Goal: Task Accomplishment & Management: Use online tool/utility

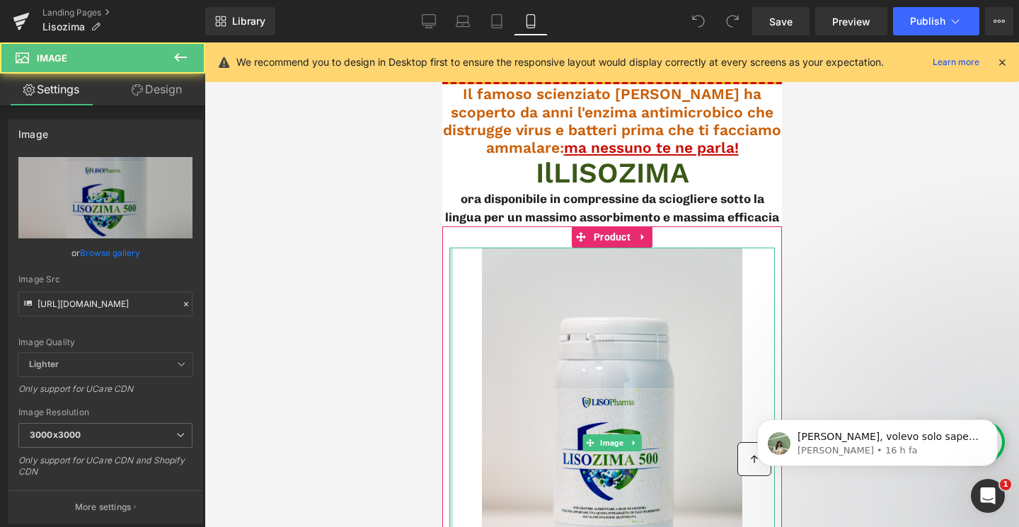
drag, startPoint x: 449, startPoint y: 323, endPoint x: 439, endPoint y: 323, distance: 10.6
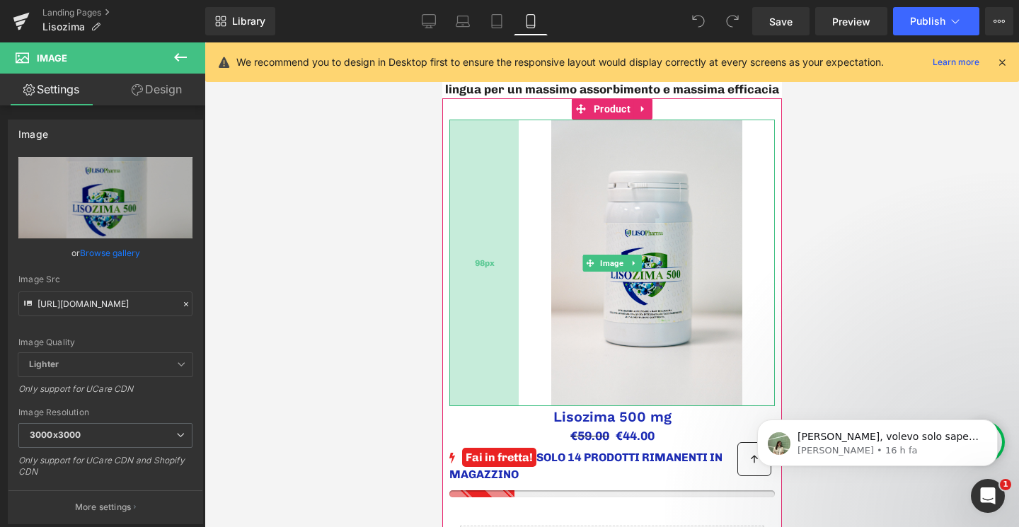
scroll to position [122, 0]
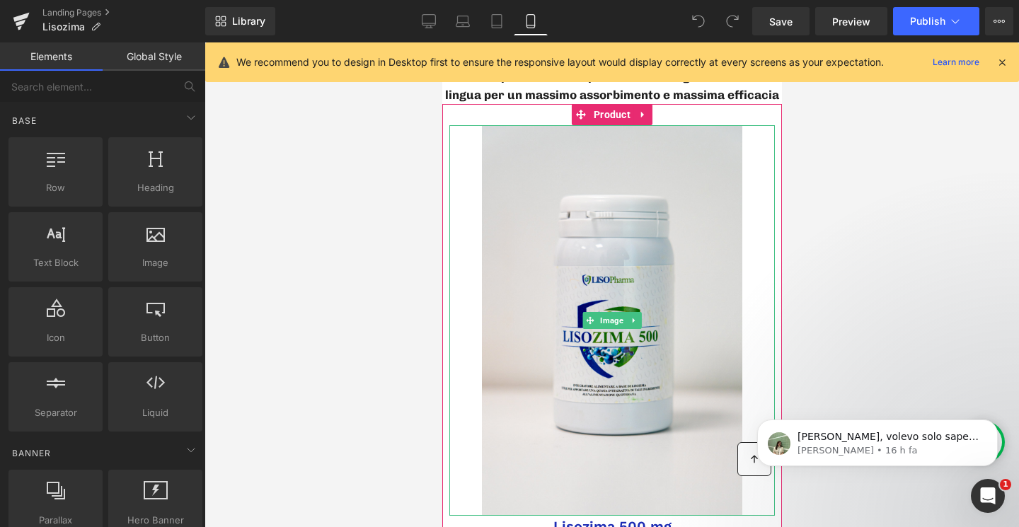
click at [319, 217] on div at bounding box center [611, 284] width 814 height 484
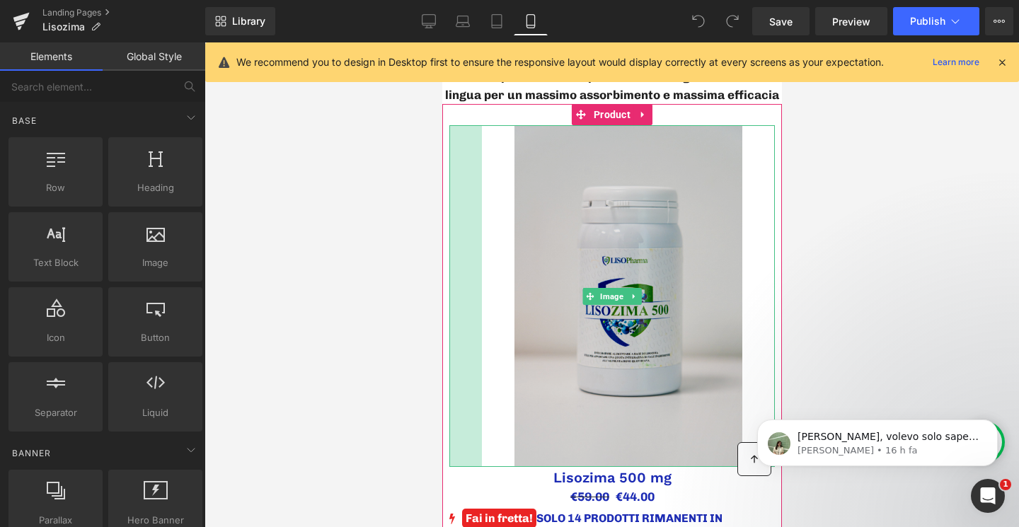
click at [481, 366] on img at bounding box center [611, 296] width 260 height 342
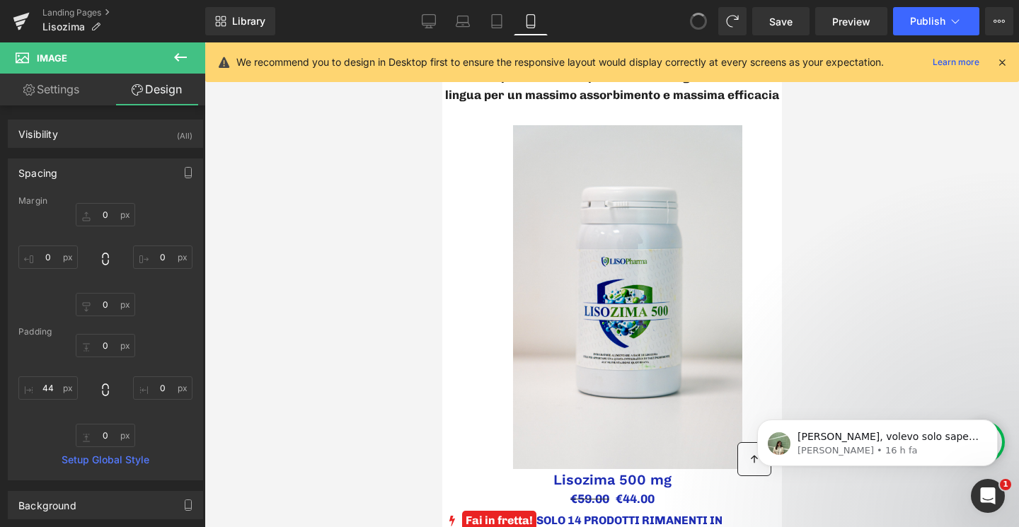
type input "0"
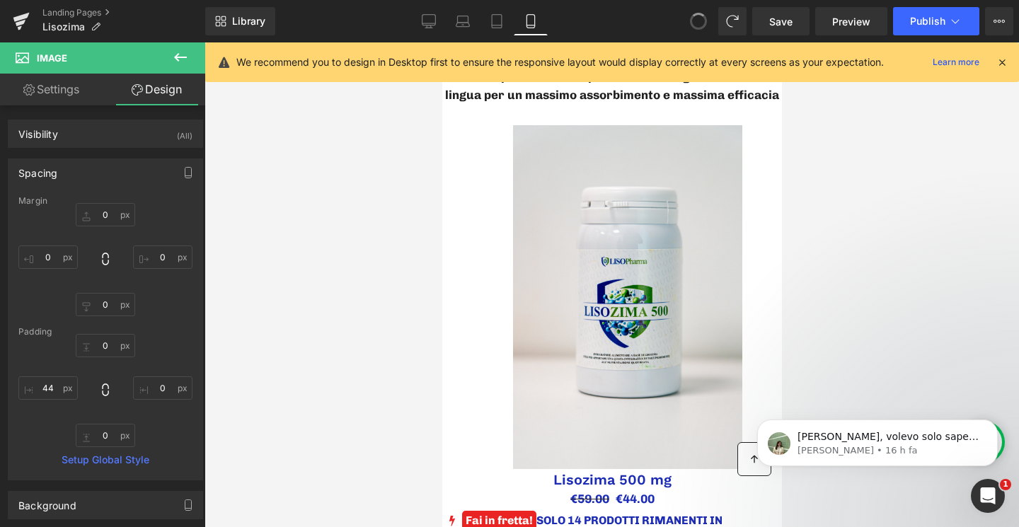
type input "0"
type input "44"
click at [692, 19] on icon at bounding box center [698, 21] width 13 height 13
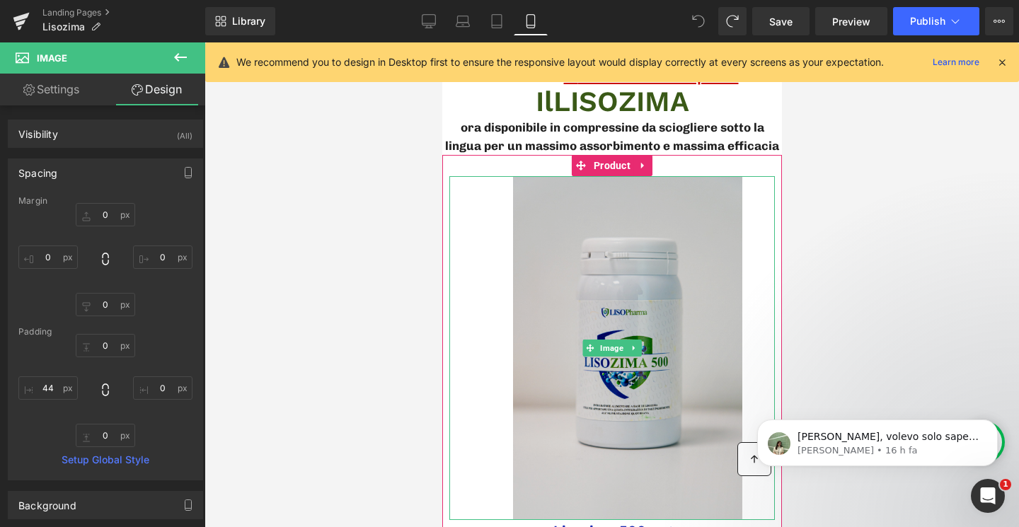
scroll to position [88, 0]
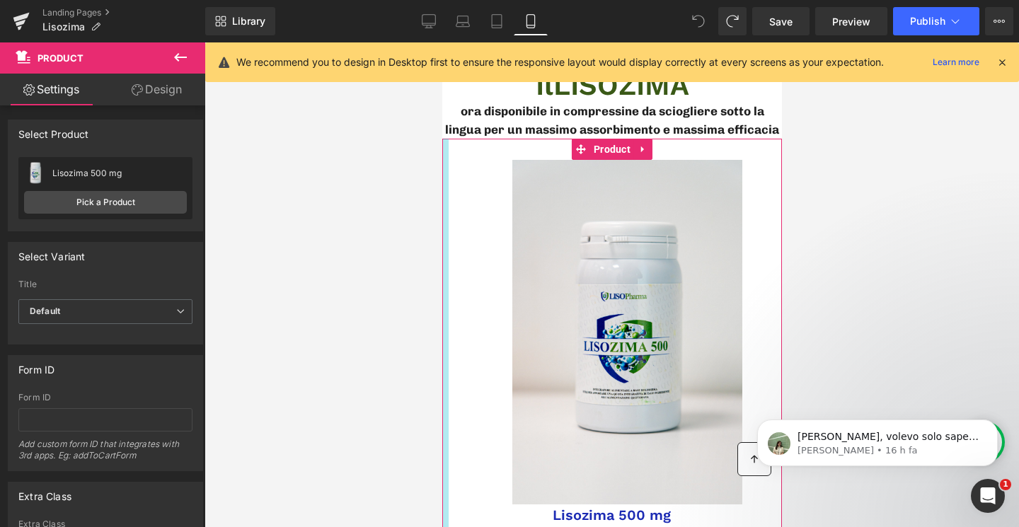
drag, startPoint x: 448, startPoint y: 332, endPoint x: 342, endPoint y: 321, distance: 105.9
click at [258, 315] on div at bounding box center [611, 284] width 814 height 484
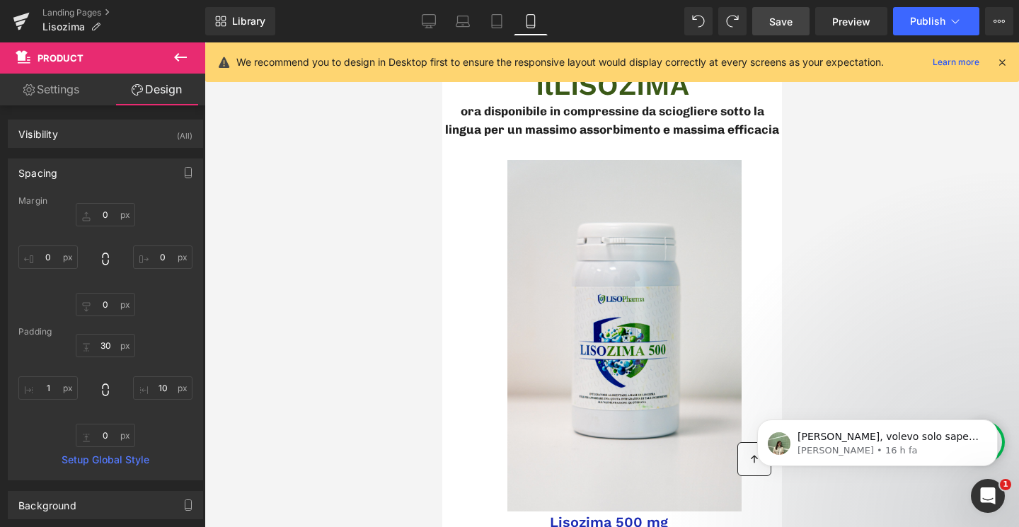
click at [774, 29] on link "Save" at bounding box center [780, 21] width 57 height 28
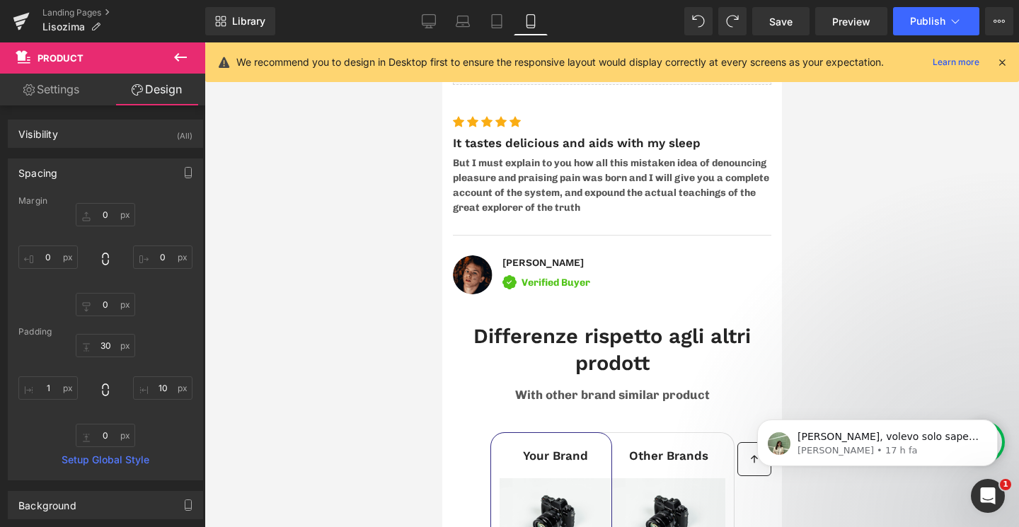
scroll to position [6027, 0]
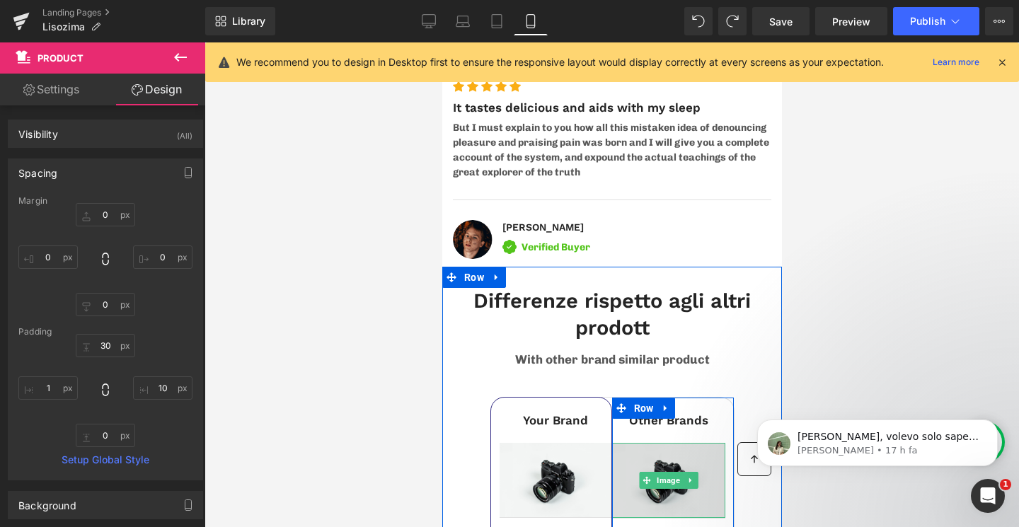
click at [668, 443] on img at bounding box center [667, 480] width 113 height 75
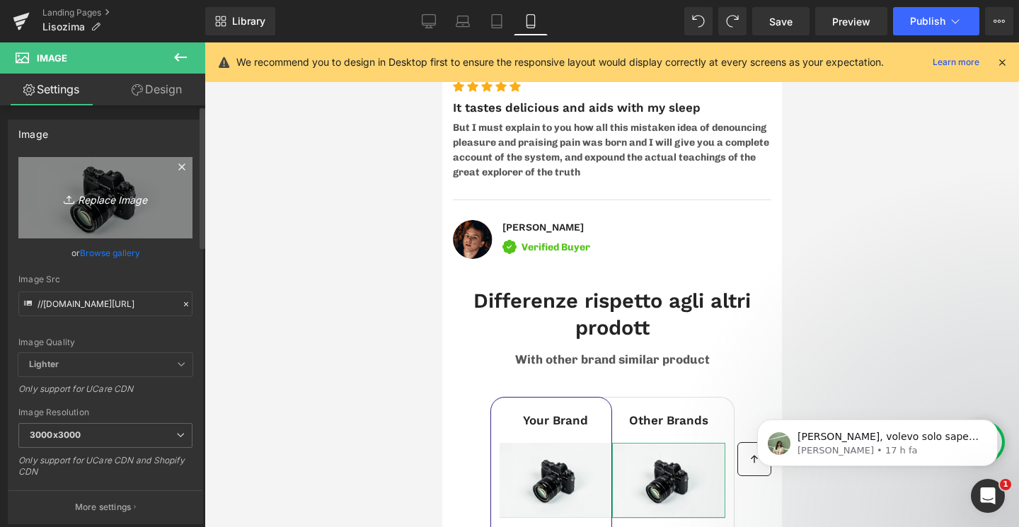
click at [115, 222] on link "Replace Image" at bounding box center [105, 197] width 174 height 81
type input "C:\fakepath\integratore lisozima generico..png"
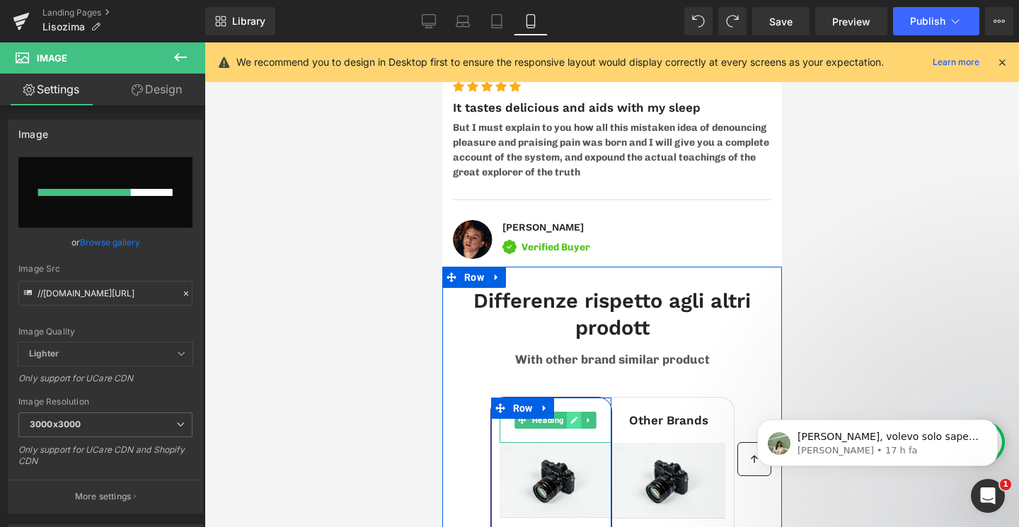
click at [576, 412] on link at bounding box center [573, 420] width 15 height 17
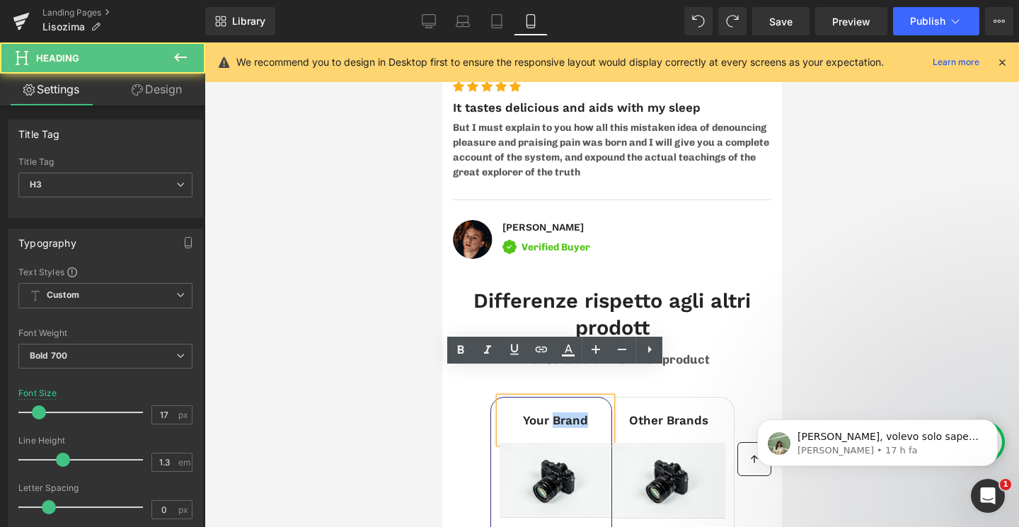
drag, startPoint x: 560, startPoint y: 393, endPoint x: 551, endPoint y: 391, distance: 9.4
click at [551, 412] on h3 "Your Brand" at bounding box center [555, 420] width 112 height 16
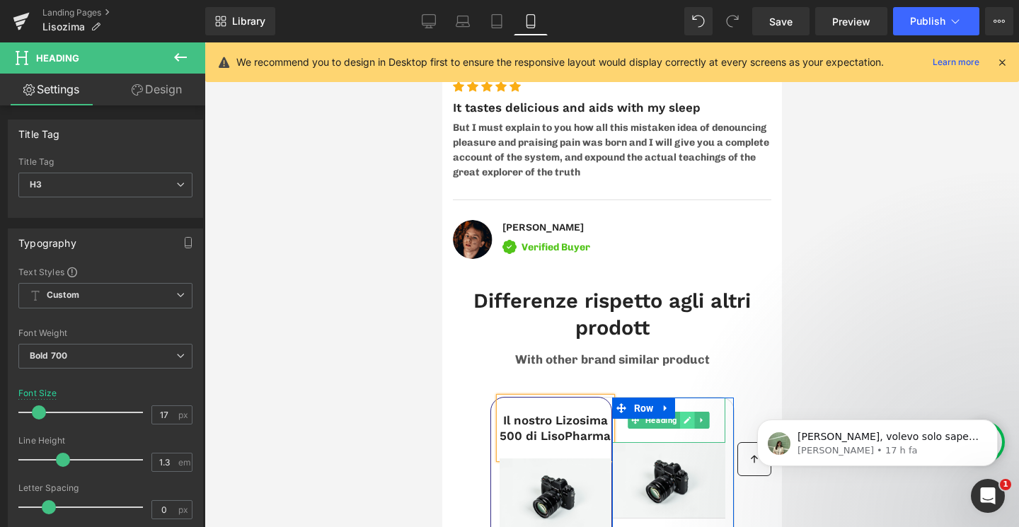
click at [683, 417] on icon at bounding box center [686, 420] width 7 height 7
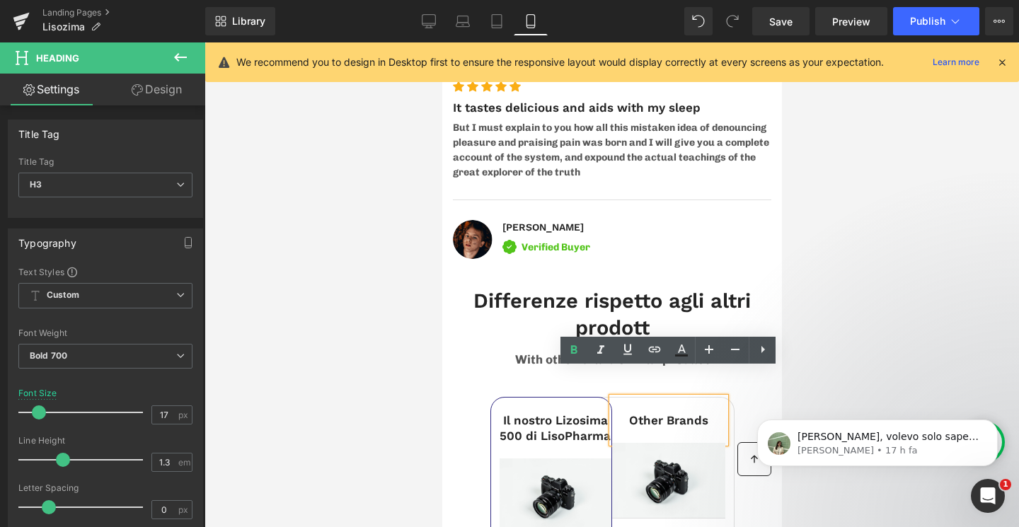
click at [686, 412] on h3 "Other Brands" at bounding box center [667, 420] width 113 height 16
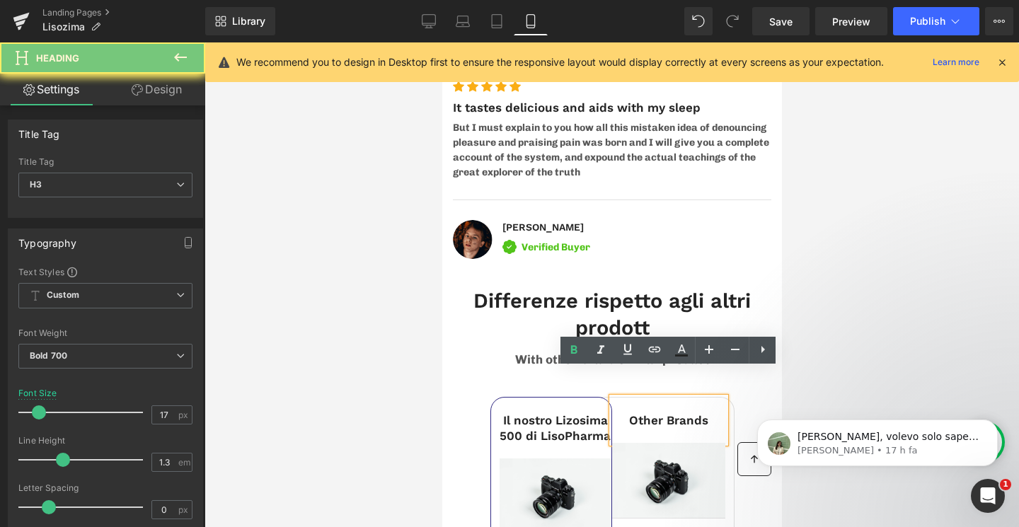
click at [686, 412] on h3 "Other Brands" at bounding box center [667, 420] width 113 height 16
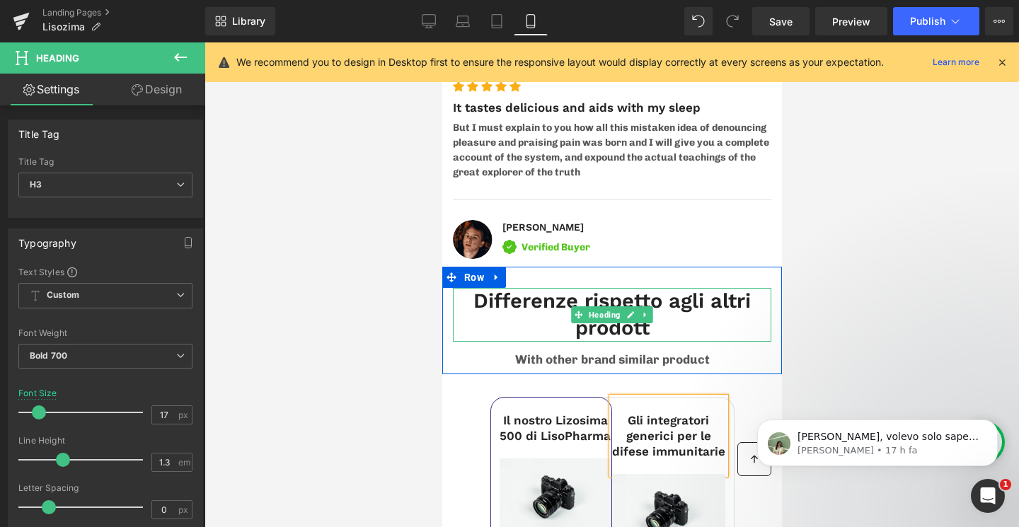
click at [659, 301] on h2 "Differenze rispetto agli altri prodott" at bounding box center [611, 314] width 318 height 53
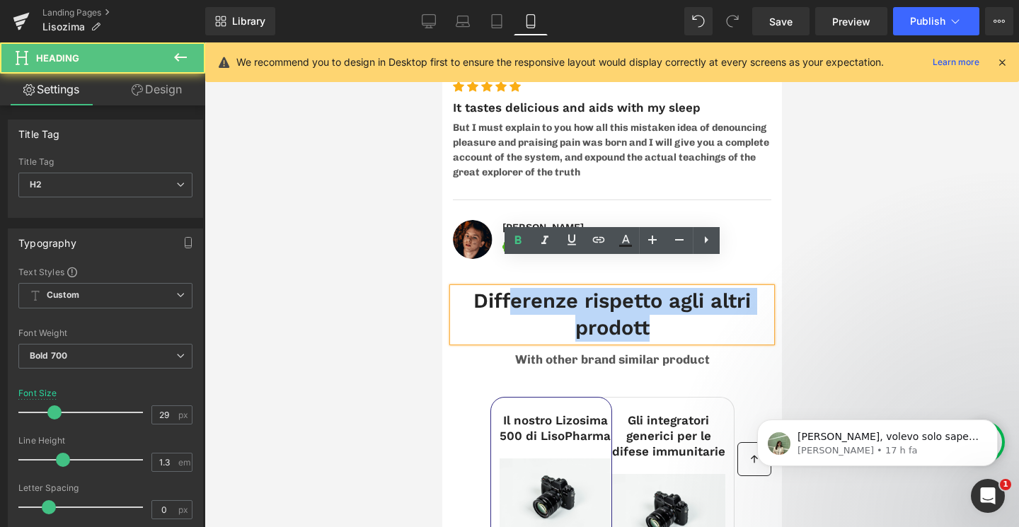
drag, startPoint x: 660, startPoint y: 303, endPoint x: 513, endPoint y: 268, distance: 151.1
click at [513, 288] on h2 "Differenze rispetto agli altri prodott" at bounding box center [611, 314] width 318 height 53
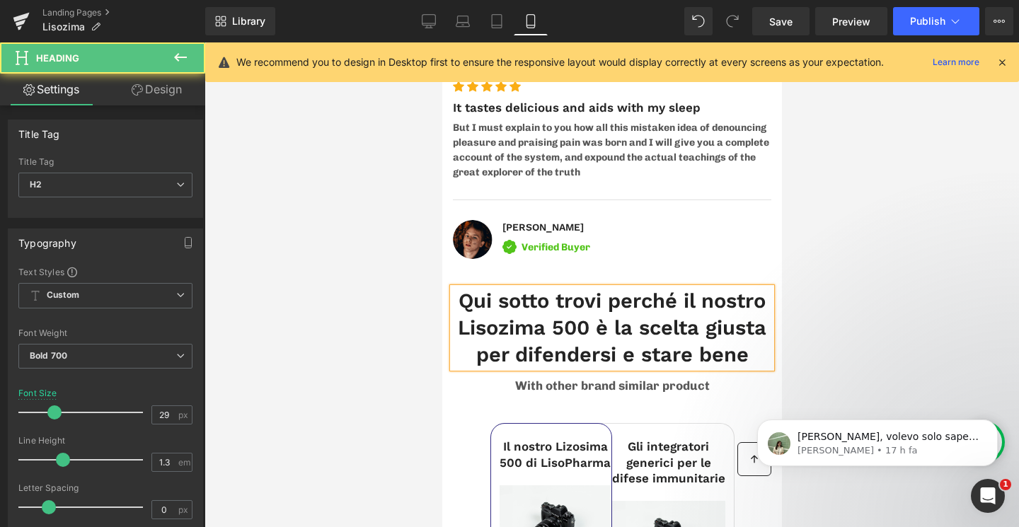
click at [701, 323] on h2 "Qui sotto trovi perché il nostro Lisozima 500 è la scelta giusta per difendersi…" at bounding box center [611, 328] width 318 height 80
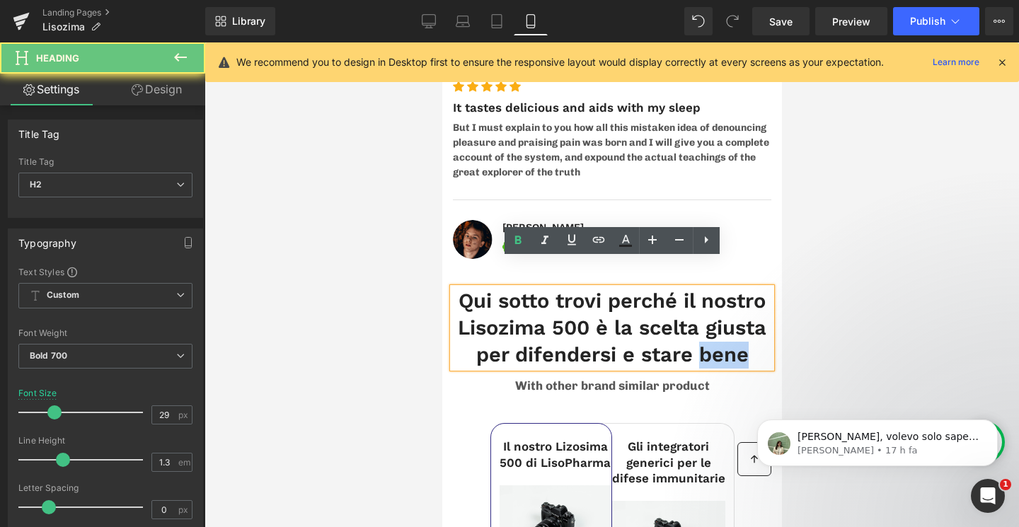
click at [701, 323] on h2 "Qui sotto trovi perché il nostro Lisozima 500 è la scelta giusta per difendersi…" at bounding box center [611, 328] width 318 height 80
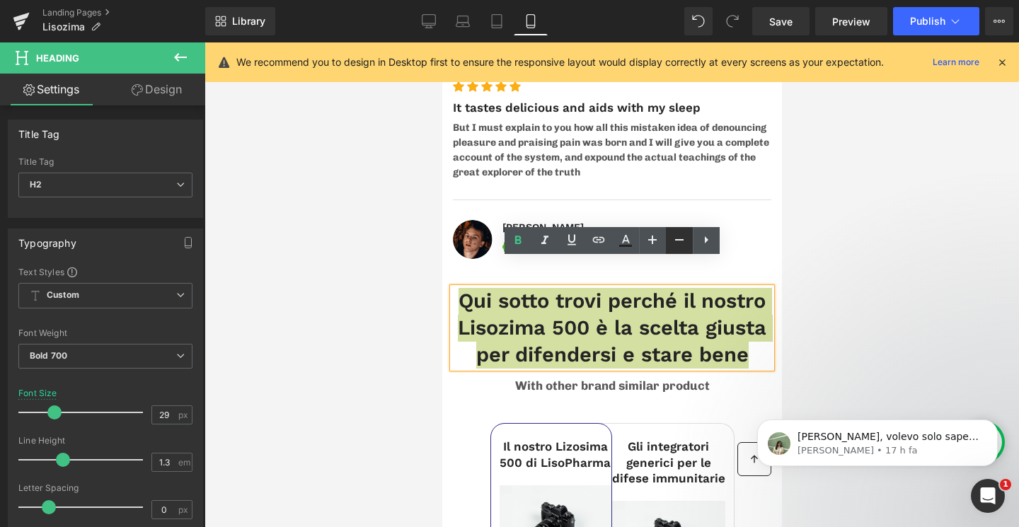
click at [676, 241] on icon at bounding box center [679, 239] width 17 height 17
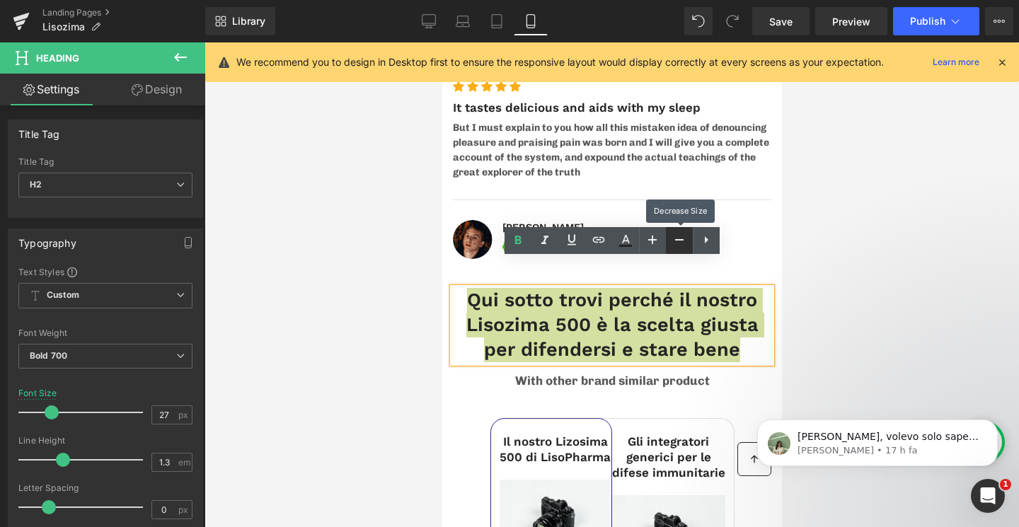
click at [676, 241] on icon at bounding box center [679, 239] width 17 height 17
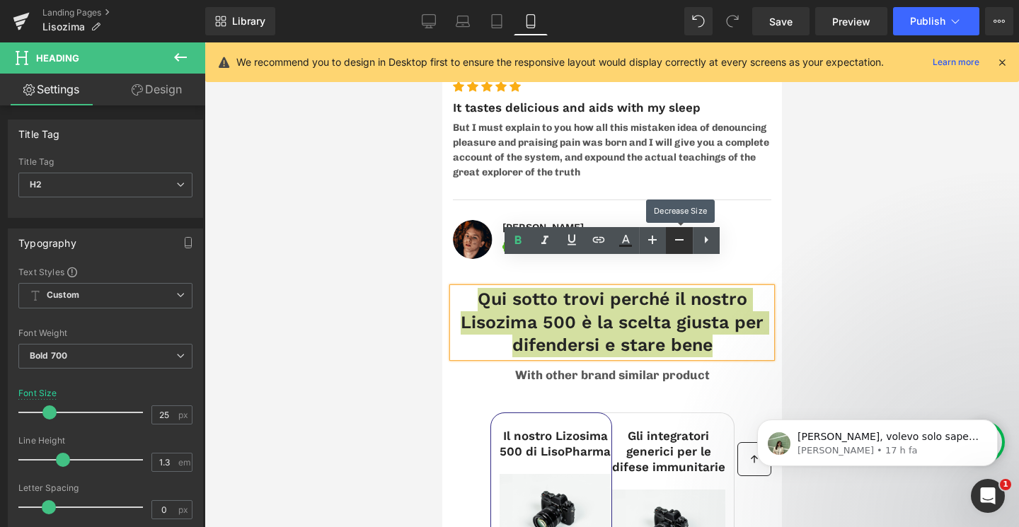
click at [676, 241] on icon at bounding box center [679, 239] width 17 height 17
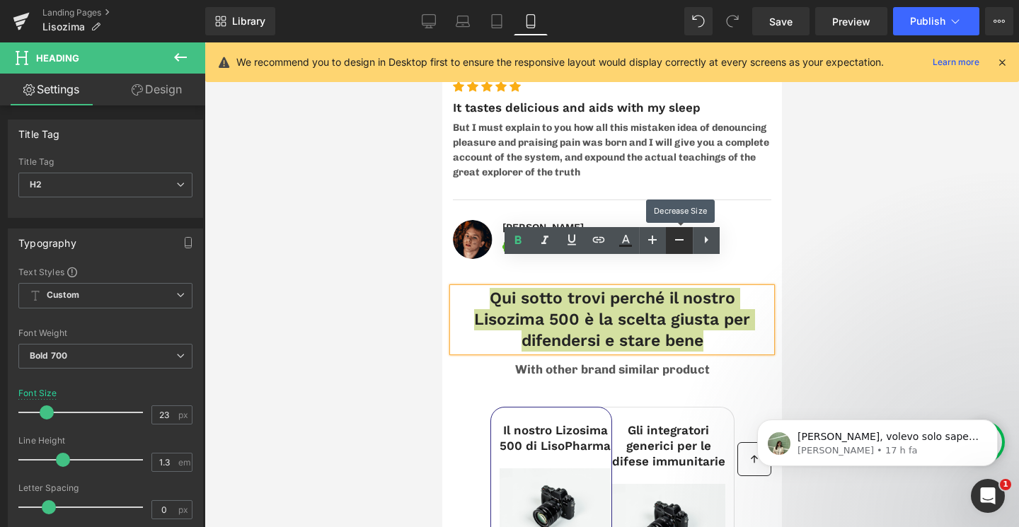
click at [676, 241] on icon at bounding box center [679, 239] width 17 height 17
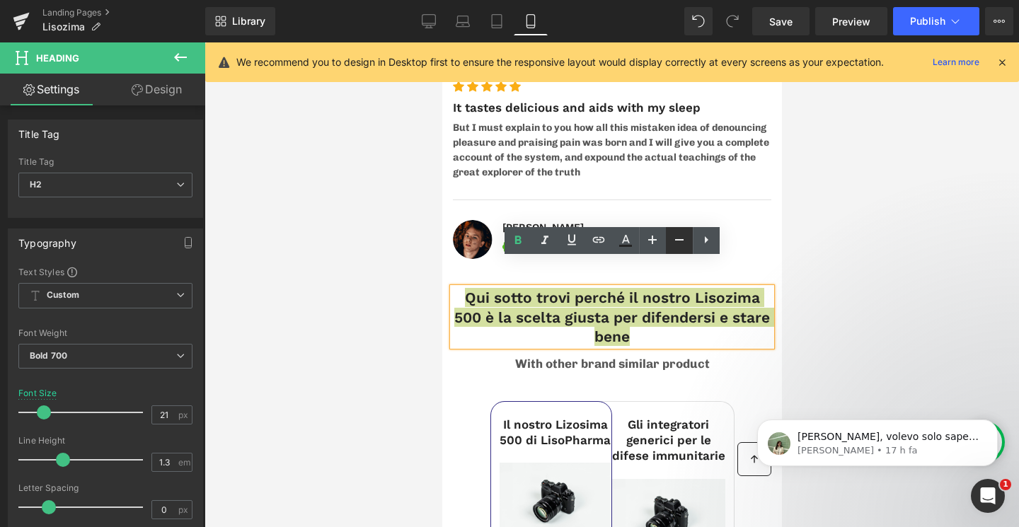
click at [680, 237] on icon at bounding box center [679, 239] width 17 height 17
type input "19"
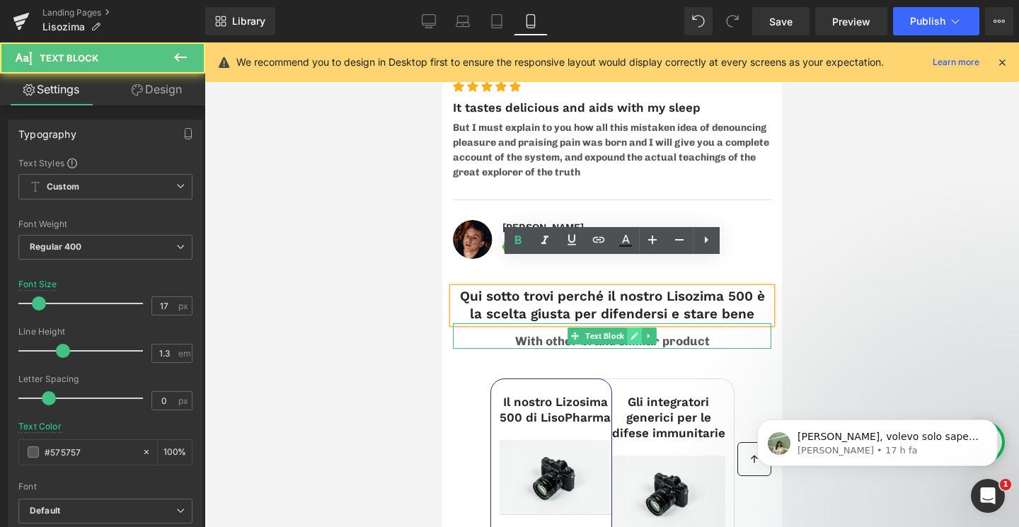
drag, startPoint x: 714, startPoint y: 312, endPoint x: 636, endPoint y: 313, distance: 77.8
click at [636, 323] on div "With other brand similar product Text Block" at bounding box center [611, 335] width 318 height 25
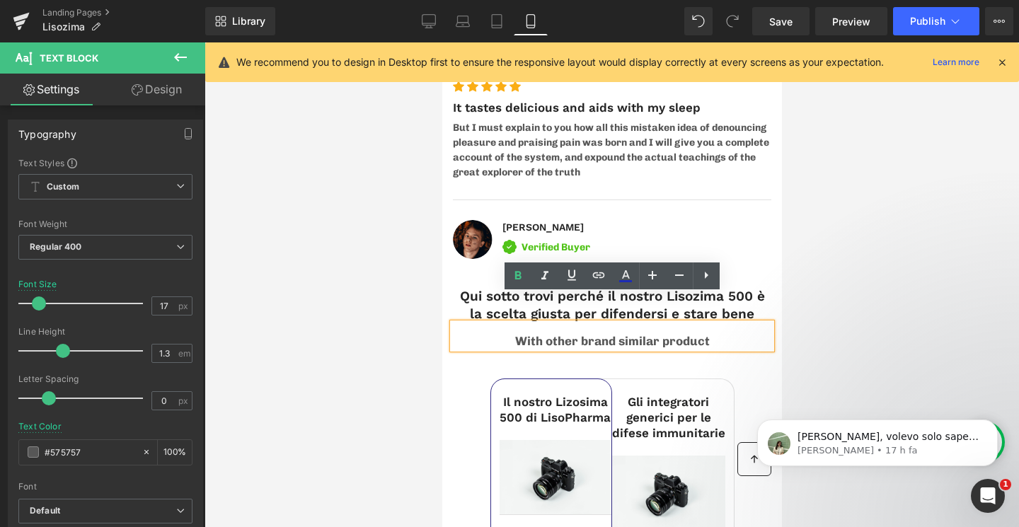
click at [702, 333] on p "With other brand similar product" at bounding box center [611, 341] width 318 height 16
drag, startPoint x: 714, startPoint y: 311, endPoint x: 540, endPoint y: 314, distance: 174.0
click at [540, 333] on p "With other brand similar product" at bounding box center [611, 341] width 318 height 16
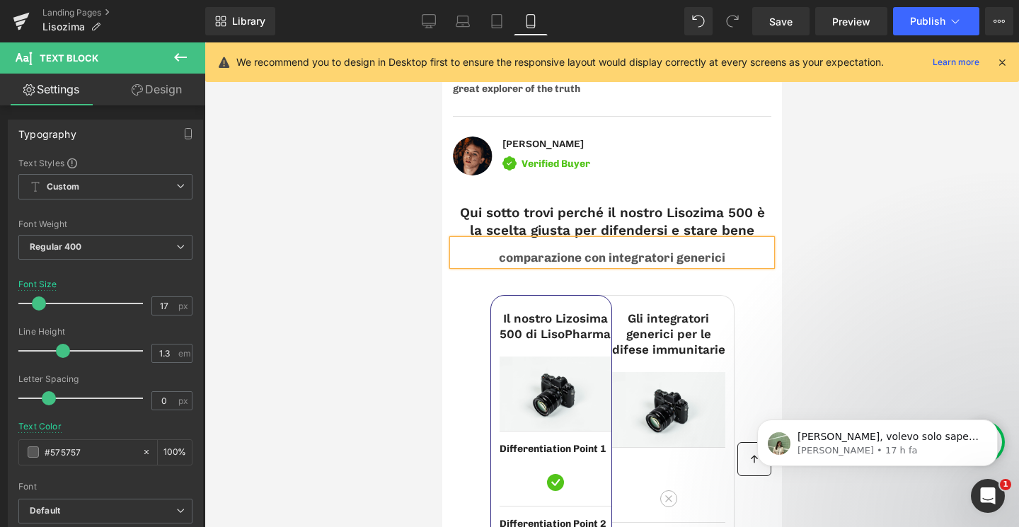
scroll to position [6199, 0]
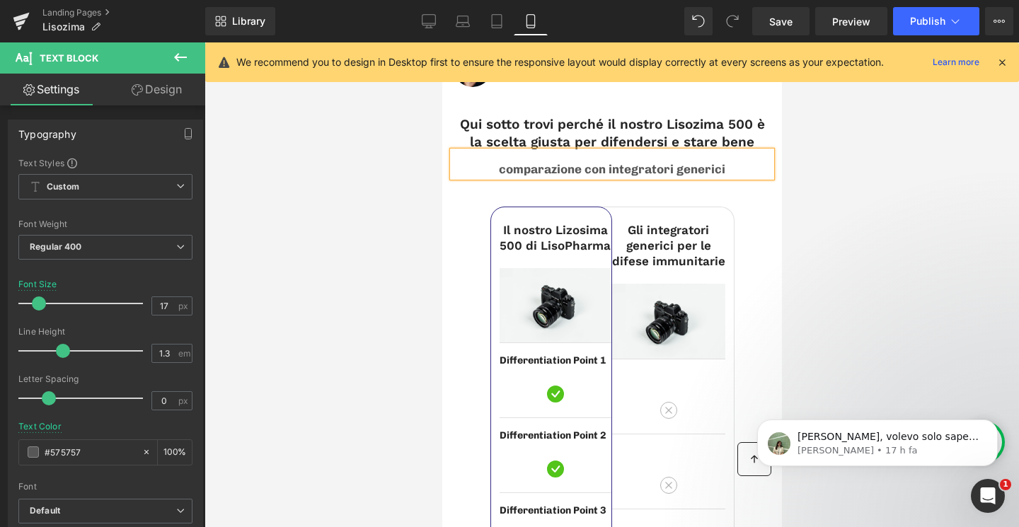
click at [642, 210] on div "Gli integratori generici per le difese immunitarie Heading" at bounding box center [667, 245] width 113 height 76
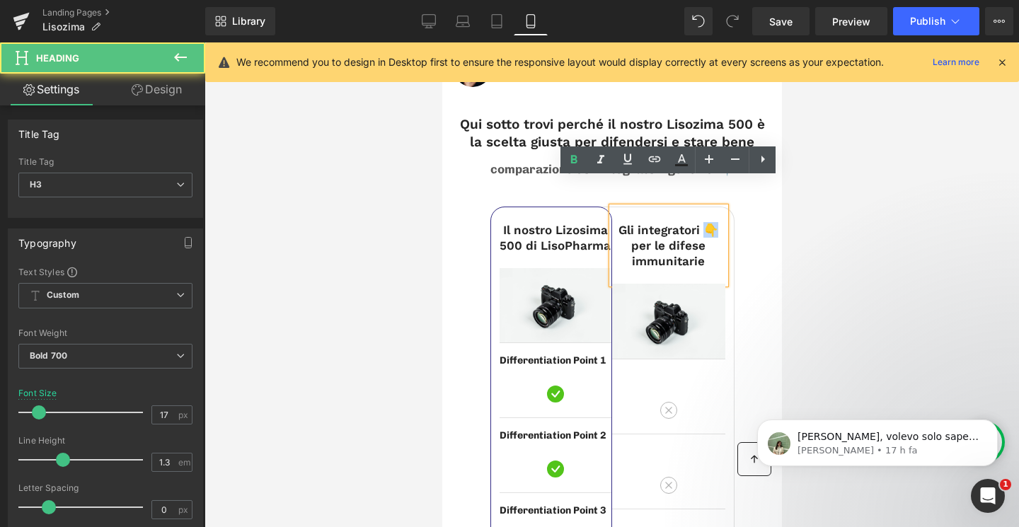
drag, startPoint x: 716, startPoint y: 202, endPoint x: 706, endPoint y: 202, distance: 10.6
click at [706, 222] on h3 "Gli integratori 👇 per le difese immunitarie" at bounding box center [667, 245] width 113 height 47
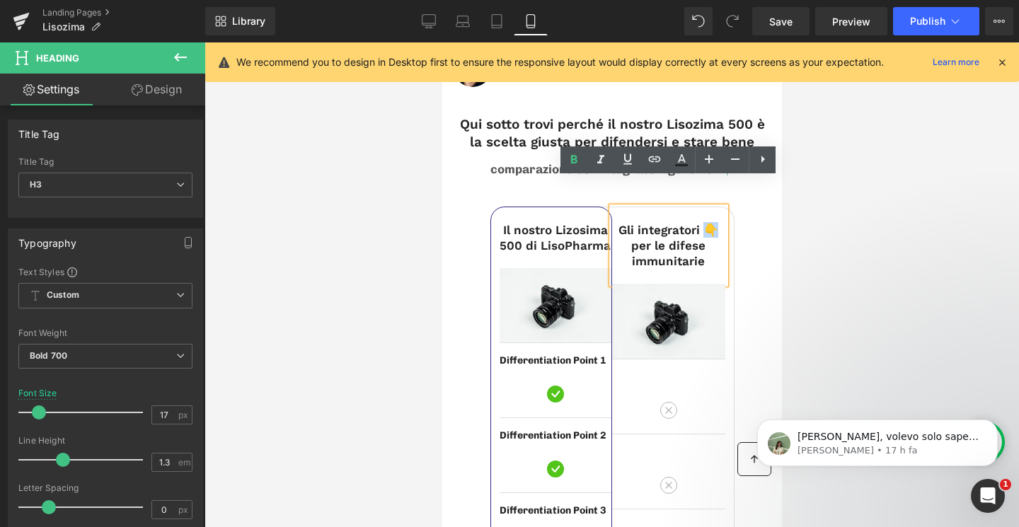
copy h3 "👇"
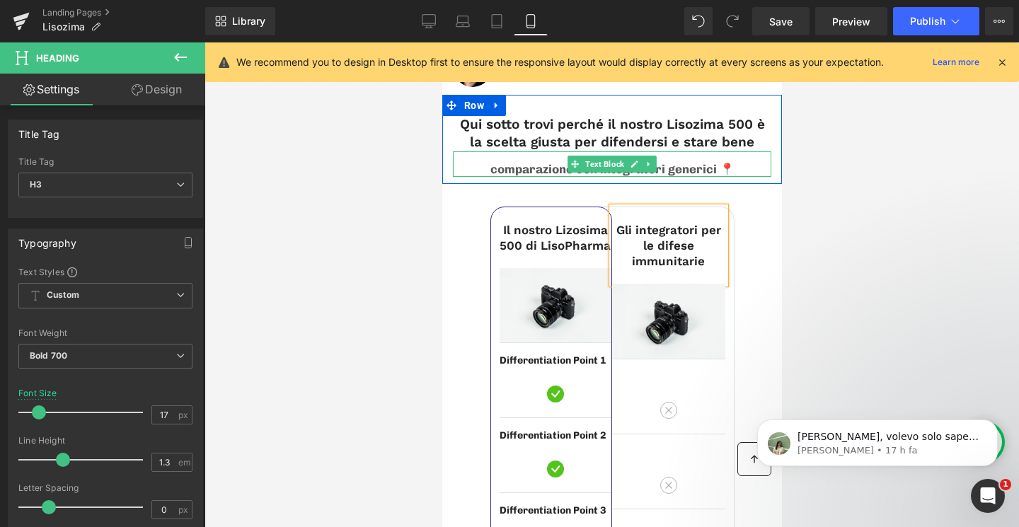
click at [729, 161] on p "comparazione con integratori generici 📍" at bounding box center [611, 169] width 318 height 16
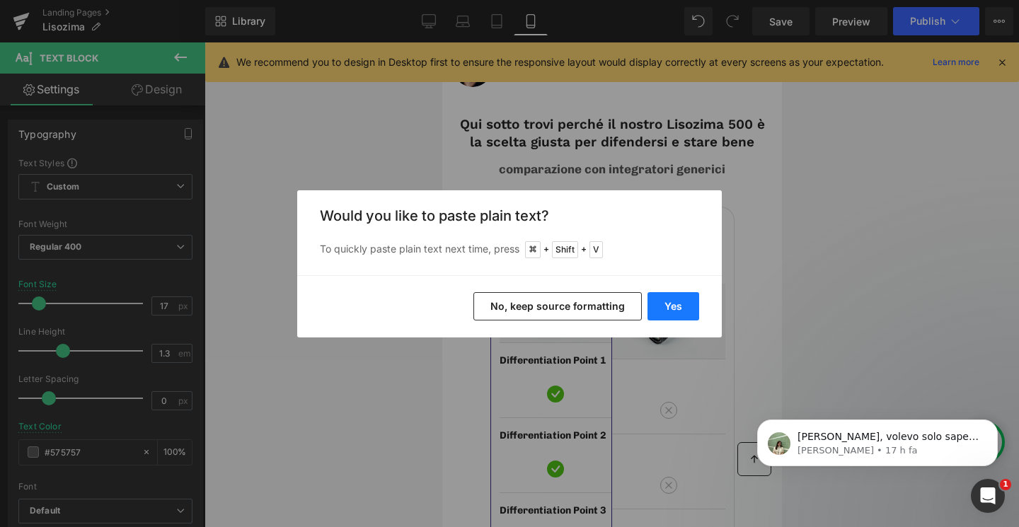
click at [680, 298] on button "Yes" at bounding box center [673, 306] width 52 height 28
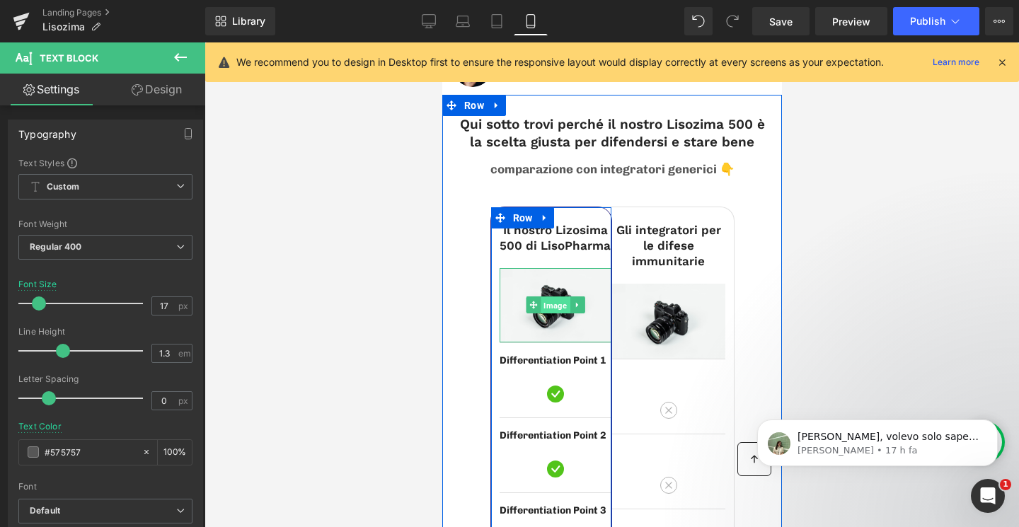
click at [559, 297] on span "Image" at bounding box center [554, 305] width 29 height 17
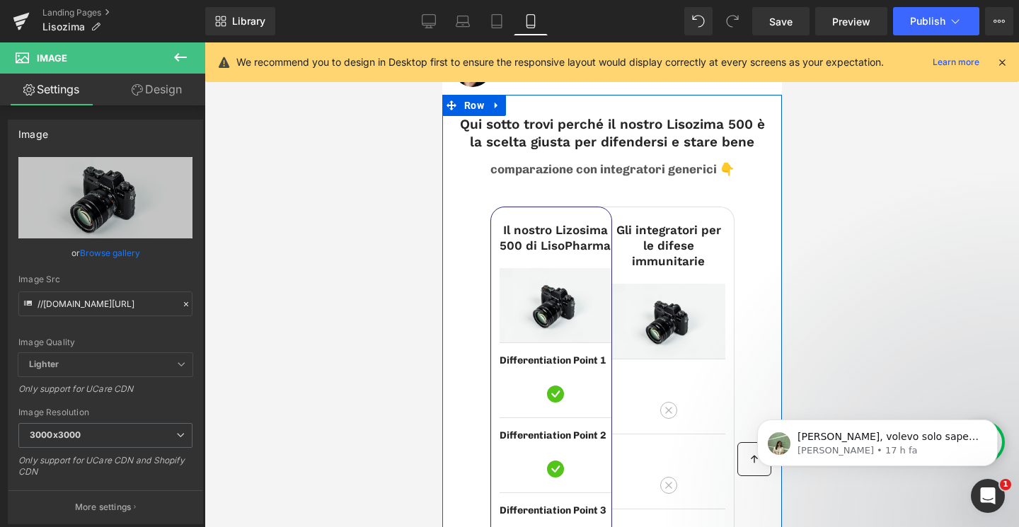
click at [644, 317] on icon at bounding box center [646, 321] width 8 height 8
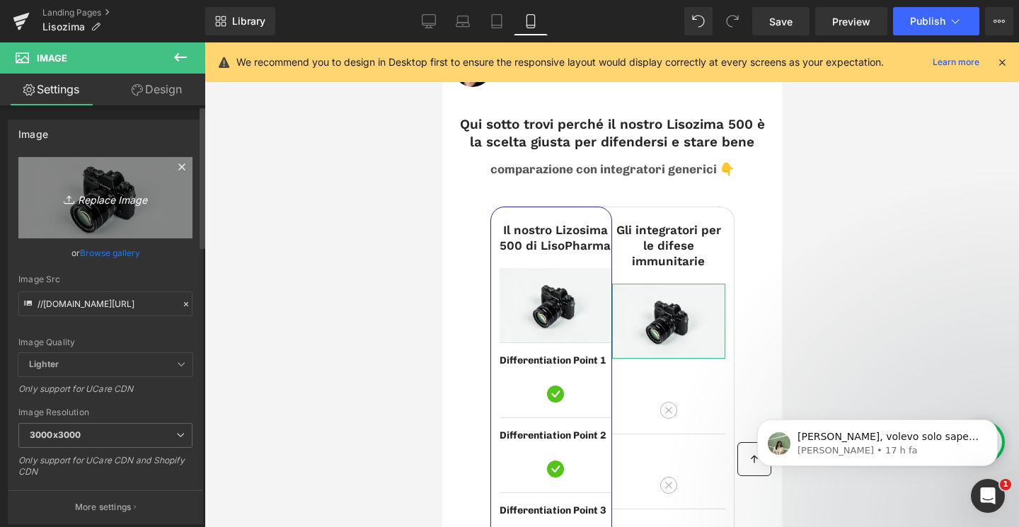
click at [92, 216] on link "Replace Image" at bounding box center [105, 197] width 174 height 81
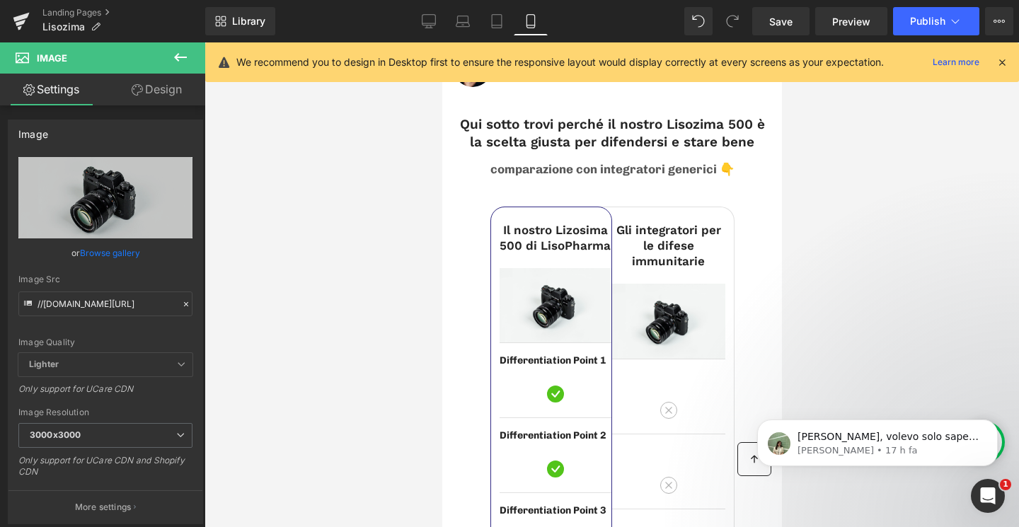
type input "C:\fakepath\integratore lisozima generico..png"
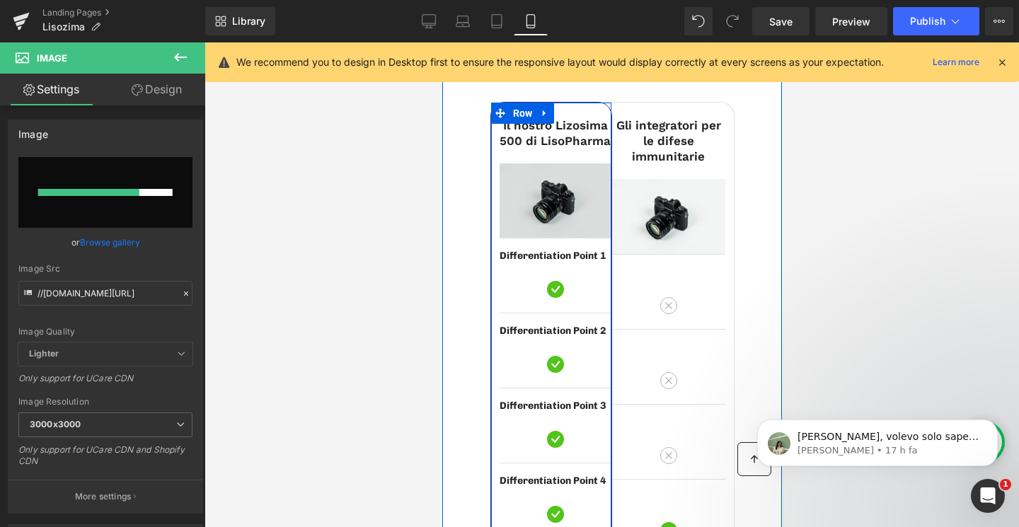
scroll to position [6304, 0]
type input "[URL][DOMAIN_NAME]"
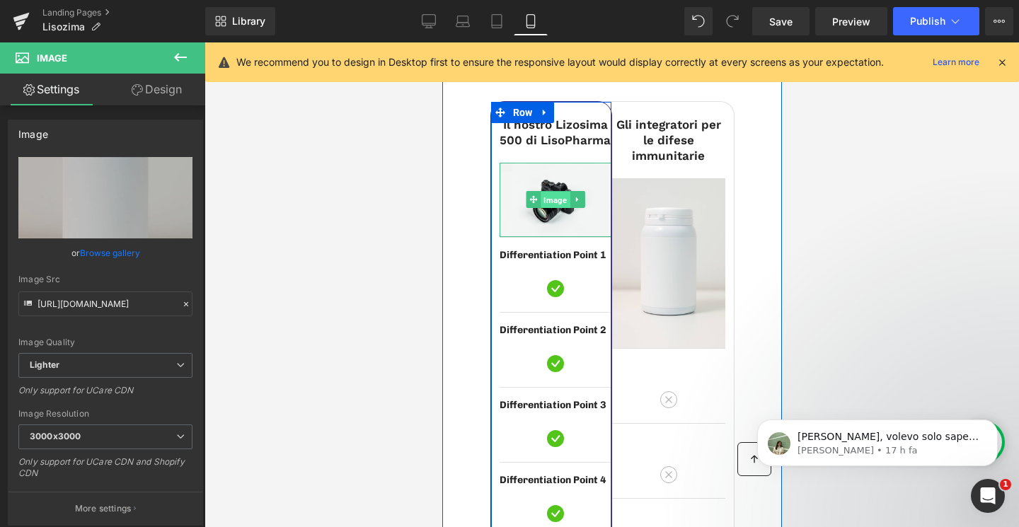
click at [549, 192] on span "Image" at bounding box center [554, 200] width 29 height 17
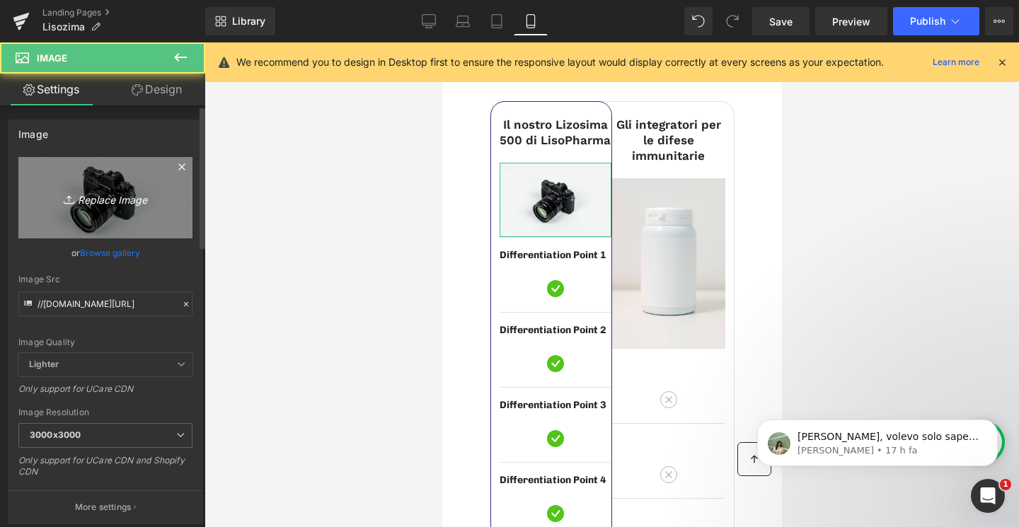
click at [150, 185] on link "Replace Image" at bounding box center [105, 197] width 174 height 81
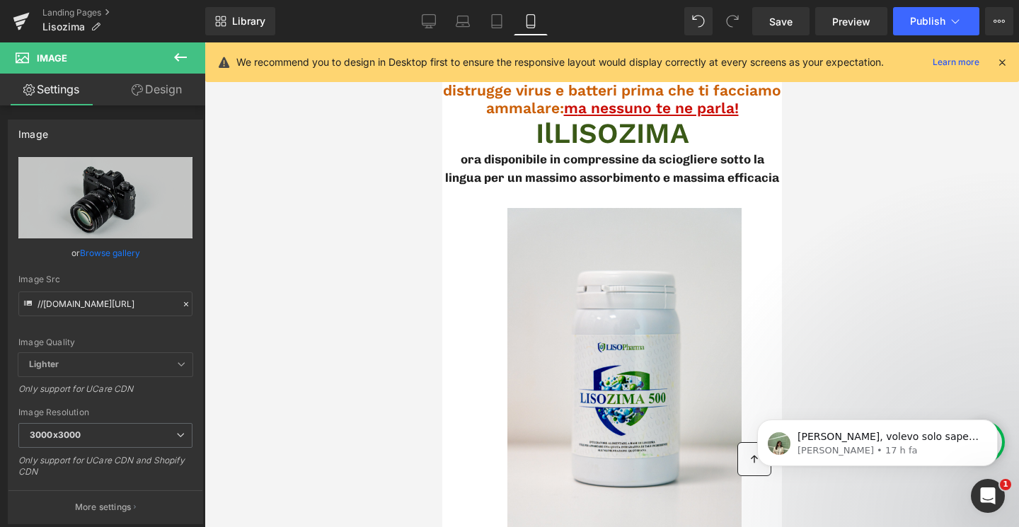
scroll to position [0, 0]
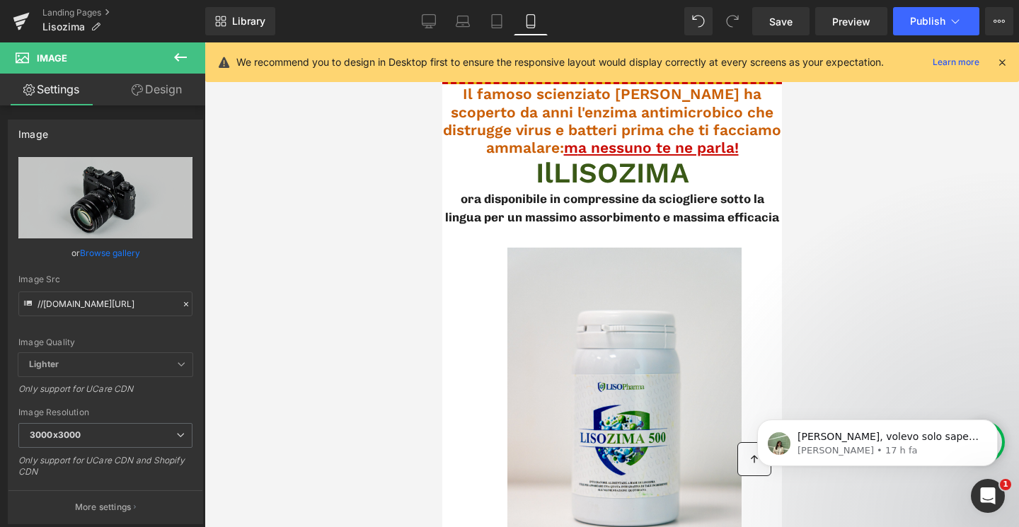
click at [996, 64] on icon at bounding box center [1001, 62] width 13 height 13
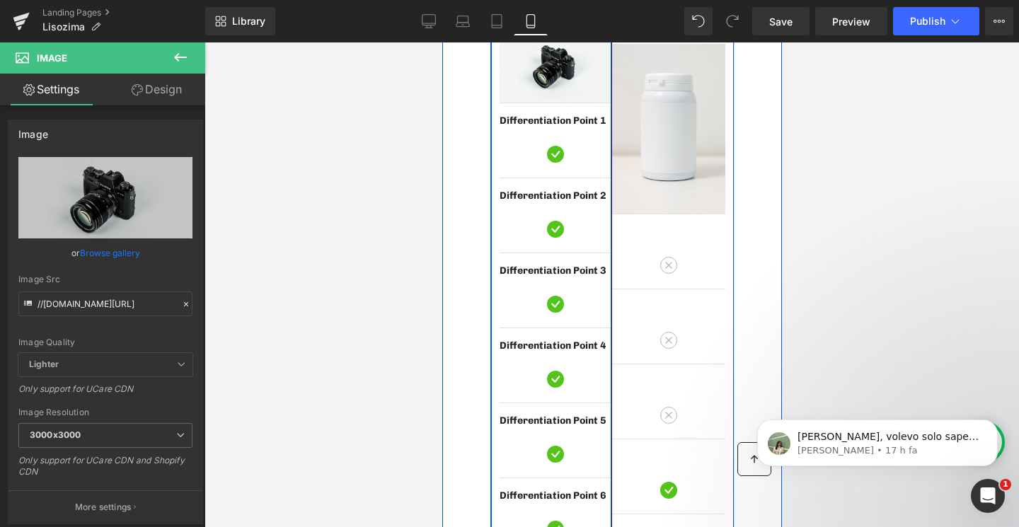
scroll to position [6308, 0]
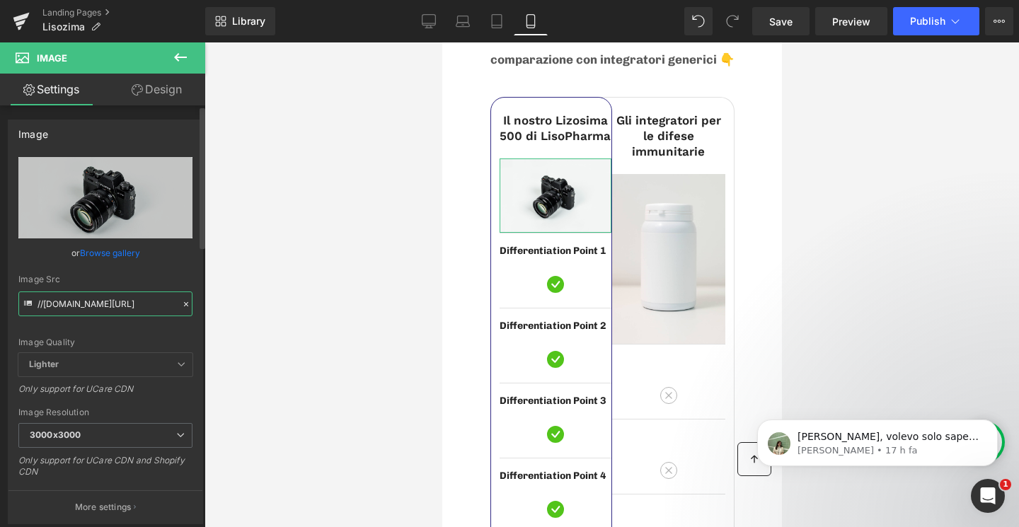
click at [114, 300] on input "//[DOMAIN_NAME][URL]" at bounding box center [105, 303] width 174 height 25
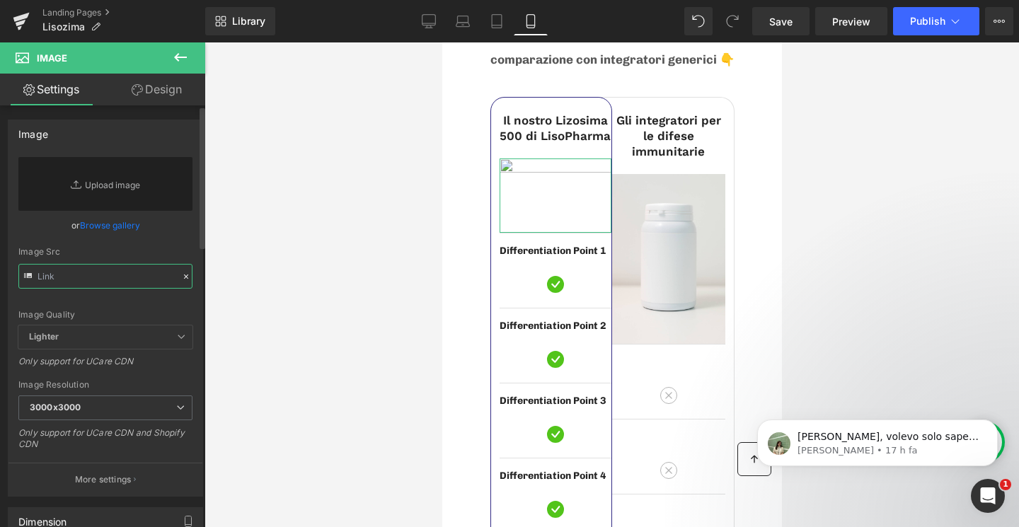
paste input "[URL][DOMAIN_NAME]"
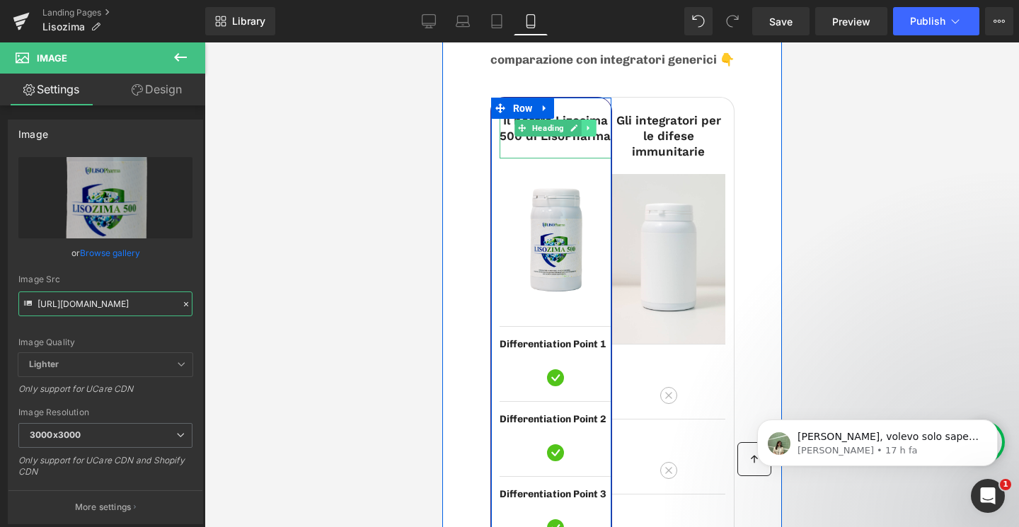
type input "[URL][DOMAIN_NAME]"
click at [589, 124] on icon at bounding box center [588, 128] width 8 height 8
click at [550, 124] on icon at bounding box center [551, 128] width 8 height 8
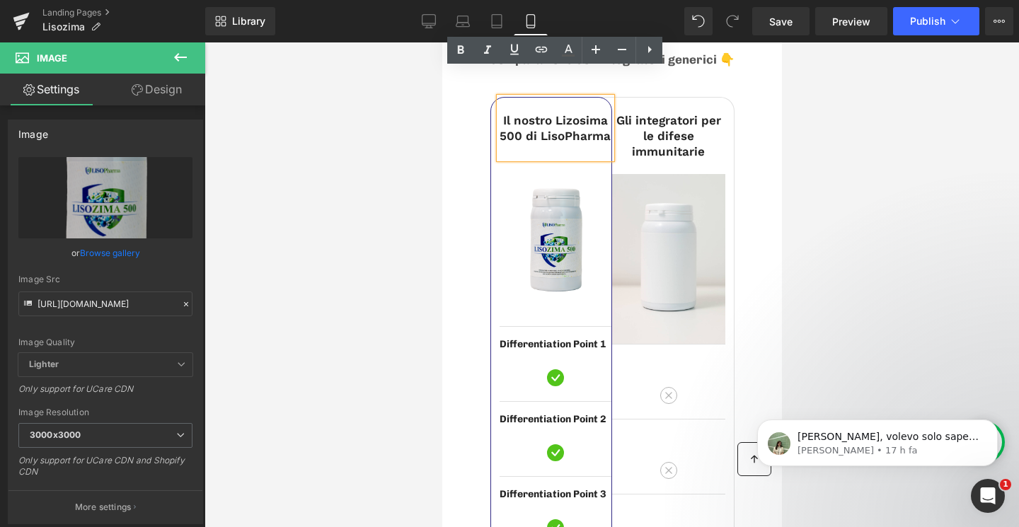
click at [584, 112] on h3 "Il nostro Lizosima 500 di LisoPharma" at bounding box center [555, 127] width 112 height 31
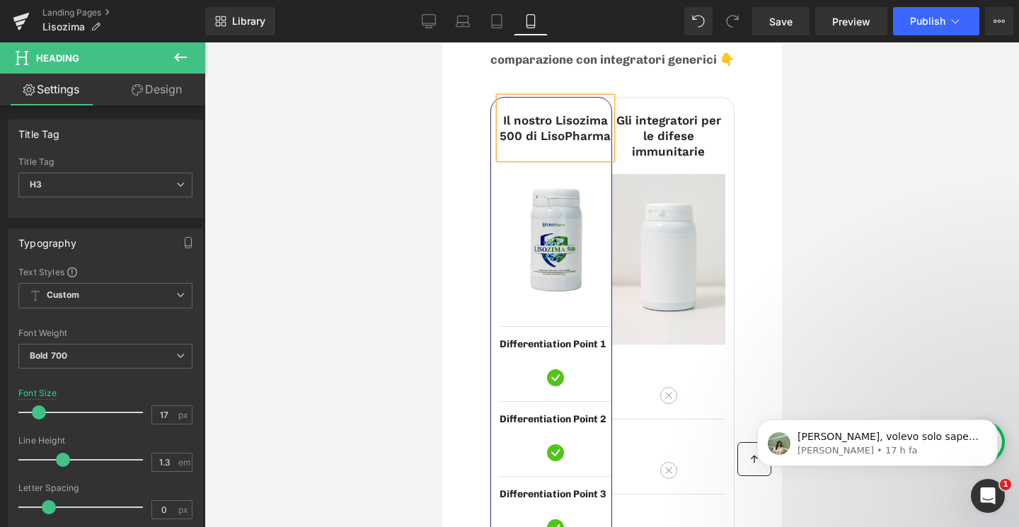
click at [771, 126] on div "Qui sotto trovi perché il nostro Lisozima 500 è la scelta giusta per difendersi…" at bounding box center [611, 468] width 340 height 966
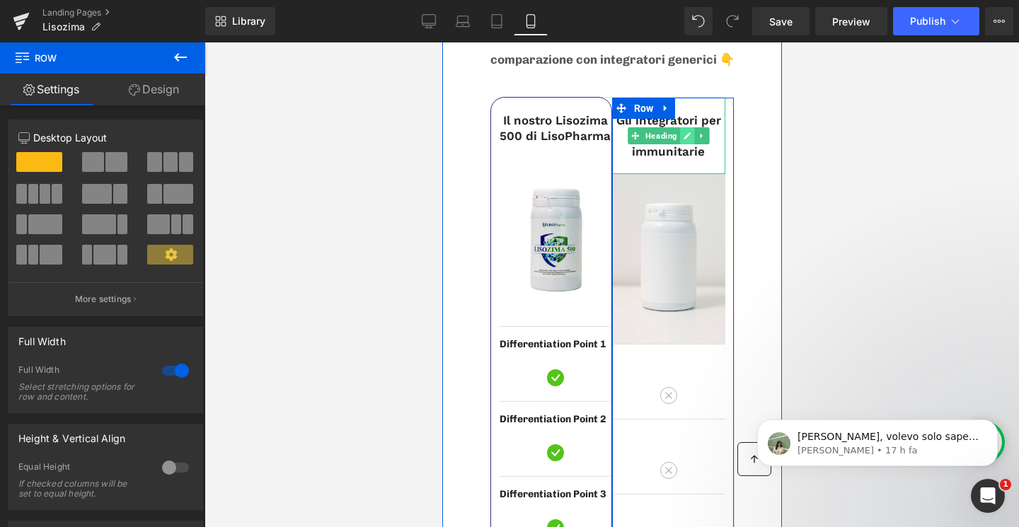
click at [690, 127] on link at bounding box center [686, 135] width 15 height 17
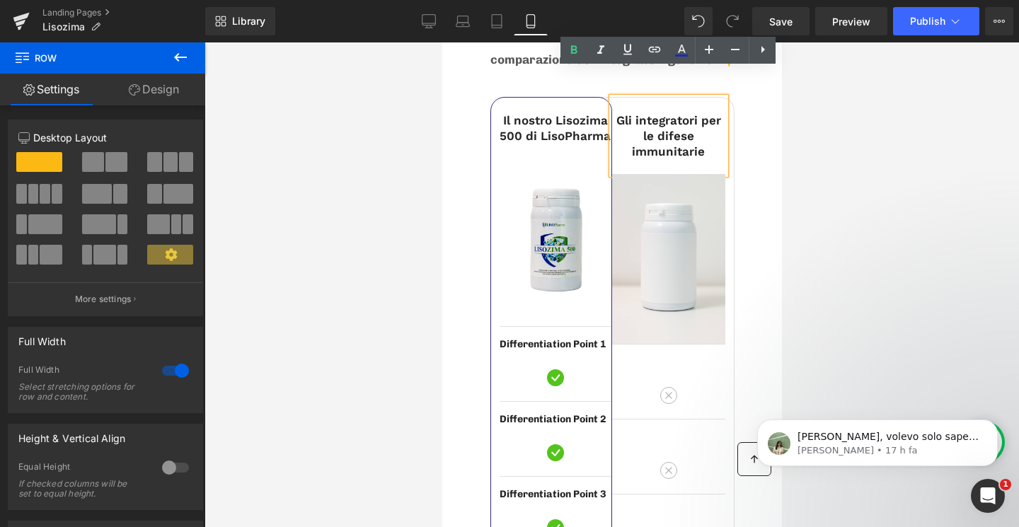
click at [698, 112] on h3 "Gli integratori per le difese immunitarie" at bounding box center [667, 135] width 113 height 47
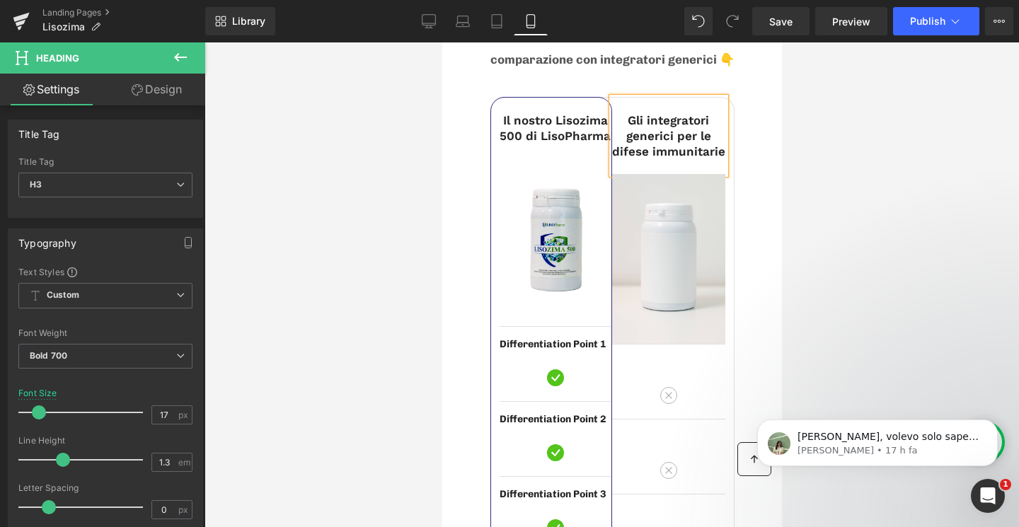
click at [879, 162] on div at bounding box center [611, 284] width 814 height 484
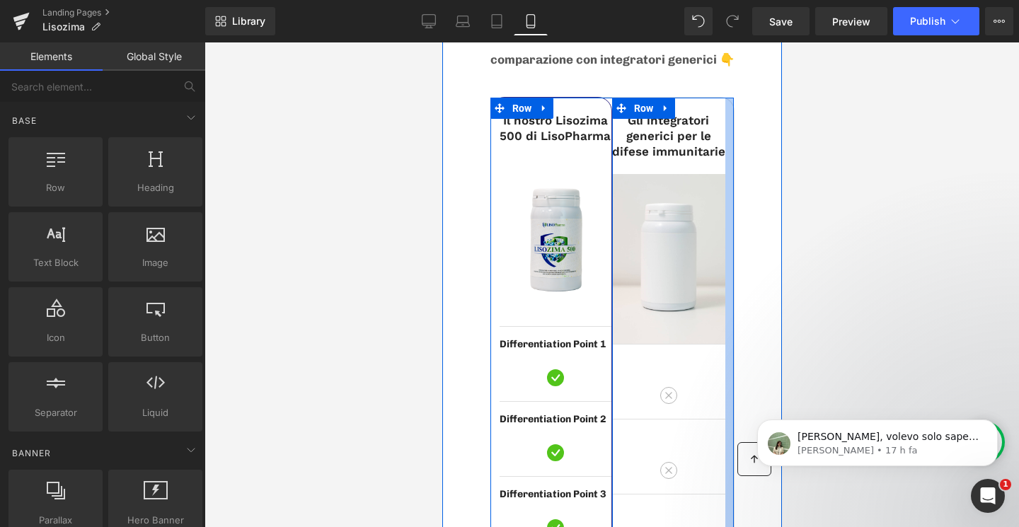
scroll to position [6151, 0]
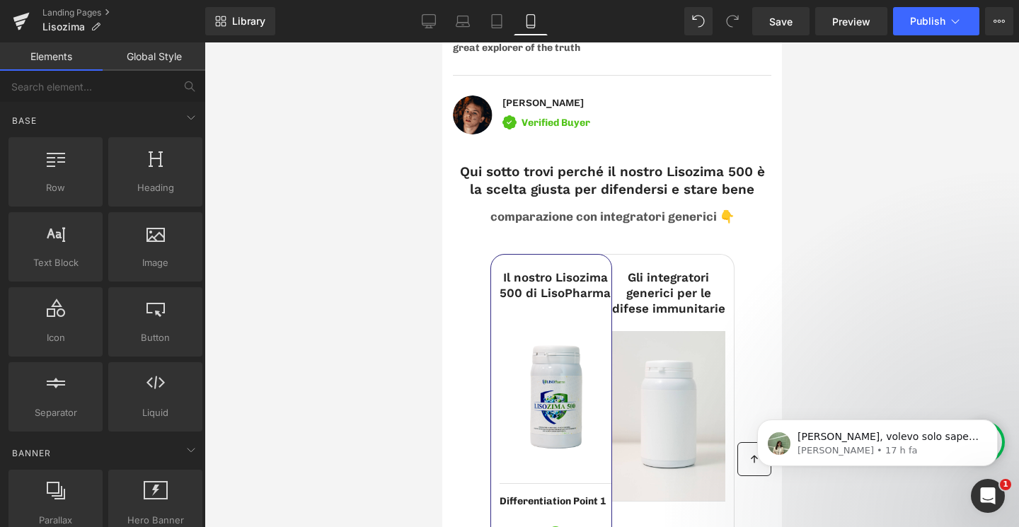
click at [852, 247] on div at bounding box center [611, 284] width 814 height 484
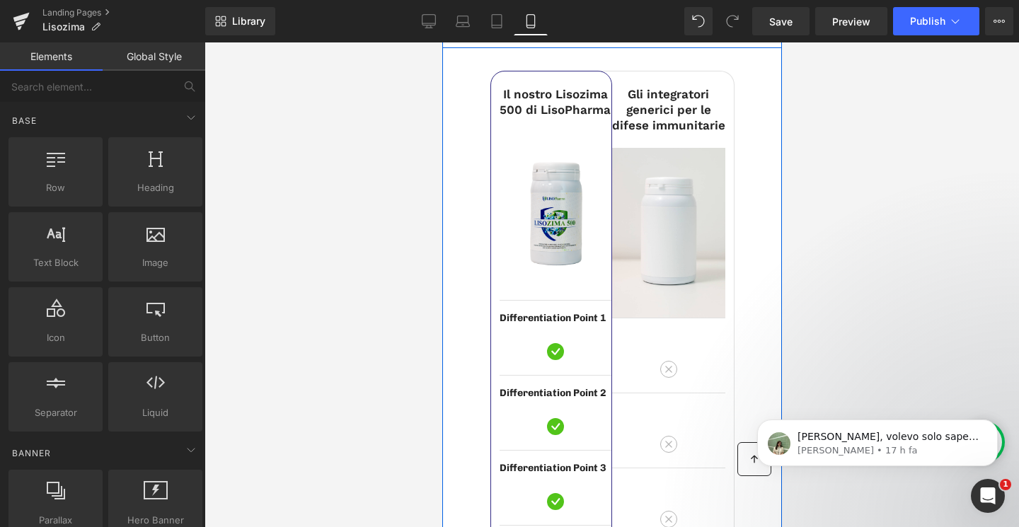
scroll to position [6362, 0]
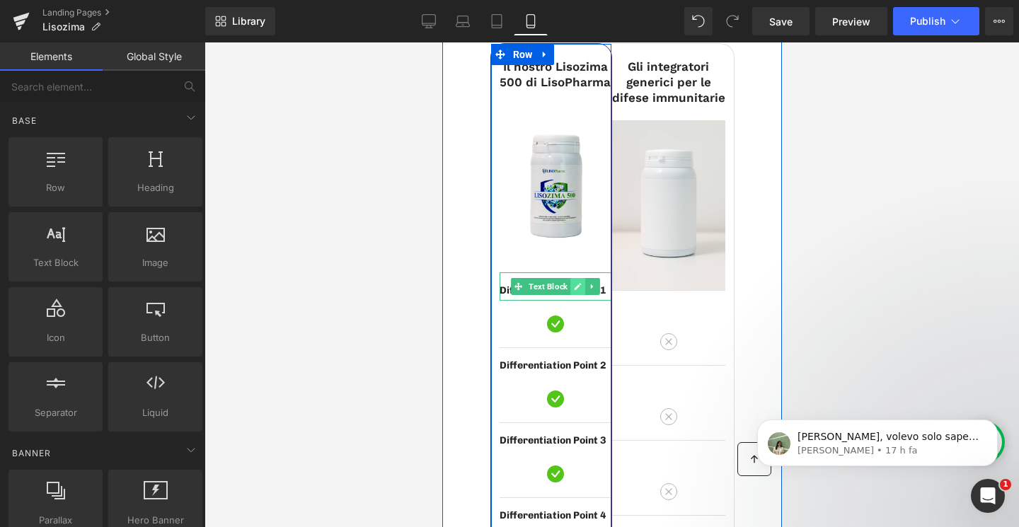
click at [574, 282] on icon at bounding box center [577, 286] width 8 height 8
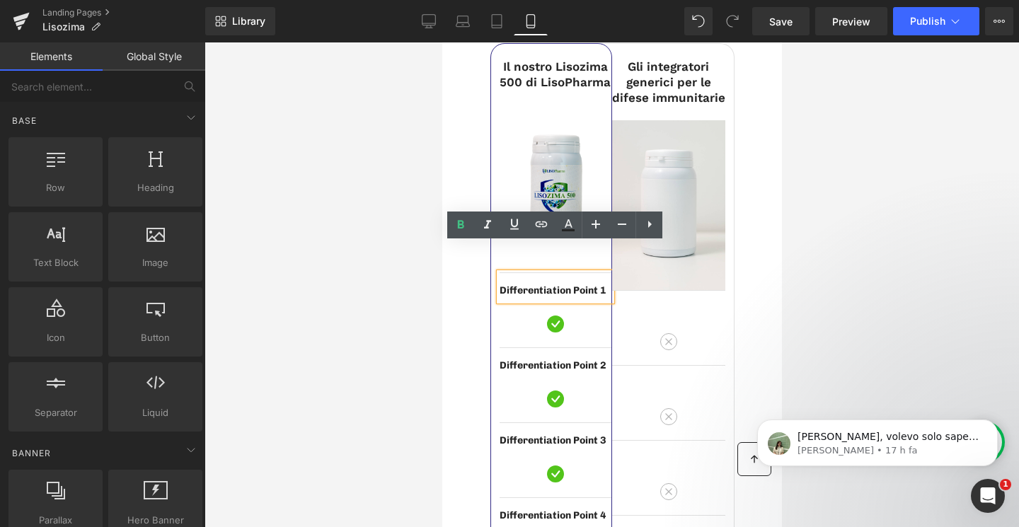
click at [570, 283] on p "Differentiation Point 1" at bounding box center [555, 290] width 112 height 15
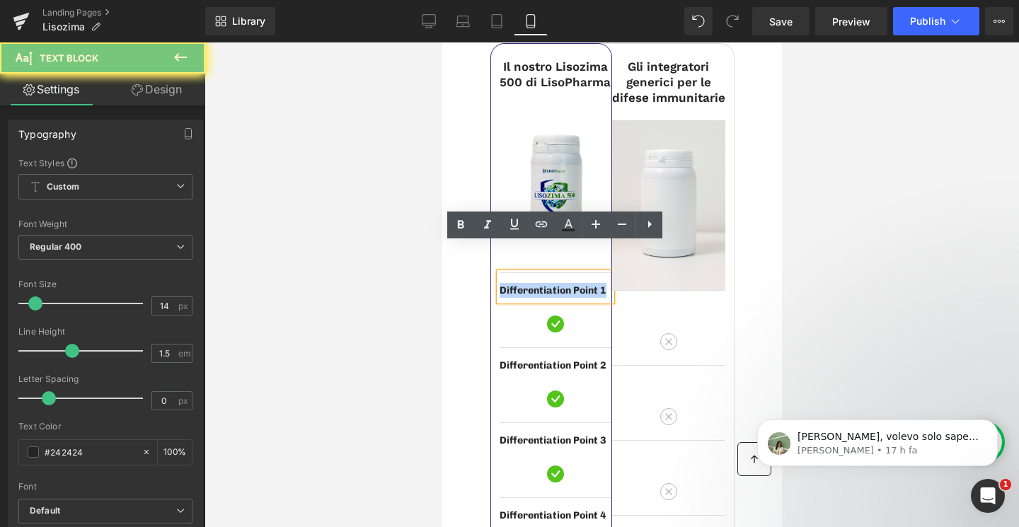
click at [570, 283] on p "Differentiation Point 1" at bounding box center [555, 290] width 112 height 15
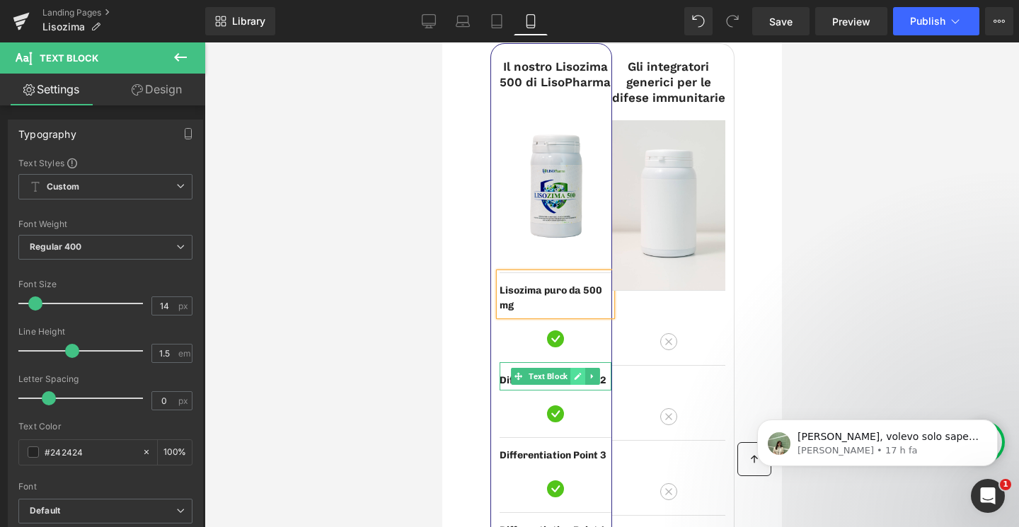
click at [575, 373] on icon at bounding box center [576, 376] width 7 height 7
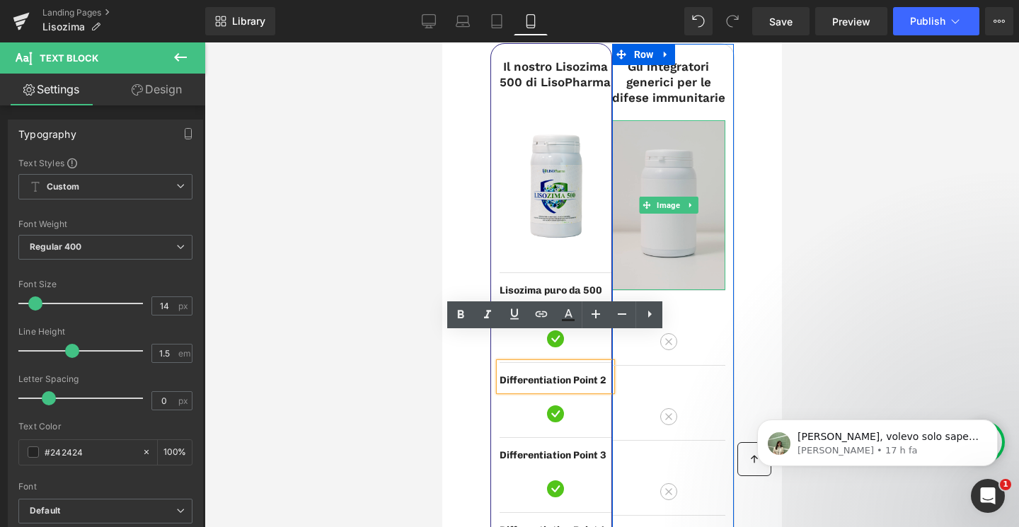
scroll to position [6194, 0]
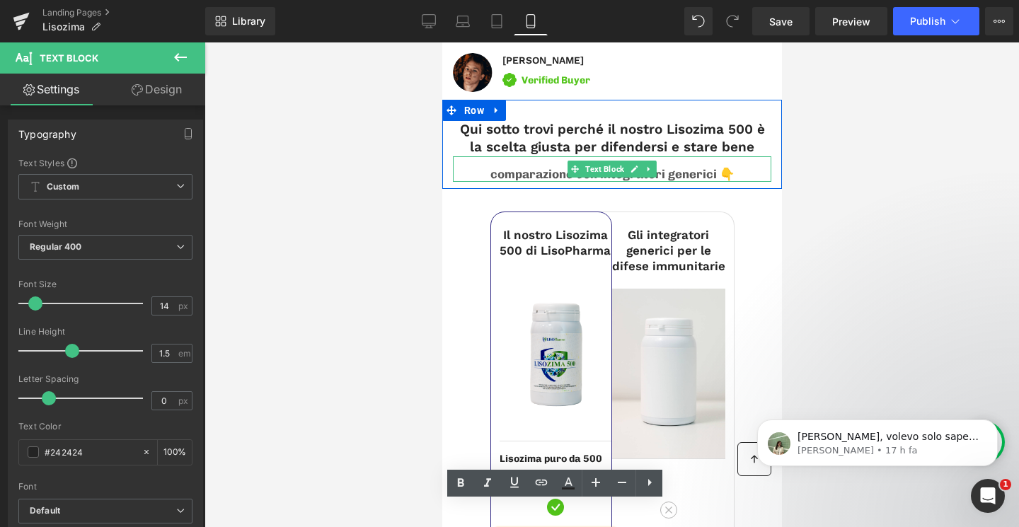
click at [717, 166] on p "comparazione con integratori generici 👇" at bounding box center [611, 174] width 318 height 16
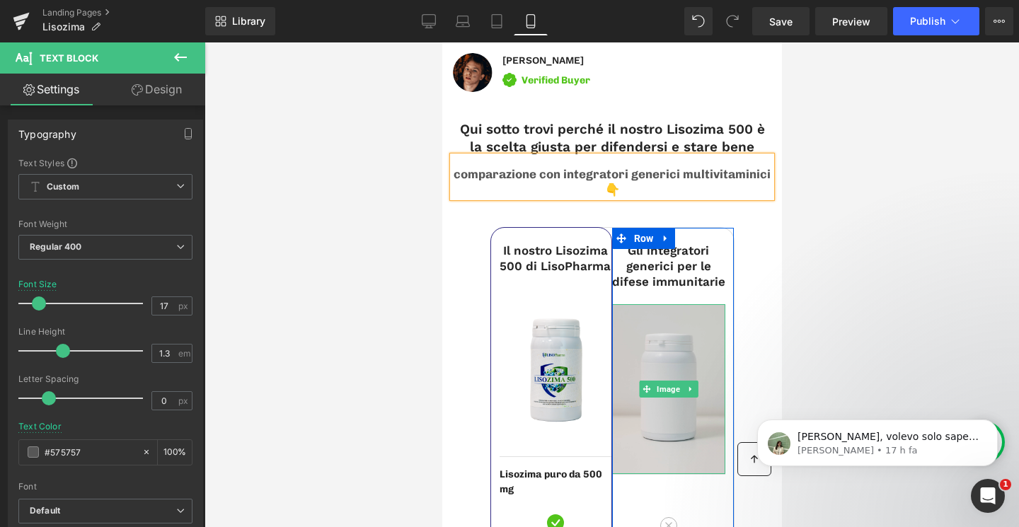
scroll to position [6348, 0]
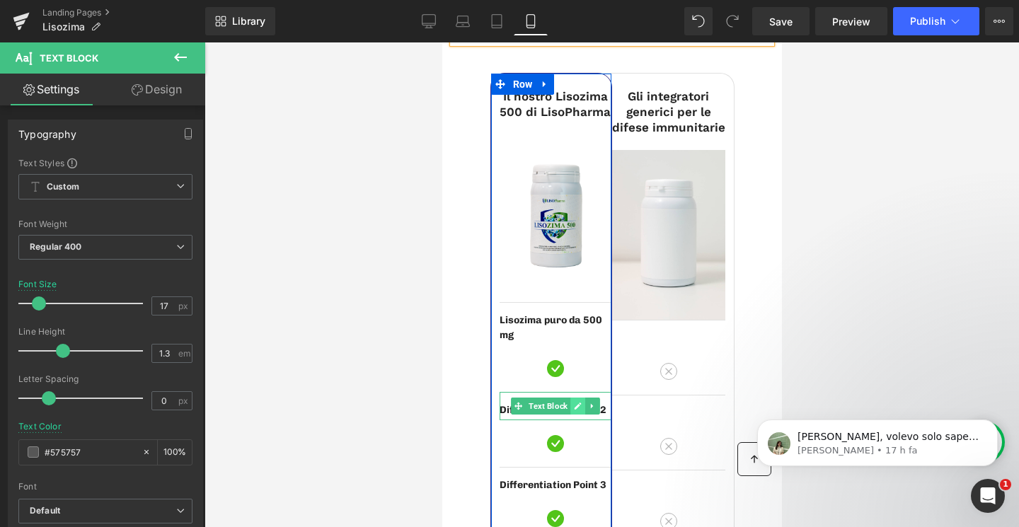
click at [574, 398] on link at bounding box center [576, 406] width 15 height 17
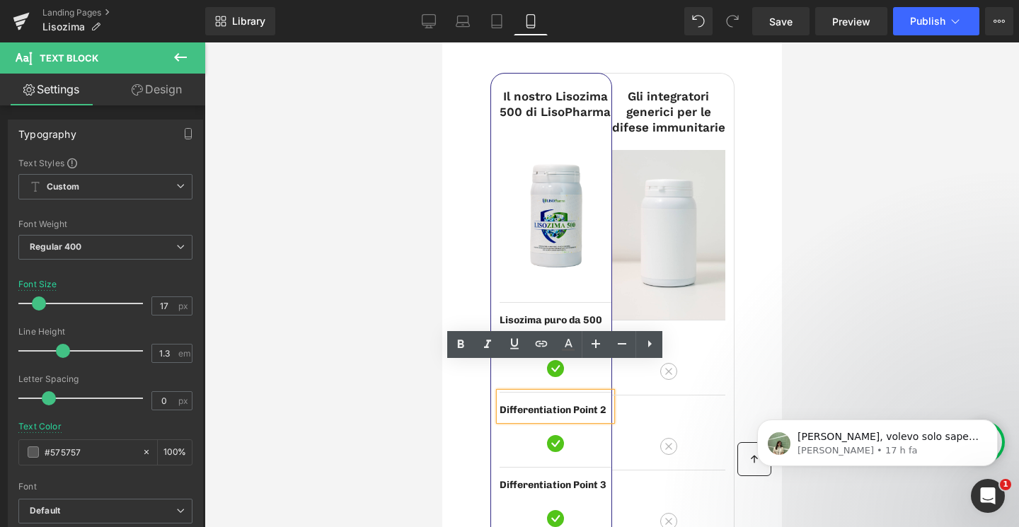
click at [564, 402] on p "Differentiation Point 2" at bounding box center [555, 409] width 112 height 15
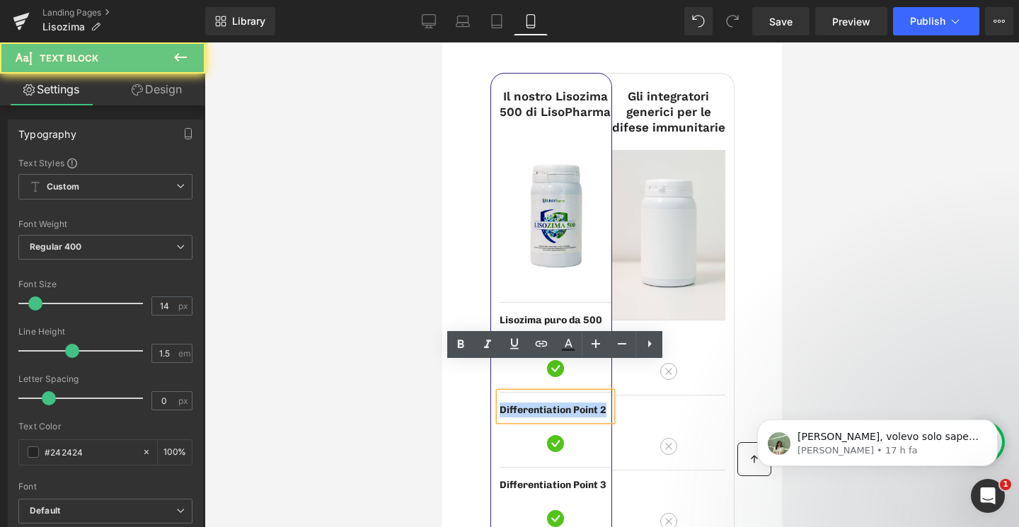
click at [564, 402] on p "Differentiation Point 2" at bounding box center [555, 409] width 112 height 15
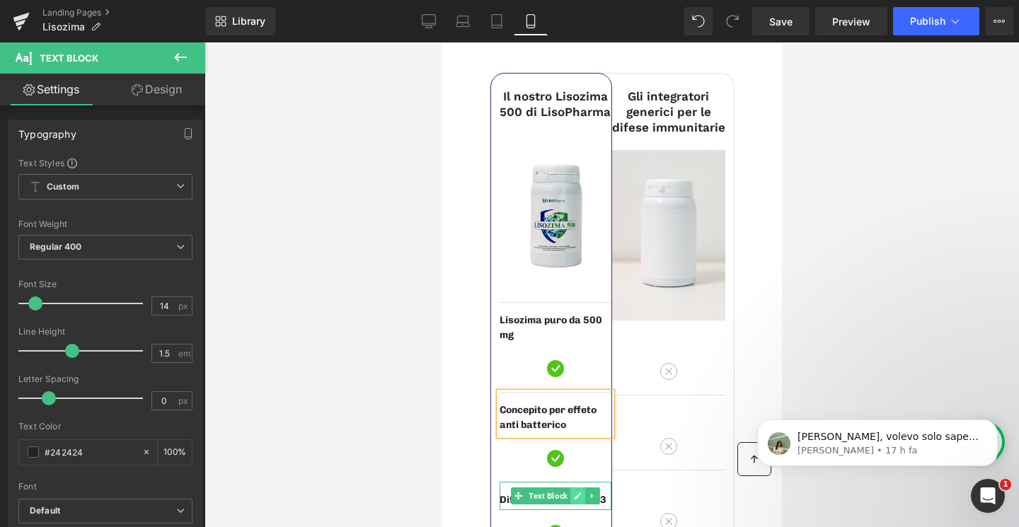
click at [580, 492] on icon at bounding box center [577, 496] width 8 height 8
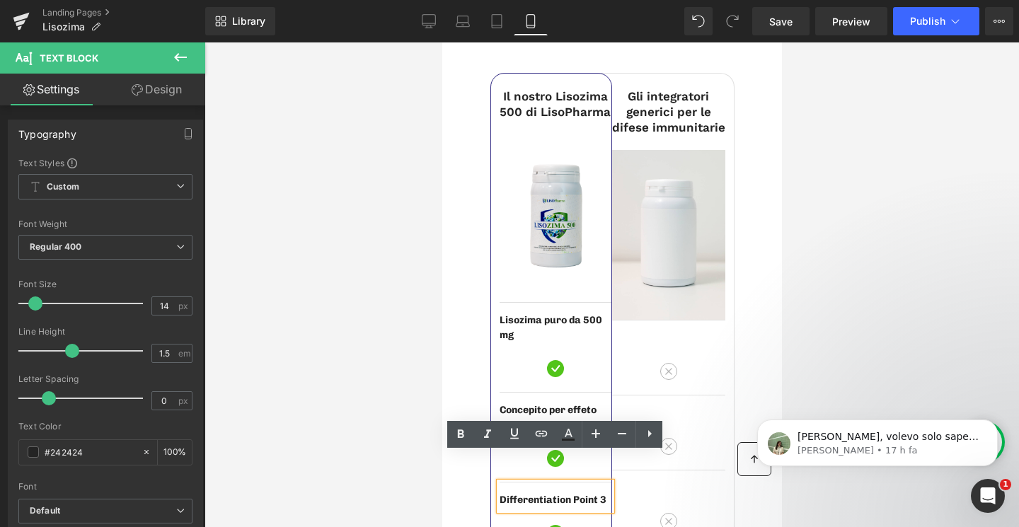
click at [580, 492] on p "Differentiation Point 3" at bounding box center [555, 499] width 112 height 15
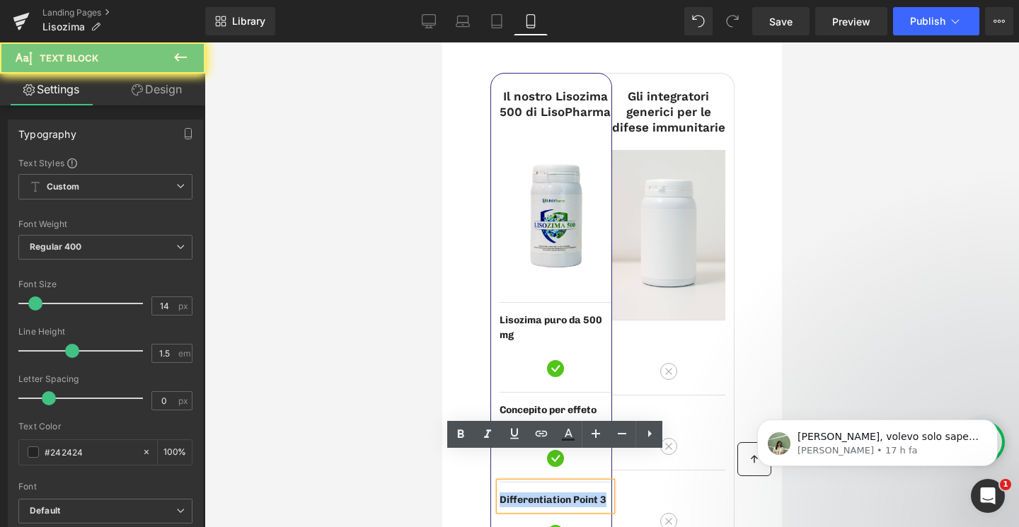
click at [580, 492] on p "Differentiation Point 3" at bounding box center [555, 499] width 112 height 15
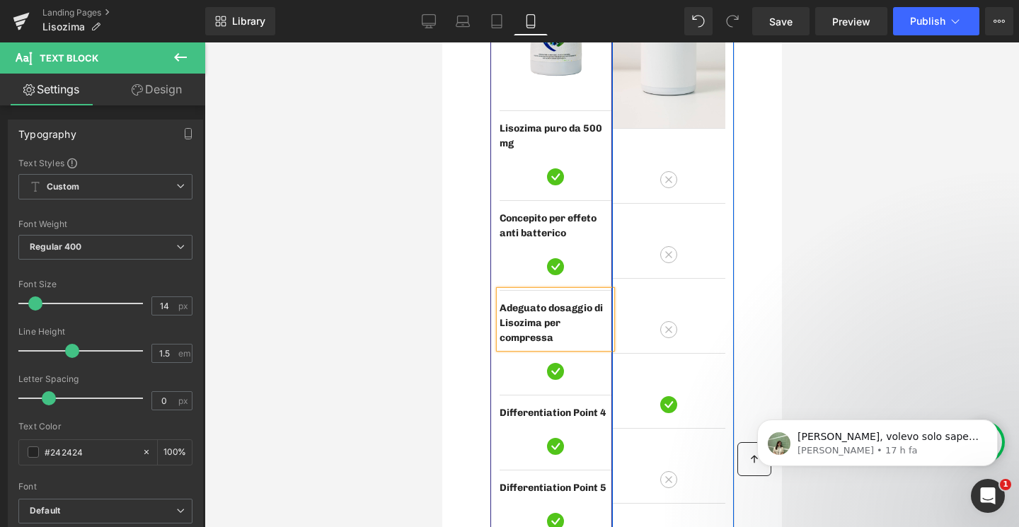
scroll to position [6522, 0]
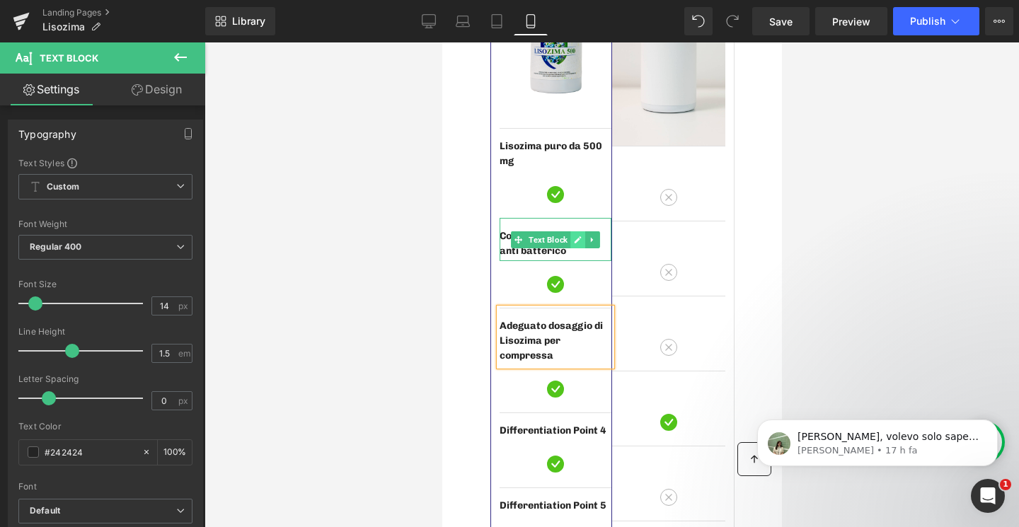
click at [576, 236] on icon at bounding box center [576, 239] width 7 height 7
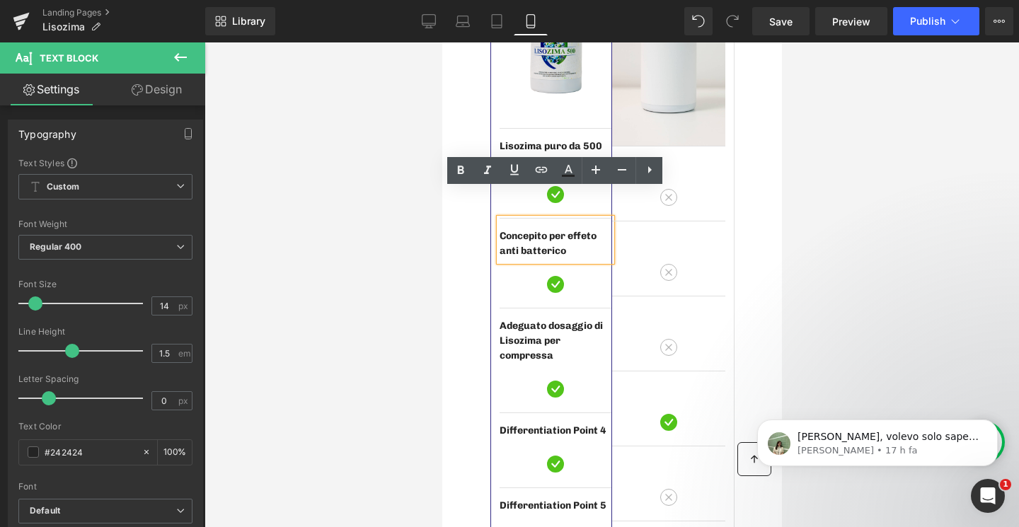
click at [588, 228] on p "Concepito per effeto anti batterico" at bounding box center [555, 243] width 112 height 30
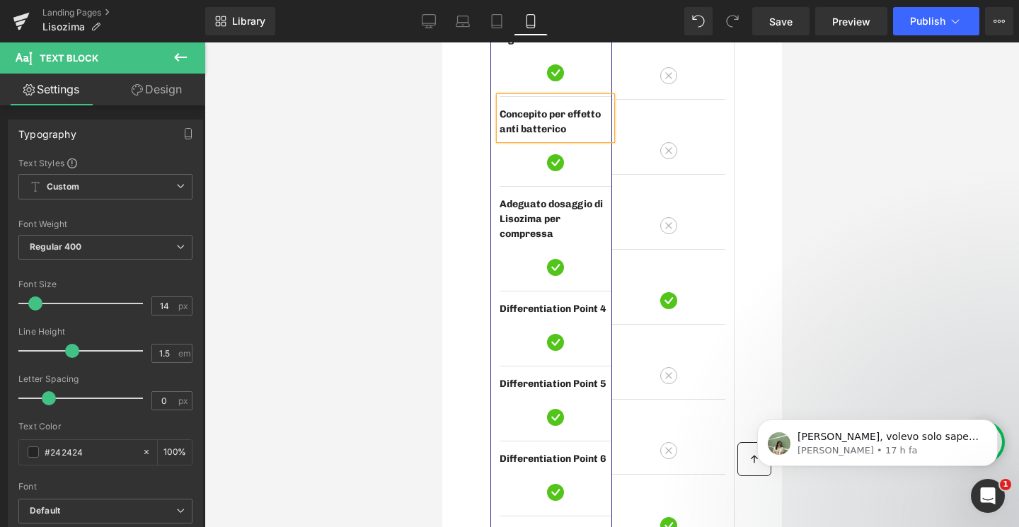
scroll to position [6646, 0]
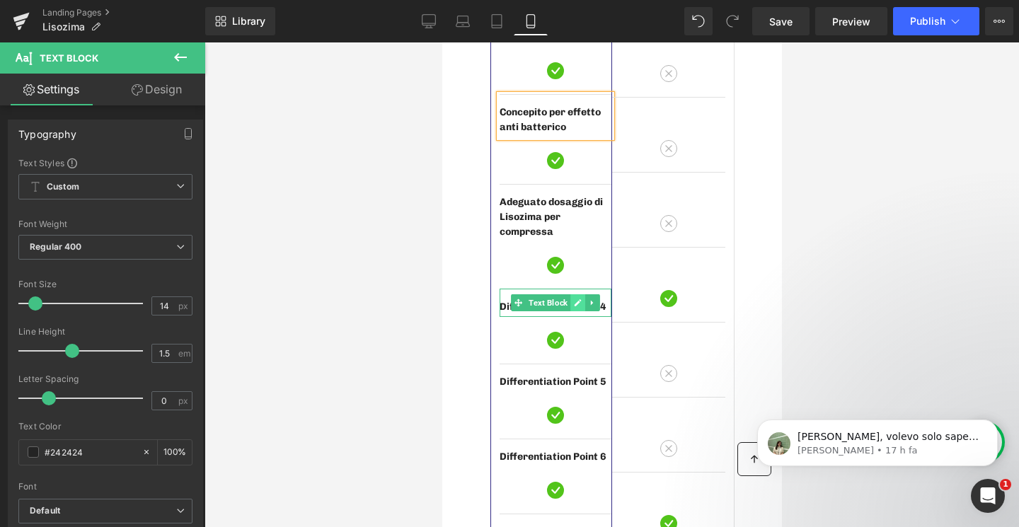
click at [580, 298] on icon at bounding box center [577, 302] width 8 height 8
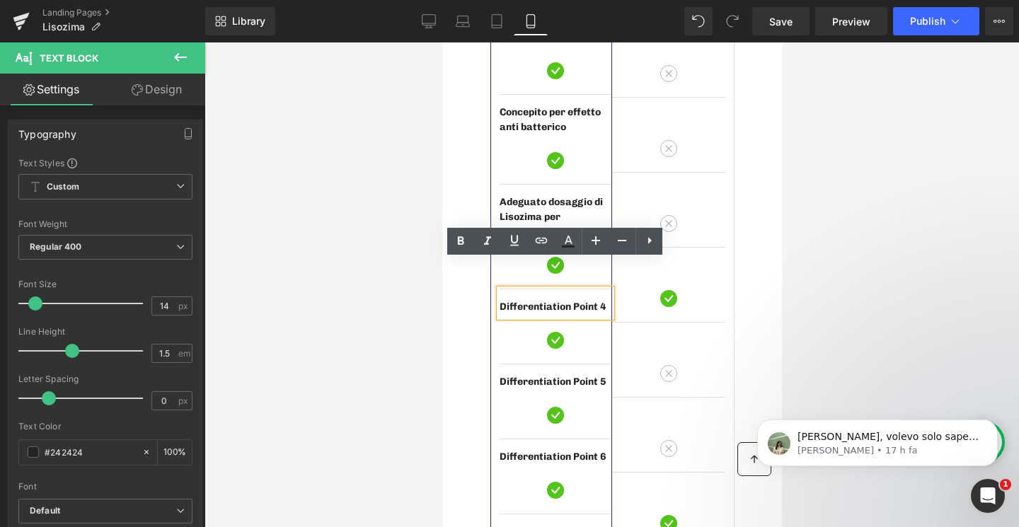
click at [576, 299] on p "Differentiation Point 4" at bounding box center [555, 306] width 112 height 15
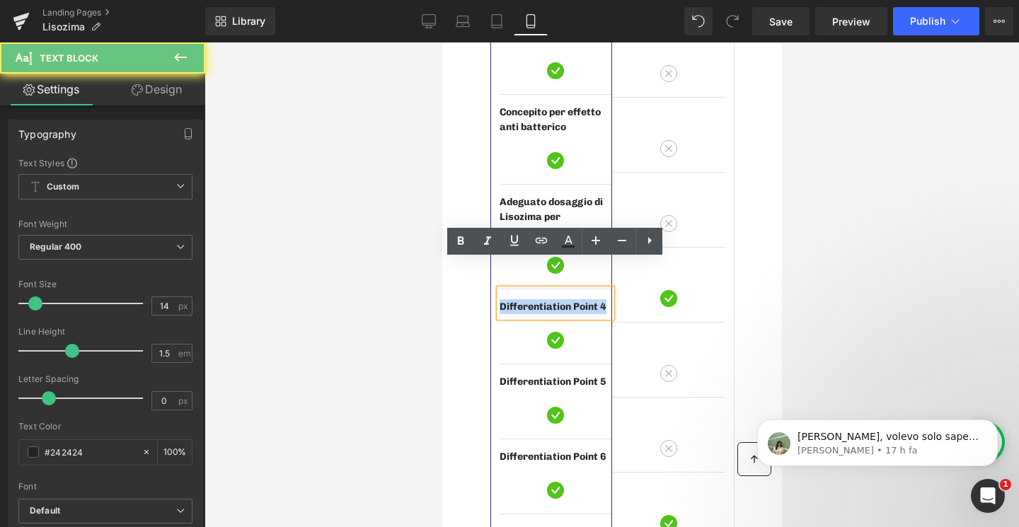
click at [576, 299] on p "Differentiation Point 4" at bounding box center [555, 306] width 112 height 15
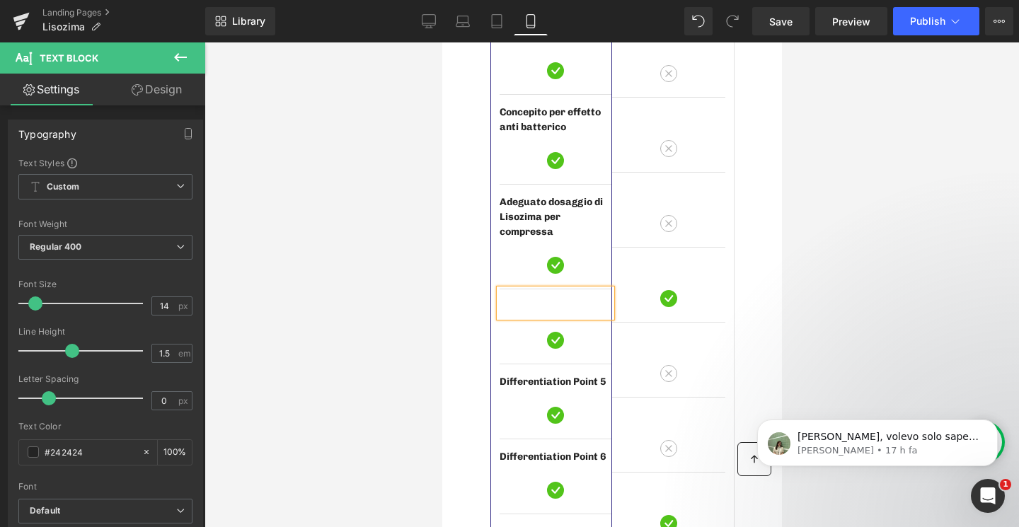
click at [465, 292] on div "Qui sotto trovi perché il nostro Lisozima 500 è la scelta giusta per difendersi…" at bounding box center [611, 159] width 340 height 1023
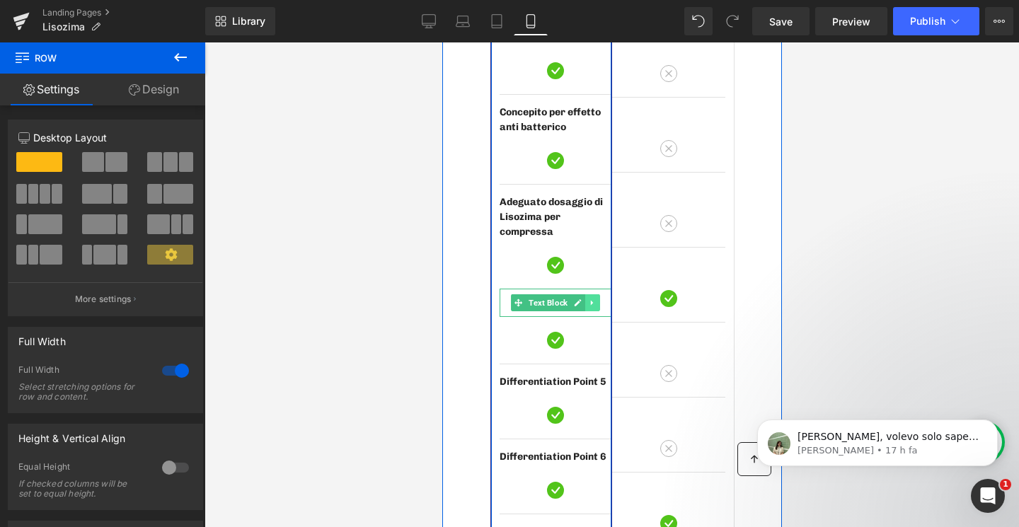
click at [597, 294] on link at bounding box center [591, 302] width 15 height 17
click at [598, 298] on icon at bounding box center [599, 302] width 8 height 8
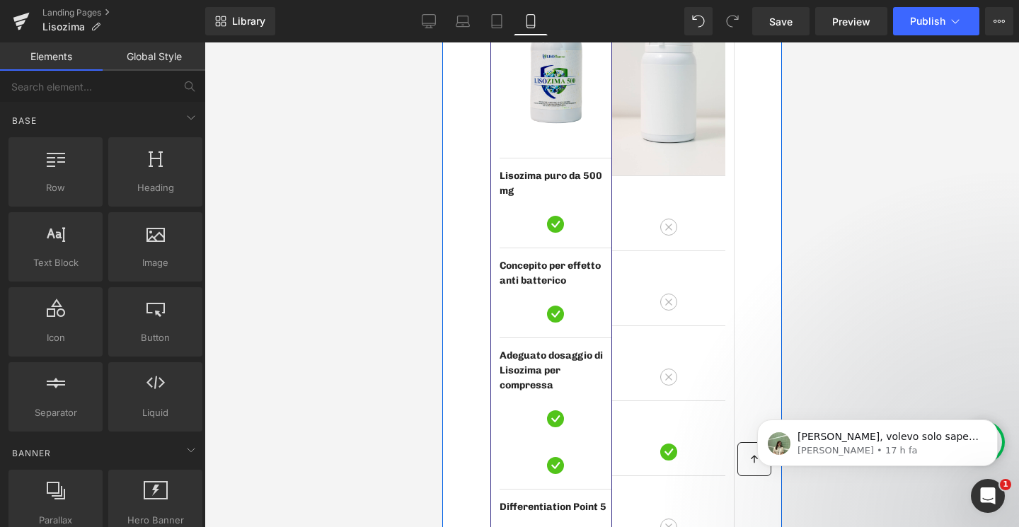
scroll to position [6298, 0]
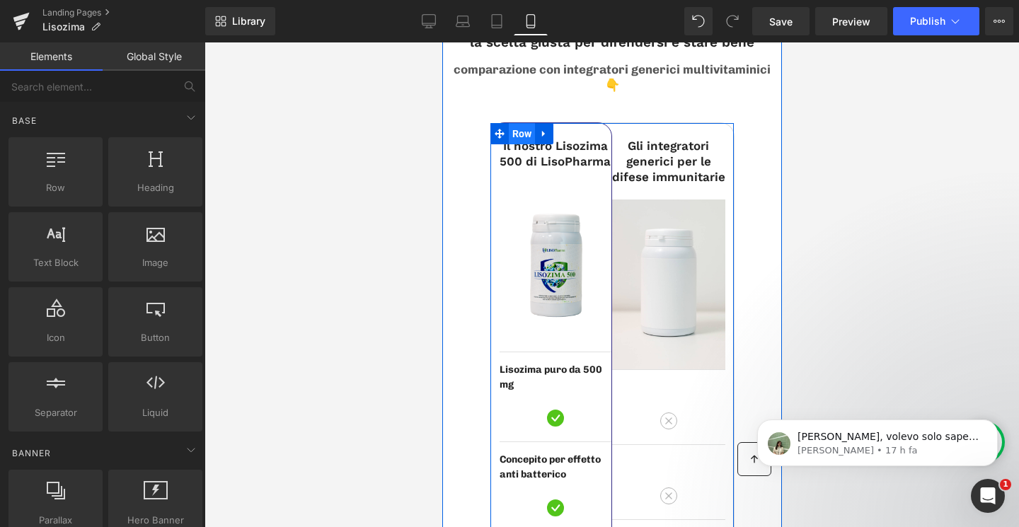
click at [523, 123] on span "Row" at bounding box center [521, 133] width 27 height 21
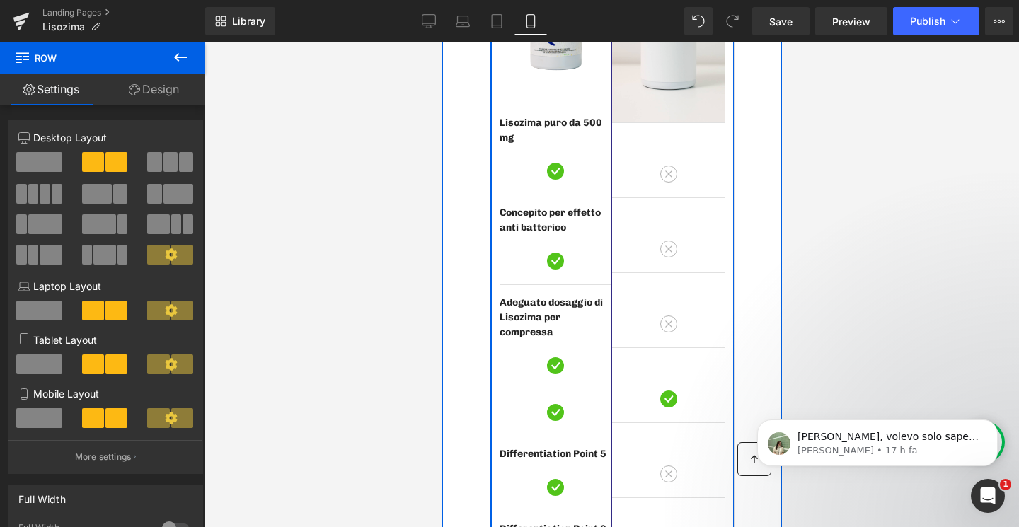
scroll to position [6557, 0]
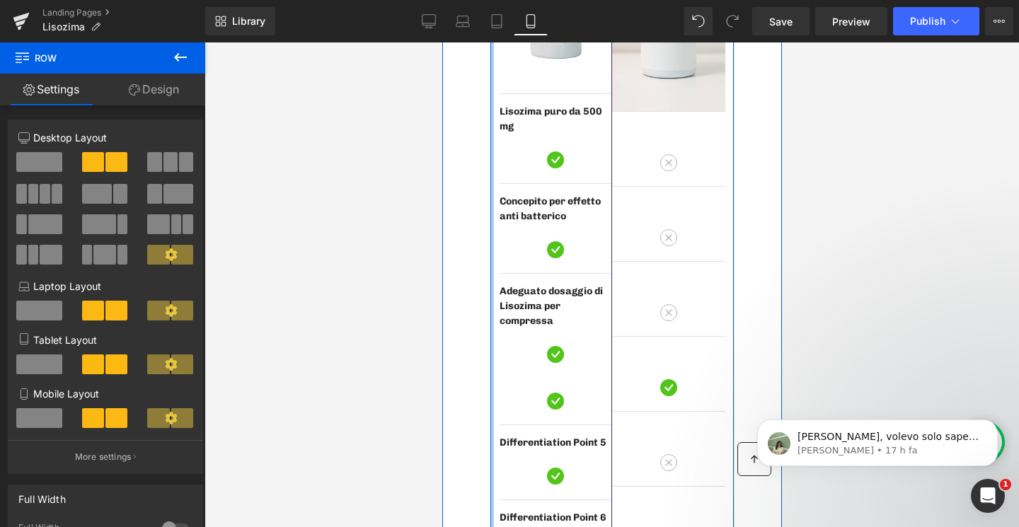
drag, startPoint x: 490, startPoint y: 425, endPoint x: 478, endPoint y: 425, distance: 12.0
click at [478, 425] on div "Qui sotto trovi perché il nostro Lisozima 500 è la scelta giusta per difendersi…" at bounding box center [611, 234] width 340 height 995
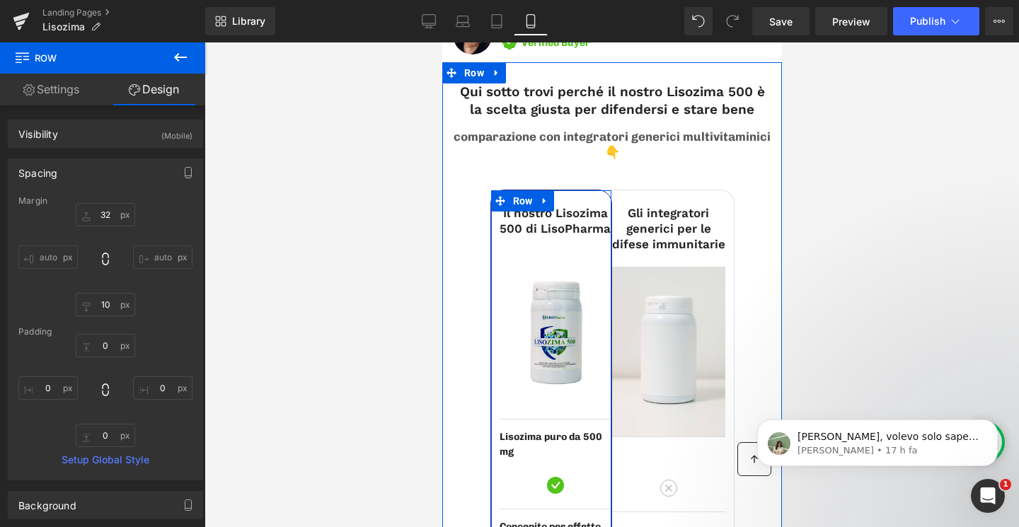
scroll to position [6185, 0]
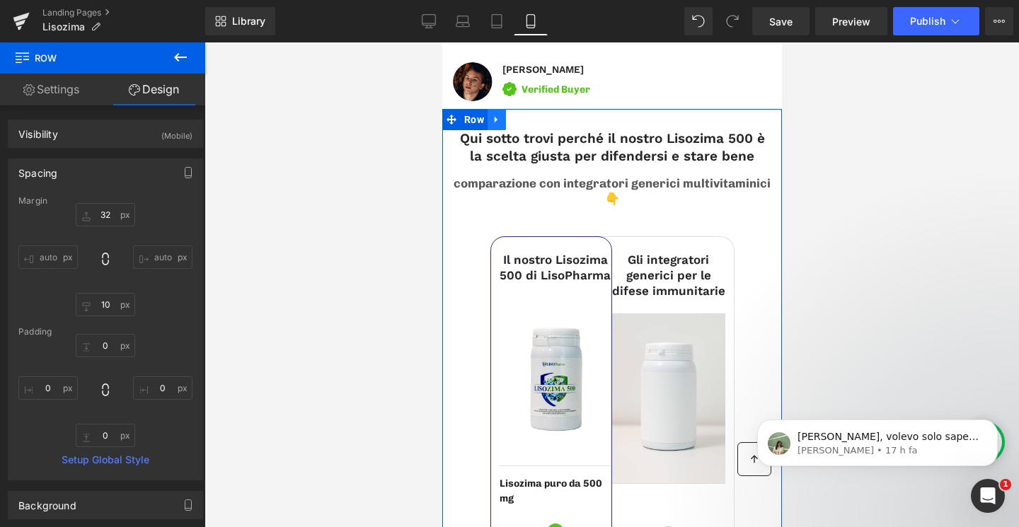
click at [501, 109] on link at bounding box center [496, 119] width 18 height 21
click at [533, 115] on icon at bounding box center [533, 120] width 10 height 11
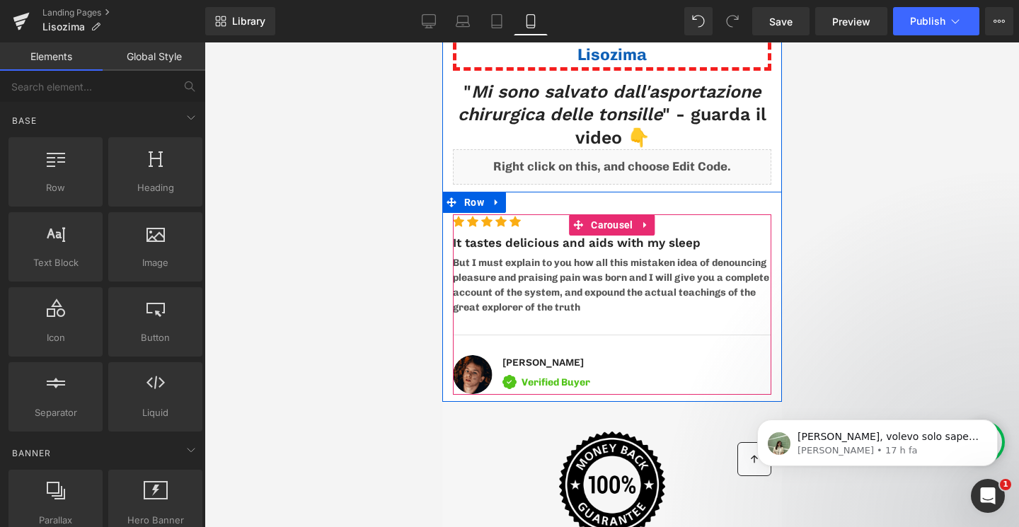
scroll to position [5855, 0]
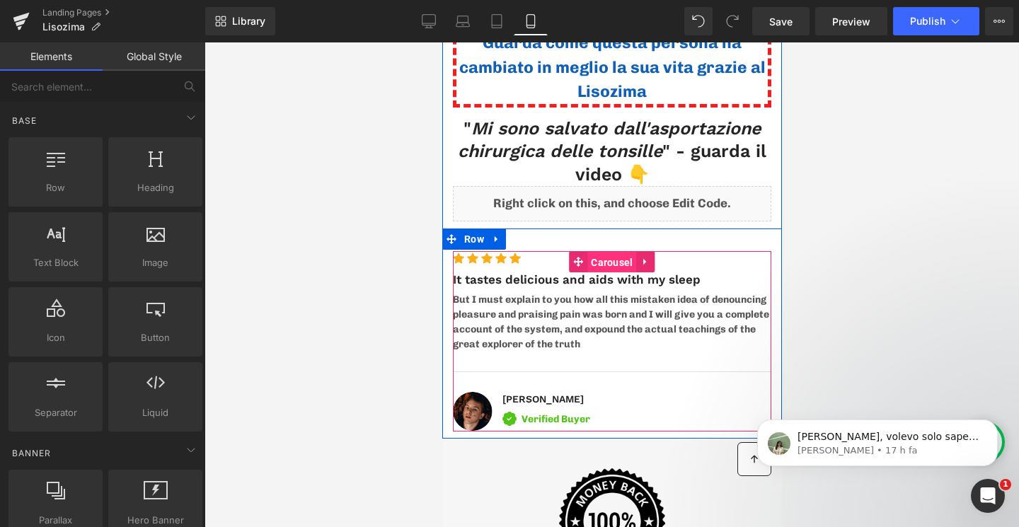
click at [600, 252] on span "Carousel" at bounding box center [610, 262] width 49 height 21
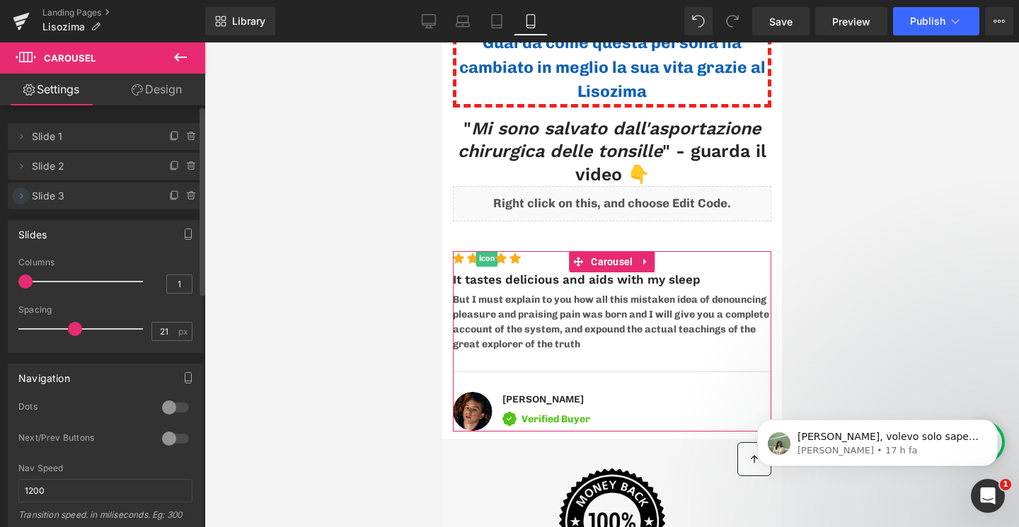
click at [23, 199] on icon at bounding box center [21, 195] width 11 height 11
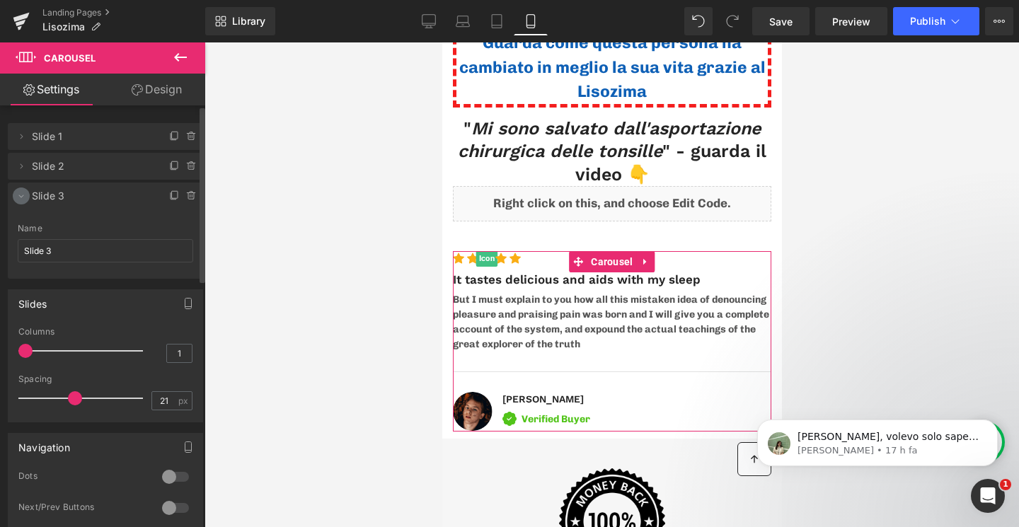
click at [23, 199] on icon at bounding box center [21, 195] width 11 height 11
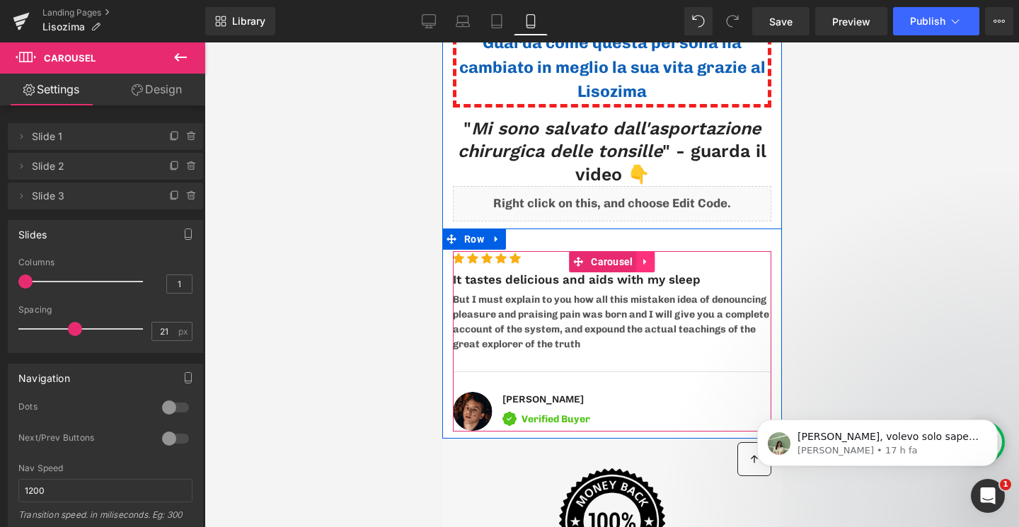
click at [643, 259] on icon at bounding box center [643, 262] width 3 height 6
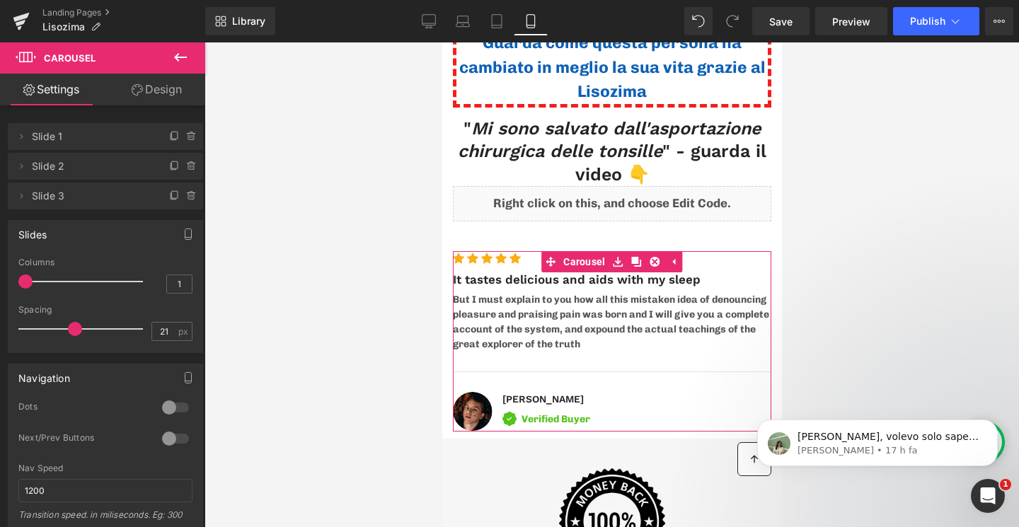
click at [160, 91] on link "Design" at bounding box center [156, 90] width 103 height 32
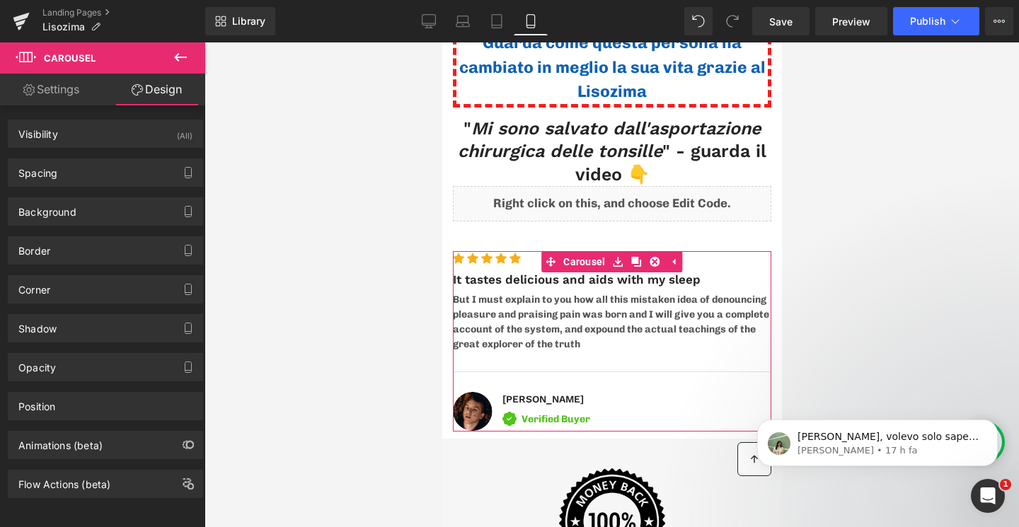
click at [69, 81] on link "Settings" at bounding box center [51, 90] width 103 height 32
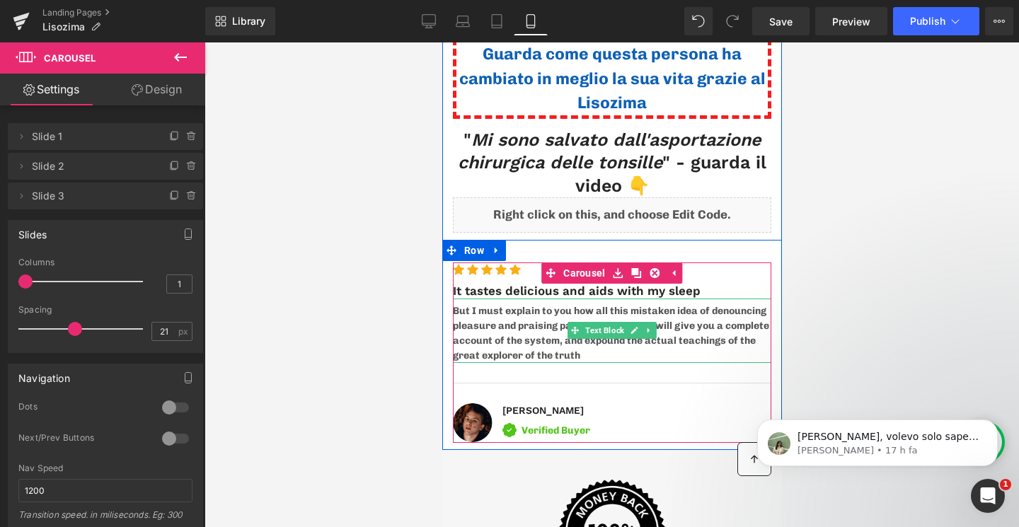
scroll to position [5831, 0]
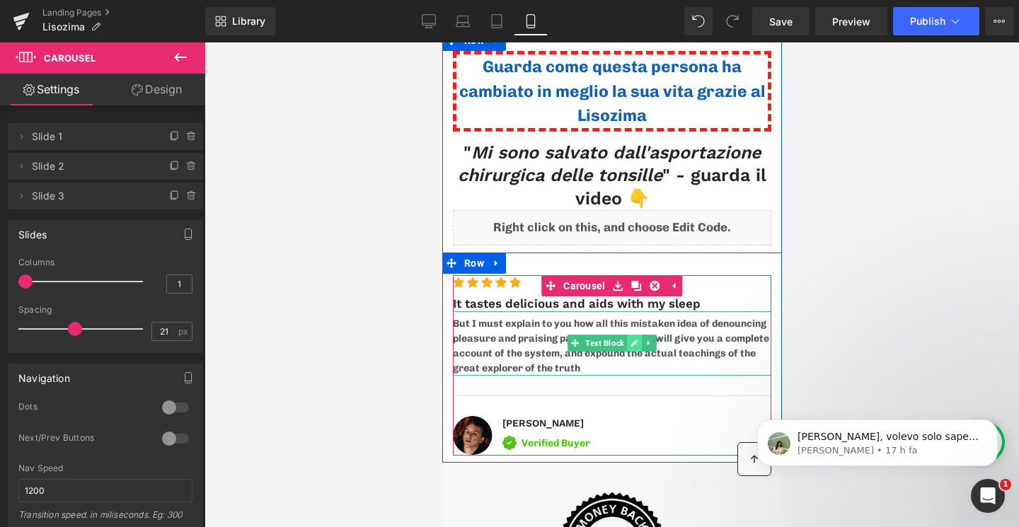
click at [634, 339] on icon at bounding box center [633, 343] width 8 height 8
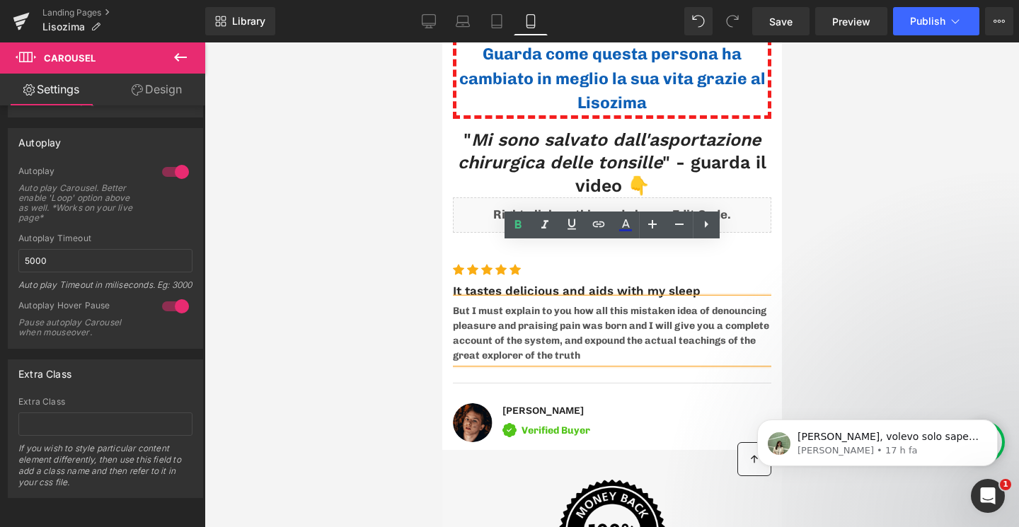
scroll to position [5793, 0]
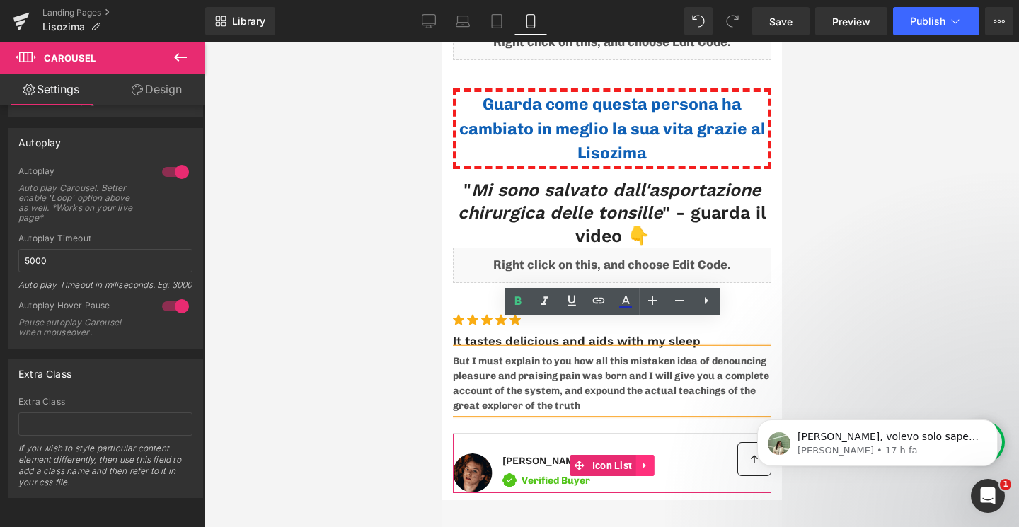
click at [645, 460] on icon at bounding box center [644, 465] width 10 height 11
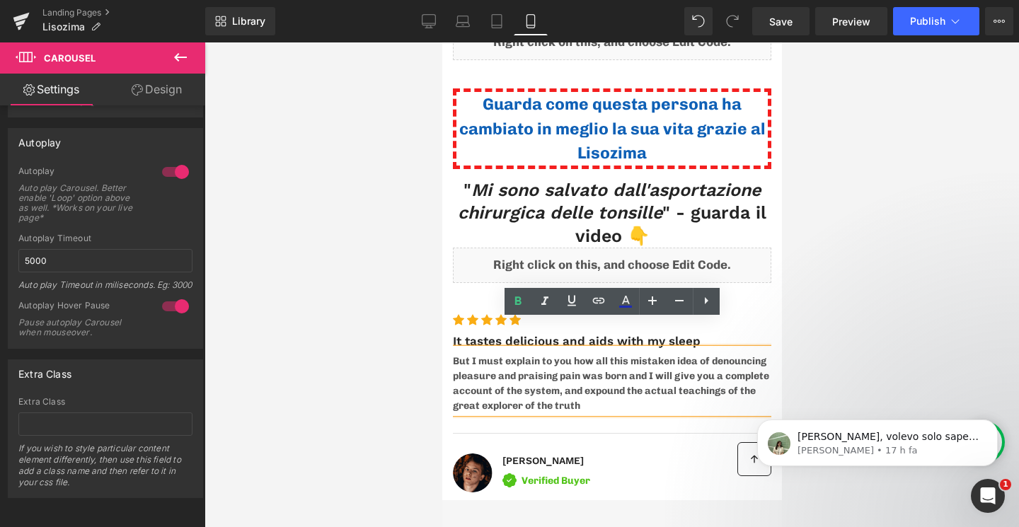
click at [176, 52] on icon at bounding box center [180, 57] width 17 height 17
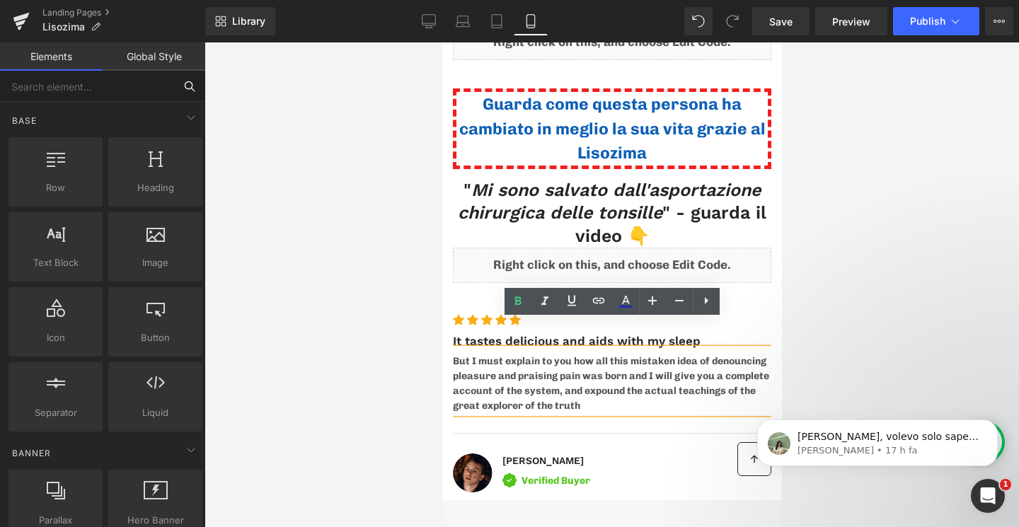
click at [130, 92] on input "text" at bounding box center [87, 86] width 174 height 31
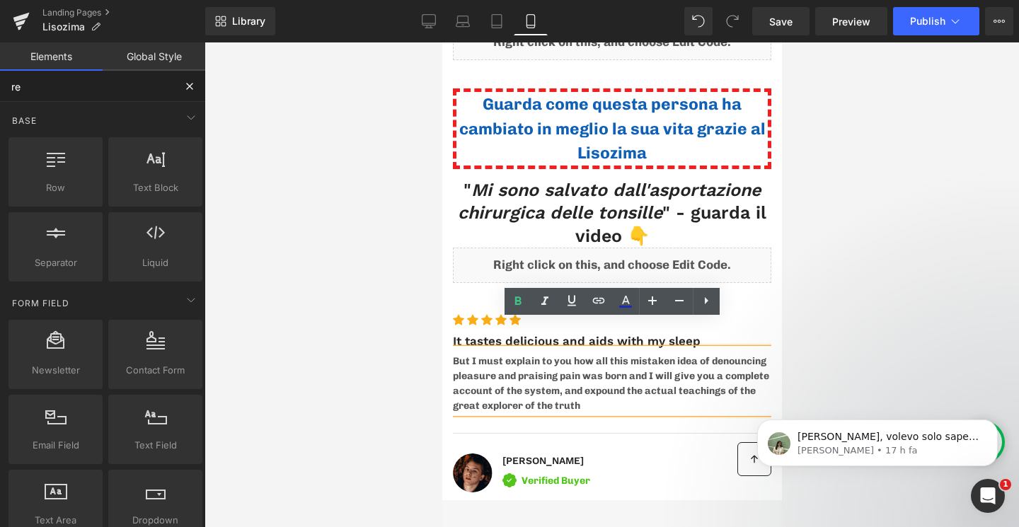
type input "rev"
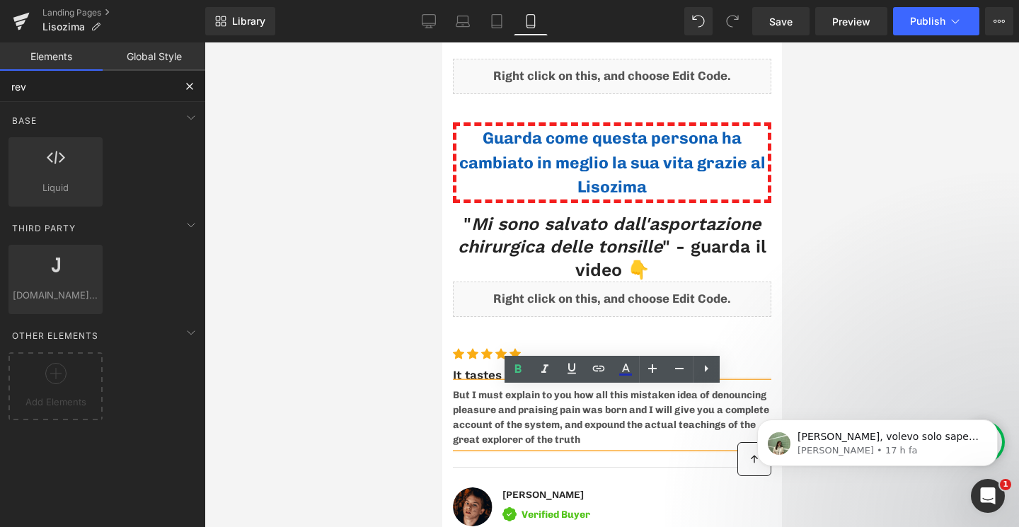
scroll to position [5810, 0]
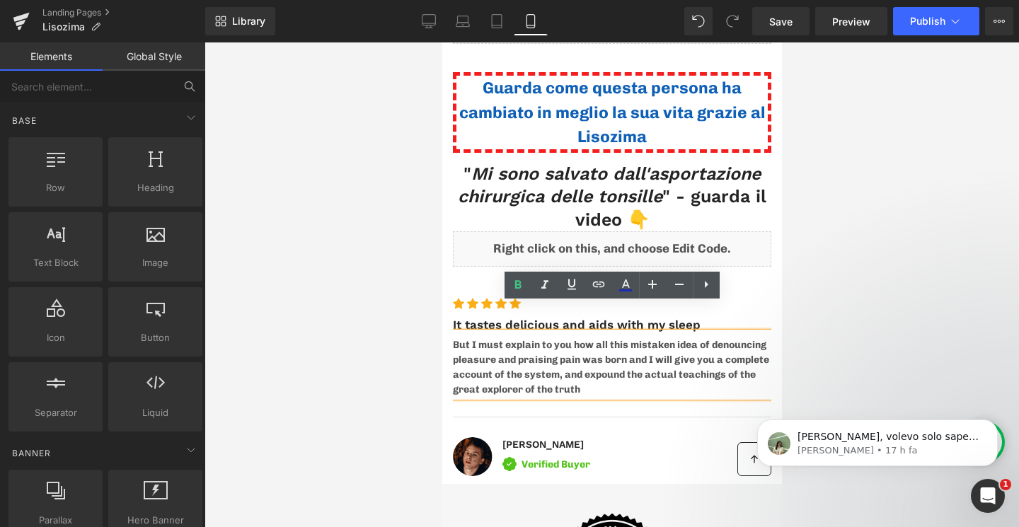
click at [397, 318] on div at bounding box center [611, 284] width 814 height 484
click at [874, 321] on div at bounding box center [611, 284] width 814 height 484
click at [686, 359] on p "But I must explain to you how all this mistaken idea of denouncing pleasure and…" at bounding box center [611, 366] width 318 height 59
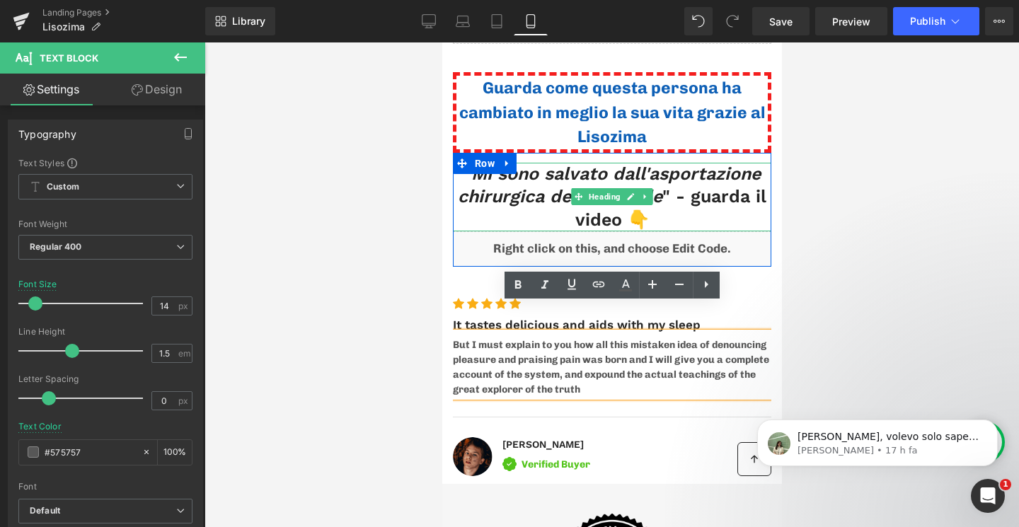
click at [702, 168] on h2 "" Mi sono salvato dall'asportazione chirurgica delle tonsille " - guarda il vid…" at bounding box center [611, 197] width 318 height 69
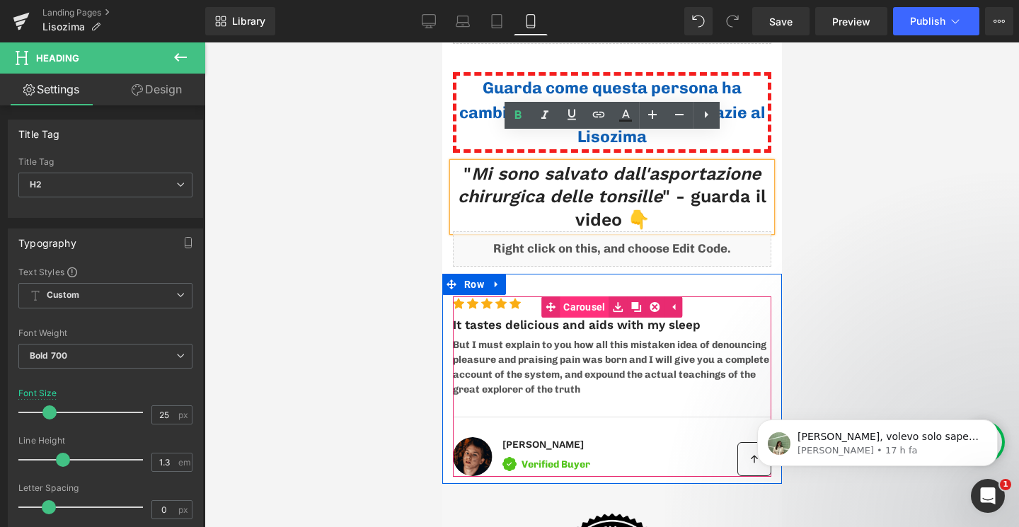
click at [591, 296] on span "Carousel" at bounding box center [583, 306] width 49 height 21
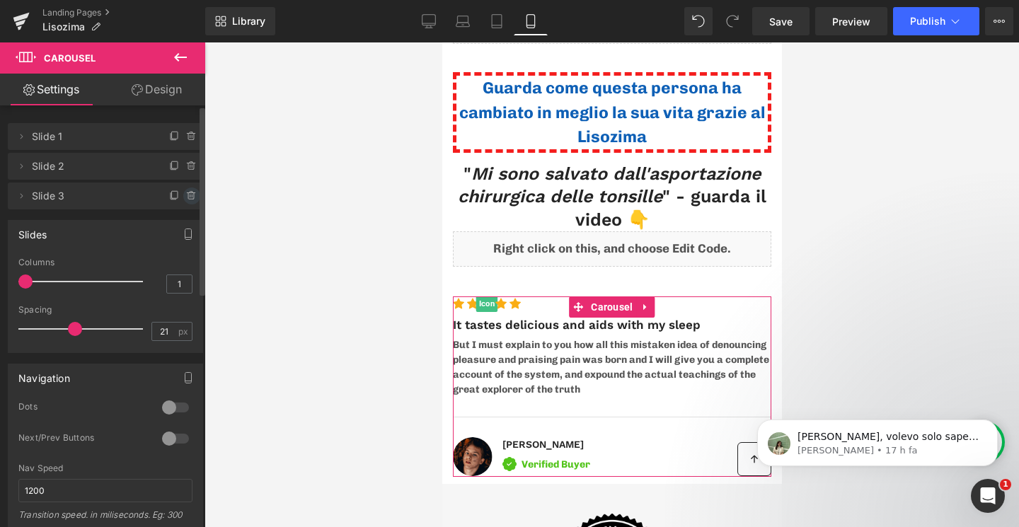
click at [188, 195] on icon at bounding box center [191, 196] width 6 height 6
click at [175, 195] on button "Delete" at bounding box center [176, 196] width 45 height 18
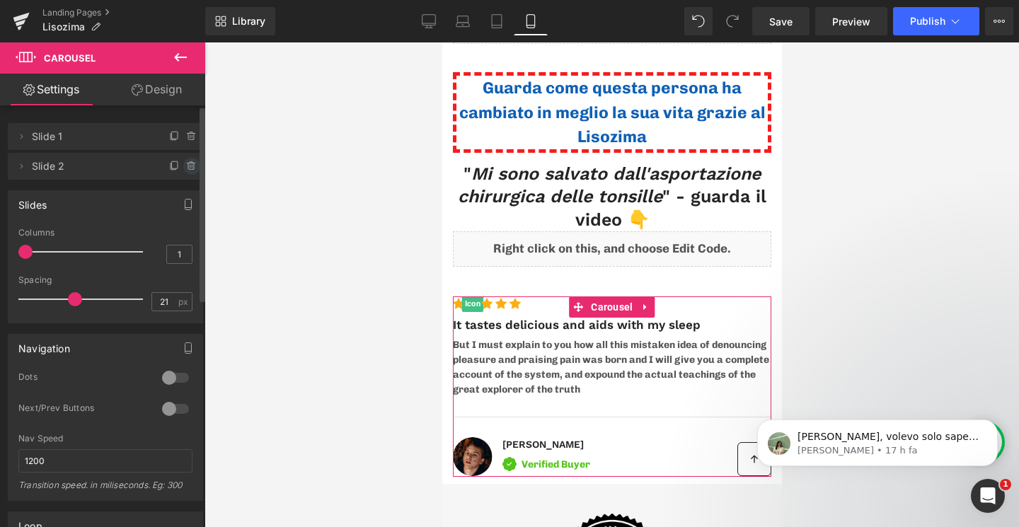
click at [188, 168] on icon at bounding box center [191, 166] width 6 height 6
click at [179, 167] on button "Delete" at bounding box center [176, 167] width 45 height 18
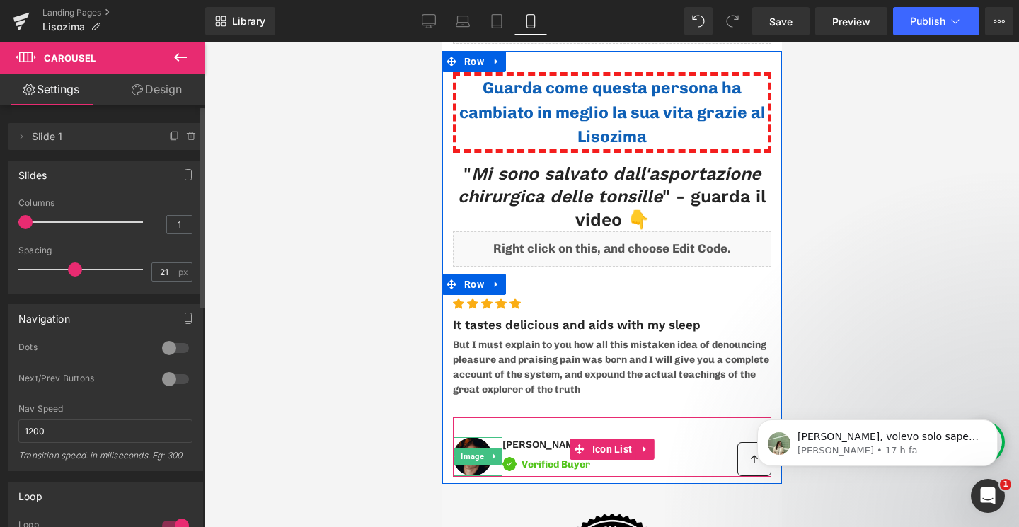
click at [470, 437] on img at bounding box center [472, 456] width 40 height 39
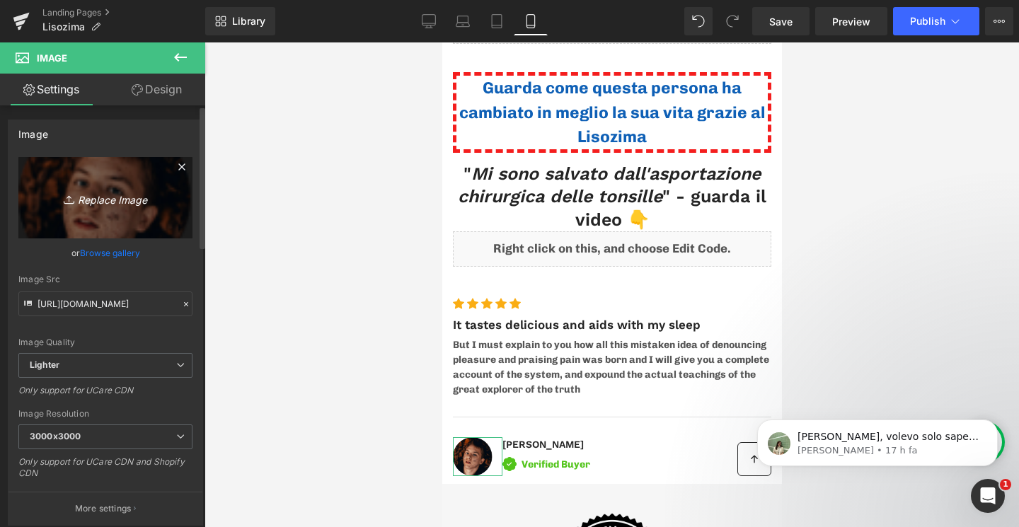
click at [145, 183] on link "Replace Image" at bounding box center [105, 197] width 174 height 81
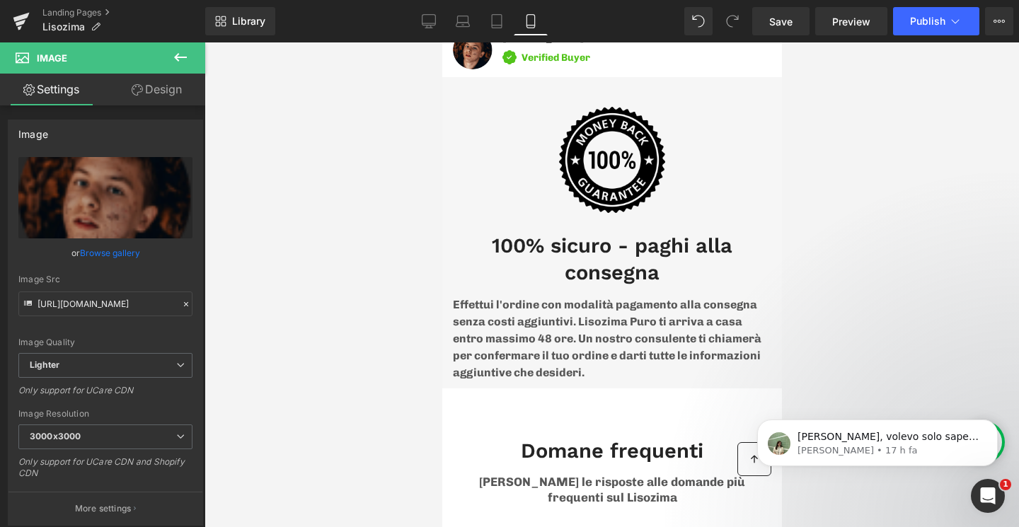
scroll to position [6283, 0]
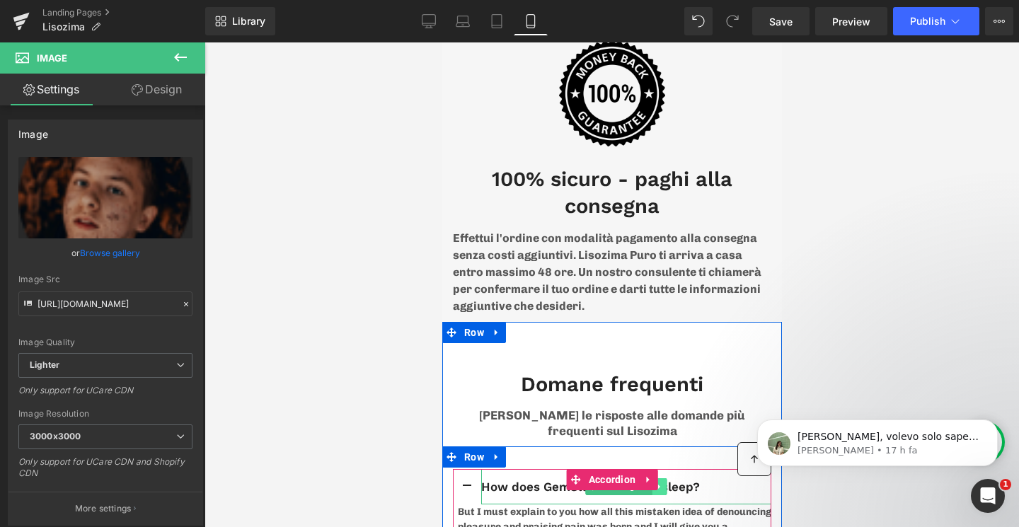
click at [656, 478] on link at bounding box center [658, 486] width 15 height 17
click at [622, 482] on icon at bounding box center [622, 486] width 8 height 8
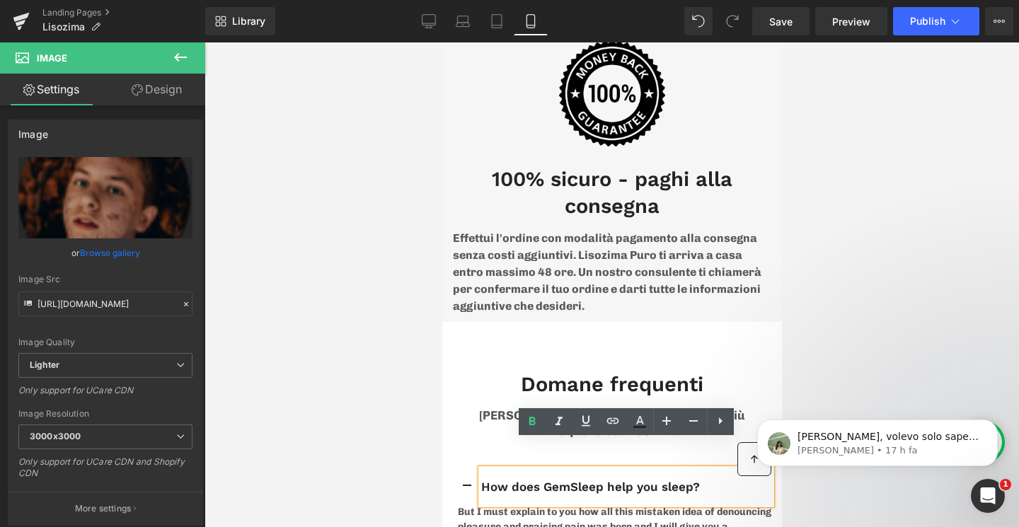
click at [574, 479] on h3 "How does GemSleep help you sleep?" at bounding box center [625, 487] width 290 height 16
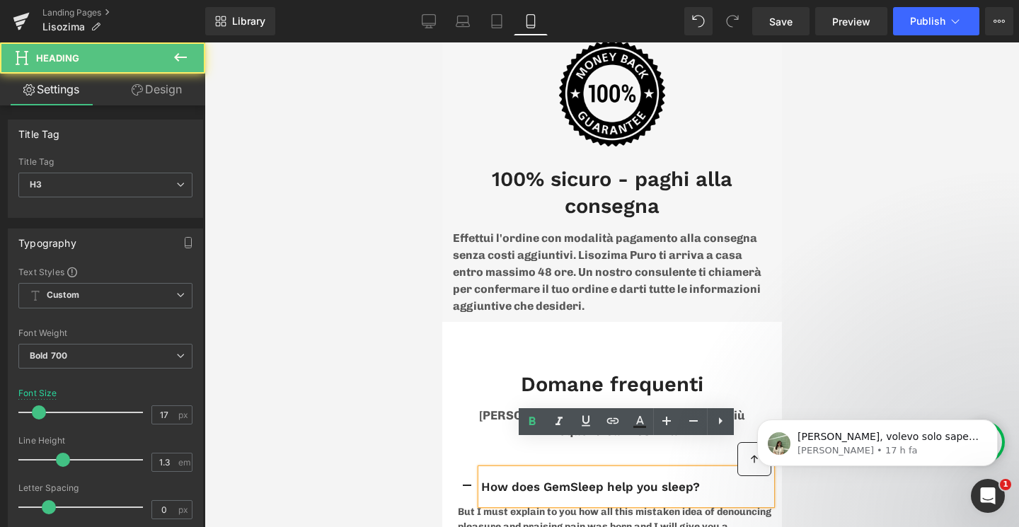
click at [574, 479] on h3 "How does GemSleep help you sleep?" at bounding box center [625, 487] width 290 height 16
drag, startPoint x: 702, startPoint y: 460, endPoint x: 513, endPoint y: 451, distance: 188.4
click at [513, 479] on h3 "How does GemSleep help you sleep?" at bounding box center [625, 487] width 290 height 16
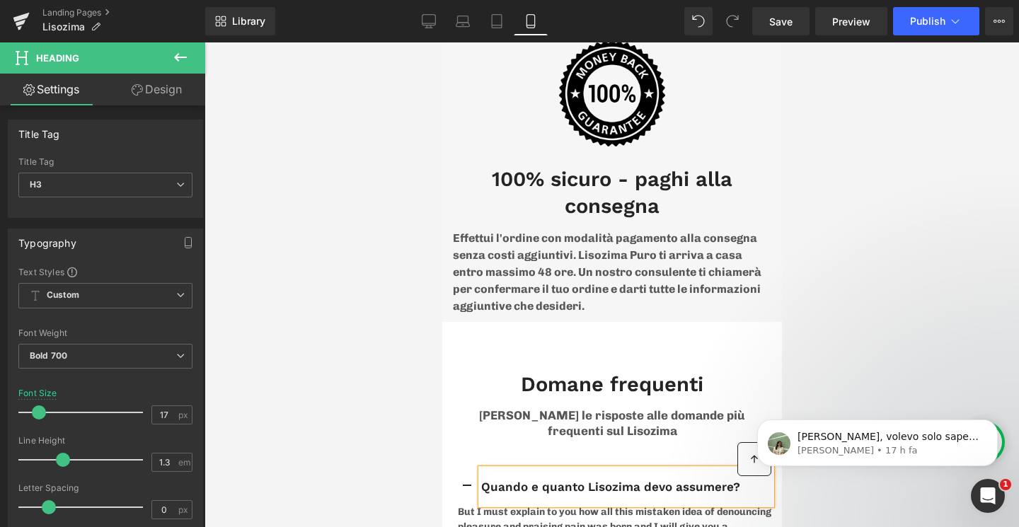
click at [573, 398] on div "[PERSON_NAME] le risposte alle domande più frequenti sul Lisozima Text Block Row" at bounding box center [611, 418] width 318 height 41
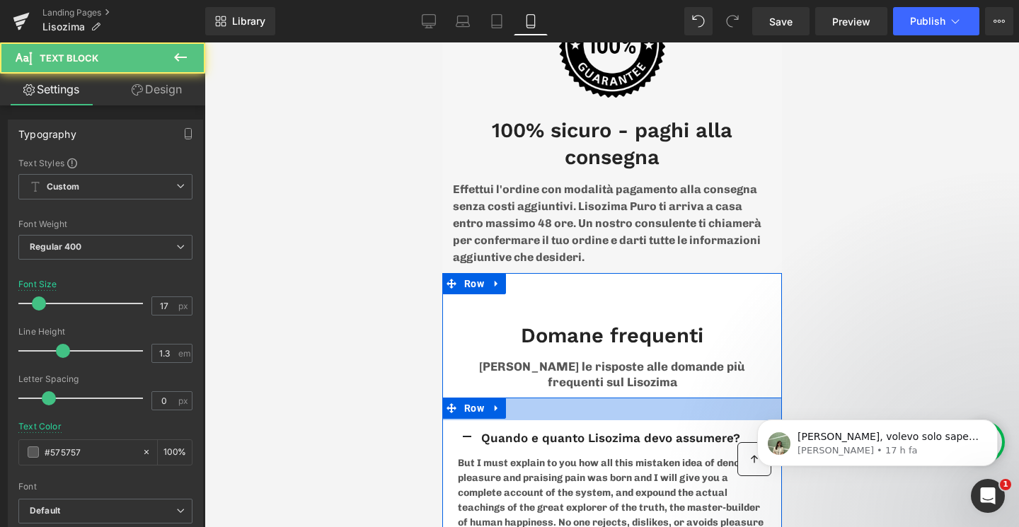
scroll to position [6373, 0]
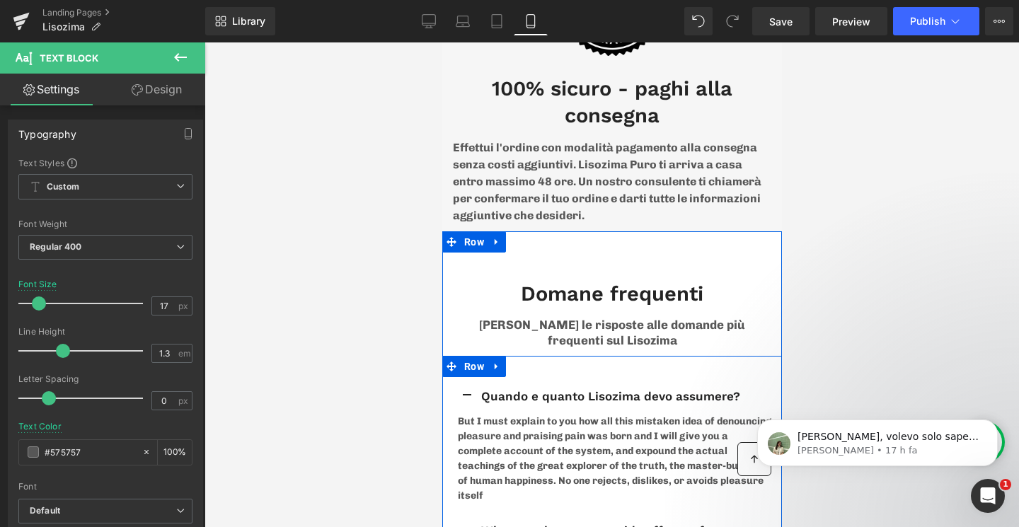
click at [581, 418] on p "But I must explain to you how all this mistaken idea of denouncing pleasure and…" at bounding box center [613, 458] width 313 height 89
drag, startPoint x: 943, startPoint y: 507, endPoint x: 448, endPoint y: 386, distance: 509.7
click at [501, 434] on p "But I must explain to you how all this mistaken idea of denouncing pleasure and…" at bounding box center [613, 458] width 313 height 89
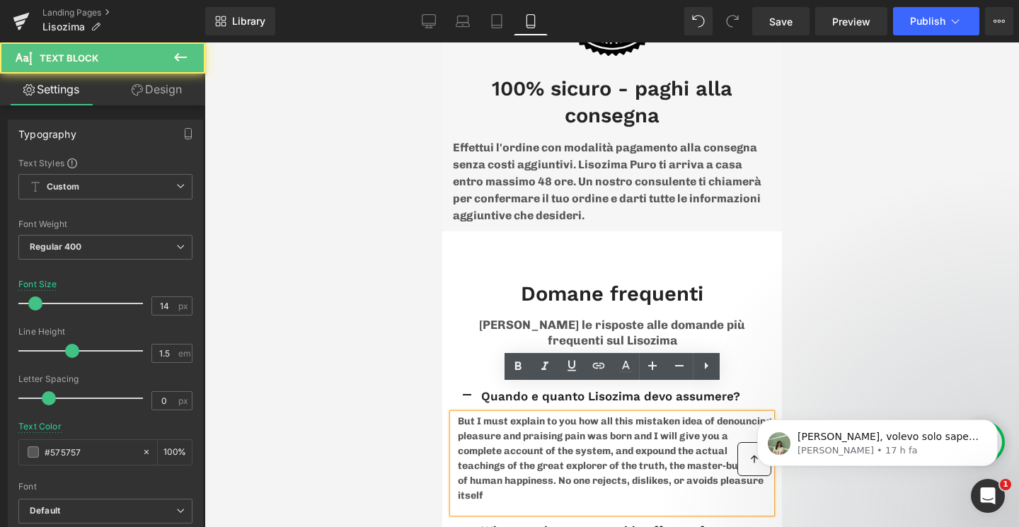
click at [629, 451] on p "But I must explain to you how all this mistaken idea of denouncing pleasure and…" at bounding box center [613, 458] width 313 height 89
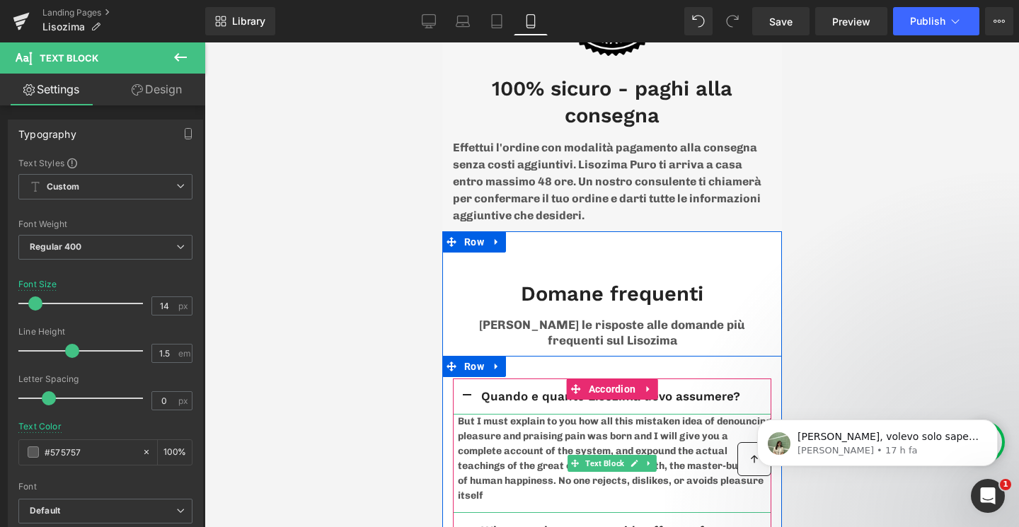
drag, startPoint x: 962, startPoint y: 505, endPoint x: 504, endPoint y: 463, distance: 459.6
drag, startPoint x: 926, startPoint y: 511, endPoint x: 473, endPoint y: 440, distance: 458.3
click at [630, 455] on link at bounding box center [633, 463] width 15 height 17
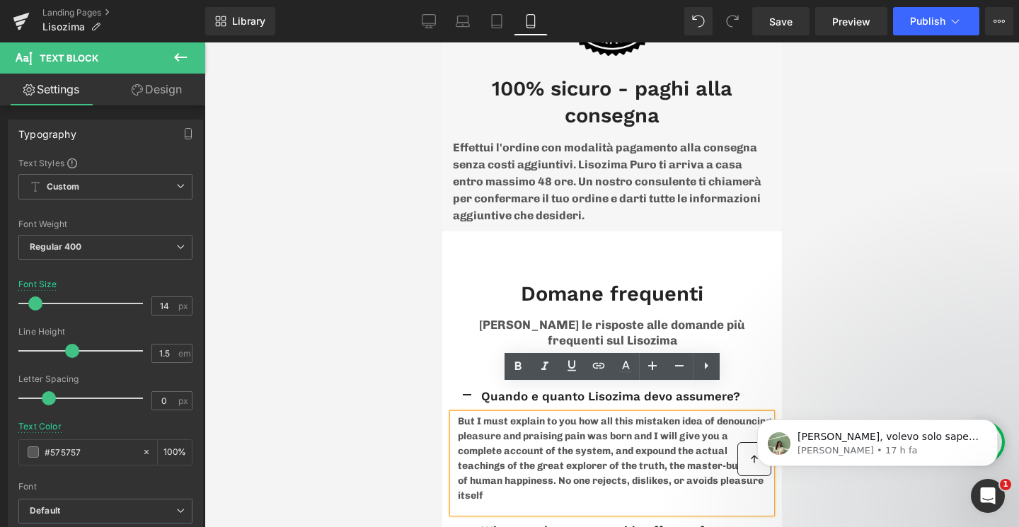
drag, startPoint x: 925, startPoint y: 508, endPoint x: 465, endPoint y: 402, distance: 471.7
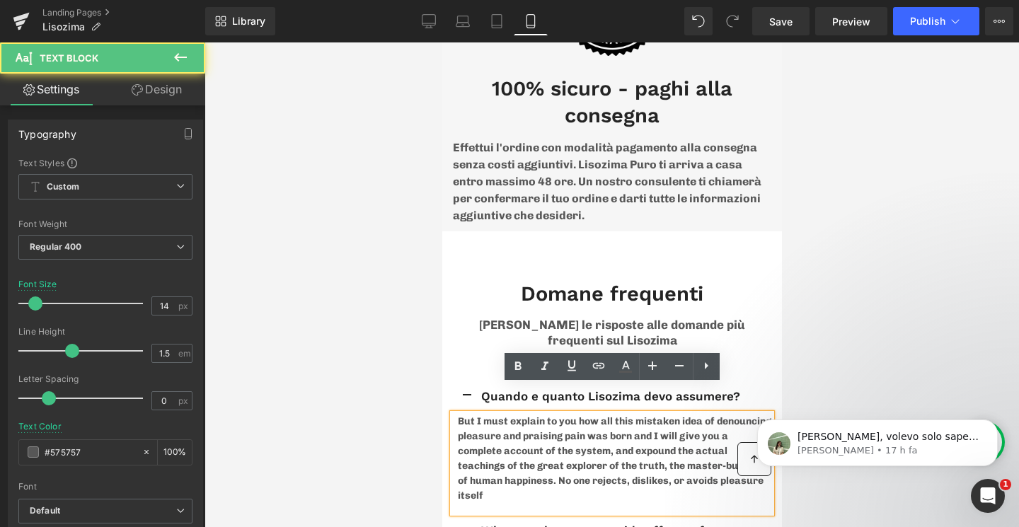
click at [481, 456] on p "But I must explain to you how all this mistaken idea of denouncing pleasure and…" at bounding box center [613, 458] width 313 height 89
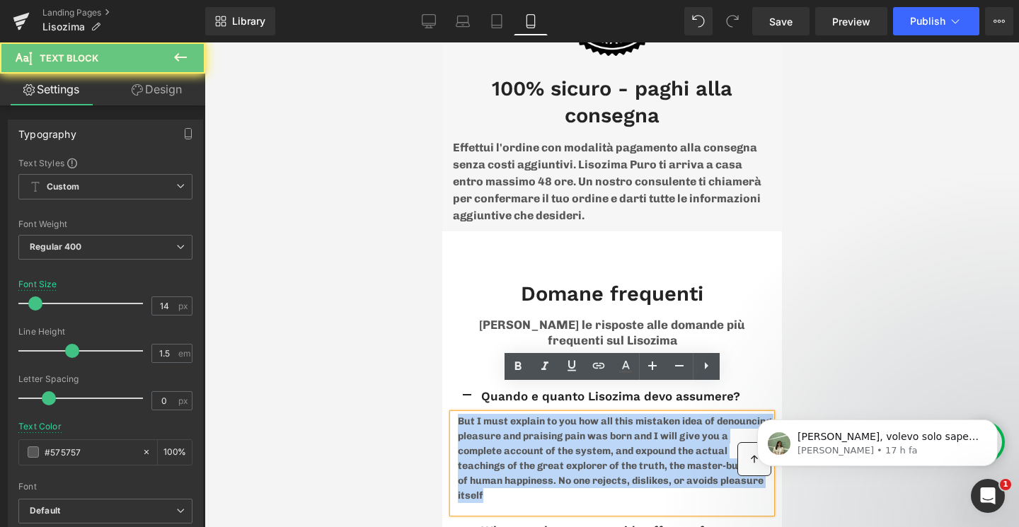
click at [481, 456] on p "But I must explain to you how all this mistaken idea of denouncing pleasure and…" at bounding box center [613, 458] width 313 height 89
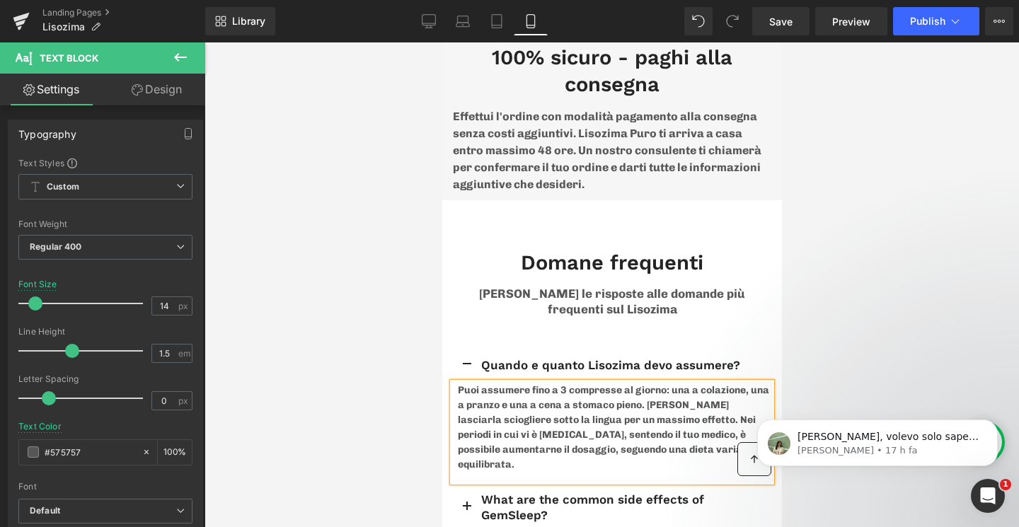
scroll to position [6446, 0]
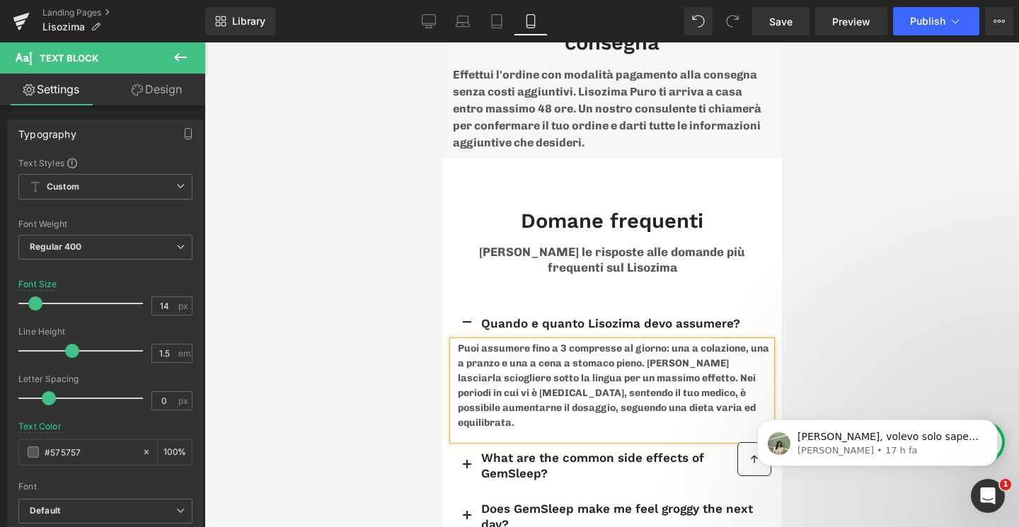
click at [631, 440] on div "What are the common side effects of GemSleep? Heading" at bounding box center [625, 465] width 290 height 51
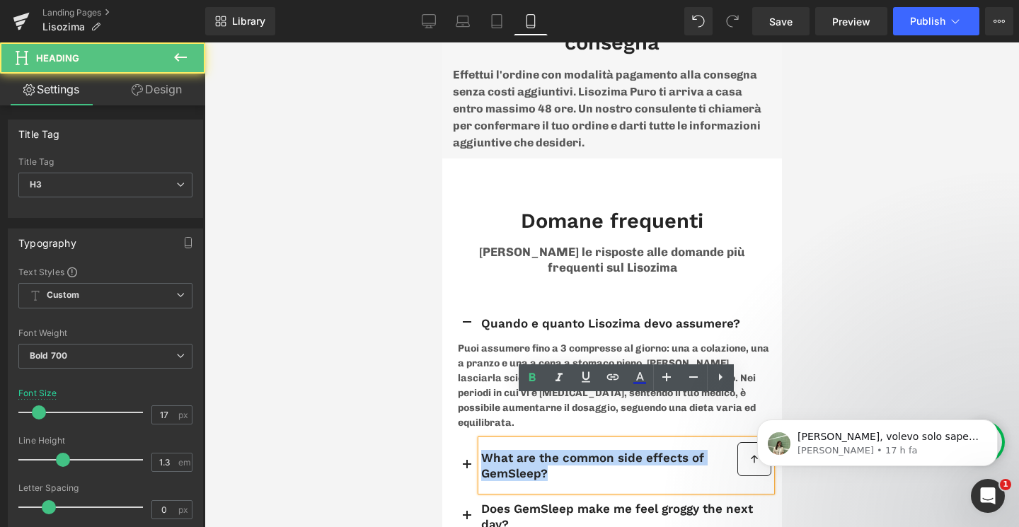
drag, startPoint x: 558, startPoint y: 429, endPoint x: 462, endPoint y: 396, distance: 101.8
click at [462, 396] on div "Quando e quanto Lisozima devo assumere? Heading Puoi assumere fino a 3 compress…" at bounding box center [611, 442] width 318 height 272
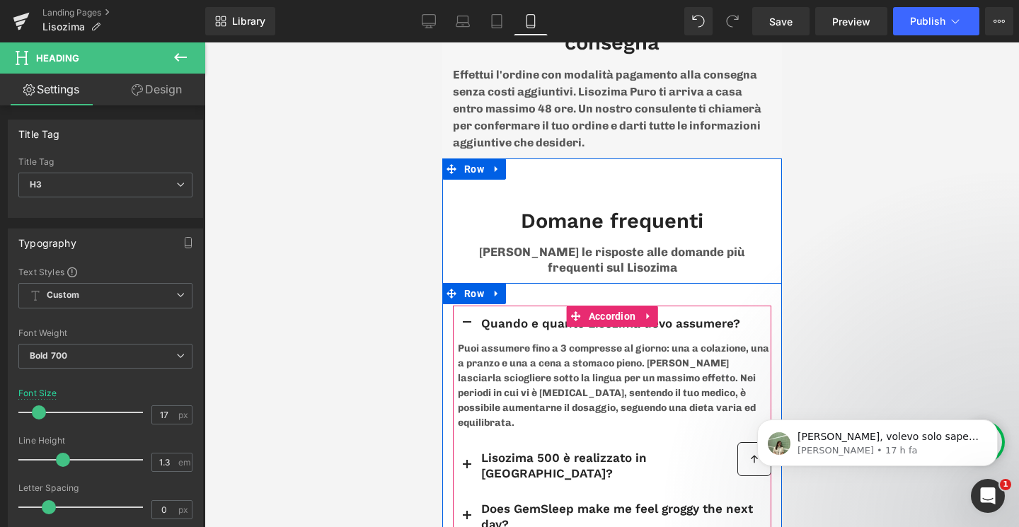
click at [513, 440] on div "Lisozima 500 è realizzato in [GEOGRAPHIC_DATA]? Heading" at bounding box center [625, 465] width 290 height 51
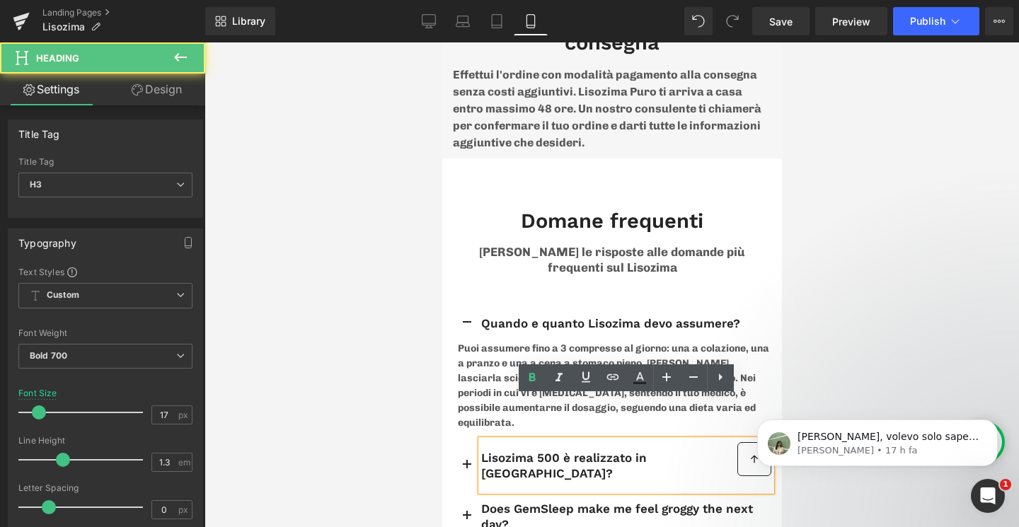
click at [549, 450] on h3 "Lisozima 500 è realizzato in [GEOGRAPHIC_DATA]?" at bounding box center [625, 465] width 290 height 31
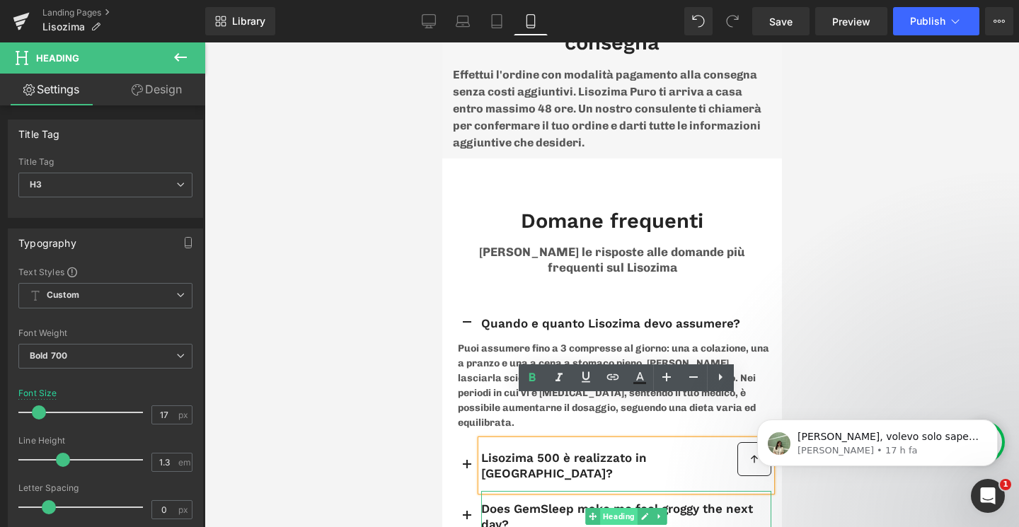
click at [616, 508] on span "Heading" at bounding box center [617, 516] width 37 height 17
click at [868, 358] on div at bounding box center [611, 284] width 814 height 484
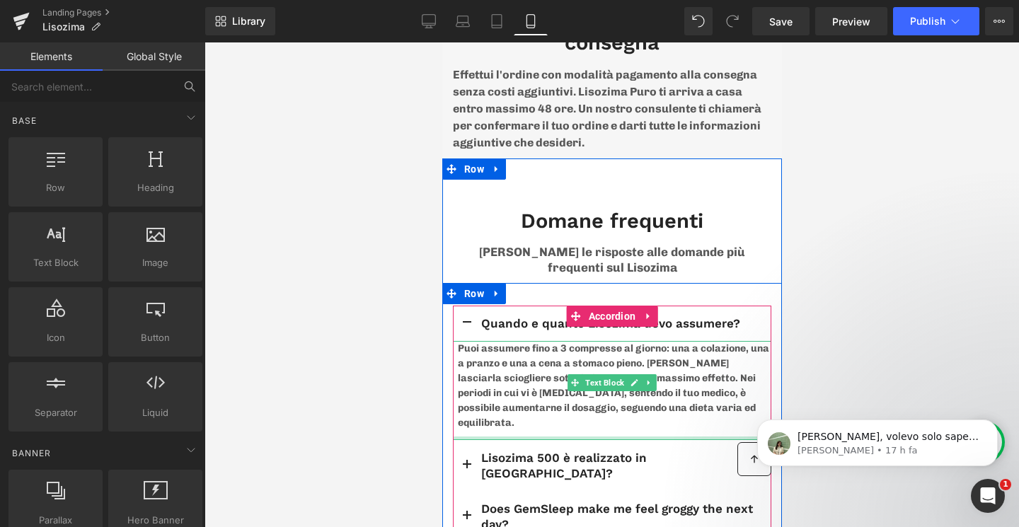
scroll to position [6516, 0]
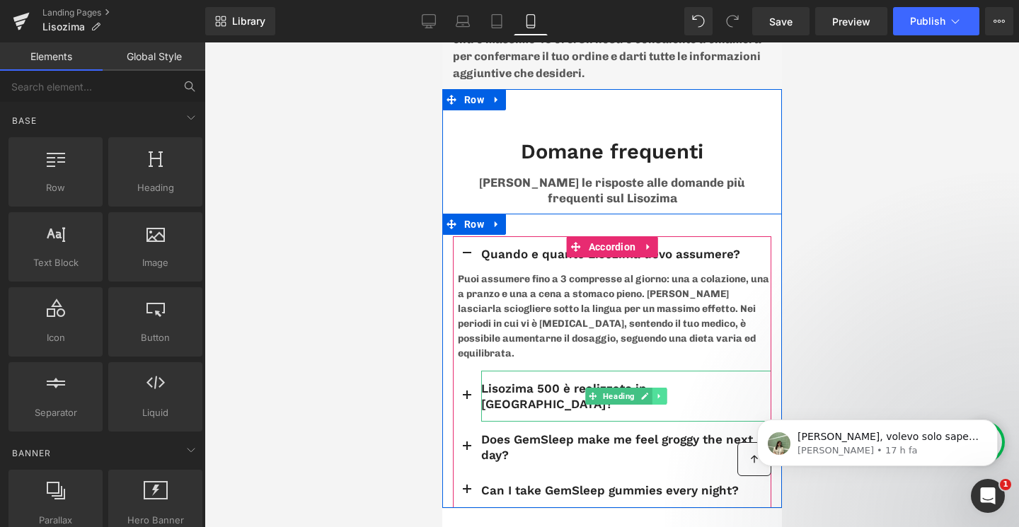
click at [658, 392] on icon at bounding box center [659, 396] width 8 height 8
click at [525, 422] on div "Does GemSleep make me feel groggy the next day?" at bounding box center [625, 447] width 290 height 51
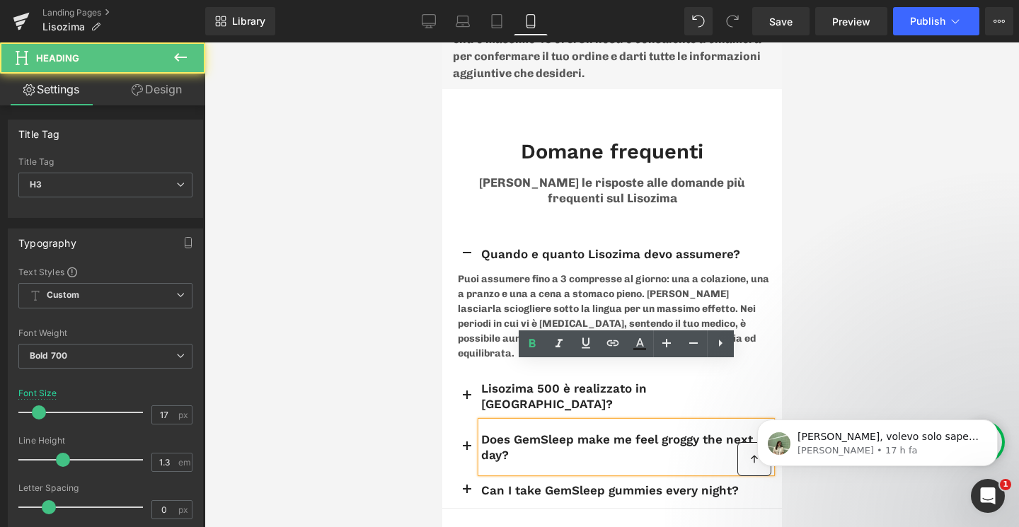
click at [468, 371] on button "button" at bounding box center [466, 396] width 28 height 51
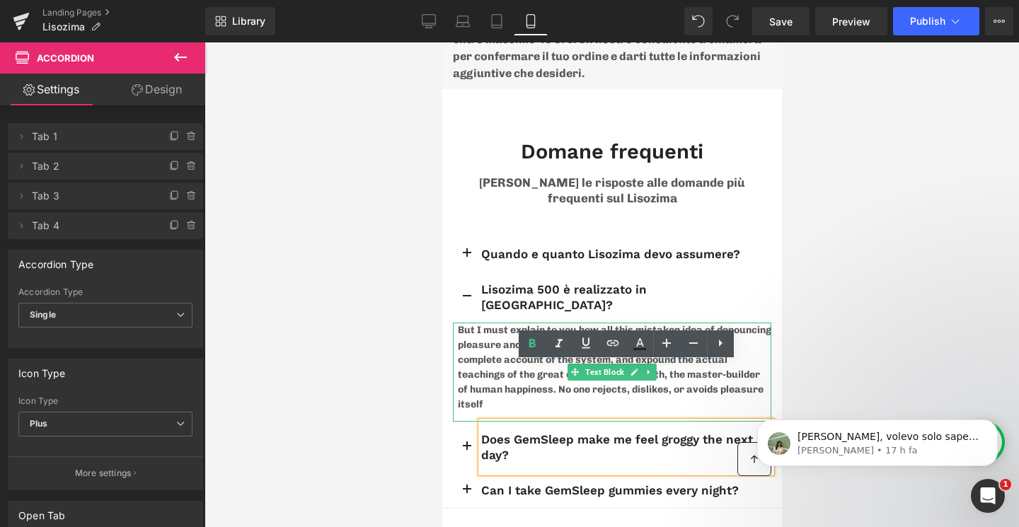
click at [488, 360] on p "But I must explain to you how all this mistaken idea of denouncing pleasure and…" at bounding box center [613, 367] width 313 height 89
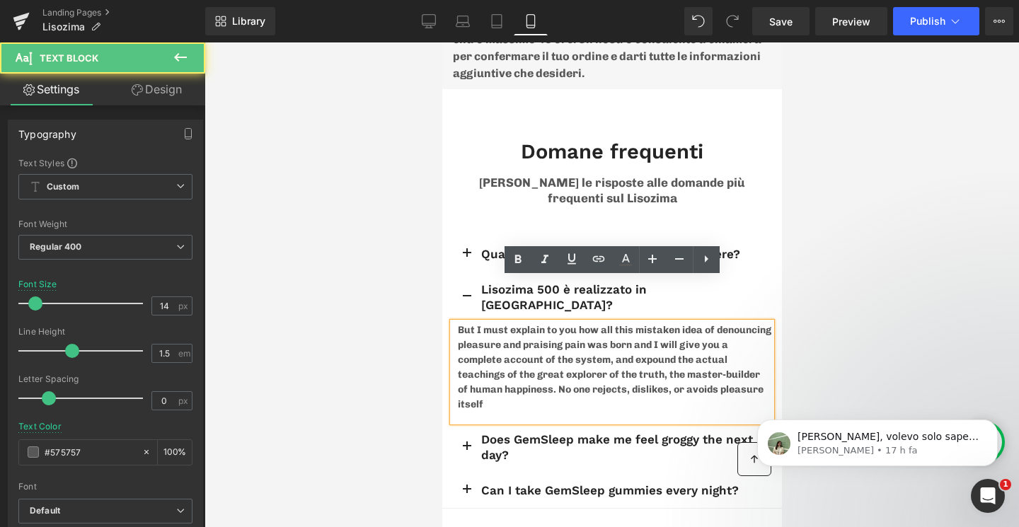
click at [488, 360] on p "But I must explain to you how all this mistaken idea of denouncing pleasure and…" at bounding box center [613, 367] width 313 height 89
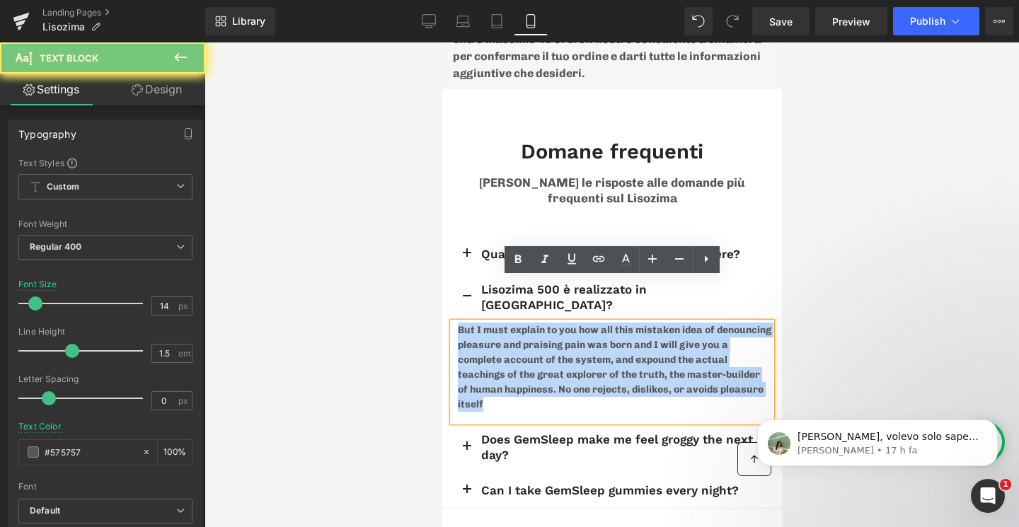
drag, startPoint x: 488, startPoint y: 360, endPoint x: 464, endPoint y: 303, distance: 61.5
click at [464, 323] on p "But I must explain to you how all this mistaken idea of denouncing pleasure and…" at bounding box center [613, 367] width 313 height 89
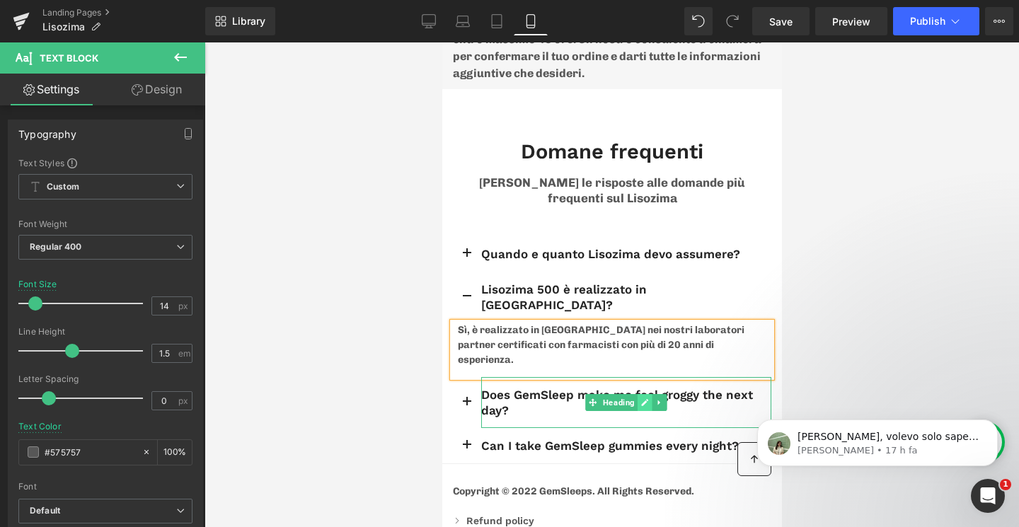
click at [642, 398] on icon at bounding box center [644, 402] width 8 height 8
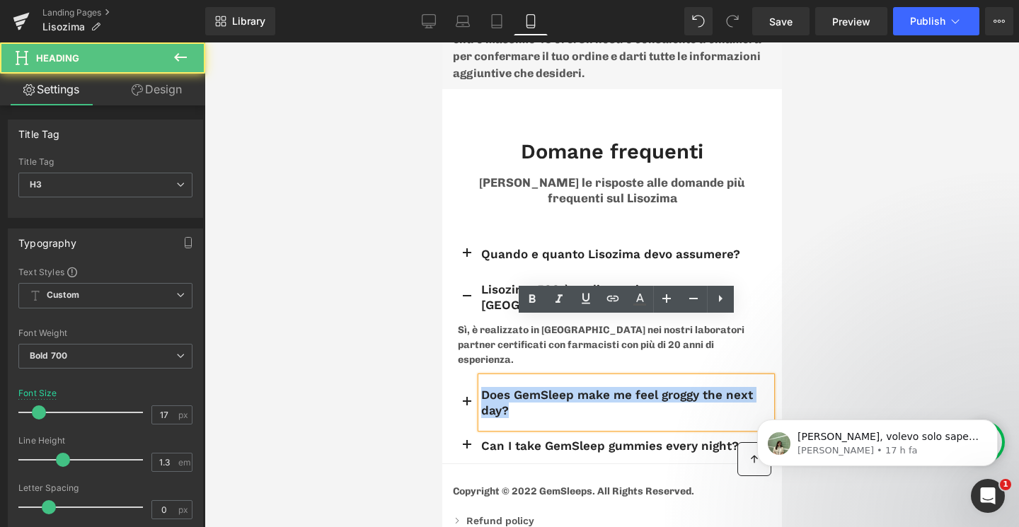
drag, startPoint x: 474, startPoint y: 318, endPoint x: 468, endPoint y: 314, distance: 7.3
click at [468, 314] on div "Quando e quanto Lisozima devo assumere? Heading Puoi assumere fino a 3 compress…" at bounding box center [611, 350] width 318 height 228
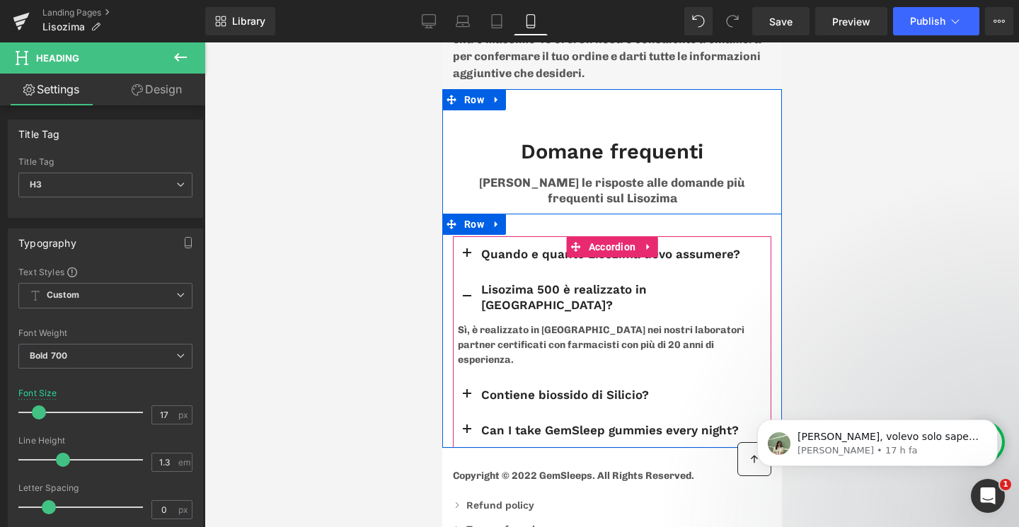
click at [466, 398] on span "button" at bounding box center [466, 398] width 0 height 0
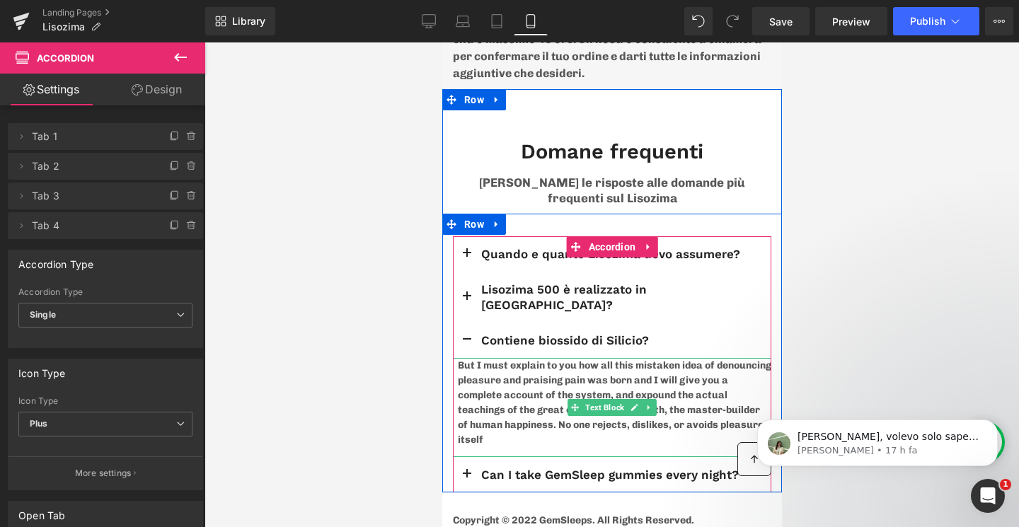
click at [491, 390] on p "But I must explain to you how all this mistaken idea of denouncing pleasure and…" at bounding box center [613, 402] width 313 height 89
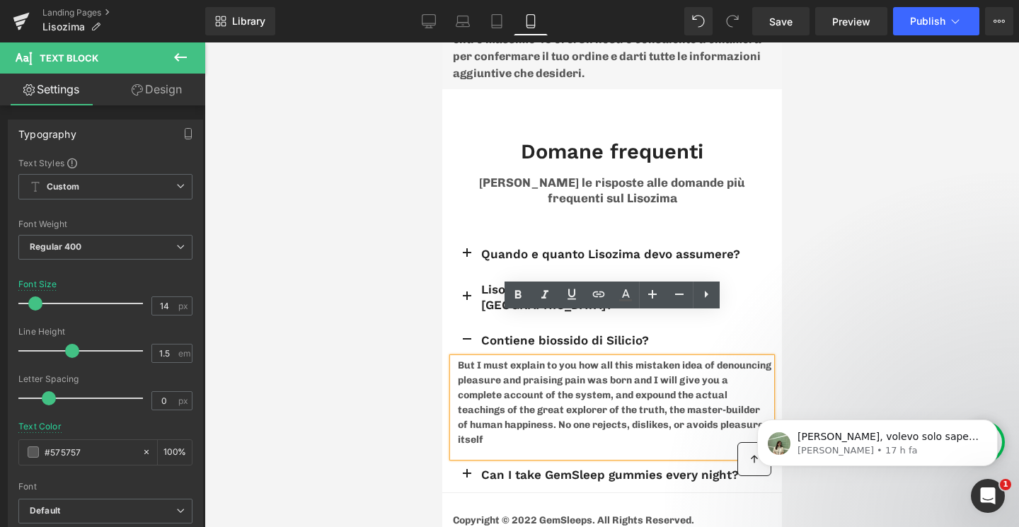
drag, startPoint x: 491, startPoint y: 395, endPoint x: 448, endPoint y: 320, distance: 85.5
click at [452, 358] on div "But I must explain to you how all this mistaken idea of denouncing pleasure and…" at bounding box center [611, 407] width 318 height 99
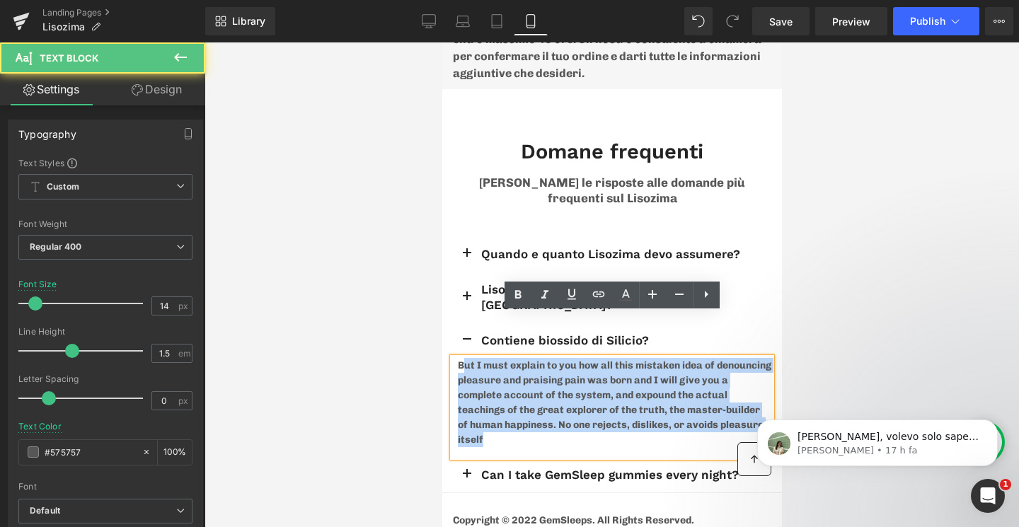
drag, startPoint x: 484, startPoint y: 393, endPoint x: 460, endPoint y: 318, distance: 79.2
click at [460, 358] on p "But I must explain to you how all this mistaken idea of denouncing pleasure and…" at bounding box center [613, 402] width 313 height 89
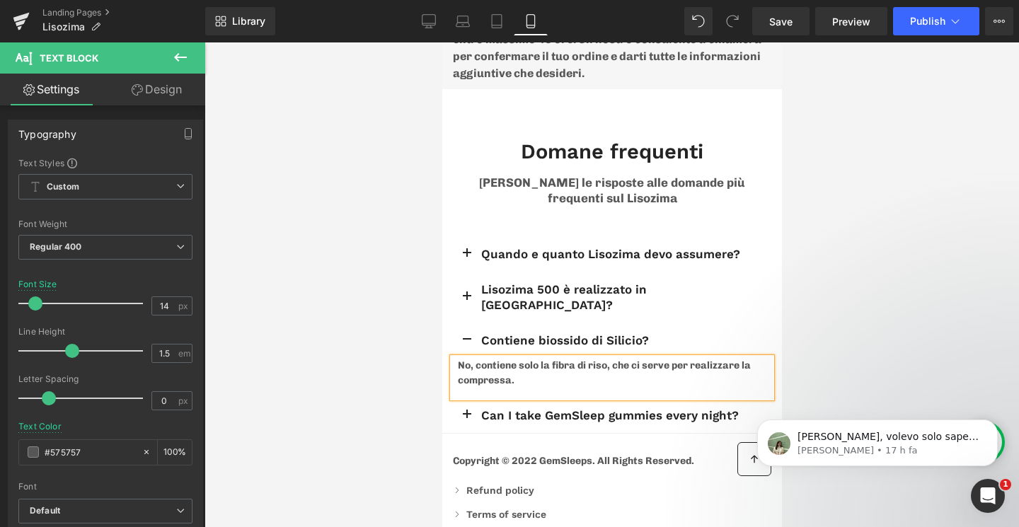
click at [464, 398] on button "button" at bounding box center [466, 415] width 28 height 35
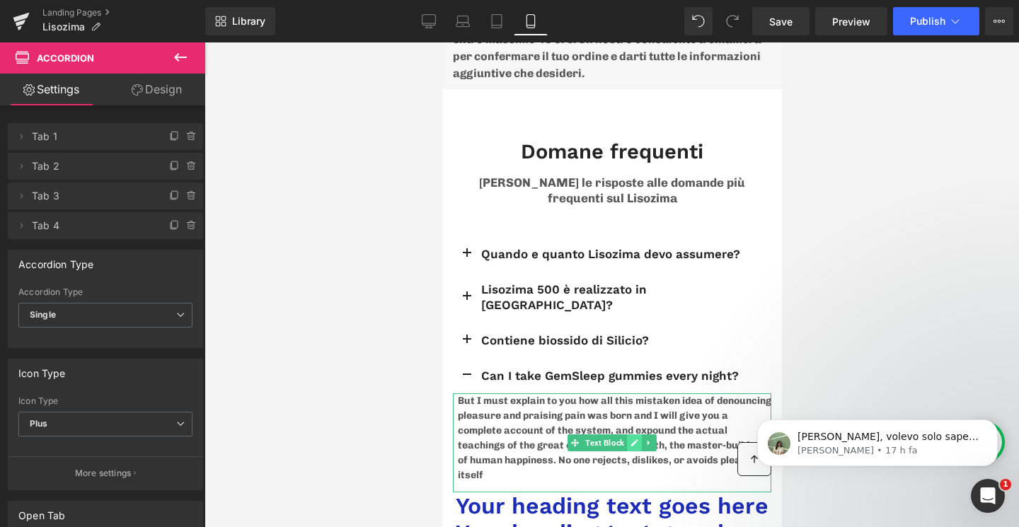
click at [630, 439] on icon at bounding box center [633, 442] width 7 height 7
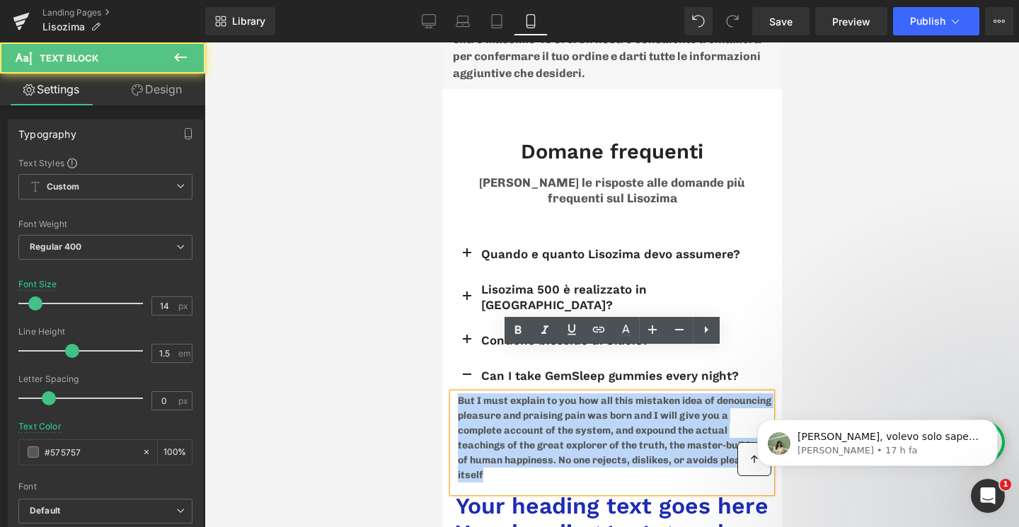
drag, startPoint x: 453, startPoint y: 375, endPoint x: 439, endPoint y: 356, distance: 23.8
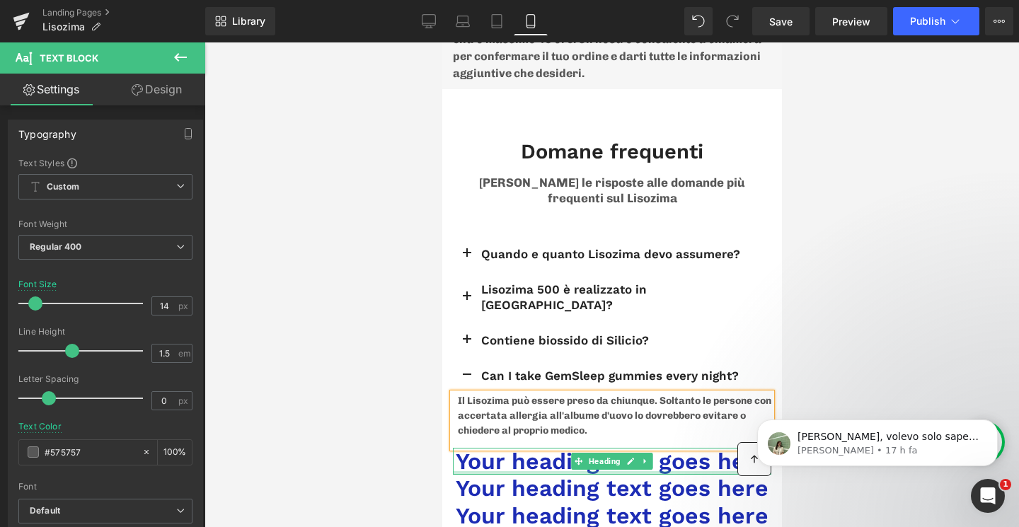
click at [490, 475] on div "Your heading text goes here Heading" at bounding box center [611, 488] width 318 height 27
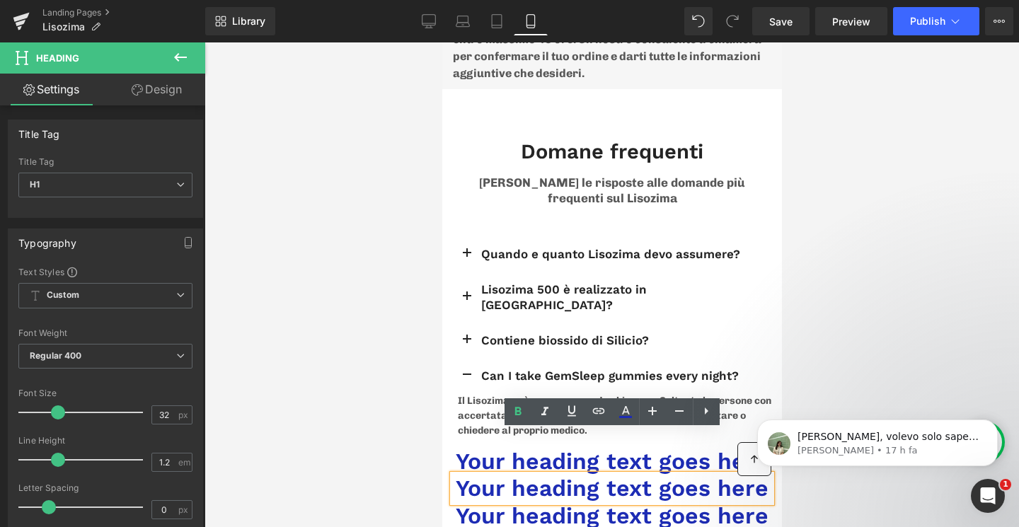
click at [679, 475] on h1 "Your heading text goes here" at bounding box center [611, 488] width 318 height 27
click at [641, 511] on icon at bounding box center [645, 515] width 8 height 8
click at [654, 511] on icon at bounding box center [652, 515] width 8 height 8
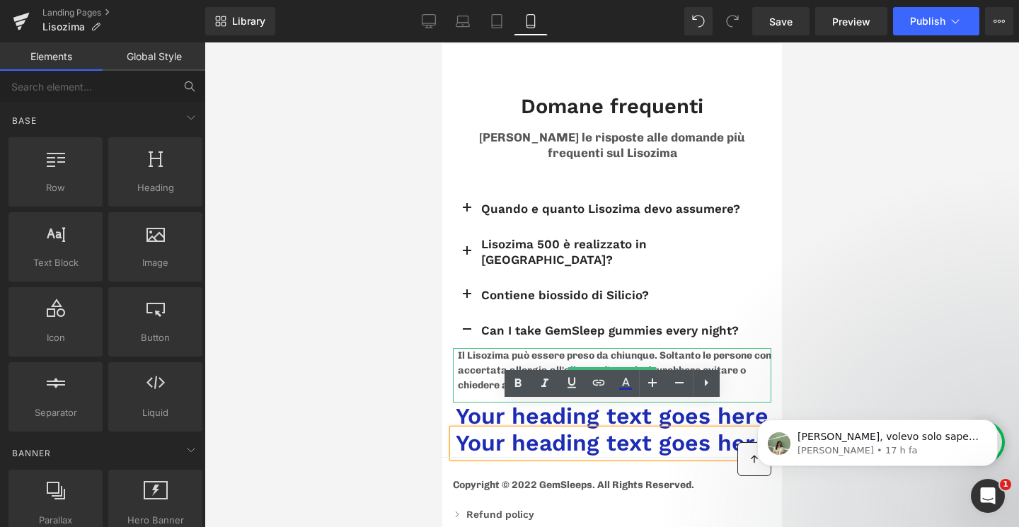
scroll to position [6608, 0]
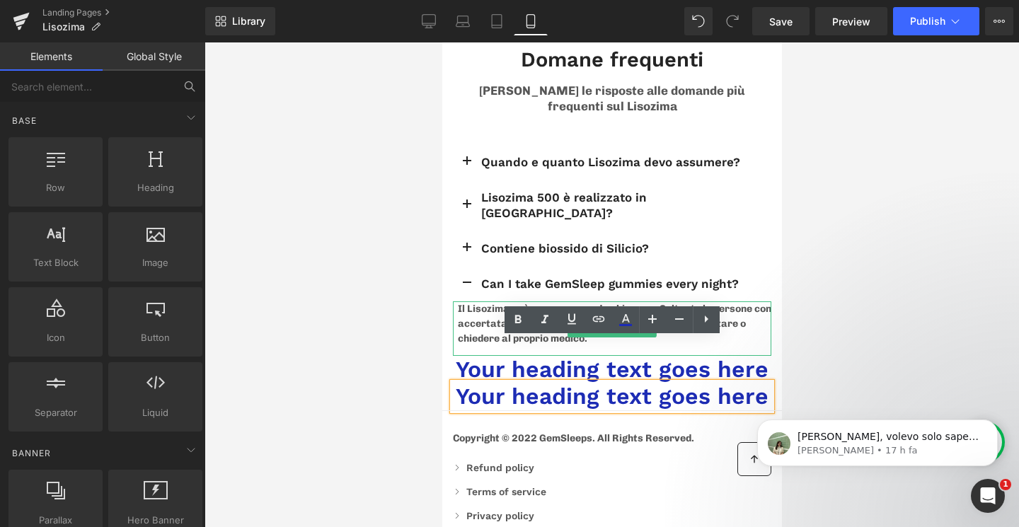
click at [746, 356] on h1 "Your heading text goes here" at bounding box center [611, 369] width 318 height 27
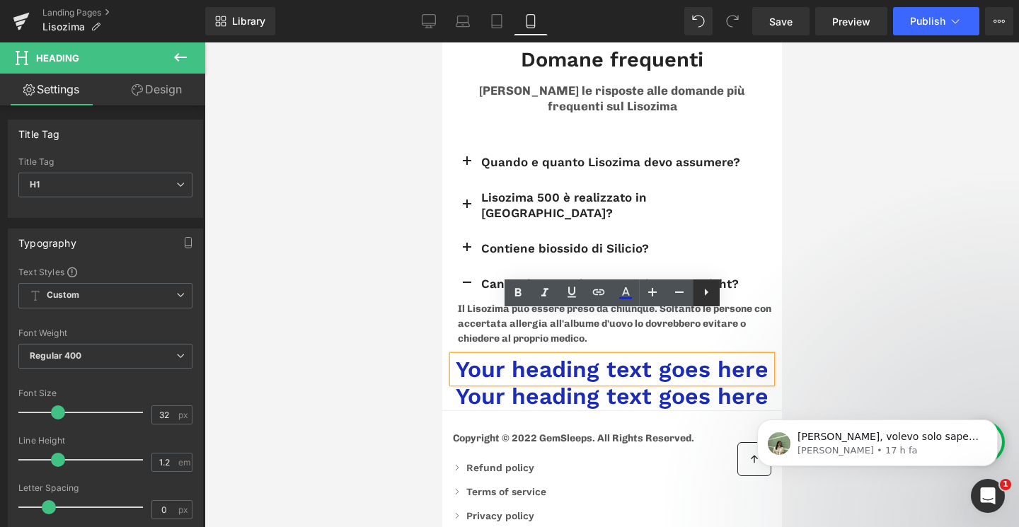
click at [709, 298] on icon at bounding box center [705, 292] width 17 height 17
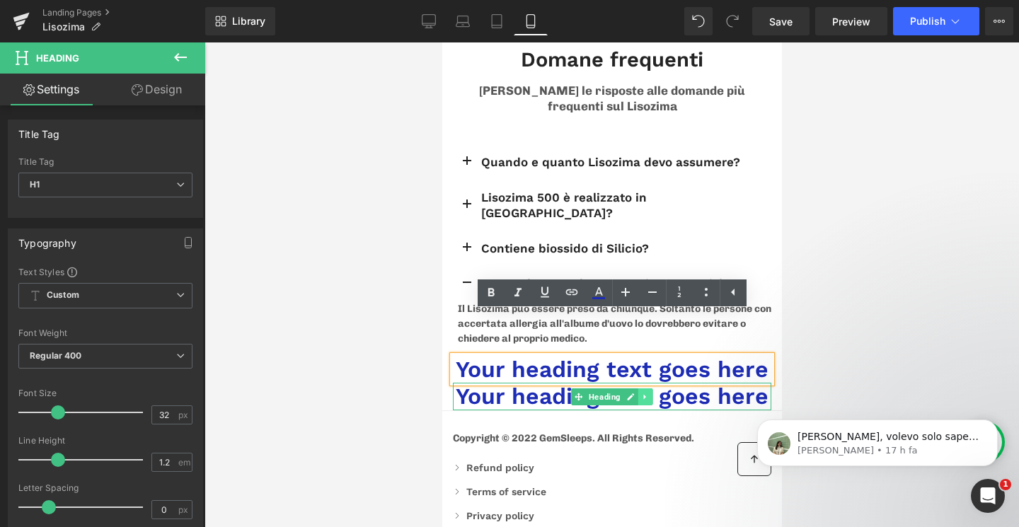
click at [643, 393] on icon at bounding box center [645, 397] width 8 height 8
click at [651, 393] on icon at bounding box center [652, 397] width 8 height 8
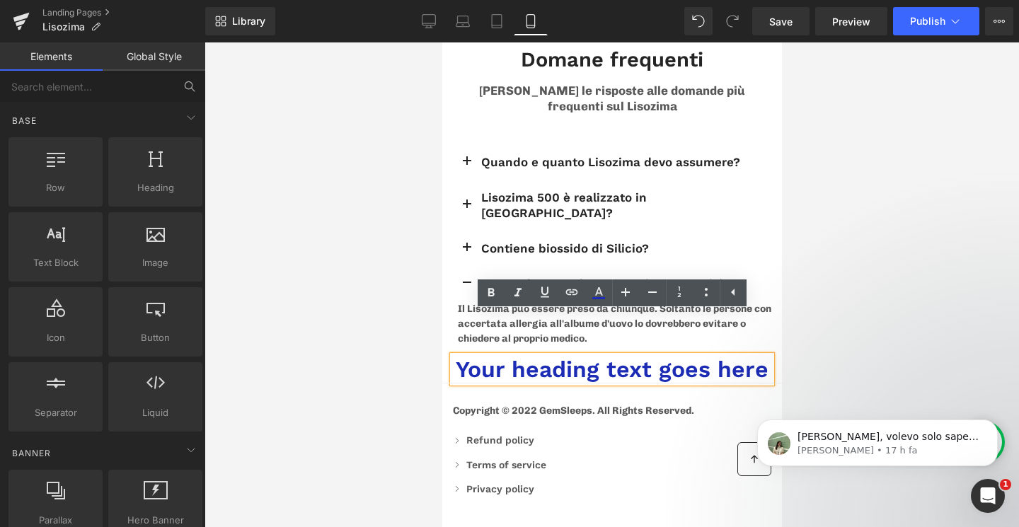
click at [666, 356] on h1 "Your heading text goes here" at bounding box center [611, 369] width 318 height 27
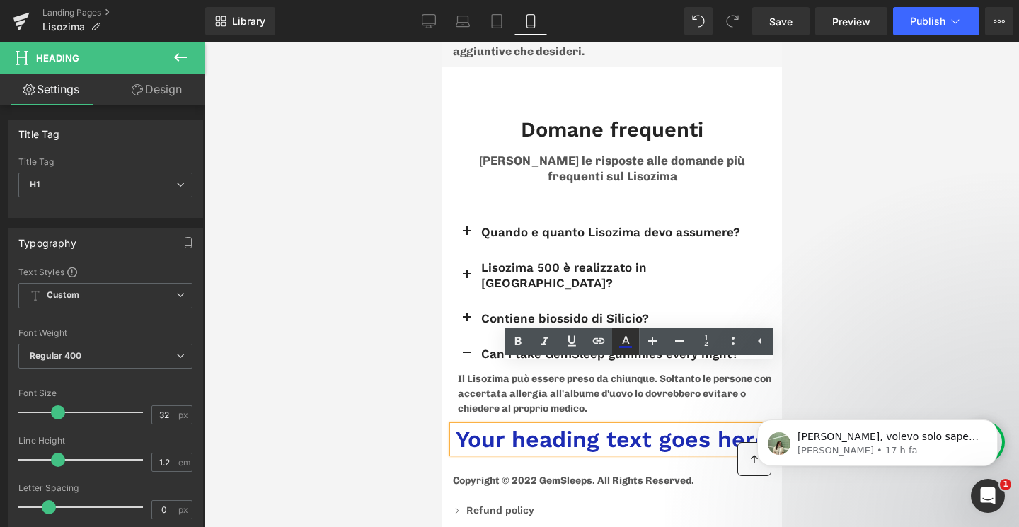
scroll to position [6516, 0]
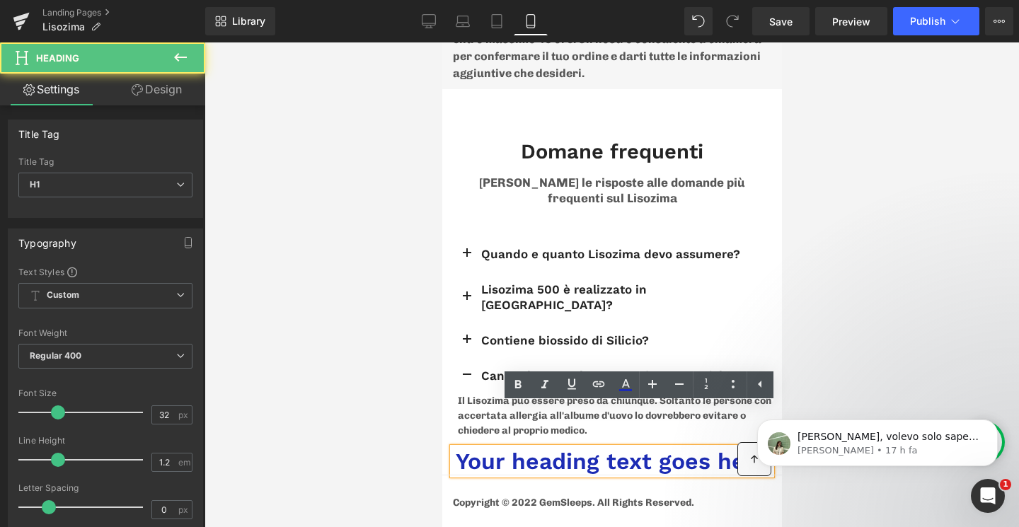
click at [516, 448] on h1 "Your heading text goes here" at bounding box center [611, 461] width 318 height 27
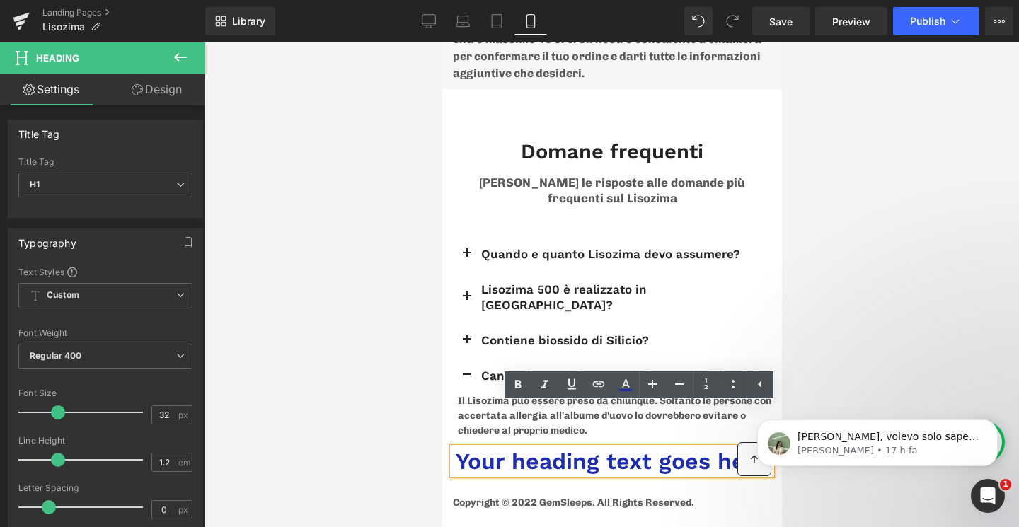
click at [663, 323] on div "Contiene biossido di Silicio? Heading" at bounding box center [625, 340] width 290 height 35
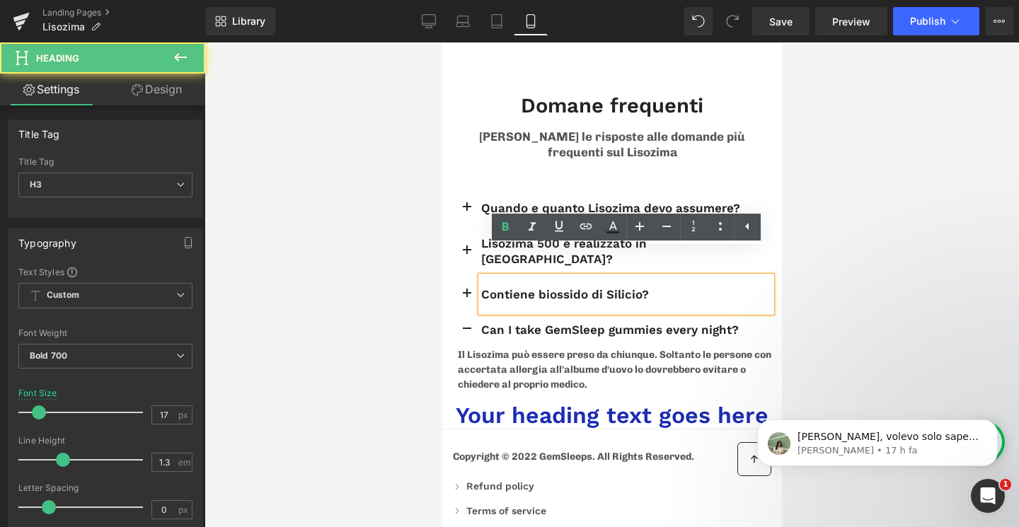
scroll to position [6656, 0]
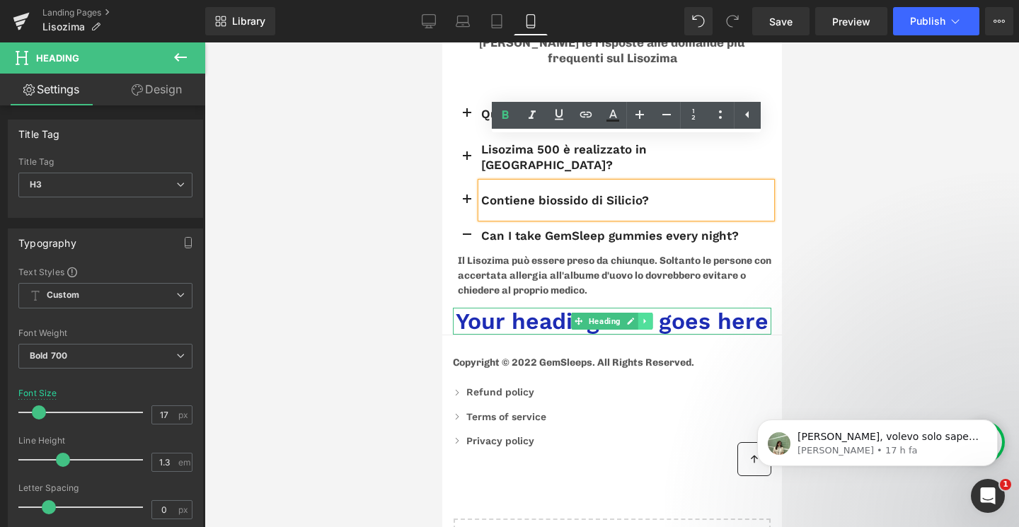
click at [644, 313] on link at bounding box center [644, 321] width 15 height 17
click at [649, 318] on icon at bounding box center [652, 322] width 8 height 8
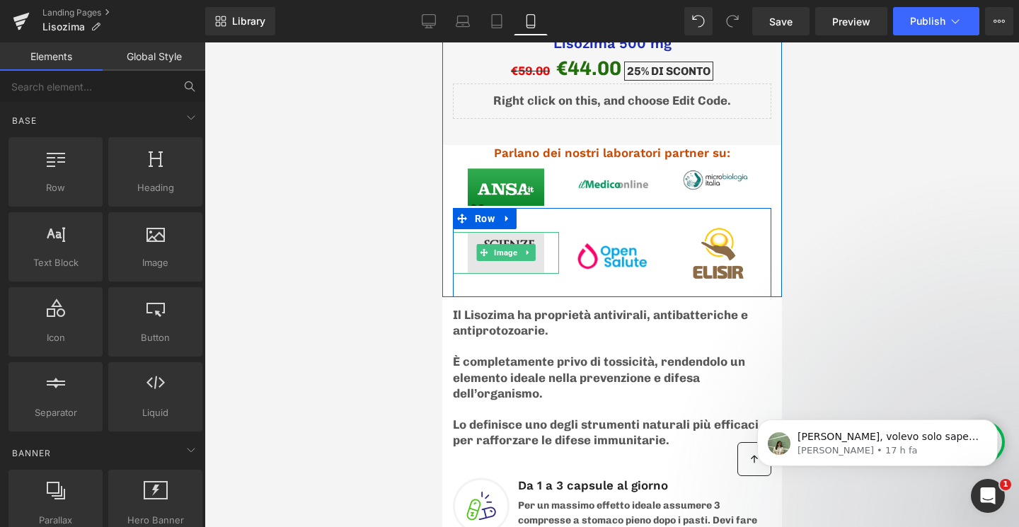
scroll to position [4471, 0]
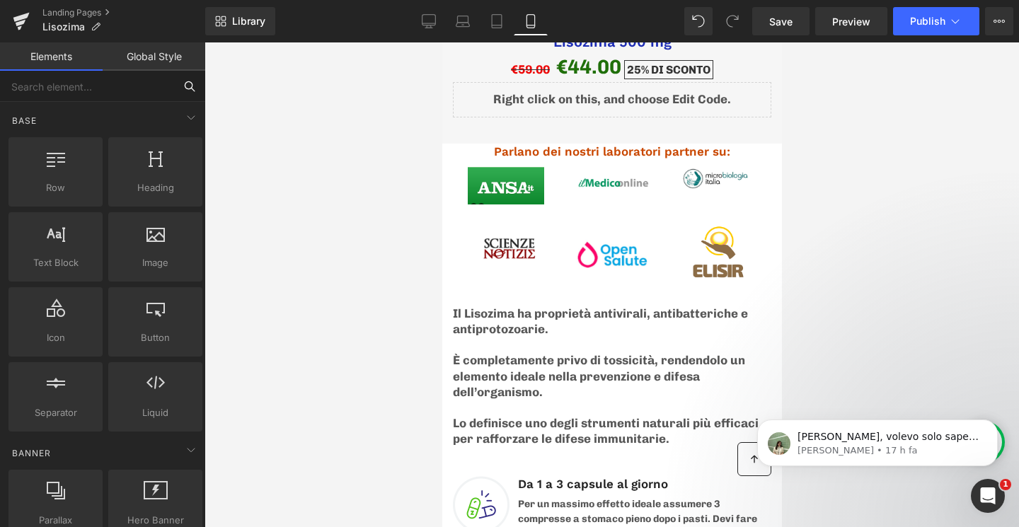
click at [98, 91] on input "text" at bounding box center [87, 86] width 174 height 31
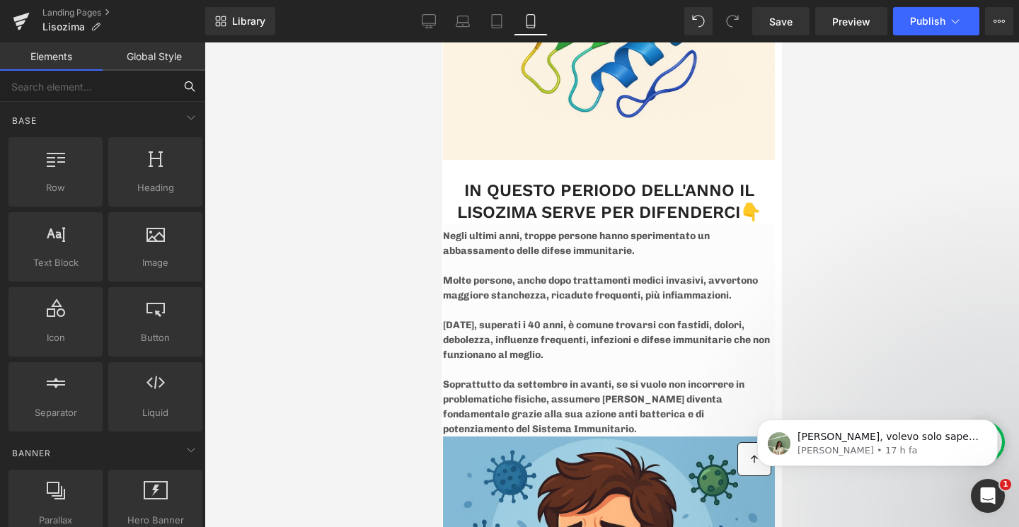
scroll to position [1103, 0]
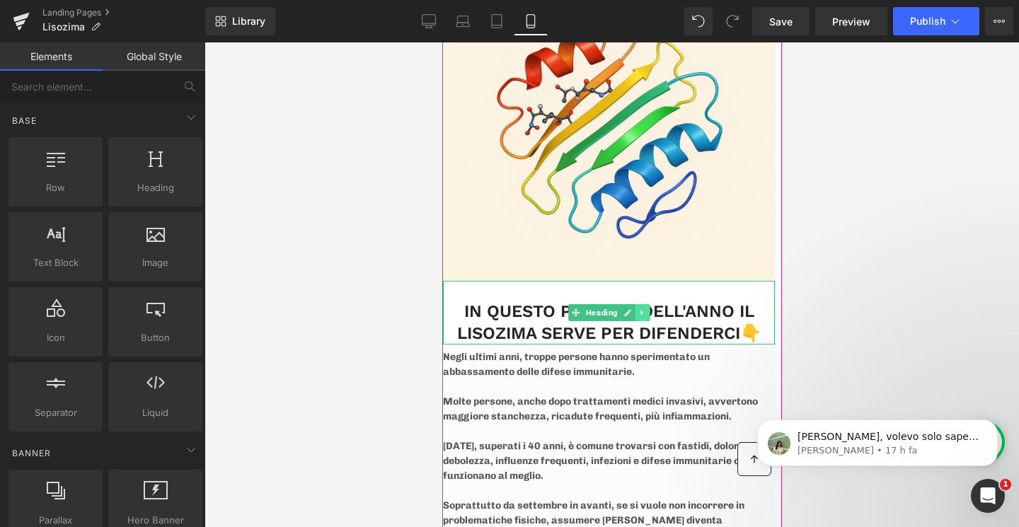
click at [639, 318] on link at bounding box center [641, 312] width 15 height 17
click at [632, 312] on icon at bounding box center [634, 313] width 8 height 8
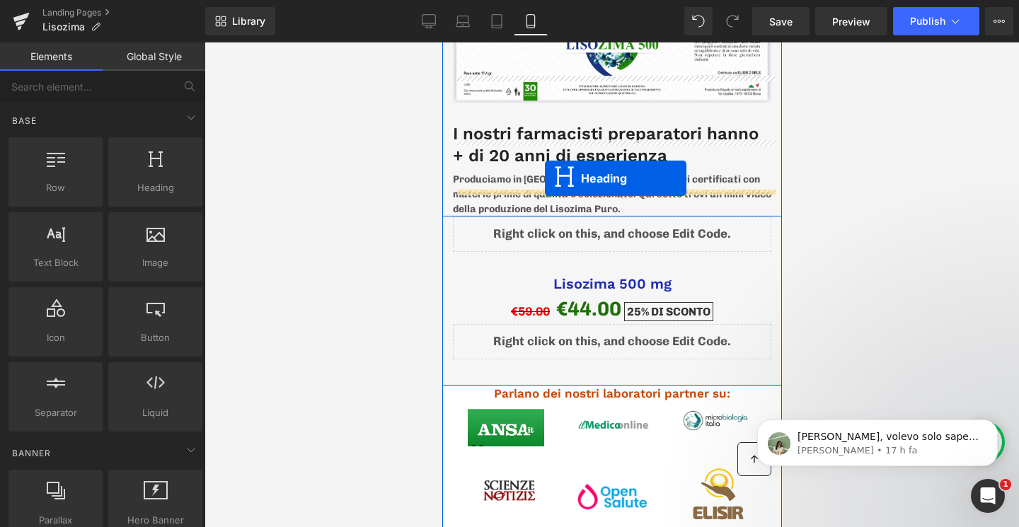
scroll to position [4358, 0]
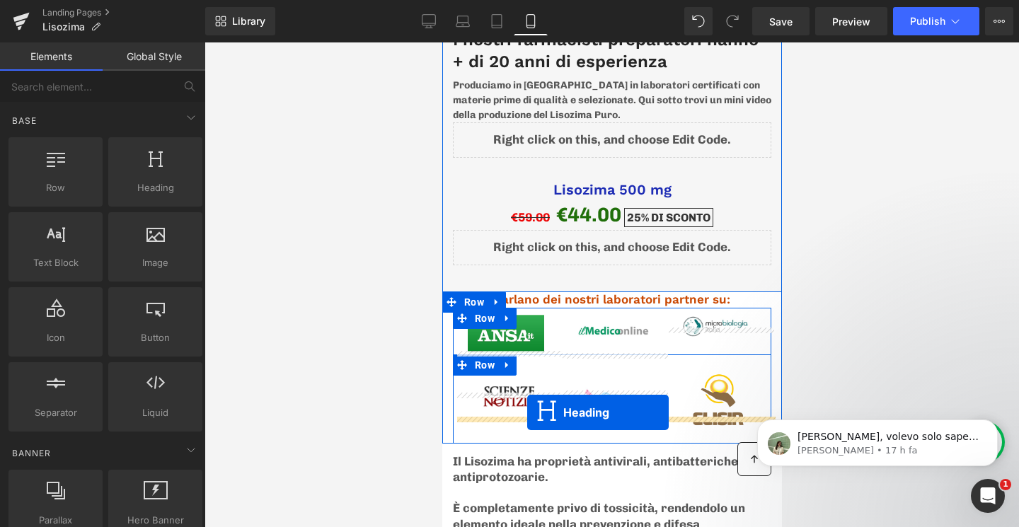
drag, startPoint x: 576, startPoint y: 373, endPoint x: 526, endPoint y: 412, distance: 63.4
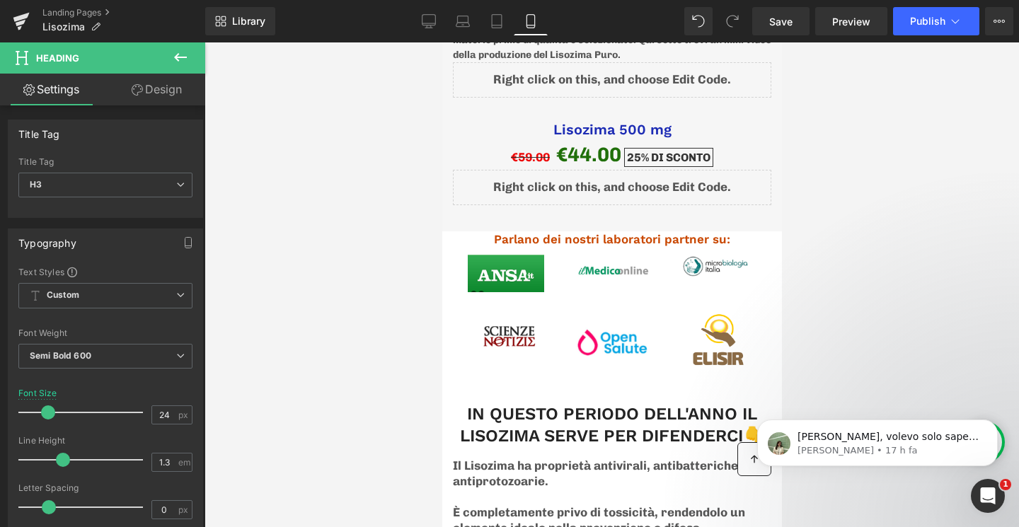
scroll to position [4389, 0]
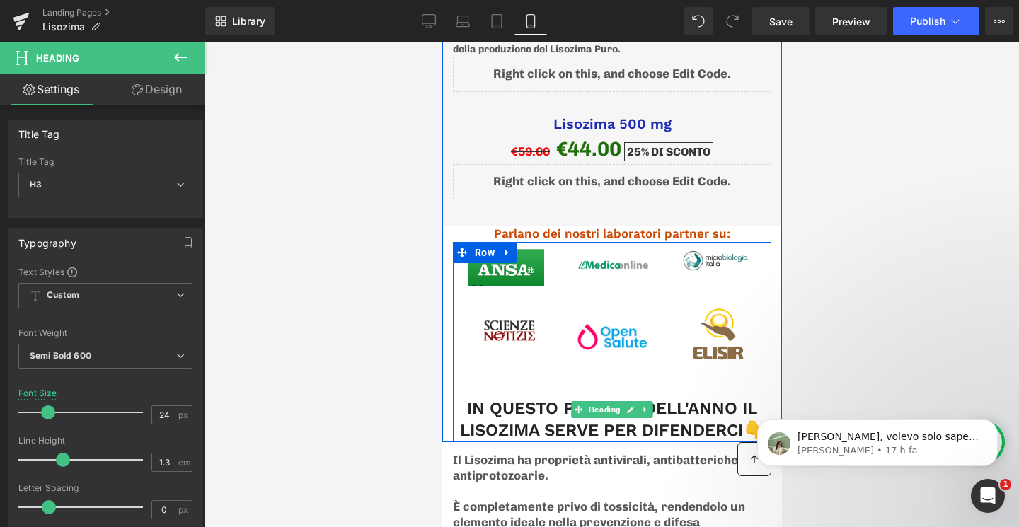
click at [528, 406] on h3 "IN QUESTO PERIODO DELL'ANNO IL LISOZIMA SERVE PER DIFENDERCI👇" at bounding box center [611, 420] width 318 height 44
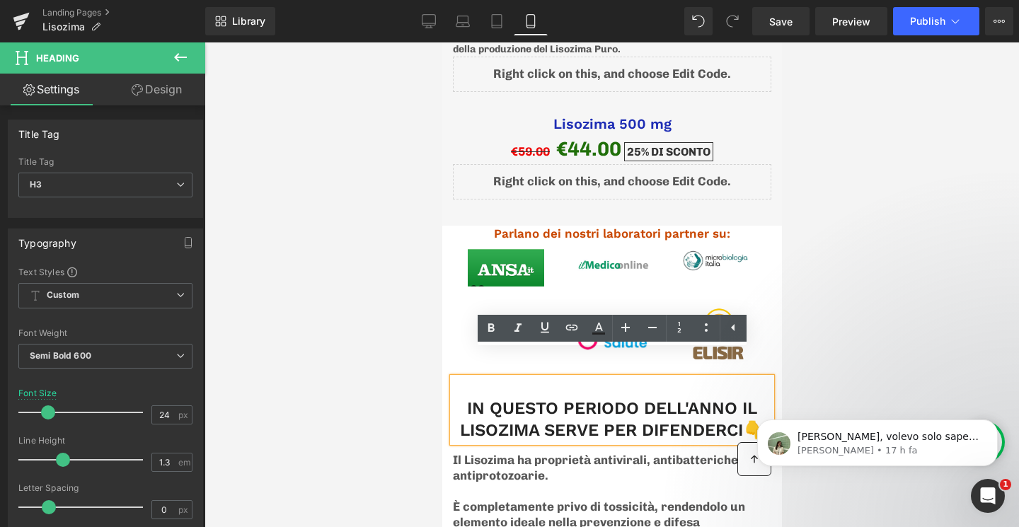
click at [741, 400] on h3 "IN QUESTO PERIODO DELL'ANNO IL LISOZIMA SERVE PER DIFENDERCI👇" at bounding box center [611, 420] width 318 height 44
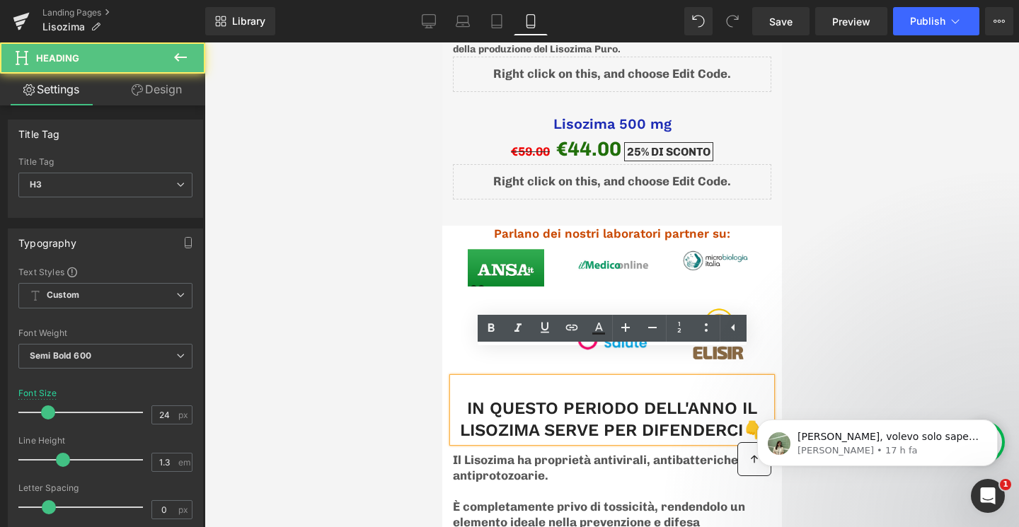
click at [739, 401] on html "[PERSON_NAME], volevo solo sapere se la soluzione che ti ho condiviso in preced…" at bounding box center [877, 439] width 283 height 99
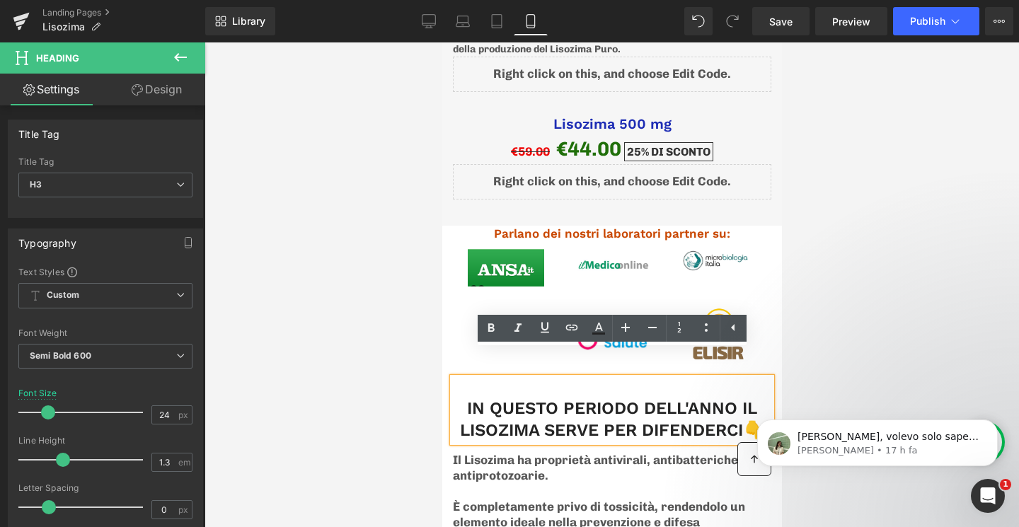
click at [737, 401] on html "[PERSON_NAME], volevo solo sapere se la soluzione che ti ho condiviso in preced…" at bounding box center [877, 439] width 283 height 99
click at [743, 405] on body "[PERSON_NAME], volevo solo sapere se la soluzione che ti ho condiviso in preced…" at bounding box center [877, 439] width 272 height 88
click at [610, 398] on h3 "IN QUESTO PERIODO DELL'ANNO IL LISOZIMA SERVE PER DIFENDERCI👇" at bounding box center [611, 420] width 318 height 44
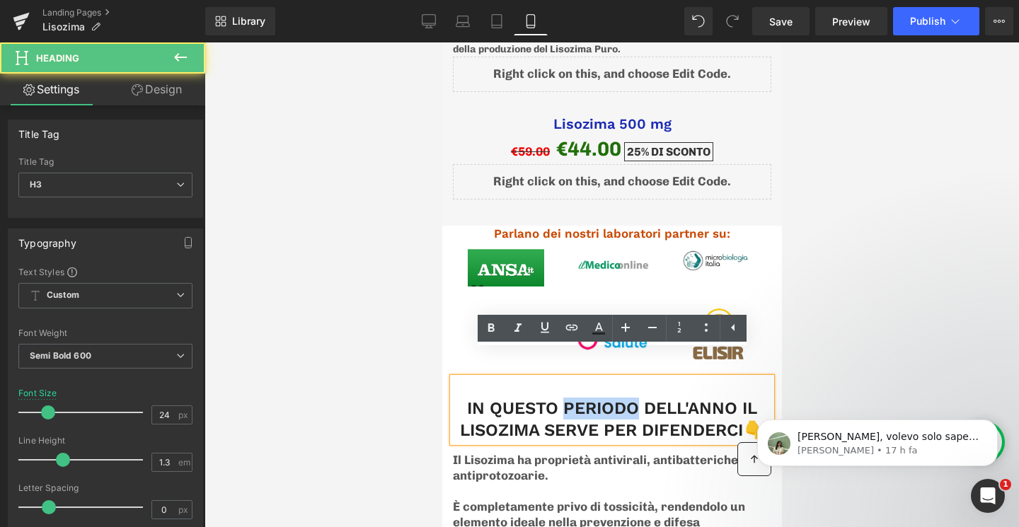
click at [610, 398] on h3 "IN QUESTO PERIODO DELL'ANNO IL LISOZIMA SERVE PER DIFENDERCI👇" at bounding box center [611, 420] width 318 height 44
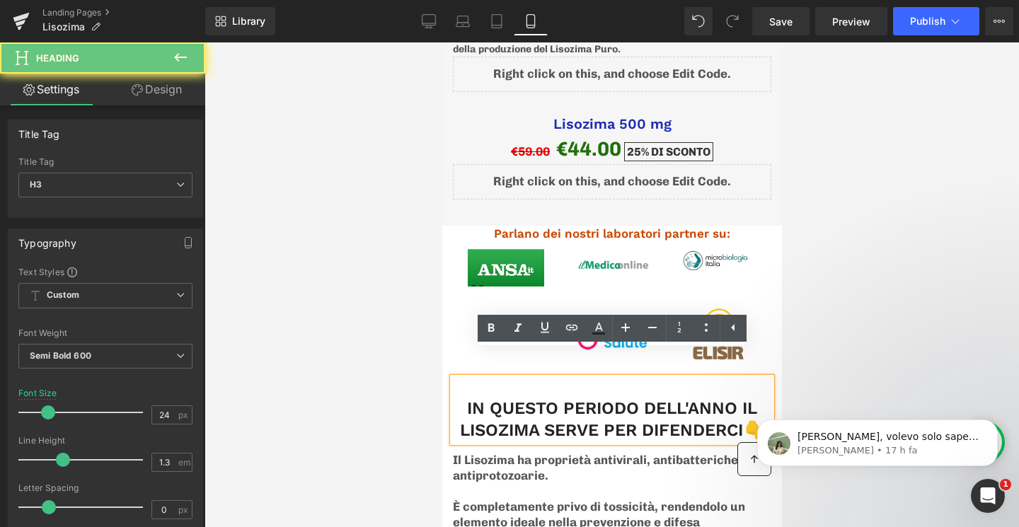
click at [531, 398] on h3 "IN QUESTO PERIODO DELL'ANNO IL LISOZIMA SERVE PER DIFENDERCI👇" at bounding box center [611, 420] width 318 height 44
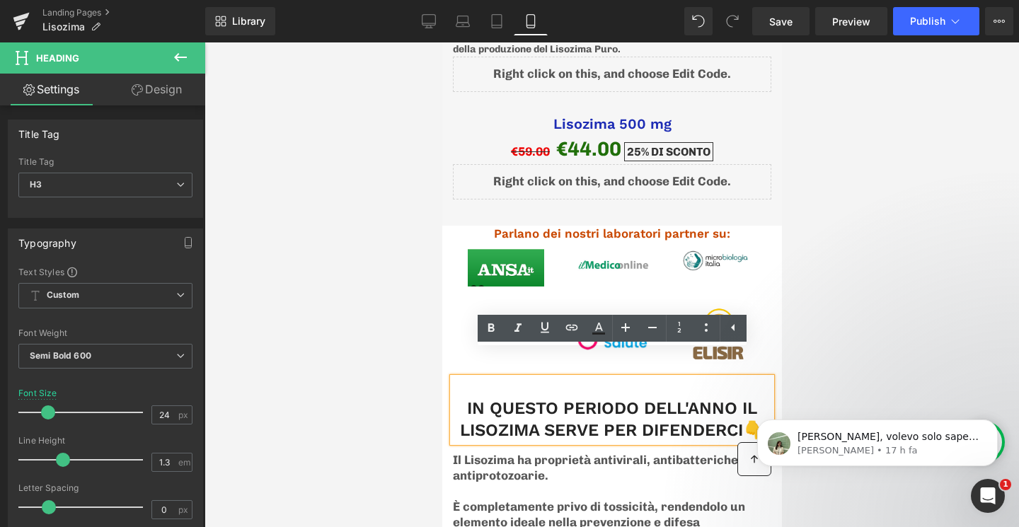
click at [719, 398] on h3 "IN QUESTO PERIODO DELL'ANNO IL LISOZIMA SERVE PER DIFENDERCI👇" at bounding box center [611, 420] width 318 height 44
click at [738, 402] on html "[PERSON_NAME], volevo solo sapere se la soluzione che ti ho condiviso in preced…" at bounding box center [877, 439] width 283 height 99
click at [671, 398] on h3 "IN QUESTO PERIODO DELL'ANNO IL LISOZIMA SERVE PER DIFENDERCI👇" at bounding box center [611, 420] width 318 height 44
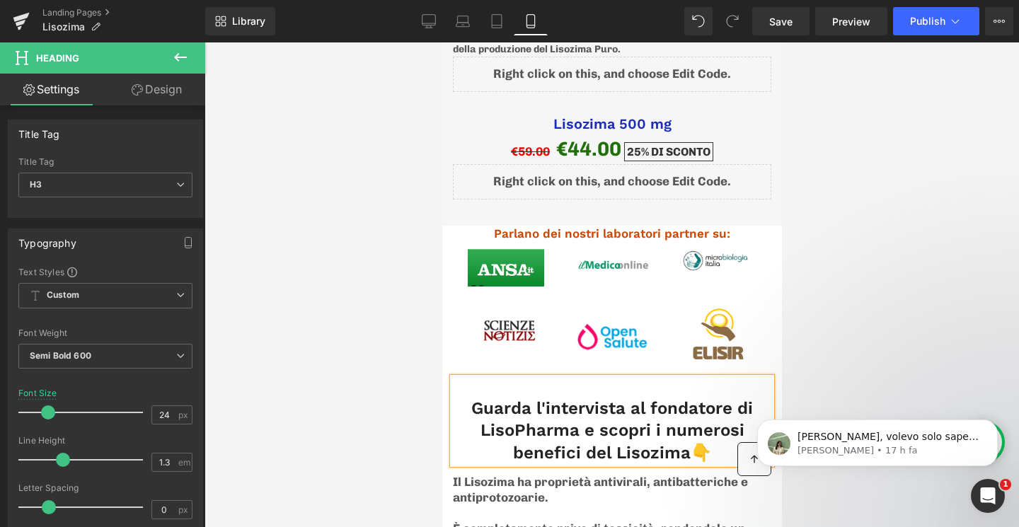
scroll to position [4468, 0]
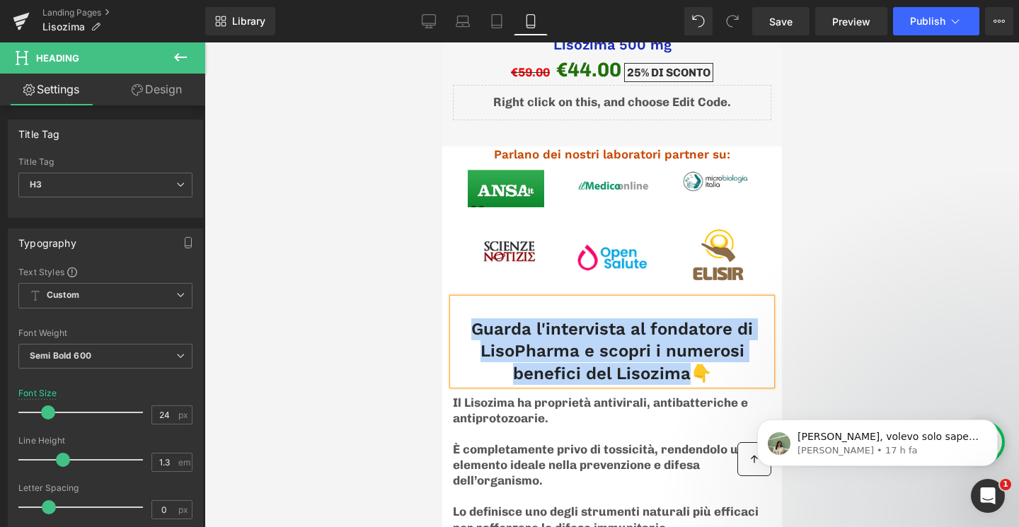
drag, startPoint x: 473, startPoint y: 301, endPoint x: 689, endPoint y: 353, distance: 222.0
click at [689, 353] on h3 "Guarda l'intervista al fondatore di LisoPharma e scopri i numerosi benefici del…" at bounding box center [611, 351] width 318 height 66
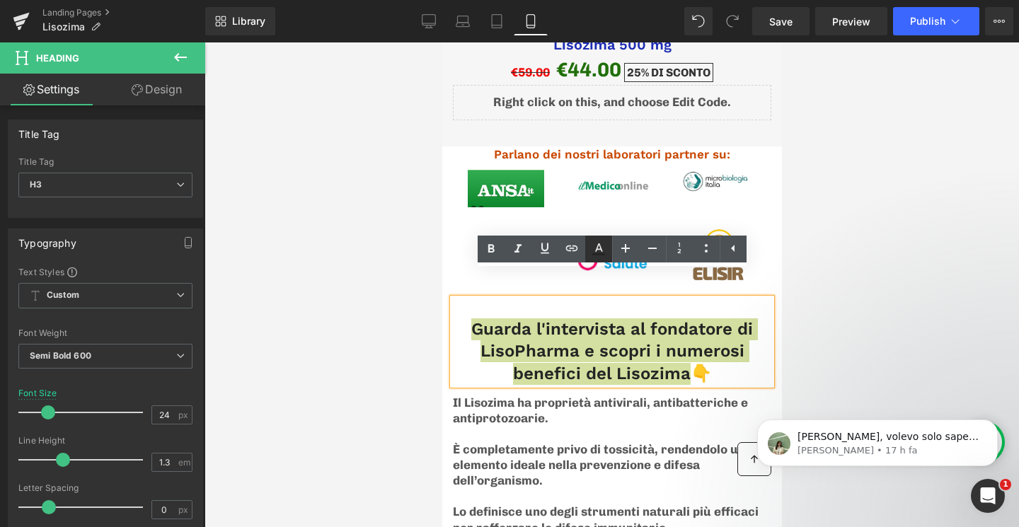
click at [605, 245] on icon at bounding box center [598, 248] width 17 height 17
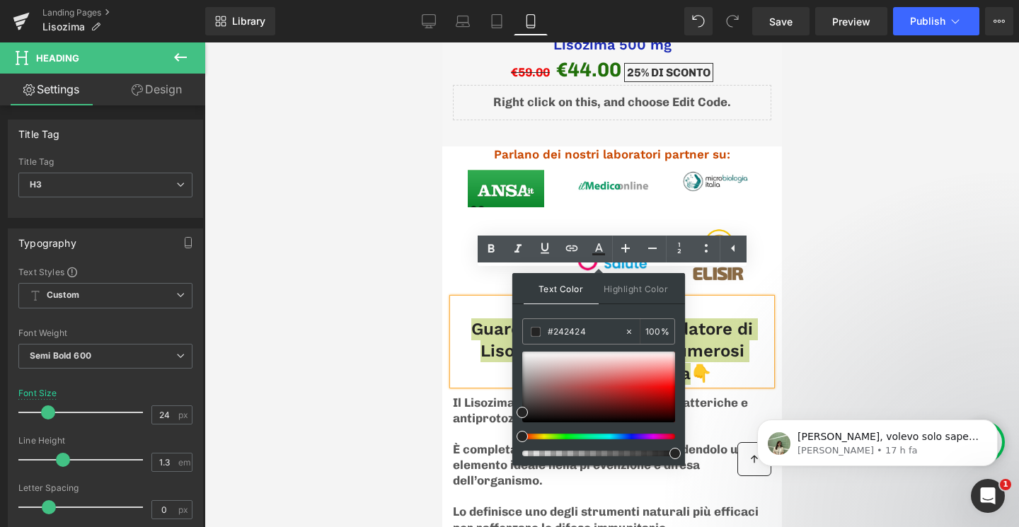
click at [525, 435] on span at bounding box center [521, 436] width 11 height 11
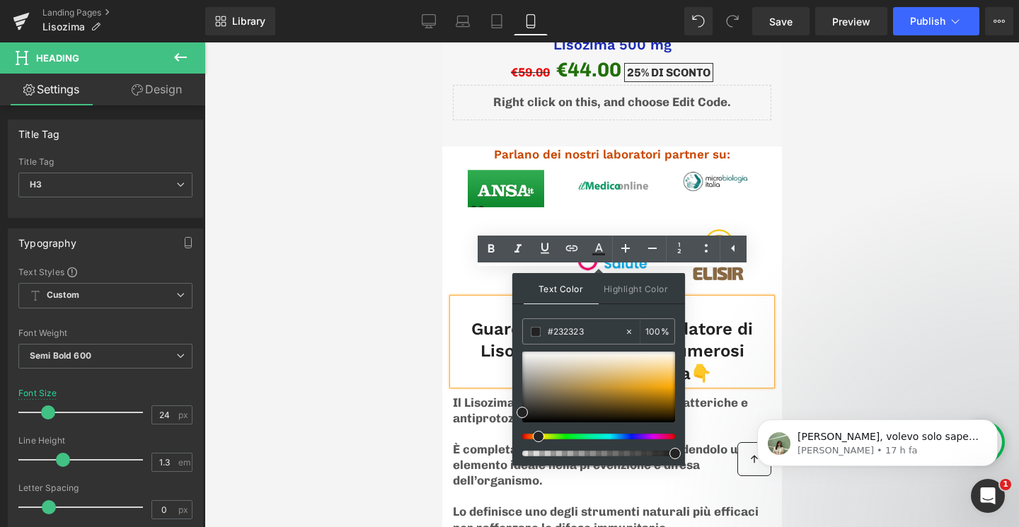
drag, startPoint x: 522, startPoint y: 436, endPoint x: 534, endPoint y: 439, distance: 12.4
click at [534, 439] on span at bounding box center [538, 436] width 11 height 11
click at [535, 436] on div at bounding box center [592, 437] width 153 height 6
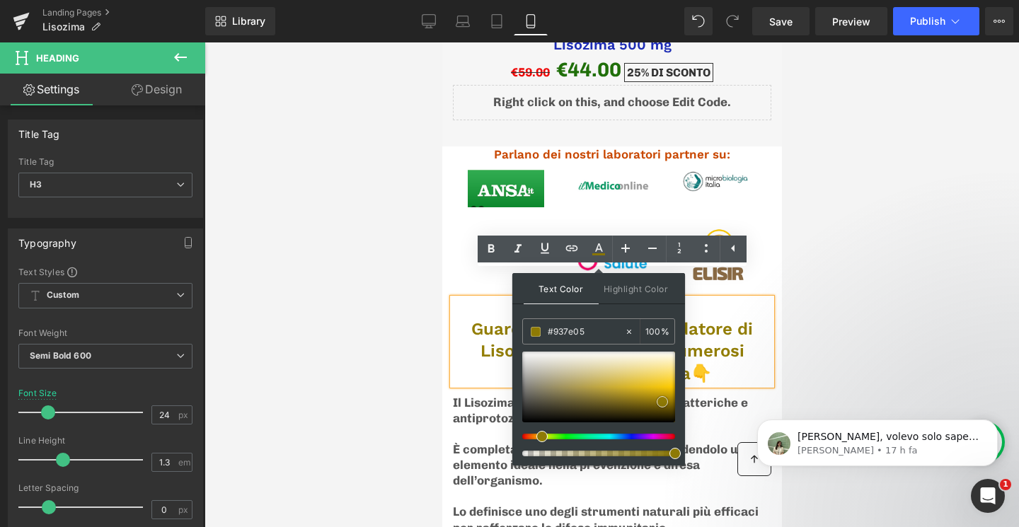
drag, startPoint x: 526, startPoint y: 413, endPoint x: 666, endPoint y: 401, distance: 139.9
click at [666, 401] on span at bounding box center [661, 401] width 11 height 11
type input "#927d06"
click at [910, 299] on div at bounding box center [611, 284] width 814 height 484
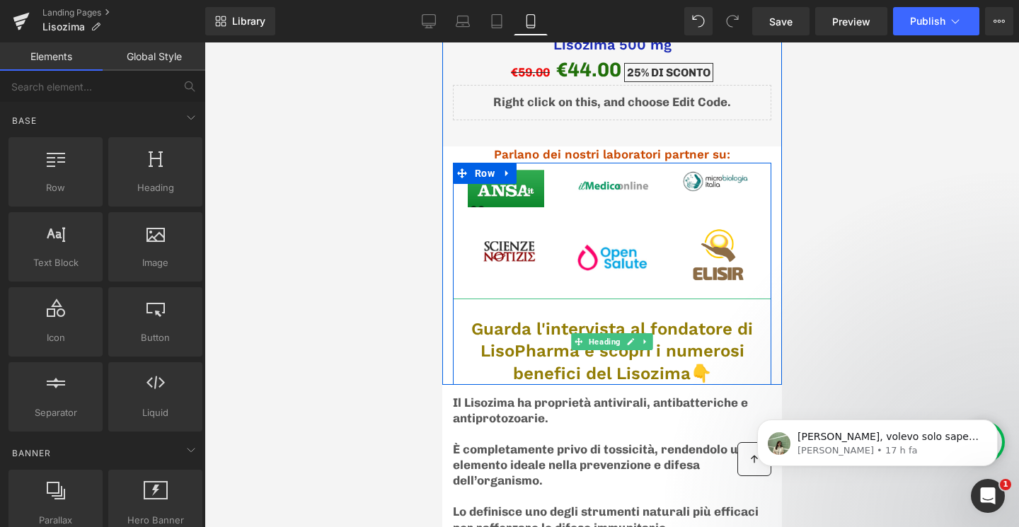
click at [617, 331] on span "Guarda l'intervista al fondatore di LisoPharma e scopri i numerosi benefici del…" at bounding box center [611, 351] width 282 height 64
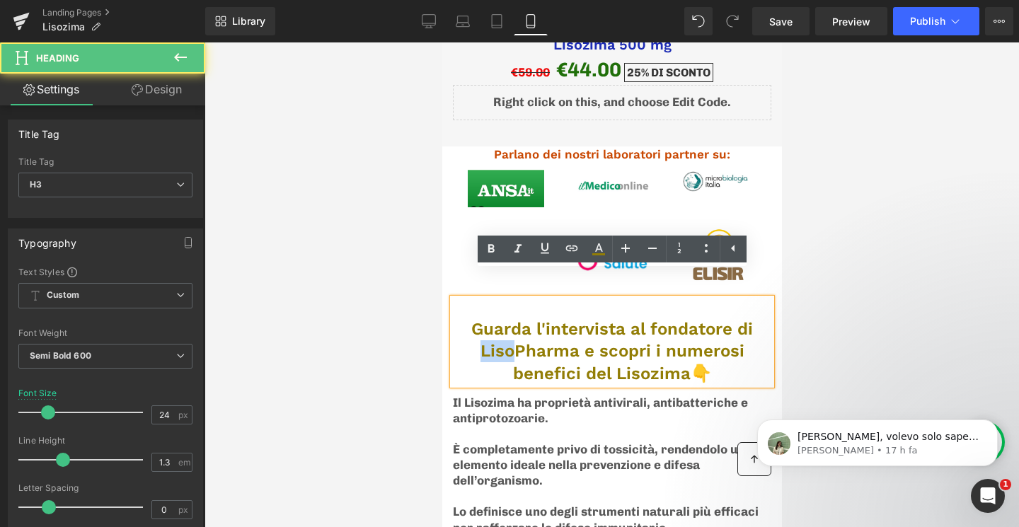
drag, startPoint x: 480, startPoint y: 323, endPoint x: 513, endPoint y: 328, distance: 34.3
click at [513, 328] on span "Guarda l'intervista al fondatore di LisoPharma e scopri i numerosi benefici del…" at bounding box center [611, 351] width 282 height 64
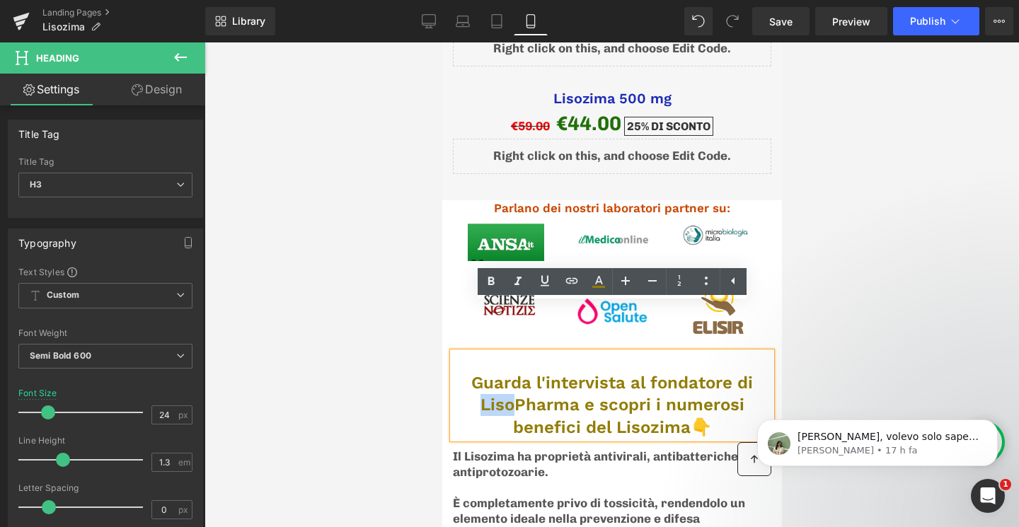
scroll to position [4482, 0]
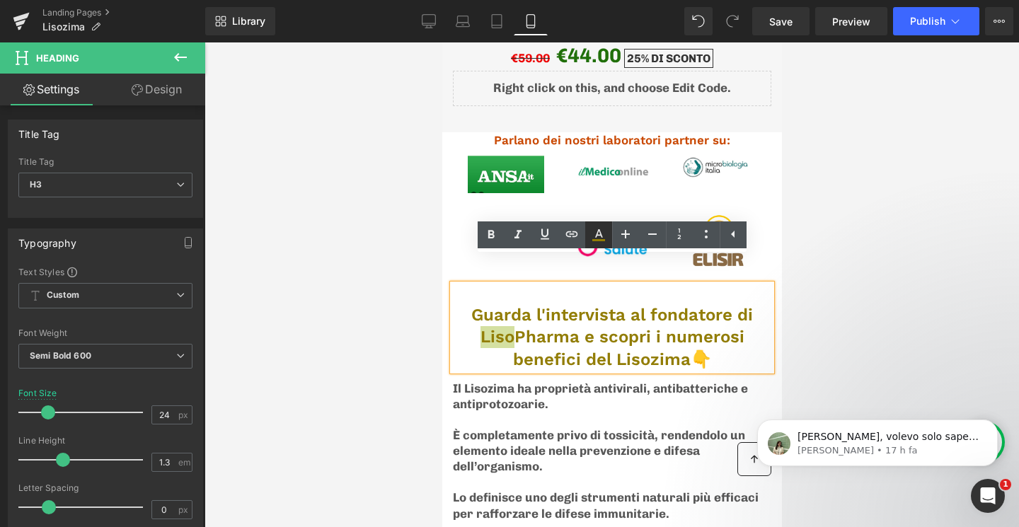
click at [603, 231] on icon at bounding box center [598, 234] width 17 height 17
type input "100"
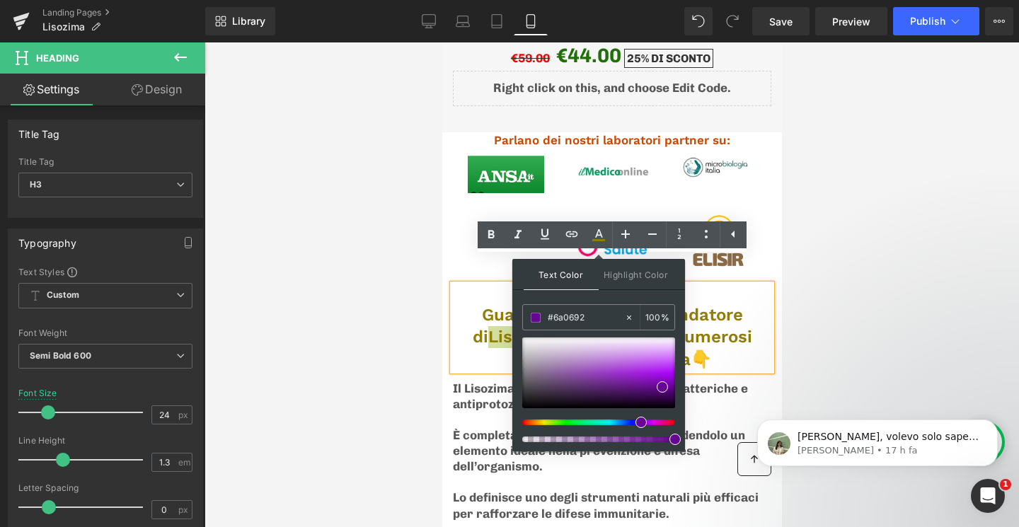
click at [635, 420] on div at bounding box center [592, 422] width 153 height 6
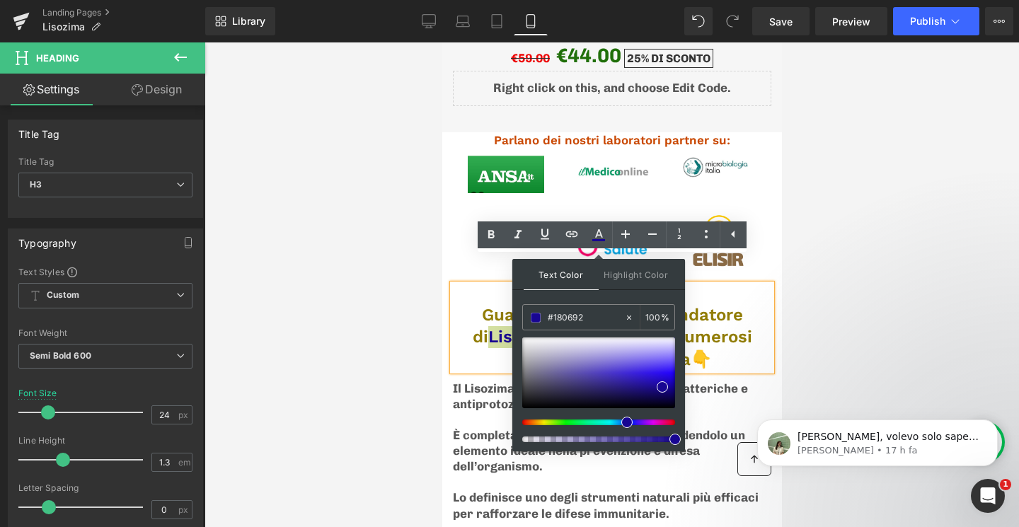
drag, startPoint x: 640, startPoint y: 421, endPoint x: 621, endPoint y: 422, distance: 19.1
click at [621, 422] on span at bounding box center [626, 422] width 11 height 11
click at [661, 378] on span at bounding box center [659, 382] width 11 height 11
click at [482, 327] on h3 "Guarda l'intervista al fondatore di Liso Pharma e scopri i numerosi benefici de…" at bounding box center [611, 337] width 318 height 66
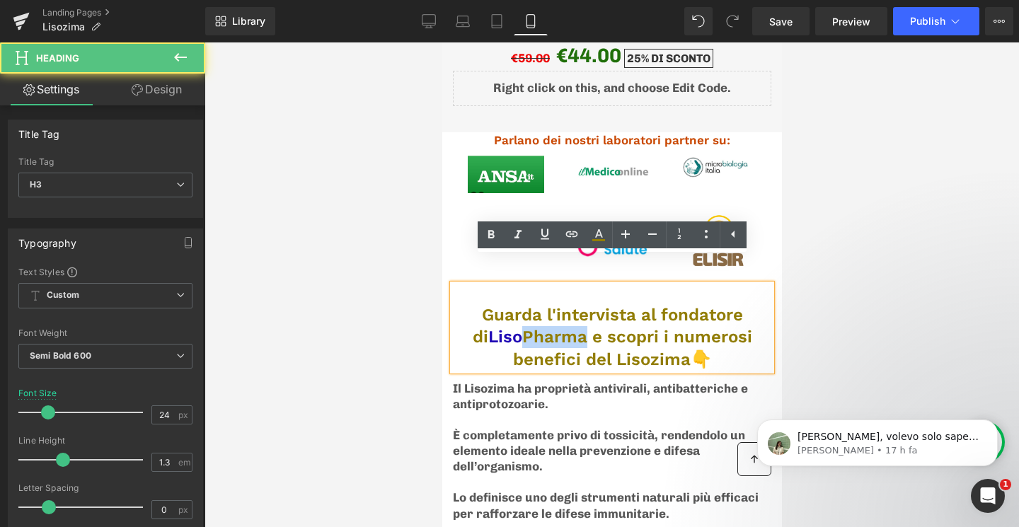
drag, startPoint x: 515, startPoint y: 309, endPoint x: 577, endPoint y: 311, distance: 62.3
click at [577, 327] on span "Pharma e scopri i numerosi benefici del Lisozima" at bounding box center [631, 348] width 239 height 42
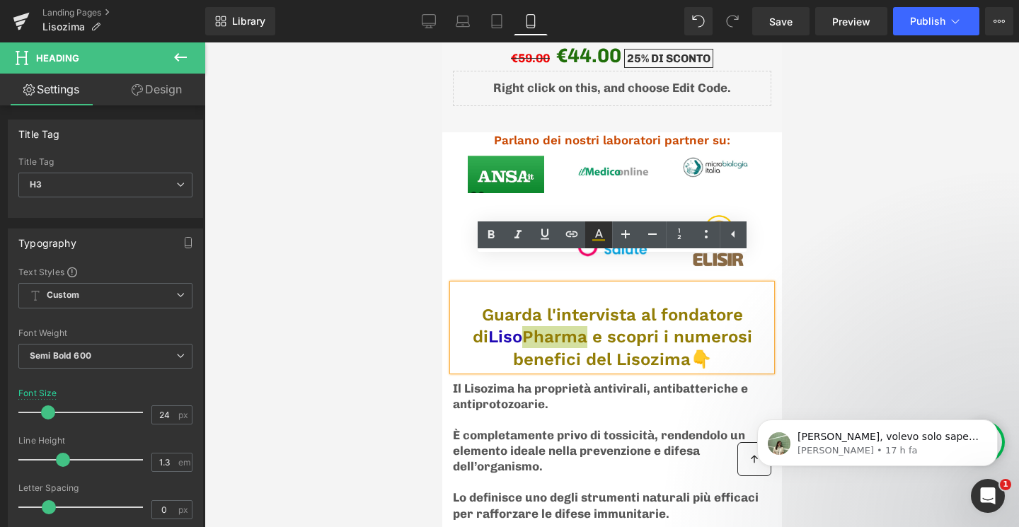
click at [601, 233] on icon at bounding box center [598, 234] width 17 height 17
type input "#927d06"
type input "100"
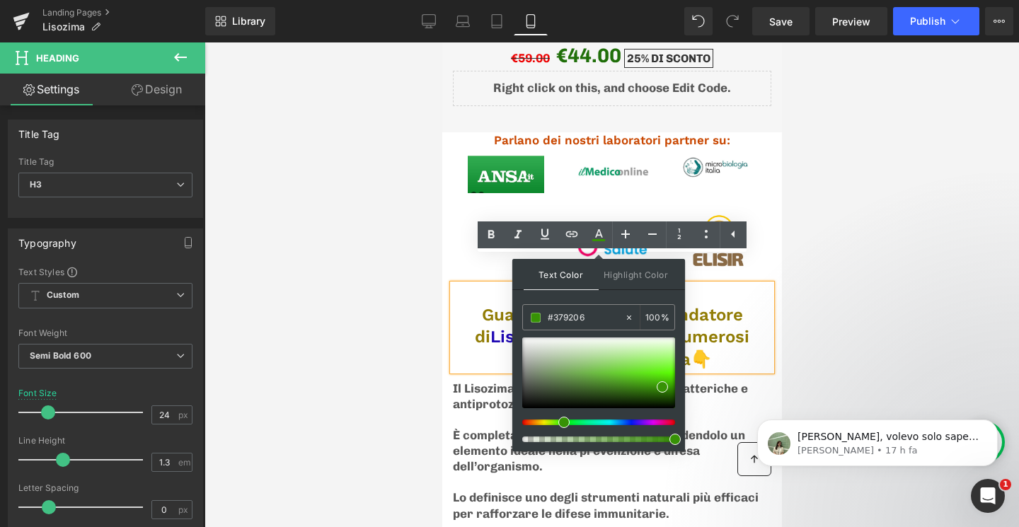
drag, startPoint x: 547, startPoint y: 421, endPoint x: 562, endPoint y: 422, distance: 15.6
click at [562, 422] on span at bounding box center [563, 422] width 11 height 11
drag, startPoint x: 663, startPoint y: 390, endPoint x: 629, endPoint y: 387, distance: 34.1
click at [629, 387] on span at bounding box center [627, 383] width 11 height 11
click at [894, 313] on div at bounding box center [611, 284] width 814 height 484
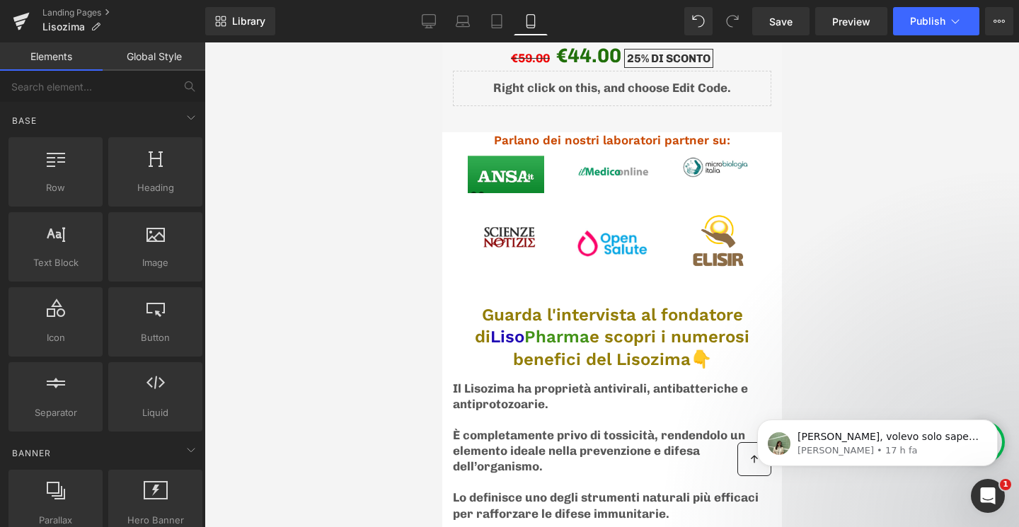
click at [802, 333] on div at bounding box center [611, 284] width 814 height 484
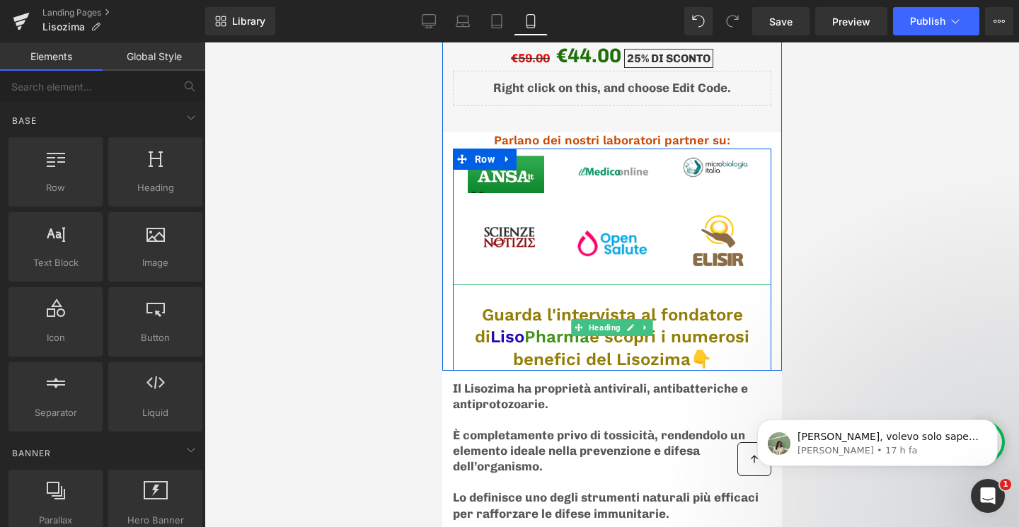
click at [734, 327] on span "e scopri i numerosi benefici del Lisozima" at bounding box center [630, 348] width 237 height 42
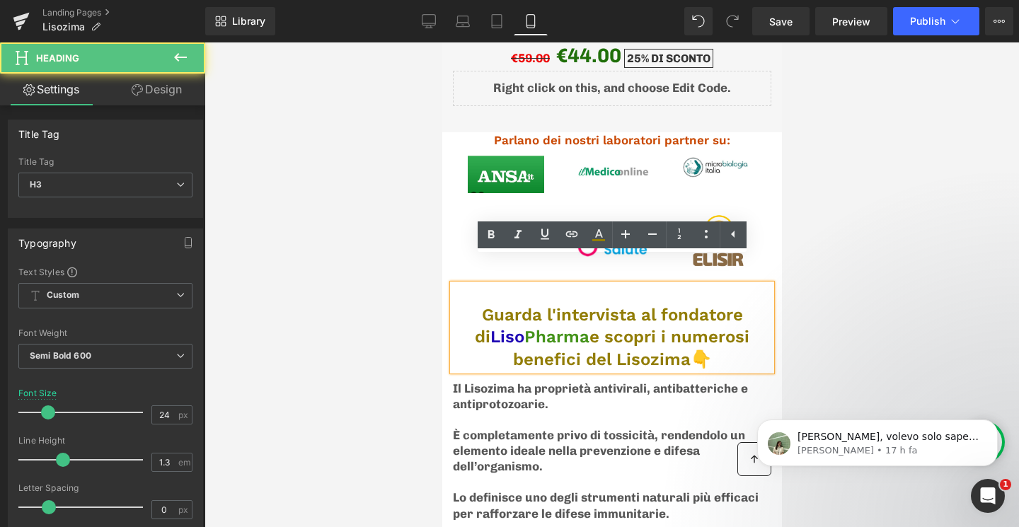
drag, startPoint x: 617, startPoint y: 333, endPoint x: 693, endPoint y: 335, distance: 76.4
click at [693, 335] on h3 "Guarda l'intervista al fondatore di Liso Pharma e scopri i numerosi benefici de…" at bounding box center [611, 337] width 318 height 66
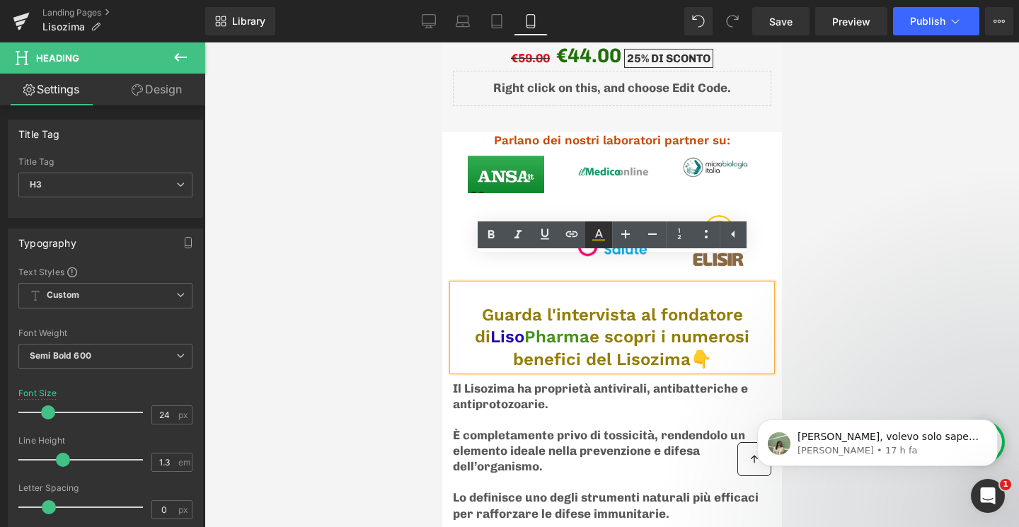
click at [603, 233] on icon at bounding box center [598, 234] width 17 height 17
type input "#927d06"
type input "100"
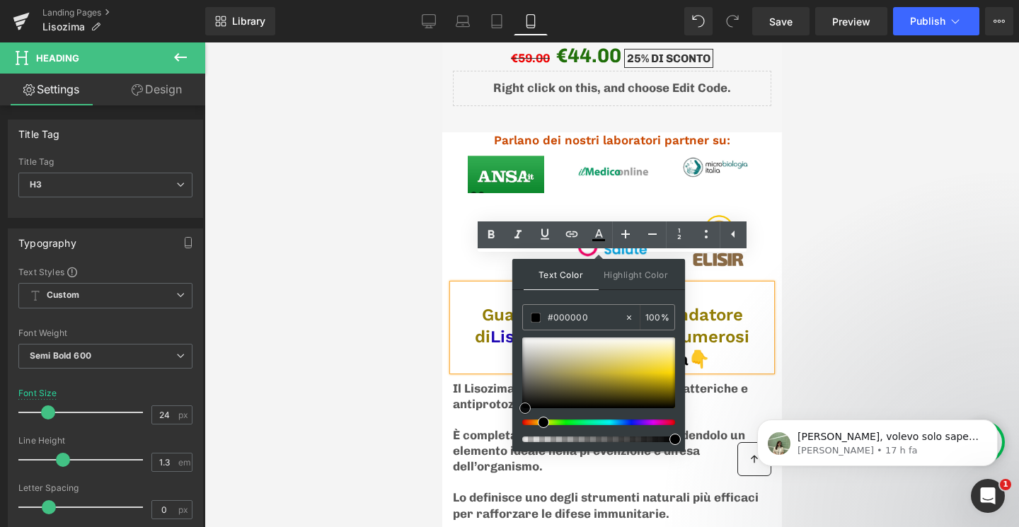
drag, startPoint x: 624, startPoint y: 391, endPoint x: 525, endPoint y: 409, distance: 100.6
click at [525, 408] on div at bounding box center [598, 372] width 153 height 71
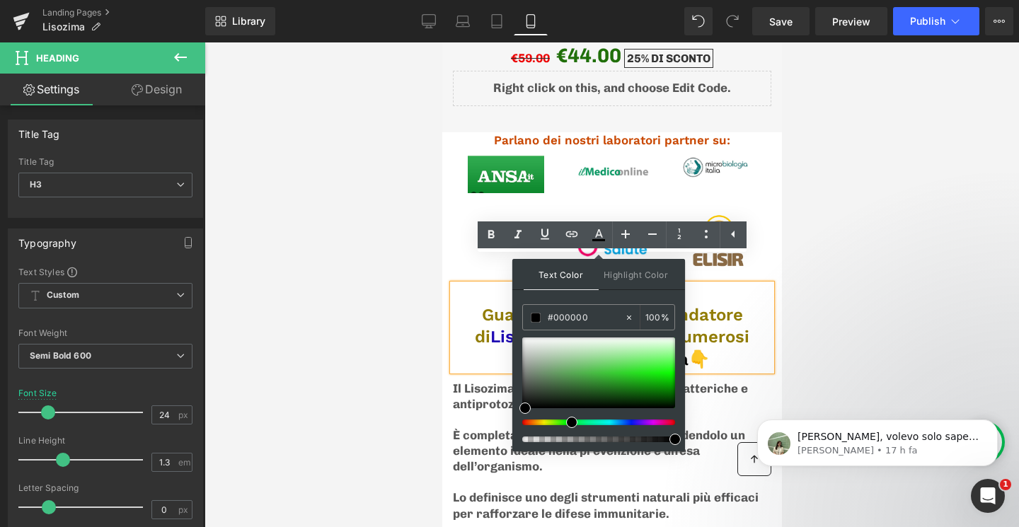
drag, startPoint x: 545, startPoint y: 423, endPoint x: 568, endPoint y: 425, distance: 23.4
click at [568, 425] on span at bounding box center [571, 422] width 11 height 11
type input "#164516"
drag, startPoint x: 533, startPoint y: 406, endPoint x: 599, endPoint y: 395, distance: 67.3
click at [599, 395] on div at bounding box center [598, 372] width 153 height 71
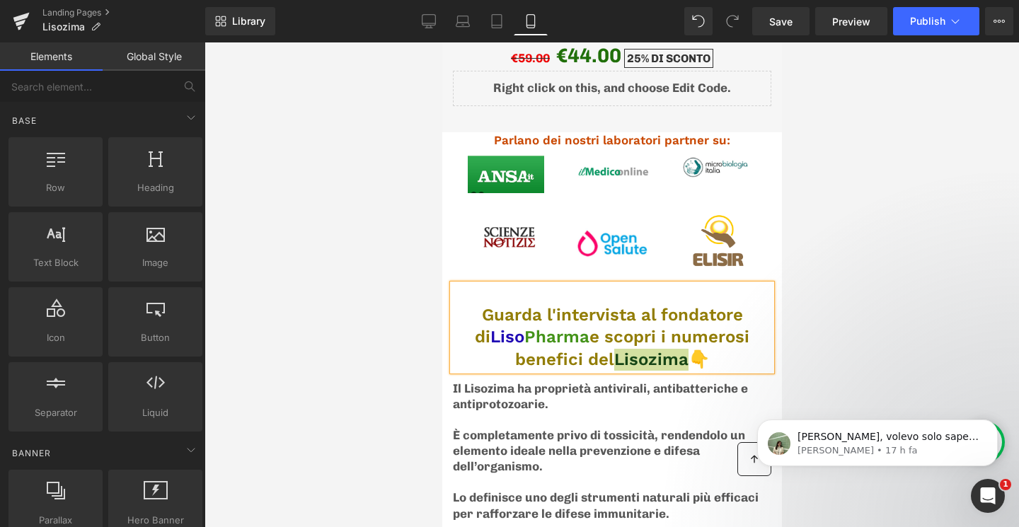
click at [878, 320] on div at bounding box center [611, 284] width 814 height 484
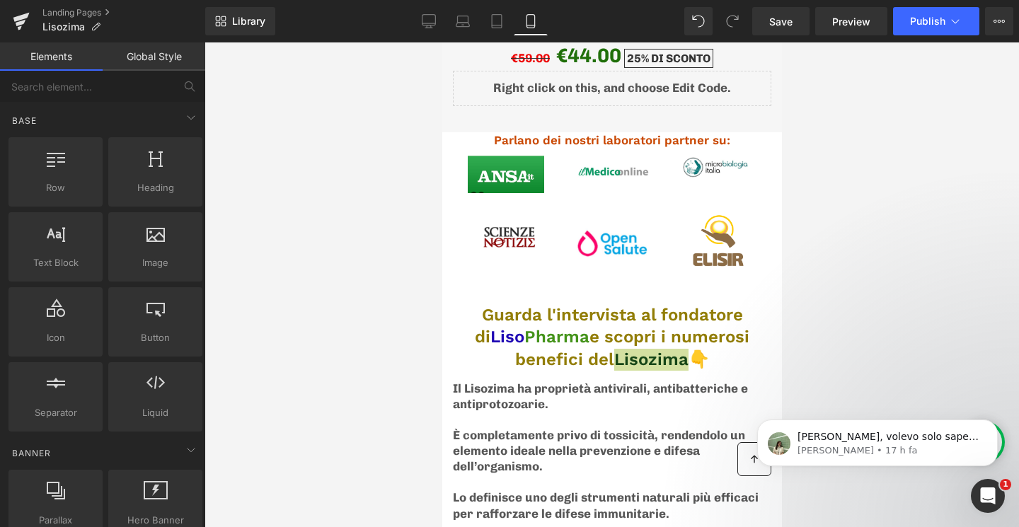
click at [829, 330] on div at bounding box center [611, 284] width 814 height 484
click at [693, 412] on p at bounding box center [611, 420] width 318 height 16
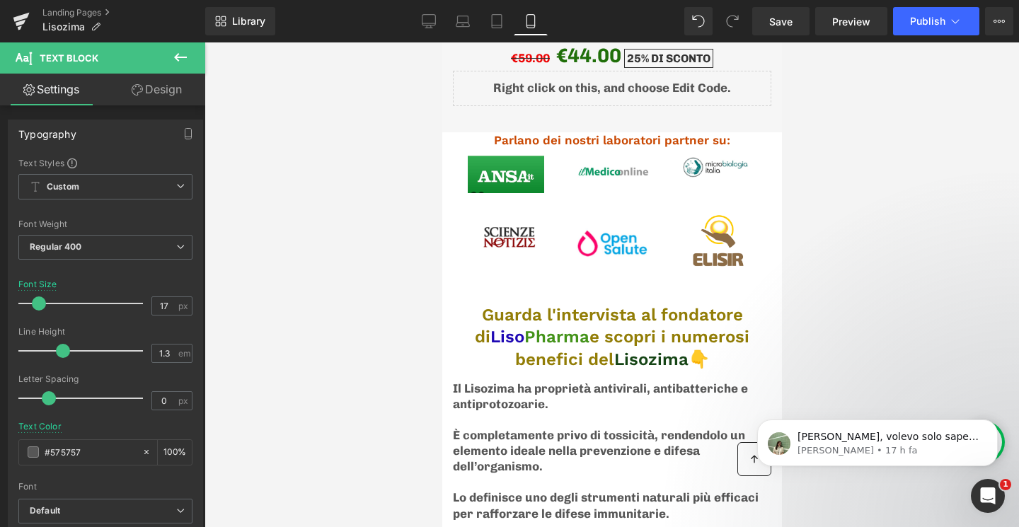
click at [170, 54] on button at bounding box center [181, 57] width 50 height 31
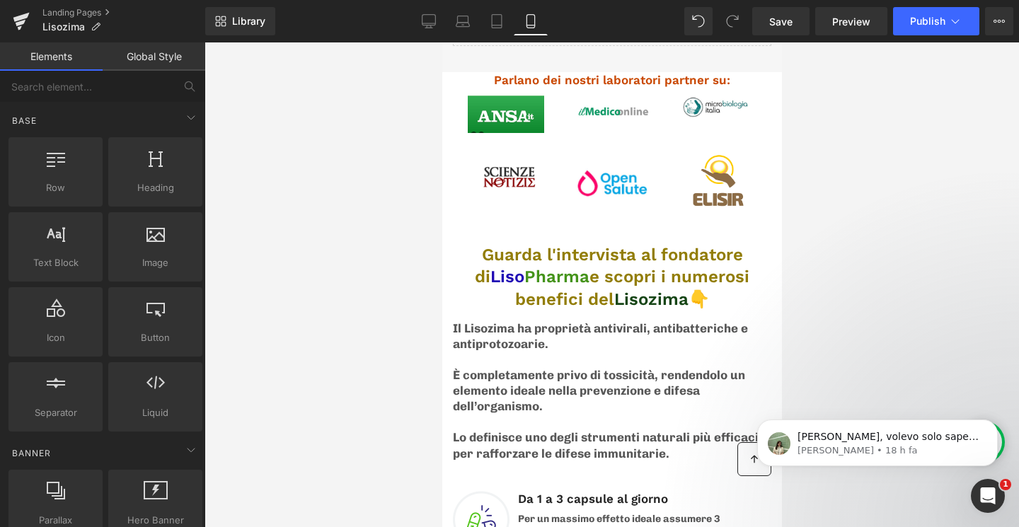
scroll to position [4605, 0]
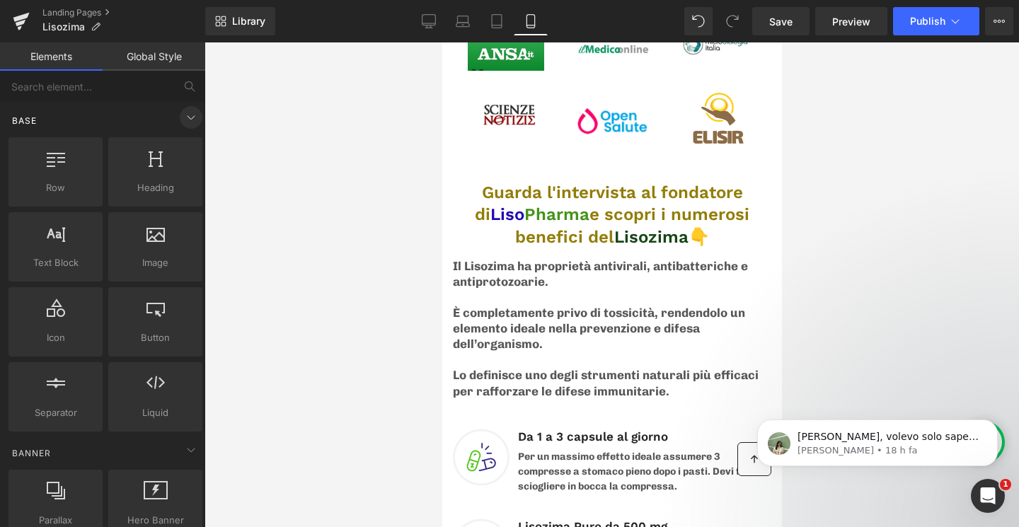
click at [183, 121] on icon at bounding box center [190, 117] width 17 height 17
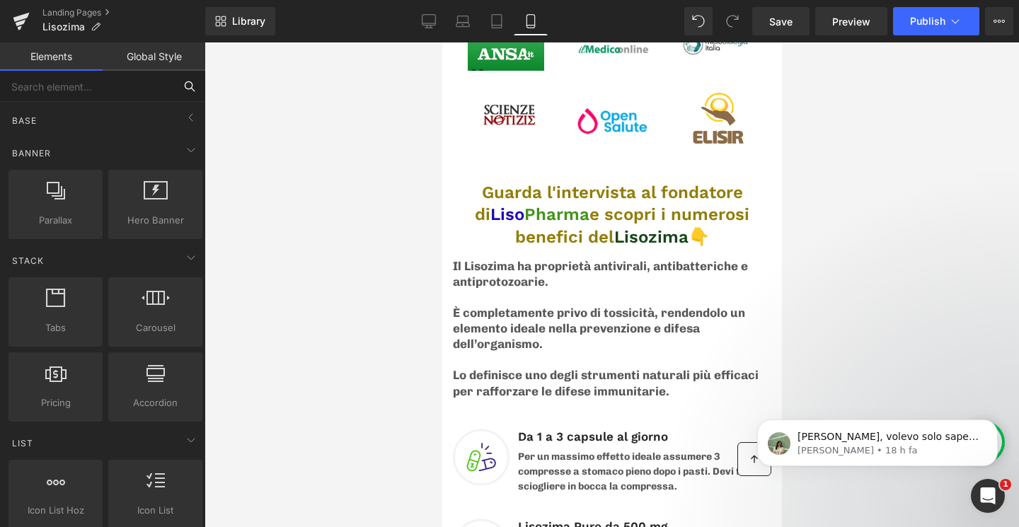
click at [119, 83] on input "text" at bounding box center [87, 86] width 174 height 31
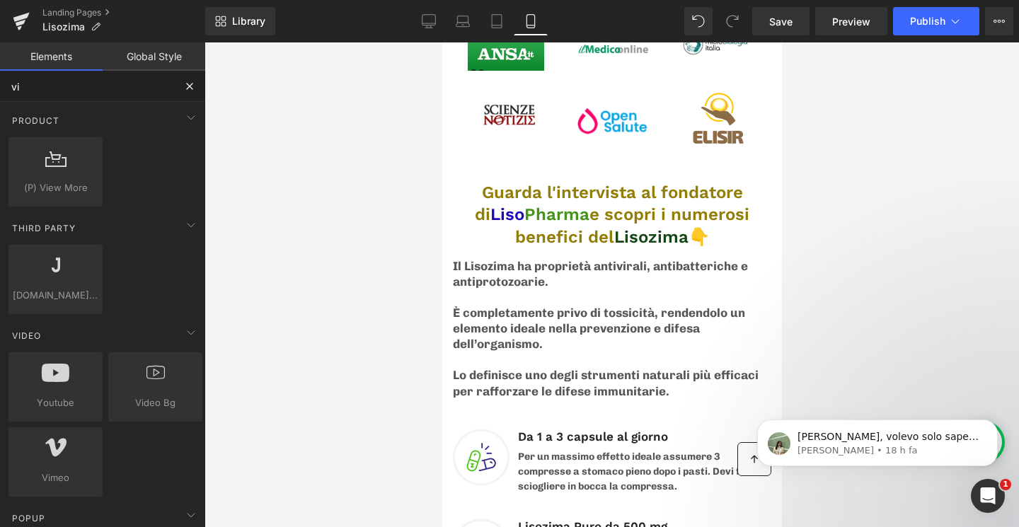
type input "v"
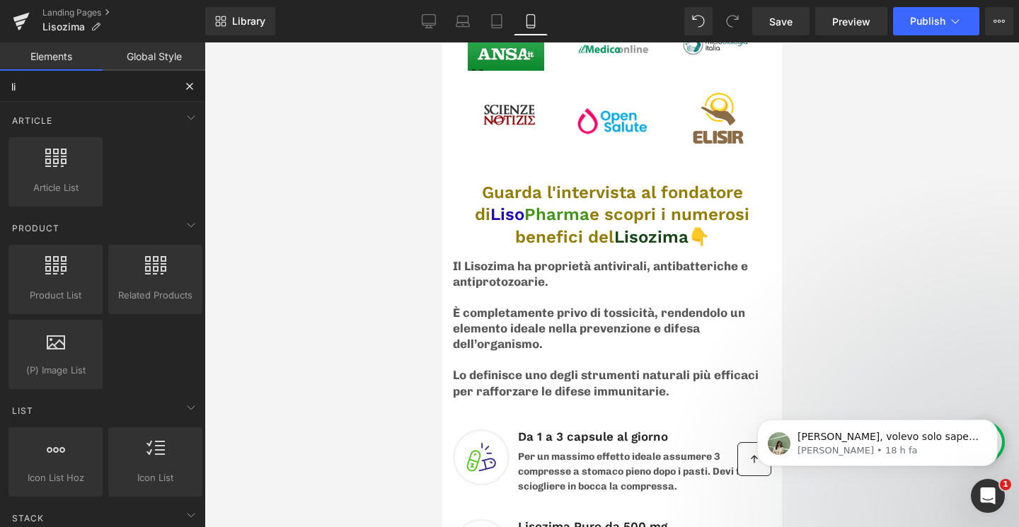
type input "liq"
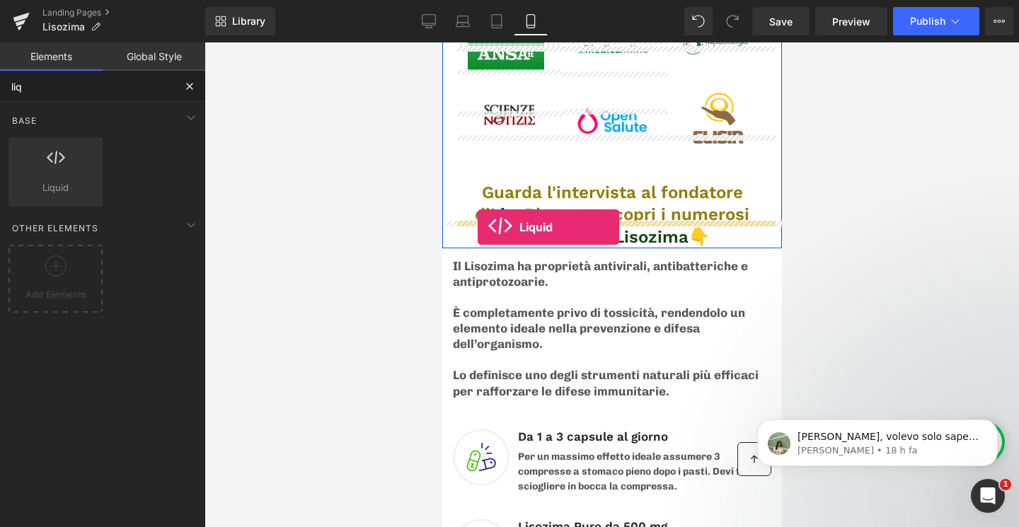
drag, startPoint x: 507, startPoint y: 217, endPoint x: 477, endPoint y: 227, distance: 32.0
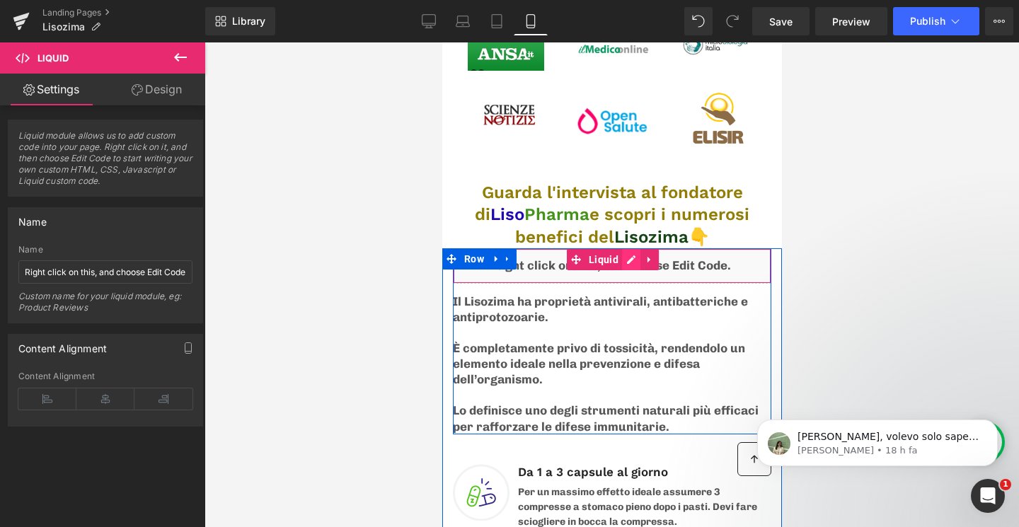
click at [622, 248] on div "Liquid" at bounding box center [611, 265] width 318 height 35
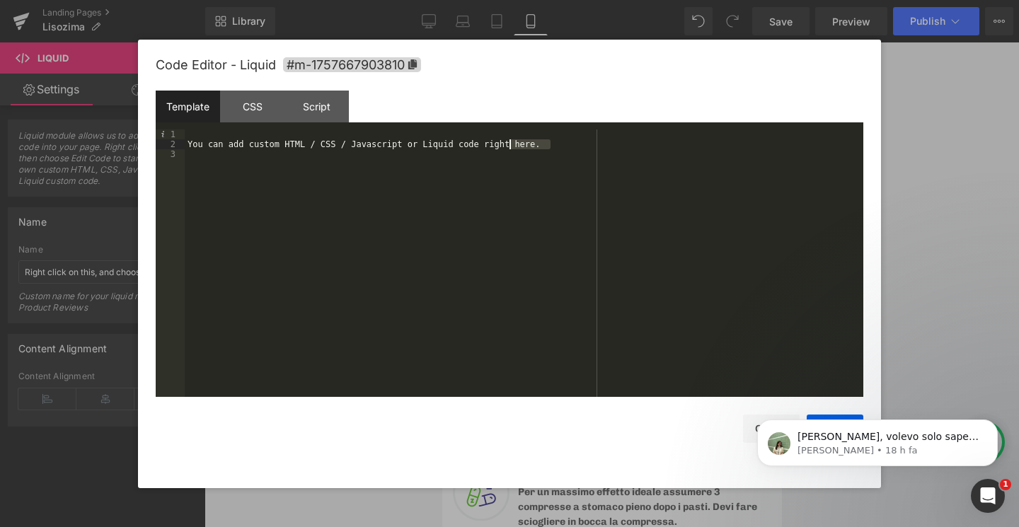
drag, startPoint x: 556, startPoint y: 144, endPoint x: 366, endPoint y: 116, distance: 192.3
click at [366, 116] on div "Template CSS Script Data 1 2 3 You can add custom HTML / CSS / Javascript or Li…" at bounding box center [509, 244] width 707 height 306
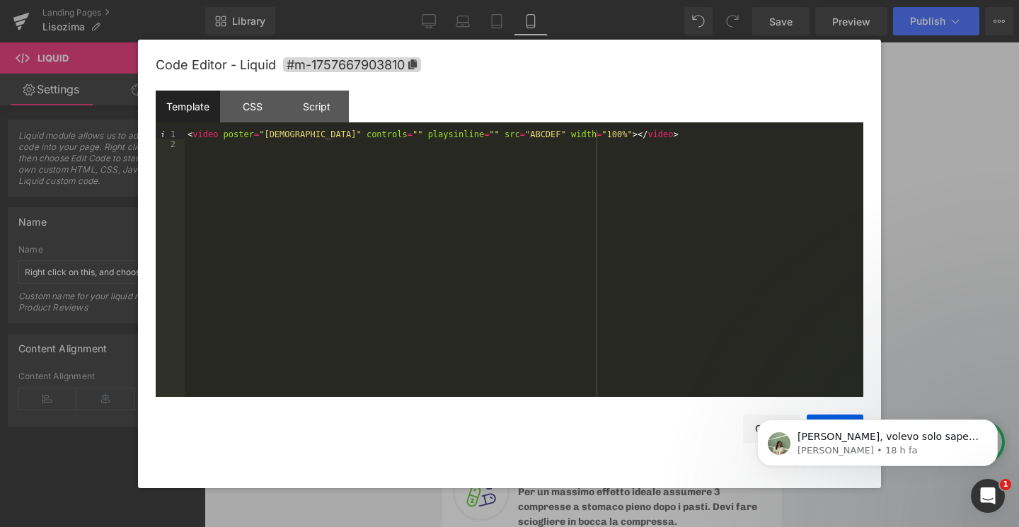
click at [496, 132] on div "< video poster = "YYYYY" controls = "" playsinline = "" src = "ABCDEF" width = …" at bounding box center [524, 272] width 678 height 287
click at [292, 136] on div "< video poster = "YYYYY" controls = "" playsinline = "" src = "[URL][DOMAIN_NAM…" at bounding box center [524, 277] width 678 height 297
click at [991, 431] on button "Dismiss notification" at bounding box center [993, 423] width 18 height 18
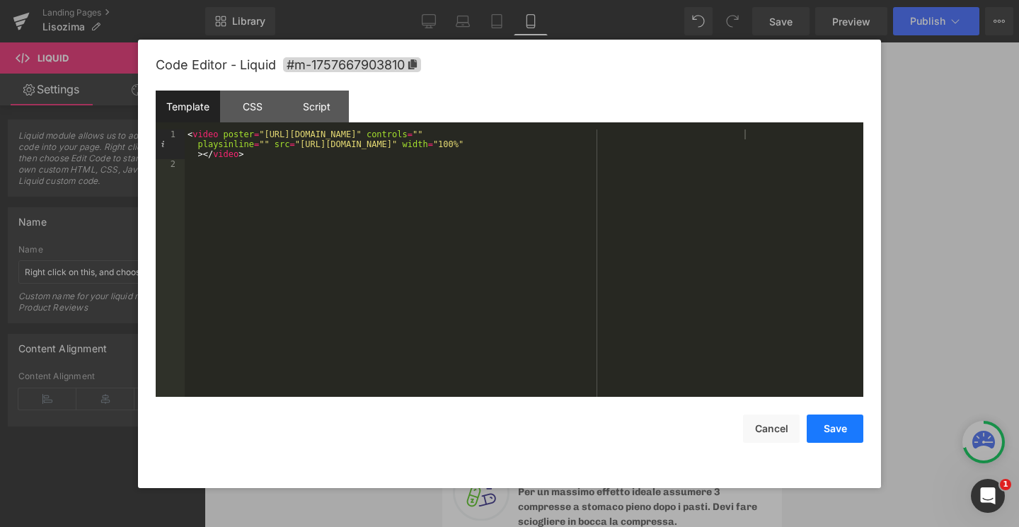
click at [847, 427] on button "Save" at bounding box center [834, 428] width 57 height 28
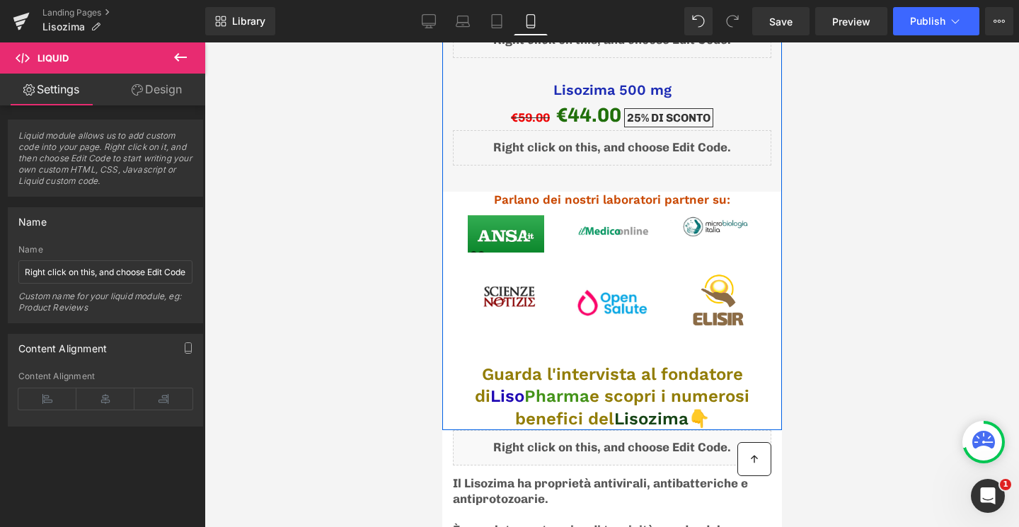
scroll to position [4512, 0]
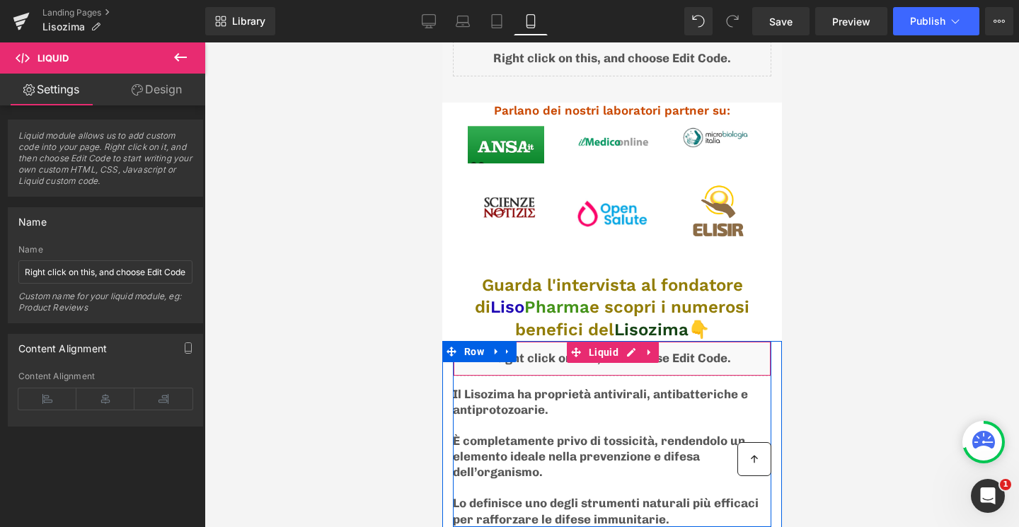
click at [591, 341] on div "Liquid" at bounding box center [611, 358] width 318 height 35
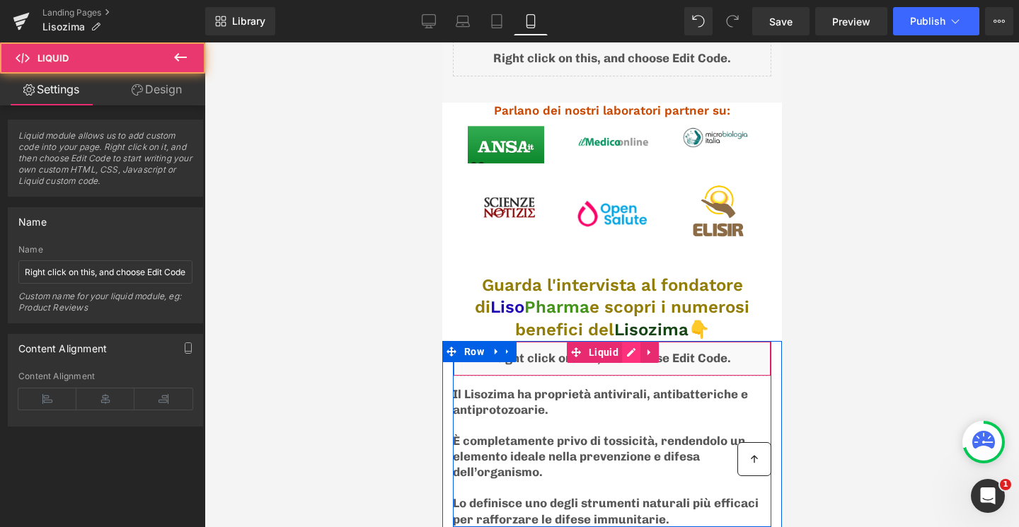
click at [630, 341] on div "Liquid" at bounding box center [611, 358] width 318 height 35
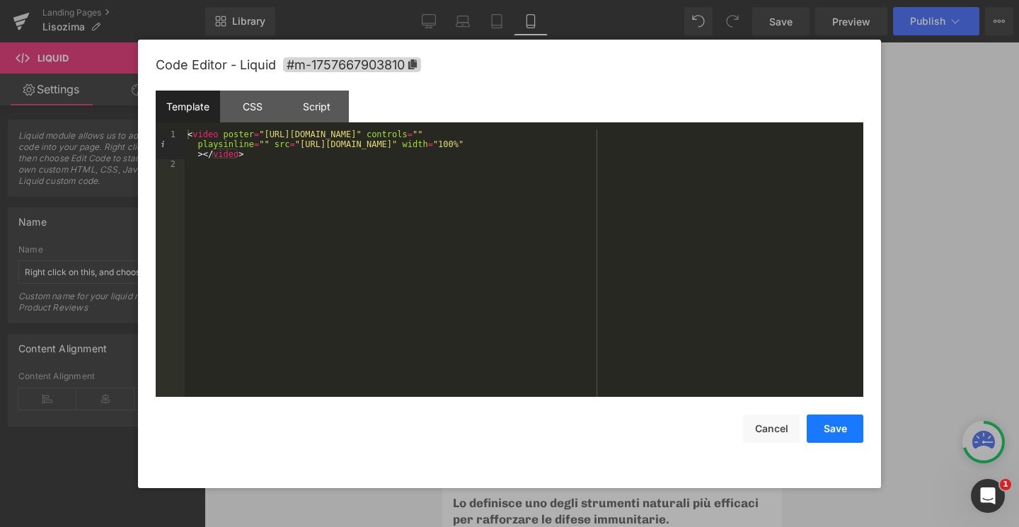
click at [828, 429] on button "Save" at bounding box center [834, 428] width 57 height 28
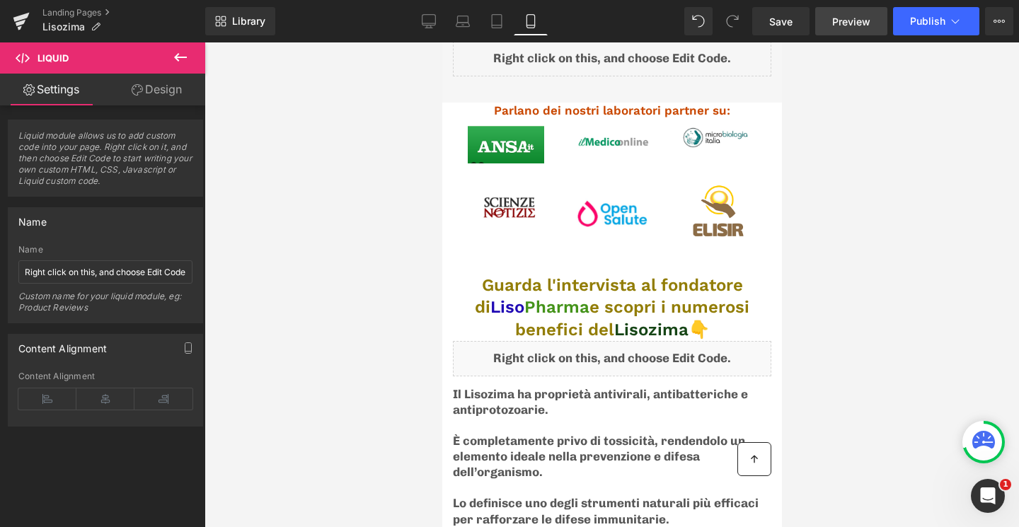
click at [857, 29] on link "Preview" at bounding box center [851, 21] width 72 height 28
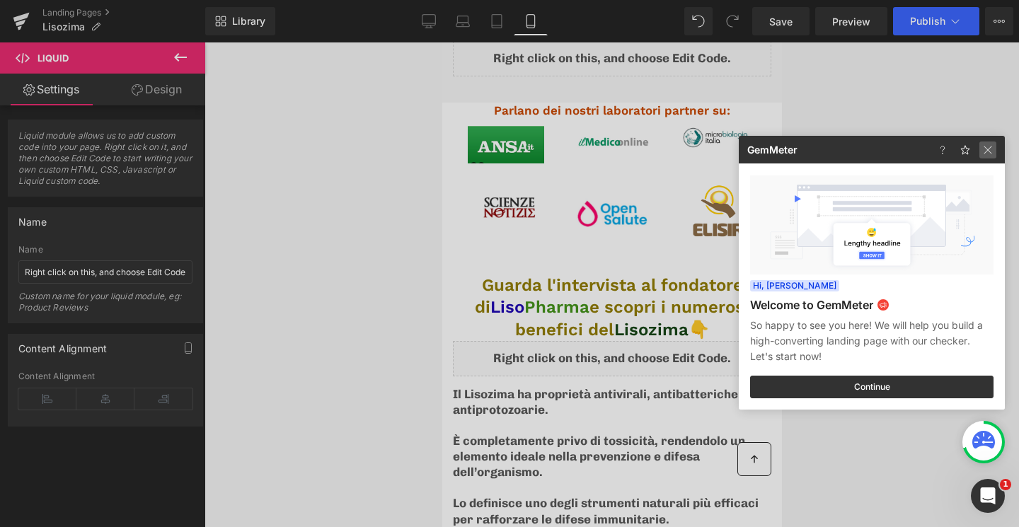
click at [992, 146] on img at bounding box center [987, 149] width 17 height 17
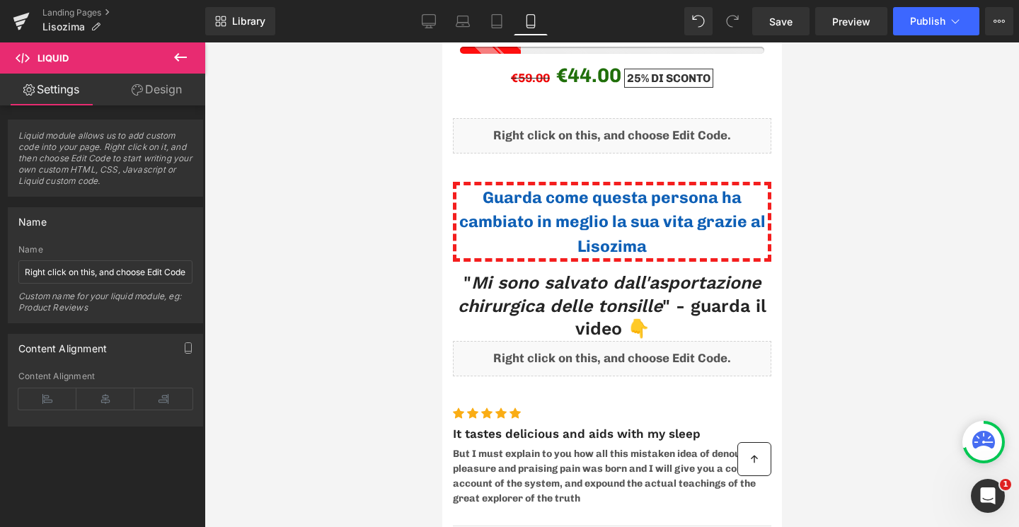
scroll to position [5895, 0]
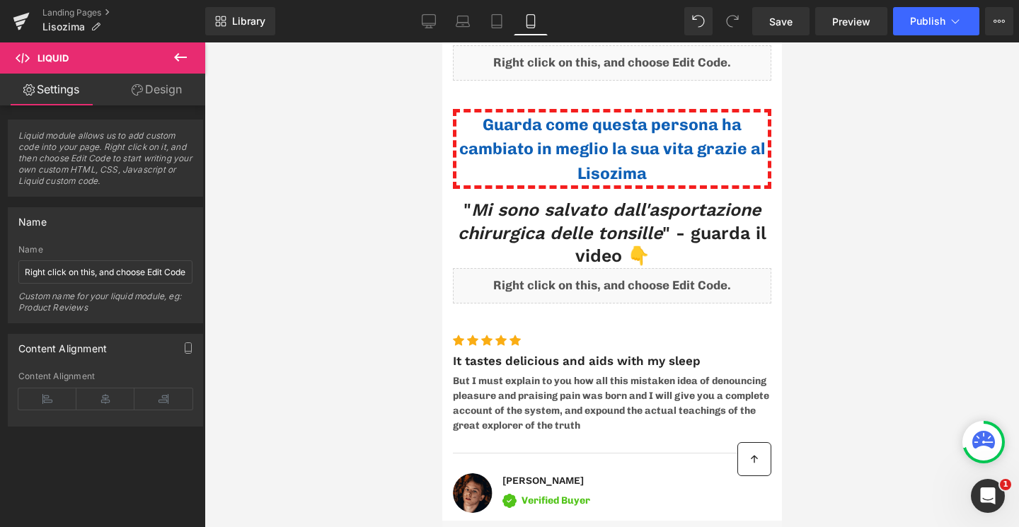
click at [441, 42] on div at bounding box center [441, 42] width 0 height 0
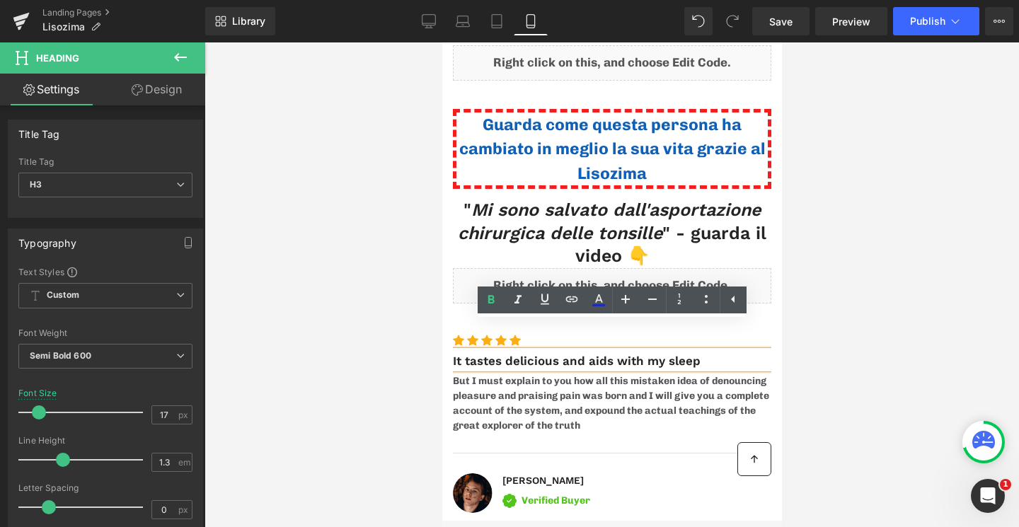
click at [758, 461] on span "Row" at bounding box center [768, 452] width 21 height 17
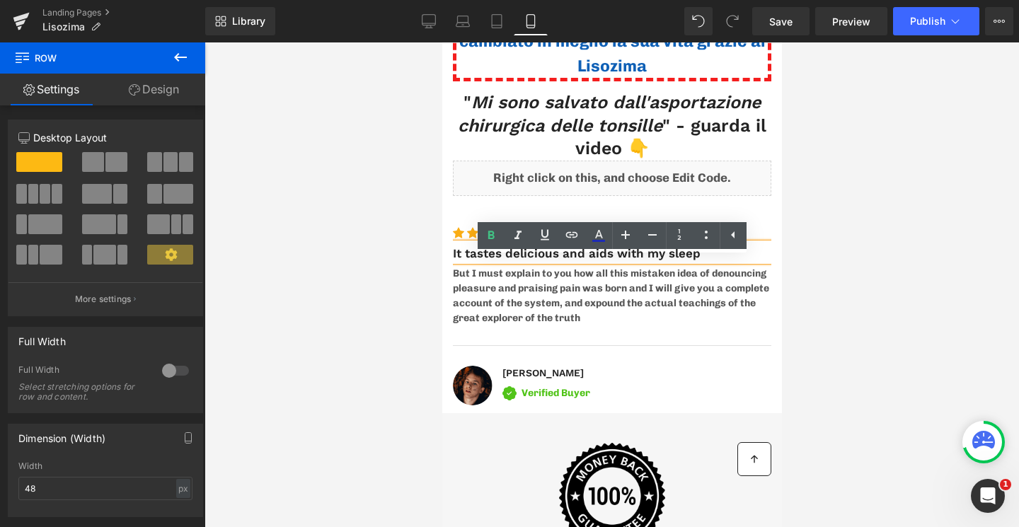
scroll to position [6041, 0]
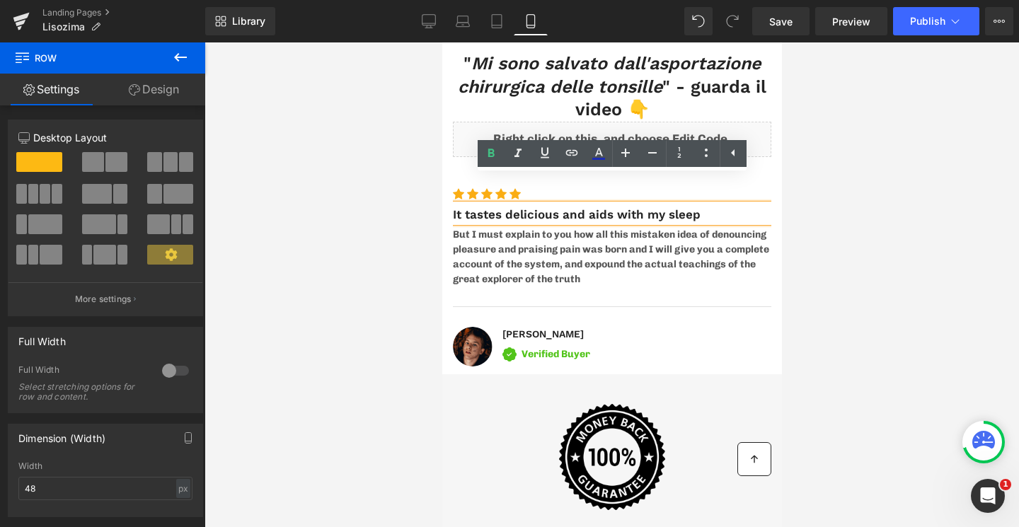
click at [702, 248] on p "But I must explain to you how all this mistaken idea of denouncing pleasure and…" at bounding box center [611, 256] width 318 height 59
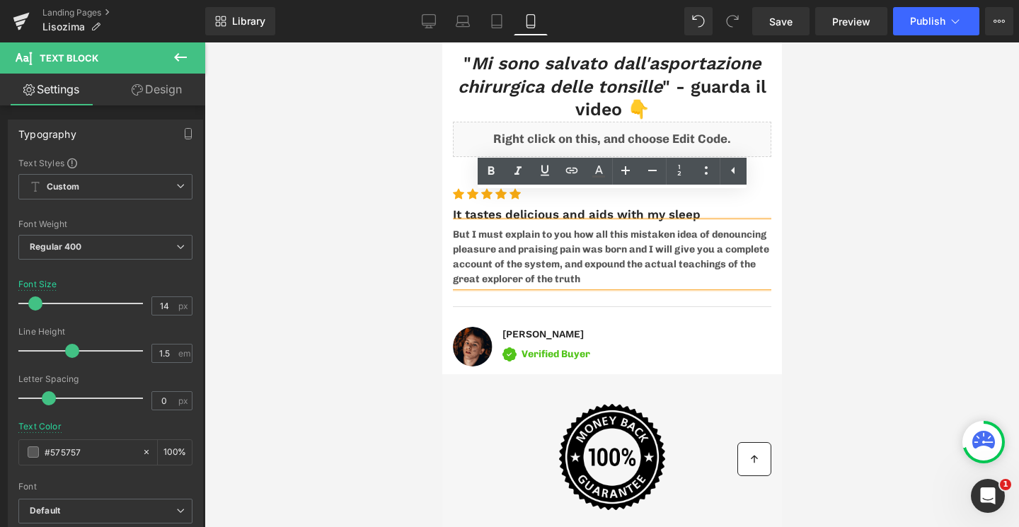
click at [608, 227] on p "But I must explain to you how all this mistaken idea of denouncing pleasure and…" at bounding box center [611, 256] width 318 height 59
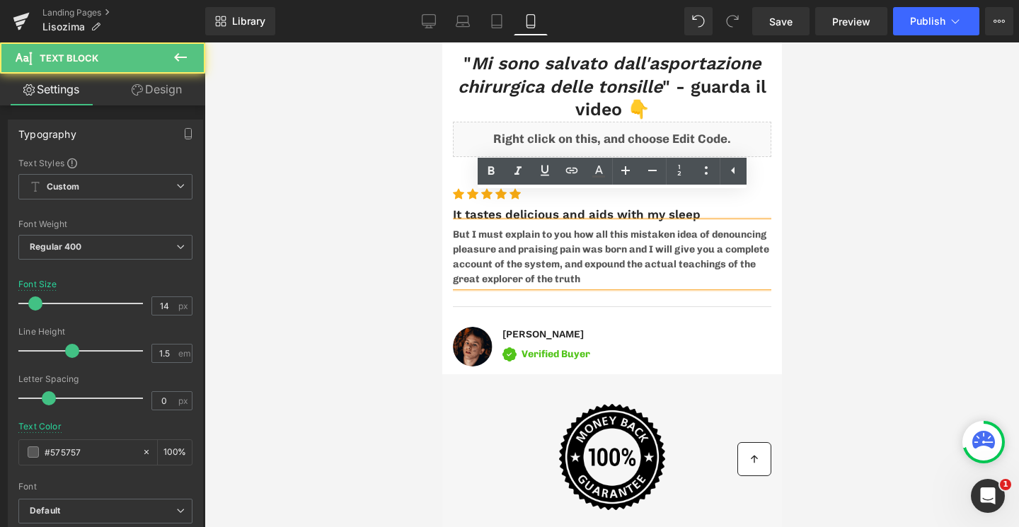
scroll to position [6011, 0]
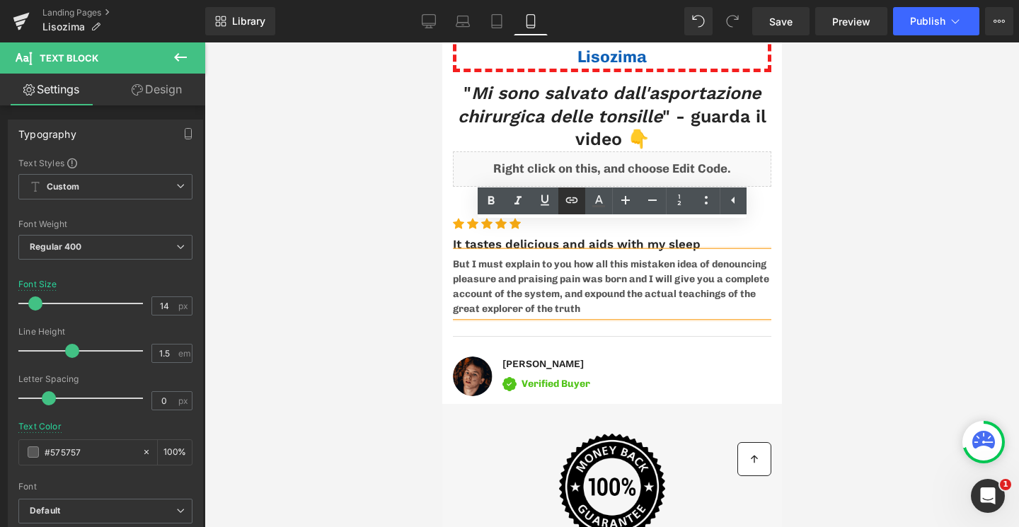
click at [580, 214] on link at bounding box center [571, 200] width 27 height 27
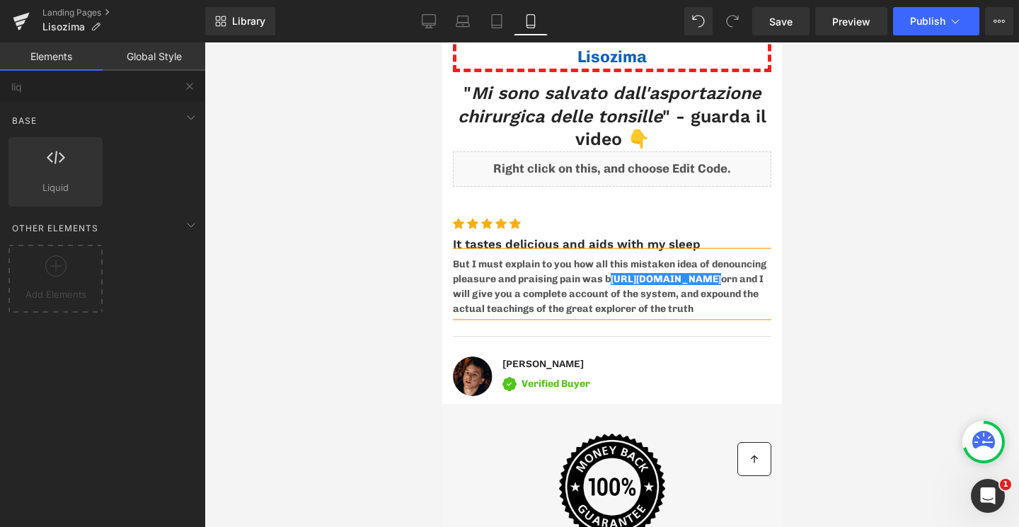
click at [800, 210] on div at bounding box center [611, 284] width 814 height 484
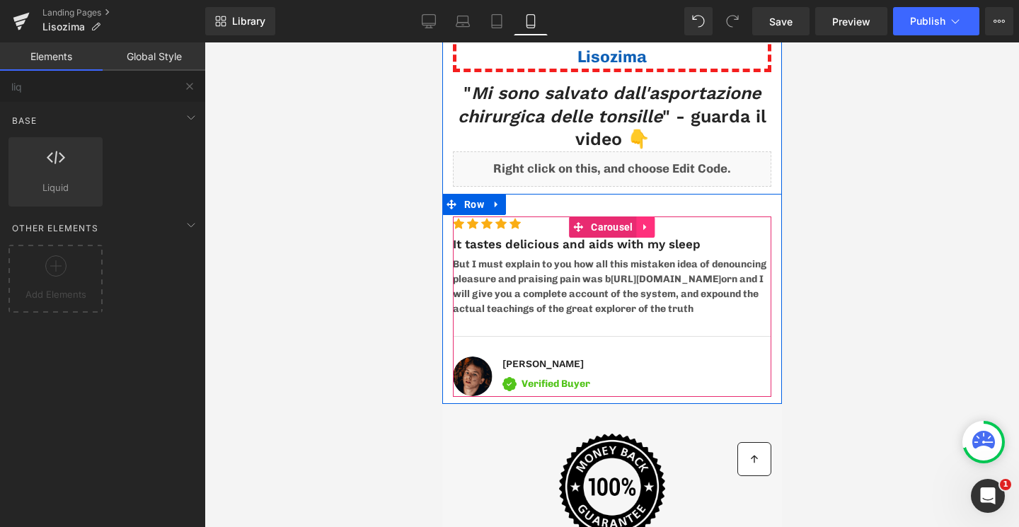
click at [648, 221] on icon at bounding box center [645, 226] width 10 height 11
click at [655, 222] on icon at bounding box center [654, 227] width 10 height 10
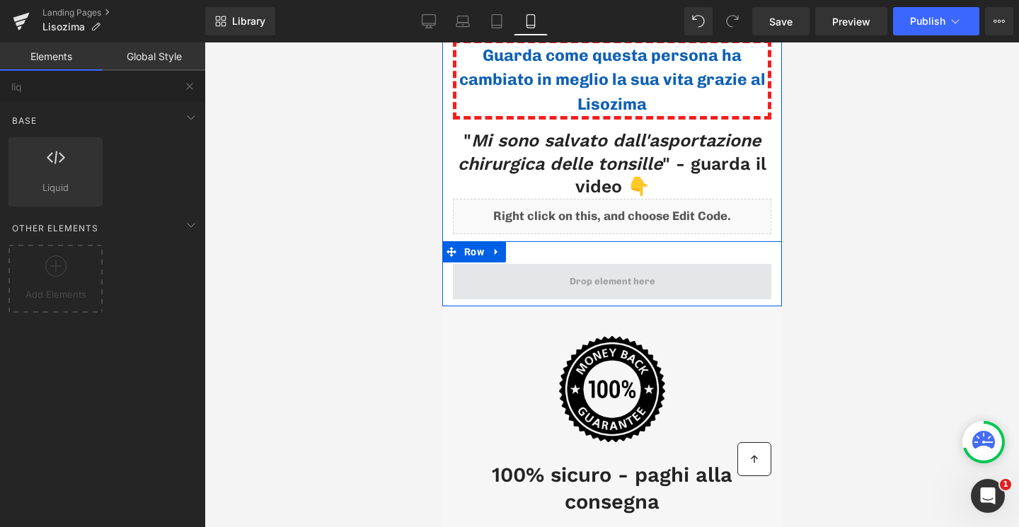
scroll to position [5847, 0]
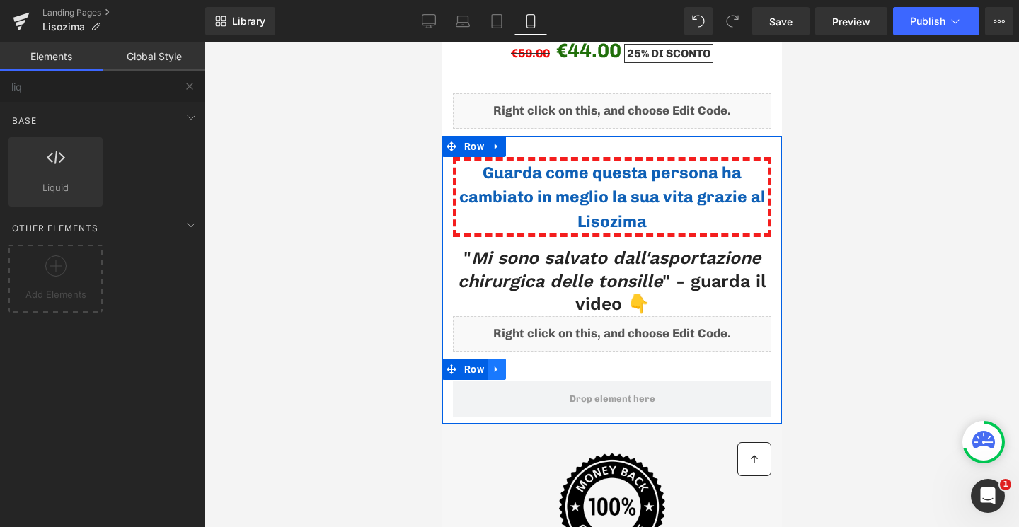
click at [494, 366] on icon at bounding box center [495, 369] width 3 height 6
click at [534, 364] on icon at bounding box center [533, 369] width 10 height 10
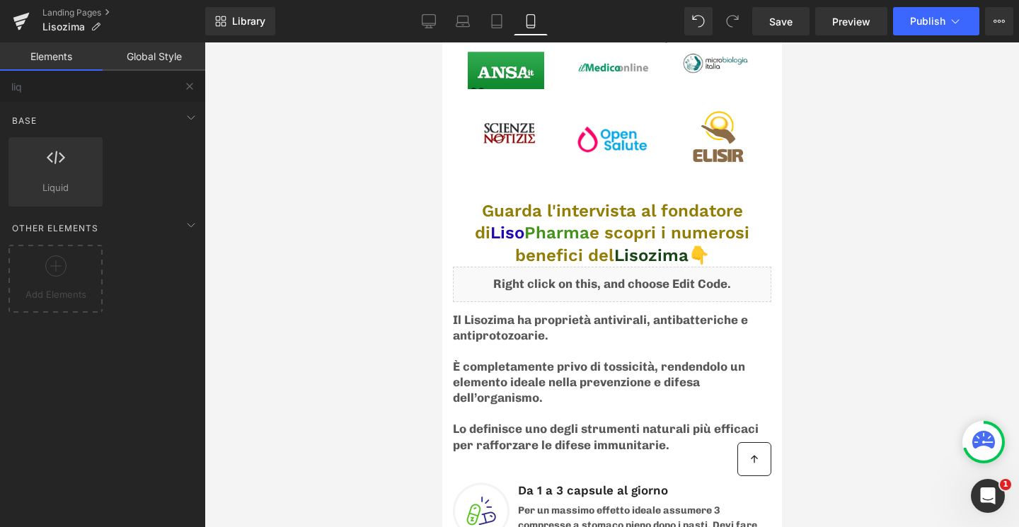
scroll to position [4563, 0]
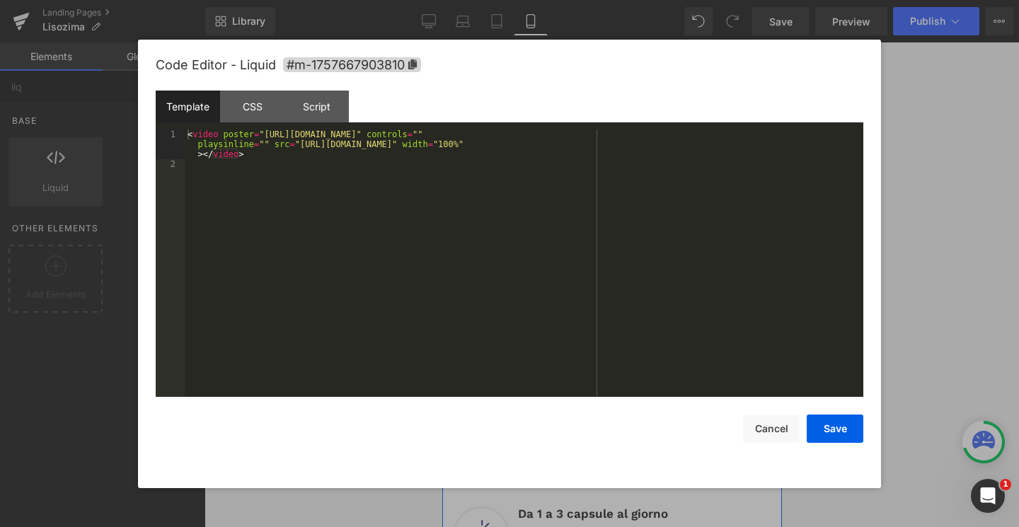
click at [626, 290] on div "Liquid" at bounding box center [611, 307] width 318 height 35
click at [326, 150] on div "< video poster = "[URL][DOMAIN_NAME]" controls = "" playsinline = "" src = "[UR…" at bounding box center [524, 282] width 678 height 307
click at [779, 431] on button "Cancel" at bounding box center [771, 428] width 57 height 28
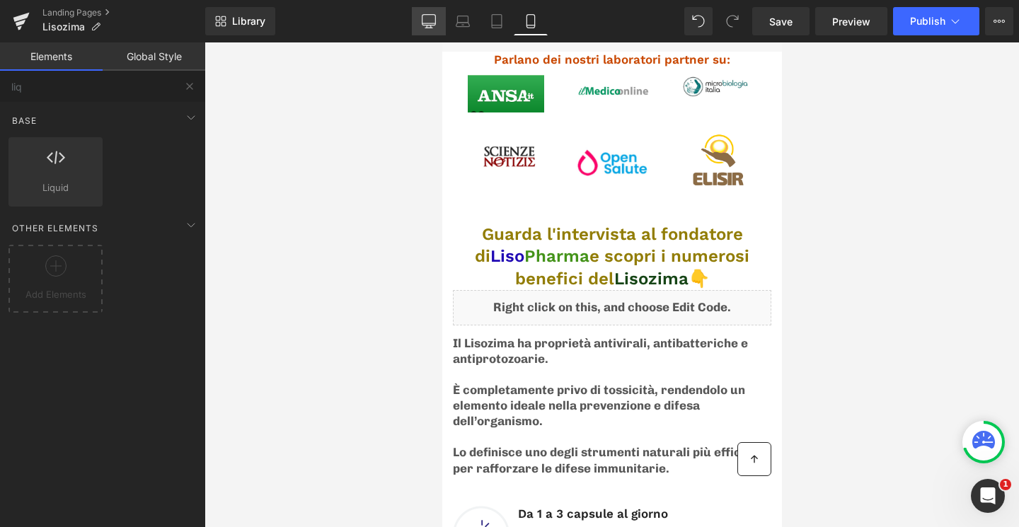
click at [428, 23] on icon at bounding box center [428, 23] width 13 height 0
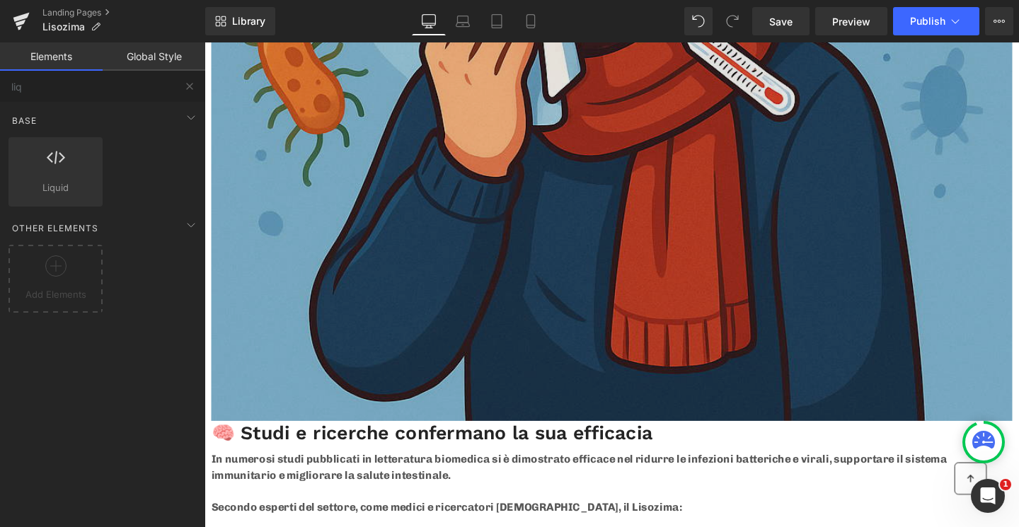
scroll to position [2631, 0]
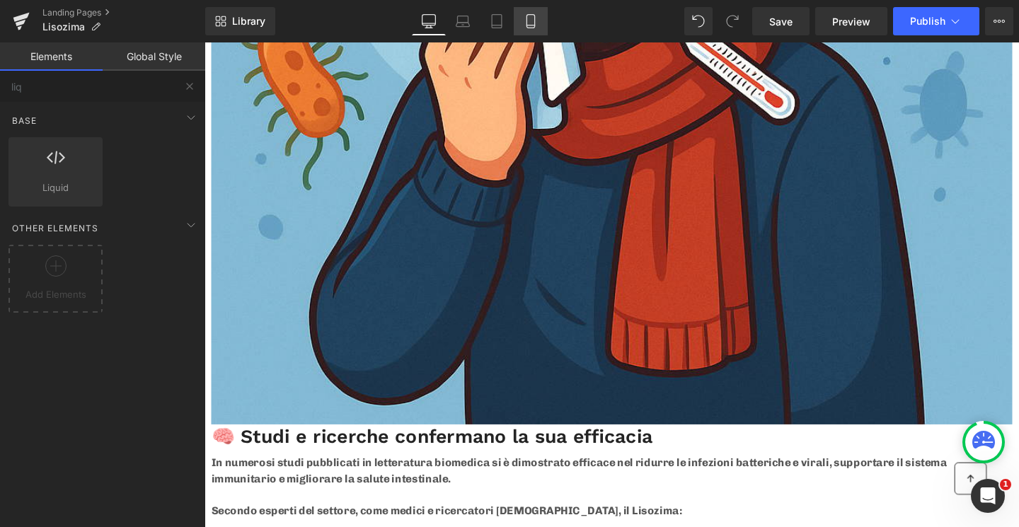
click at [521, 12] on link "Mobile" at bounding box center [530, 21] width 34 height 28
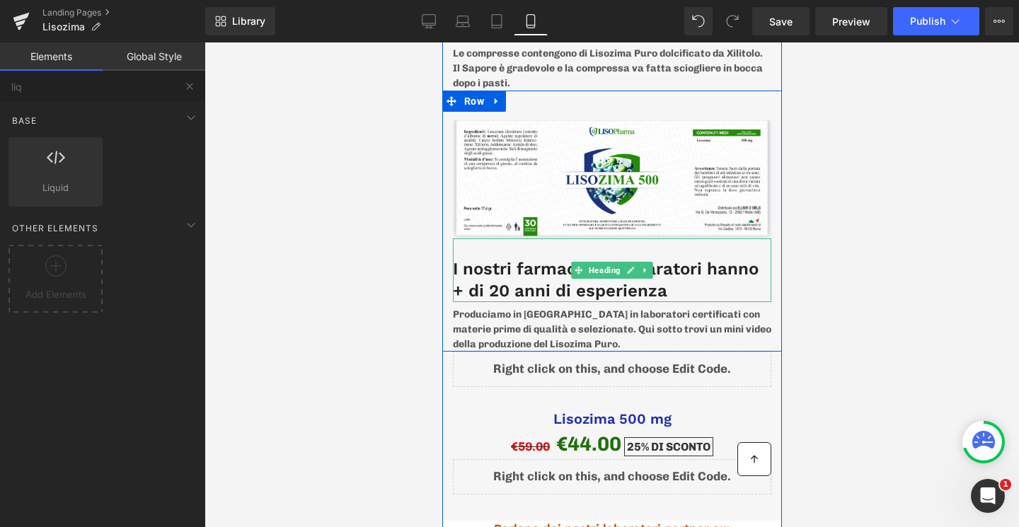
scroll to position [4672, 0]
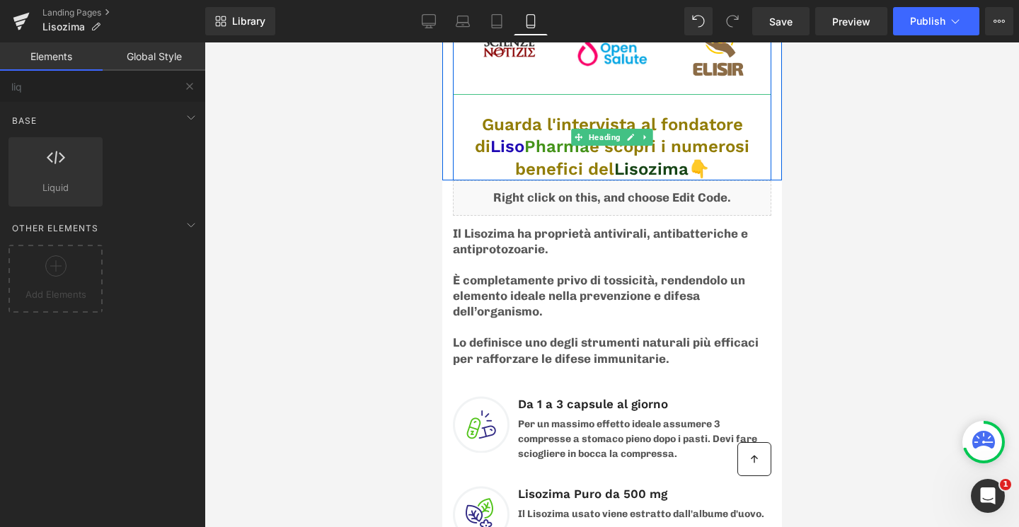
click at [521, 115] on span "Guarda l'intervista al fondatore di" at bounding box center [608, 136] width 268 height 42
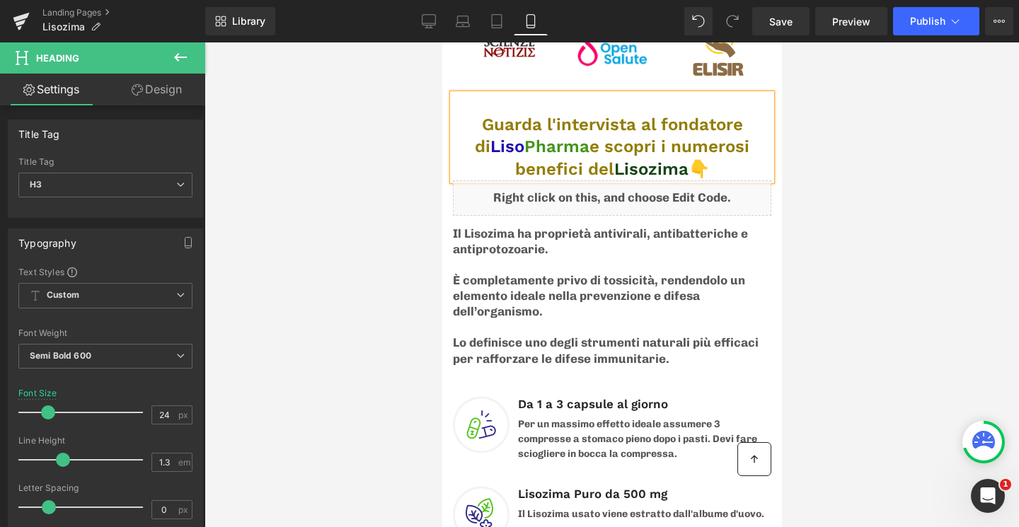
click at [167, 86] on link "Design" at bounding box center [156, 90] width 103 height 32
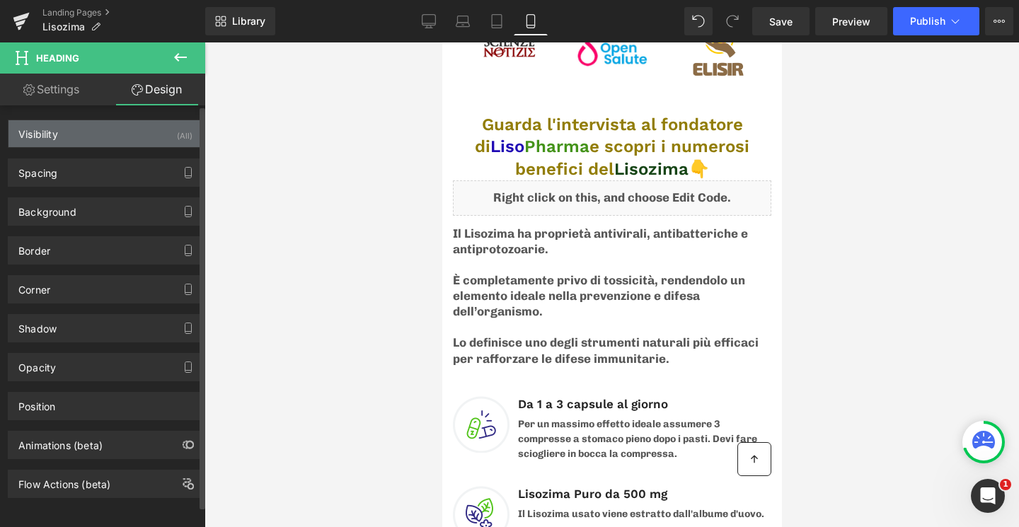
click at [61, 140] on div "Visibility (All)" at bounding box center [105, 133] width 194 height 27
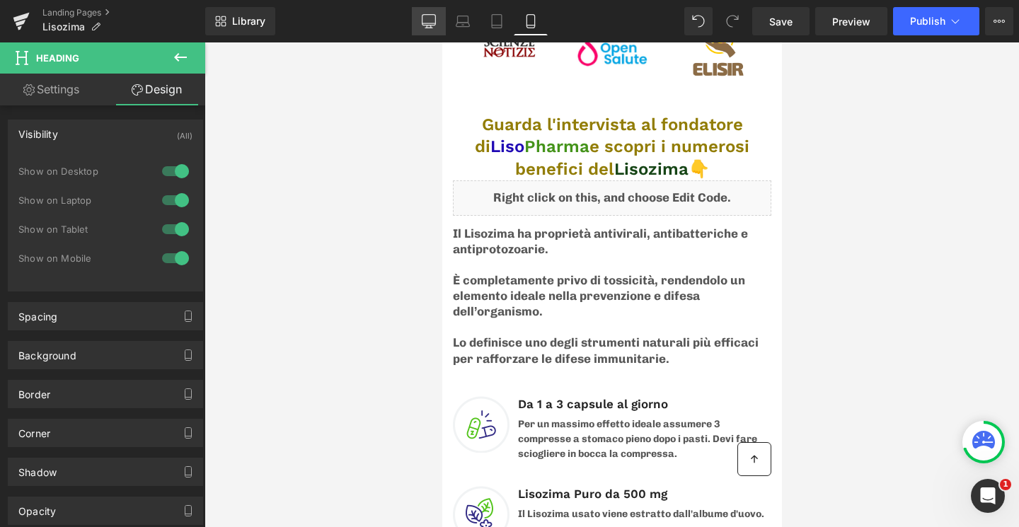
click at [421, 21] on link "Desktop" at bounding box center [429, 21] width 34 height 28
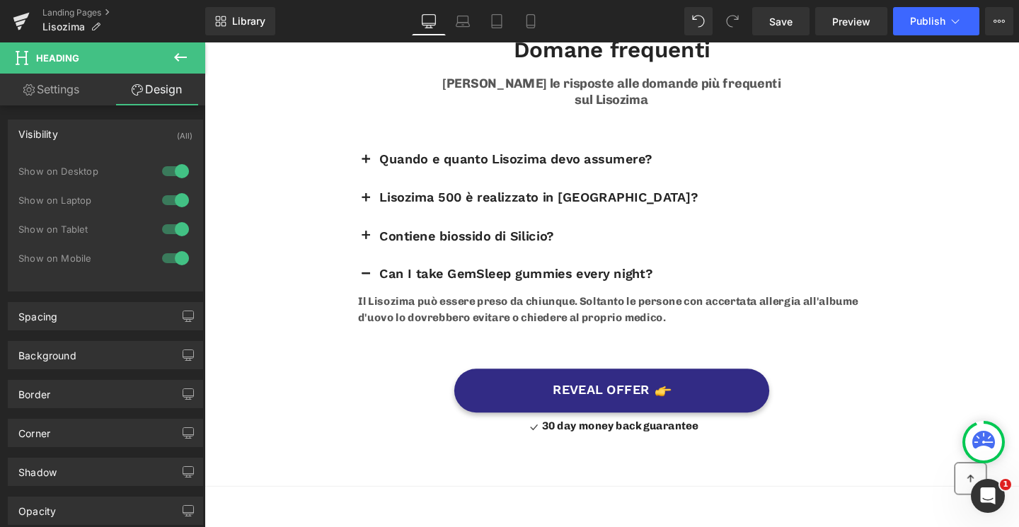
scroll to position [8234, 0]
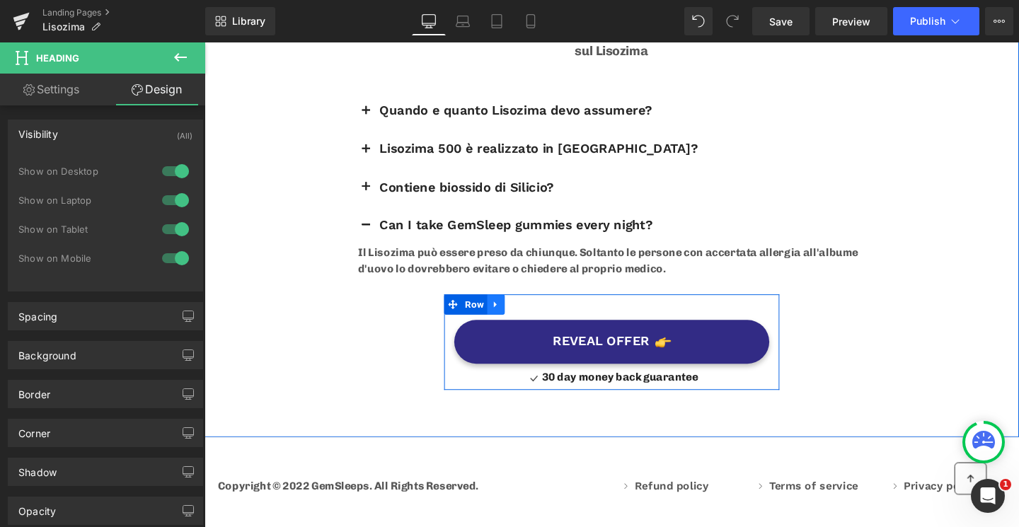
click at [512, 313] on icon at bounding box center [511, 318] width 10 height 11
click at [533, 313] on icon at bounding box center [529, 318] width 10 height 10
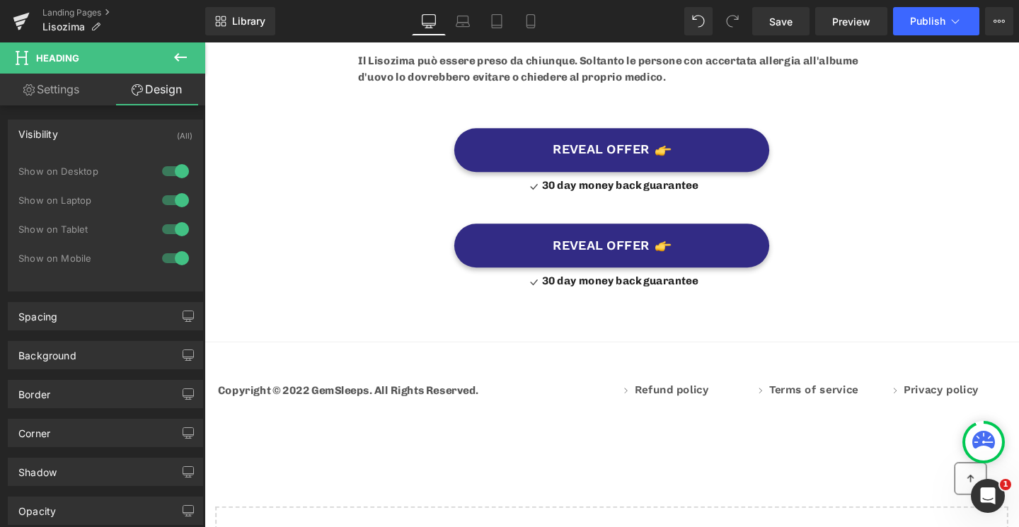
scroll to position [8415, 0]
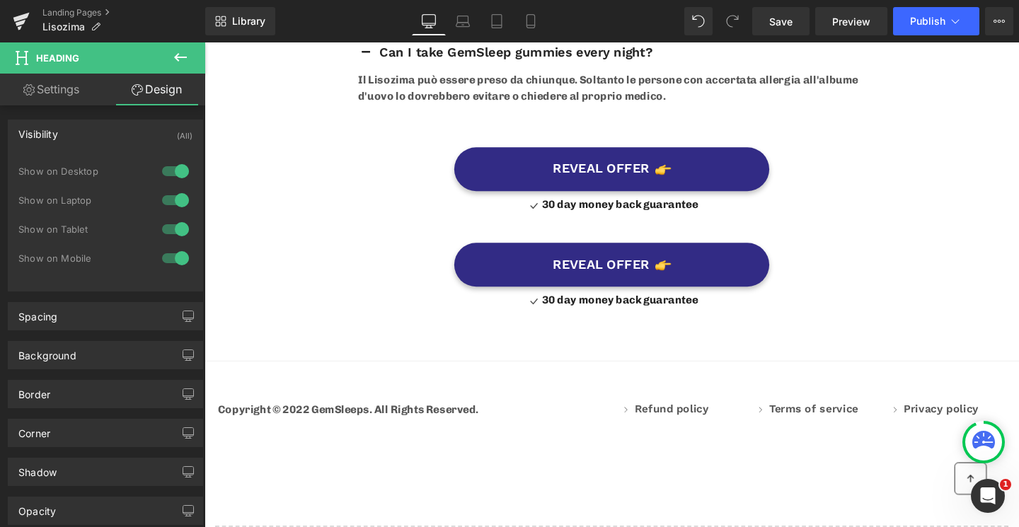
click at [714, 13] on div at bounding box center [715, 21] width 62 height 28
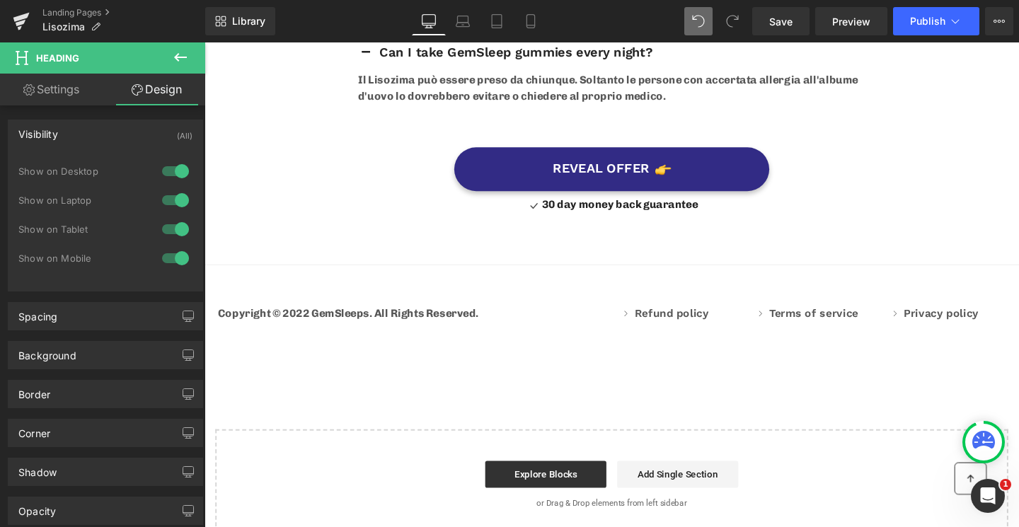
scroll to position [8407, 0]
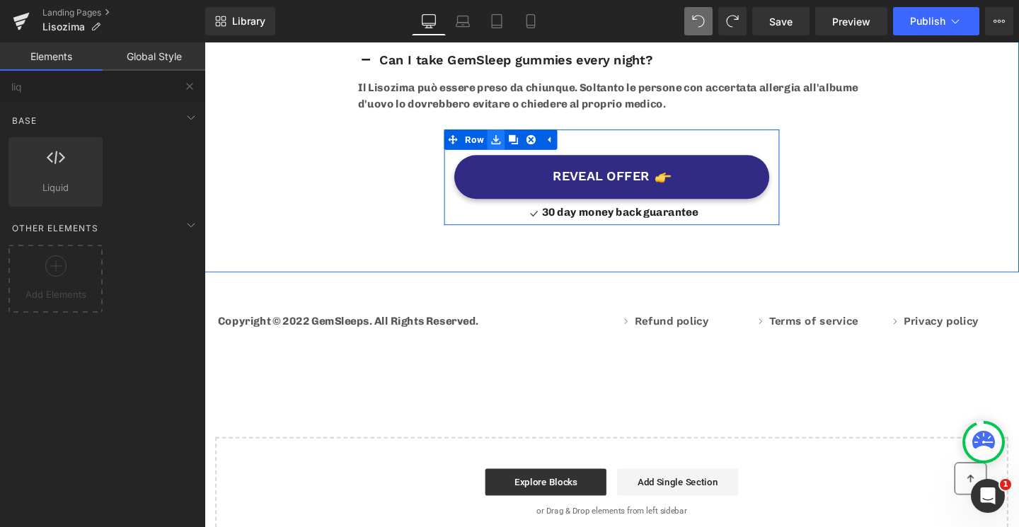
click at [516, 134] on link at bounding box center [510, 144] width 18 height 21
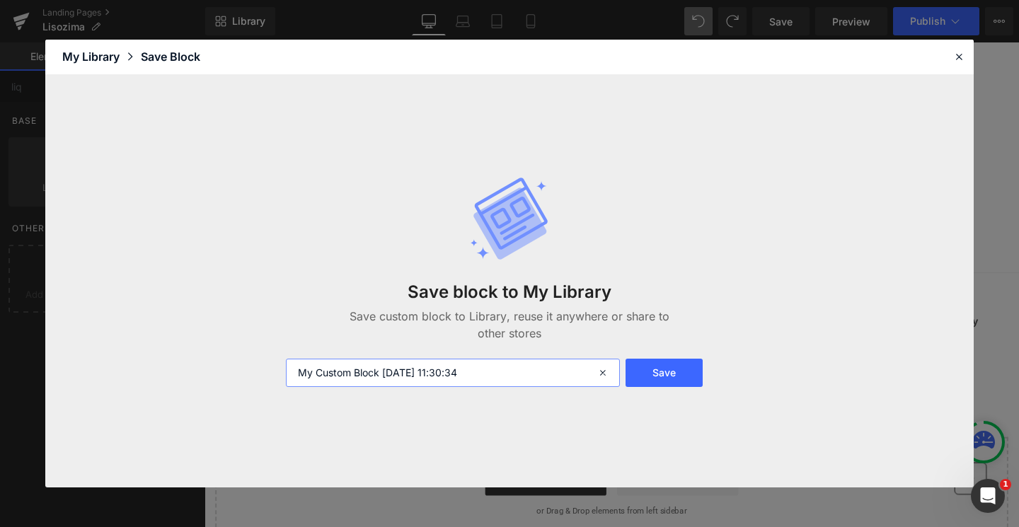
drag, startPoint x: 499, startPoint y: 364, endPoint x: 287, endPoint y: 308, distance: 218.7
click at [287, 308] on div "Save block to My Library Save custom block to Library, reuse it anywhere or sha…" at bounding box center [509, 281] width 464 height 267
click at [448, 380] on input "My Custom Block [DATE] 11:30:34" at bounding box center [453, 373] width 334 height 28
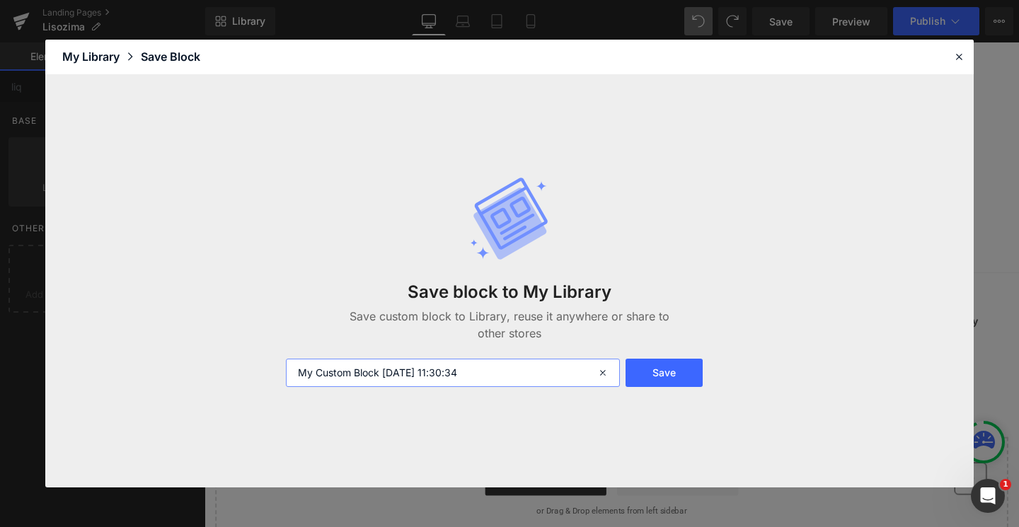
click at [448, 380] on input "My Custom Block [DATE] 11:30:34" at bounding box center [453, 373] width 334 height 28
type input "cta bl"
click at [958, 62] on icon at bounding box center [958, 56] width 13 height 13
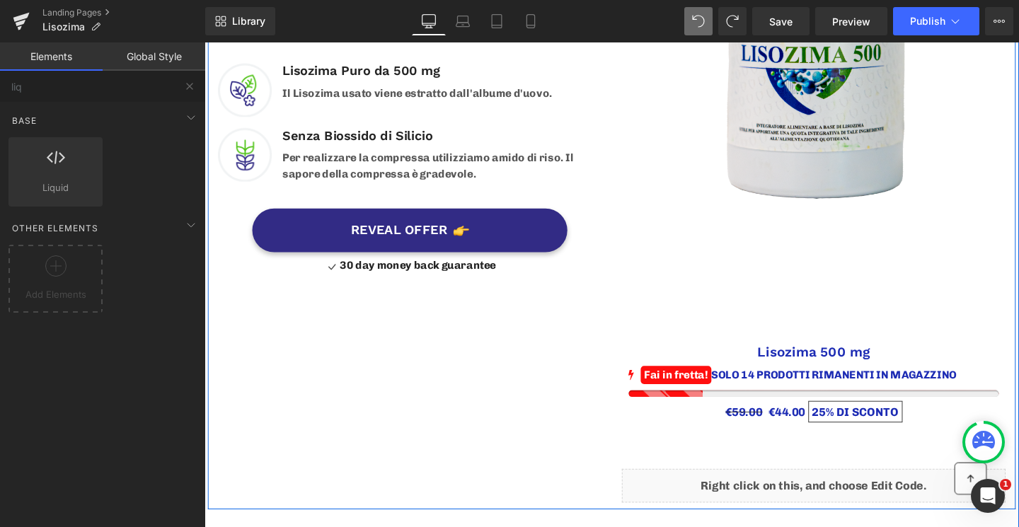
scroll to position [6939, 0]
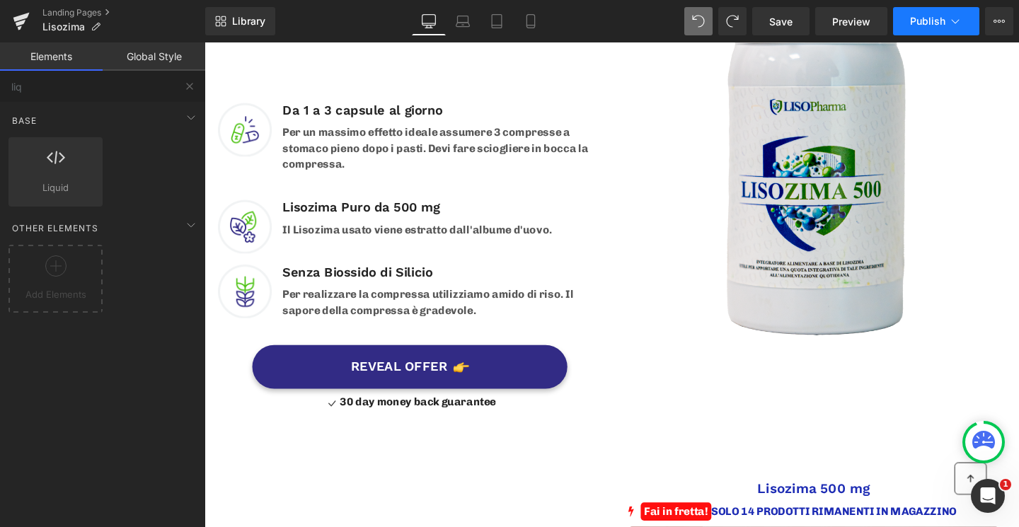
click at [933, 30] on button "Publish" at bounding box center [936, 21] width 86 height 28
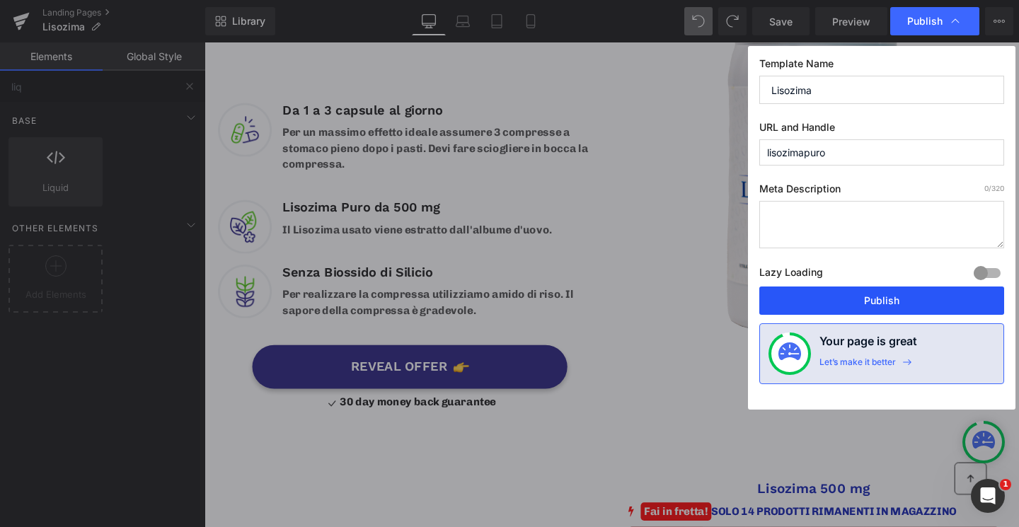
click at [876, 291] on button "Publish" at bounding box center [881, 300] width 245 height 28
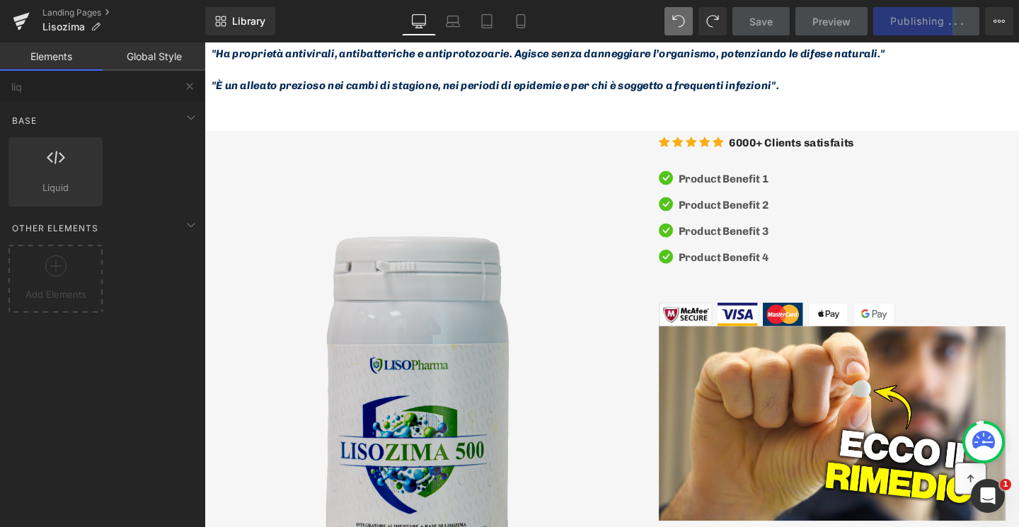
scroll to position [3354, 0]
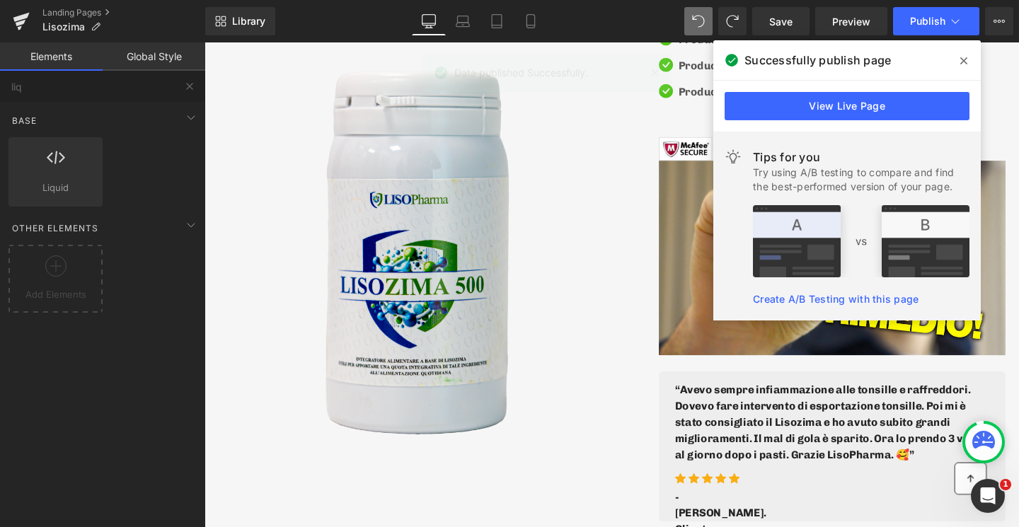
click at [964, 60] on icon at bounding box center [963, 60] width 7 height 7
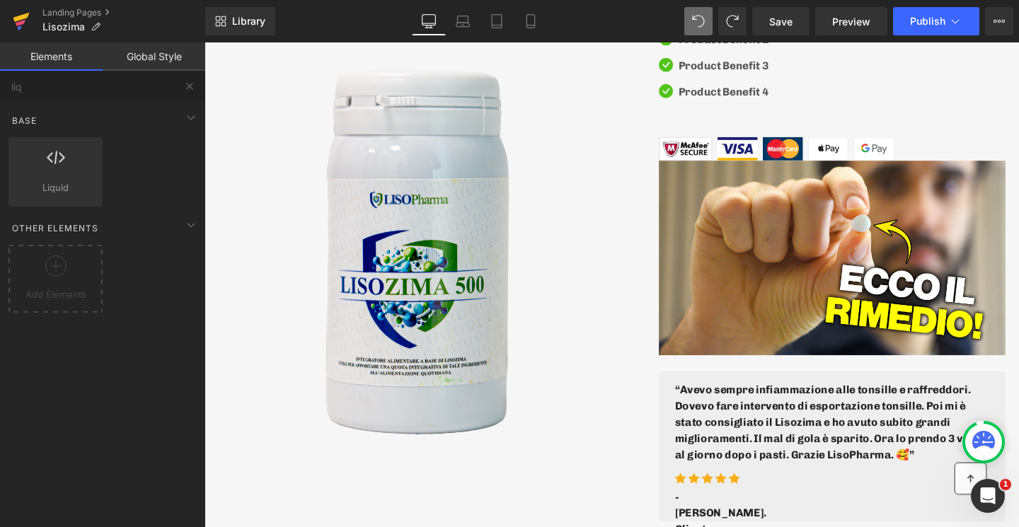
click at [16, 25] on icon at bounding box center [21, 21] width 17 height 35
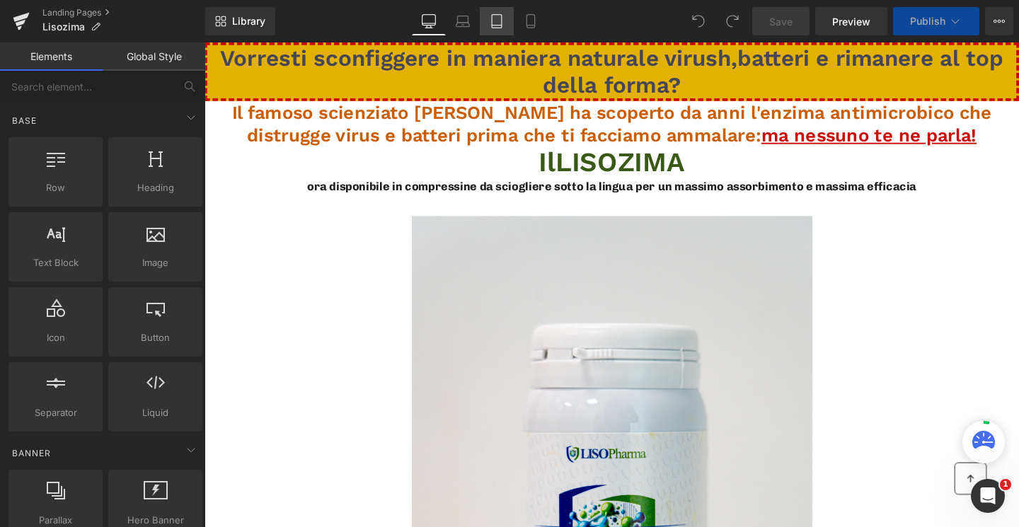
click at [492, 26] on icon at bounding box center [496, 21] width 14 height 14
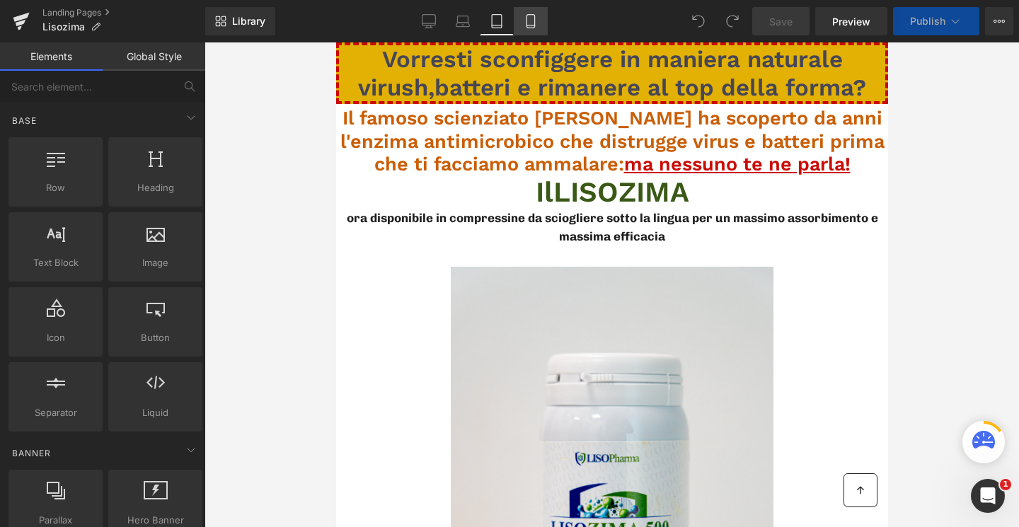
click at [528, 27] on icon at bounding box center [530, 21] width 14 height 14
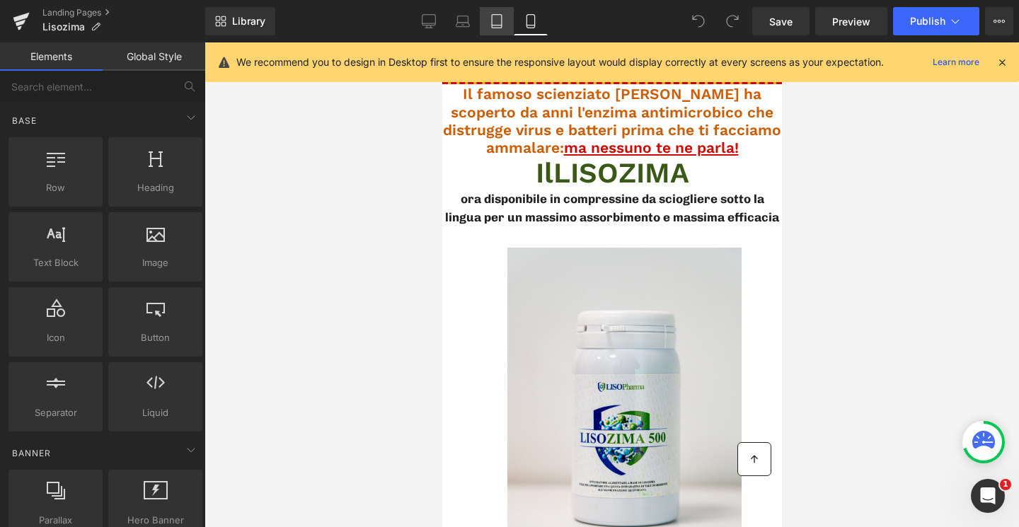
click at [504, 26] on link "Tablet" at bounding box center [497, 21] width 34 height 28
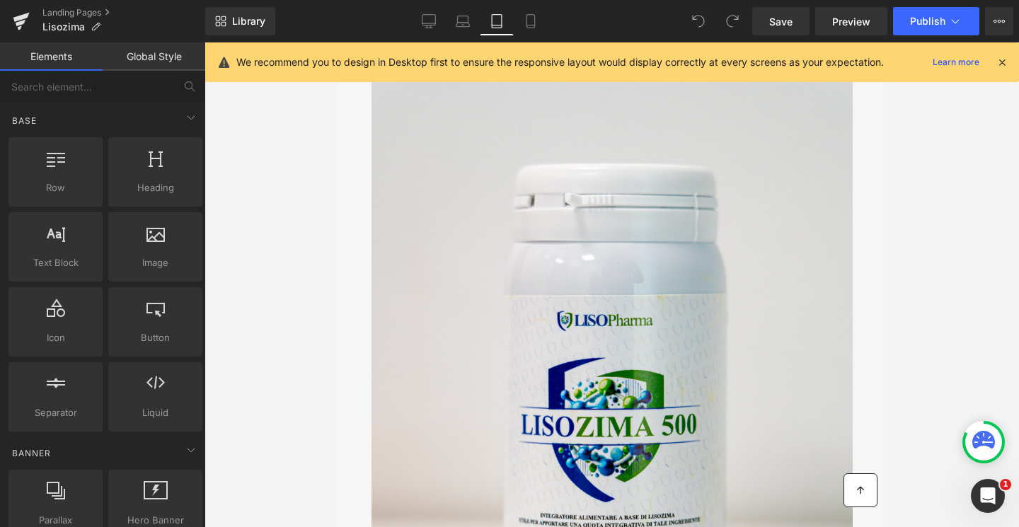
scroll to position [3690, 0]
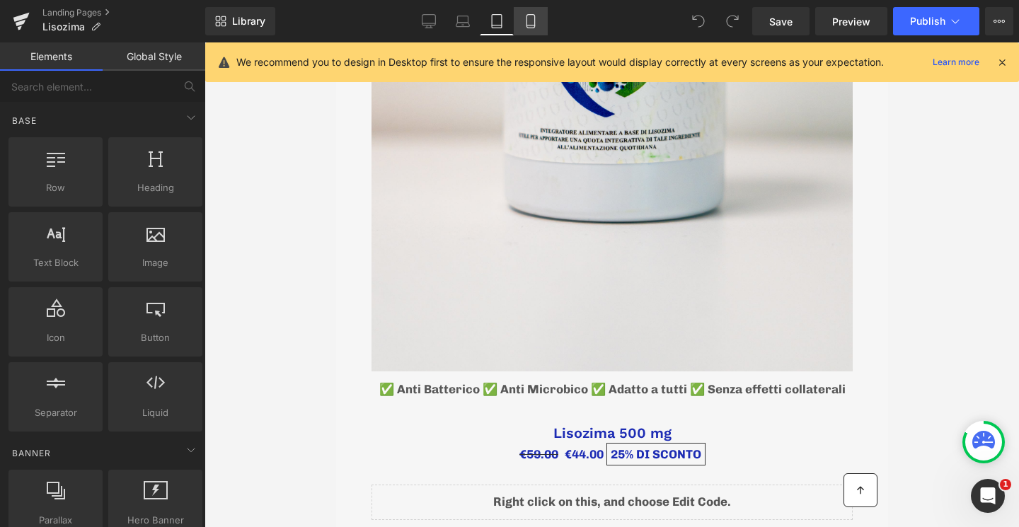
click at [521, 28] on link "Mobile" at bounding box center [530, 21] width 34 height 28
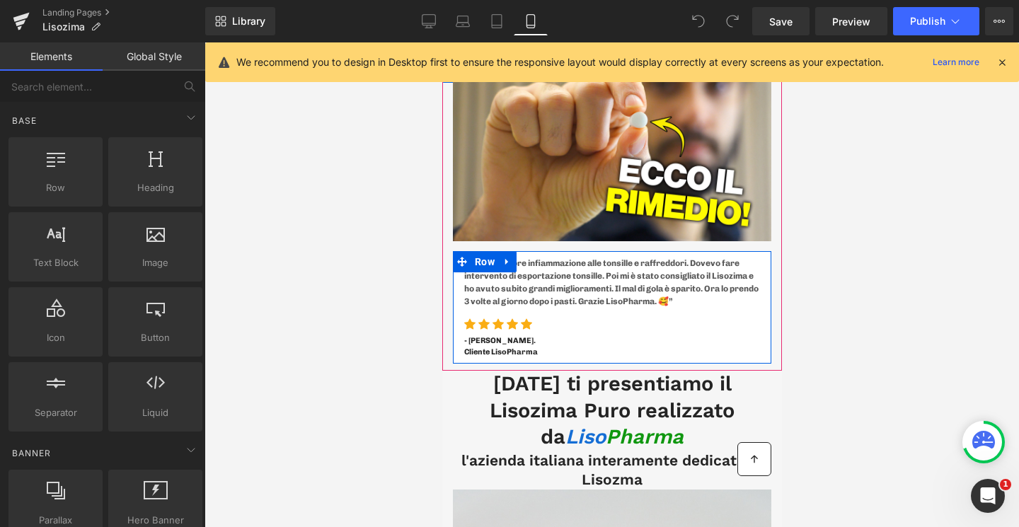
scroll to position [2320, 0]
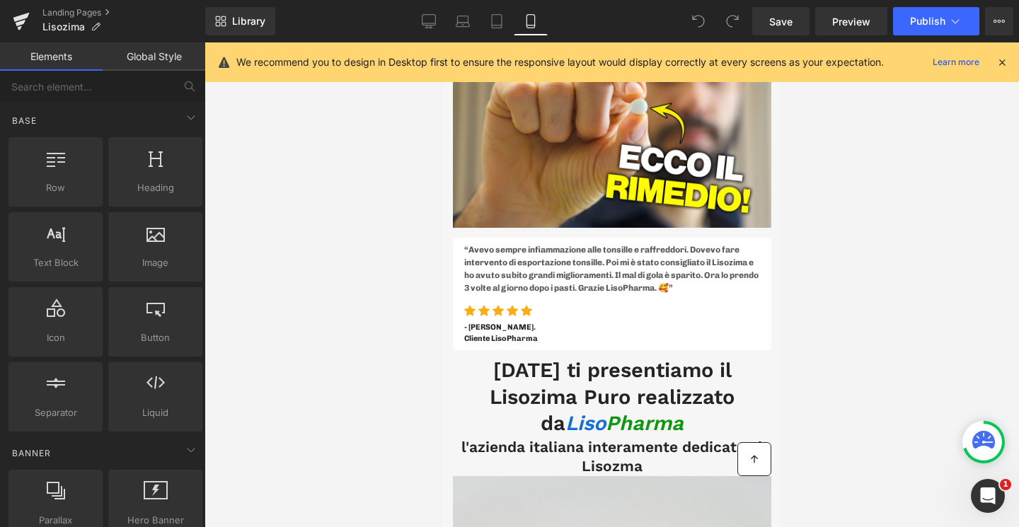
click at [546, 361] on h2 "Oggi ti presentiamo il Lisozima Puro realizzato da Liso Pharma" at bounding box center [611, 397] width 318 height 80
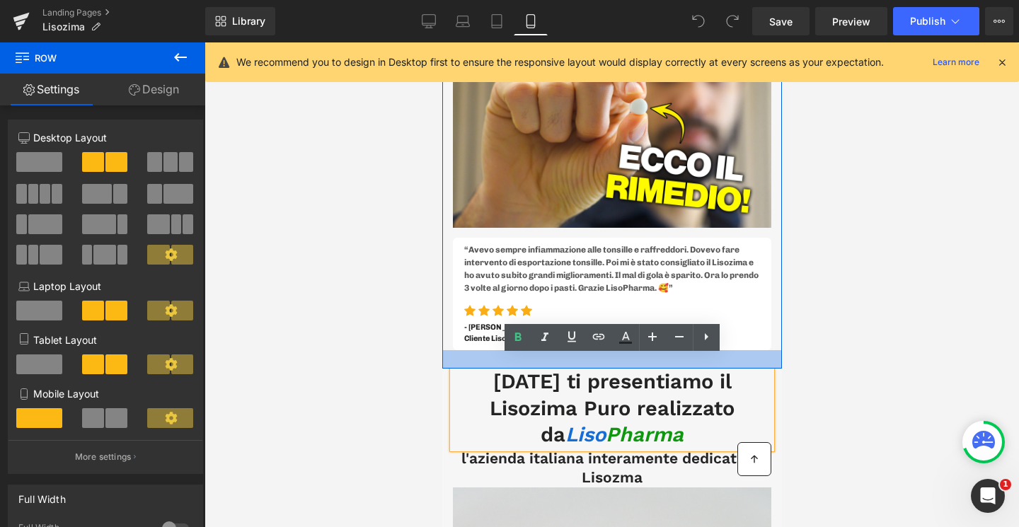
drag, startPoint x: 476, startPoint y: 354, endPoint x: 477, endPoint y: 365, distance: 11.4
click at [477, 365] on div at bounding box center [611, 359] width 340 height 18
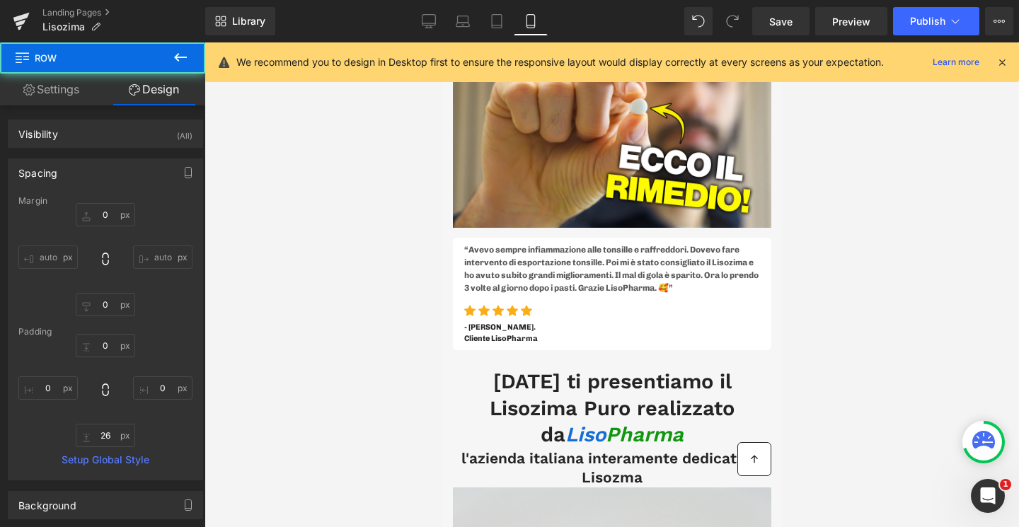
click at [857, 310] on div at bounding box center [611, 284] width 814 height 484
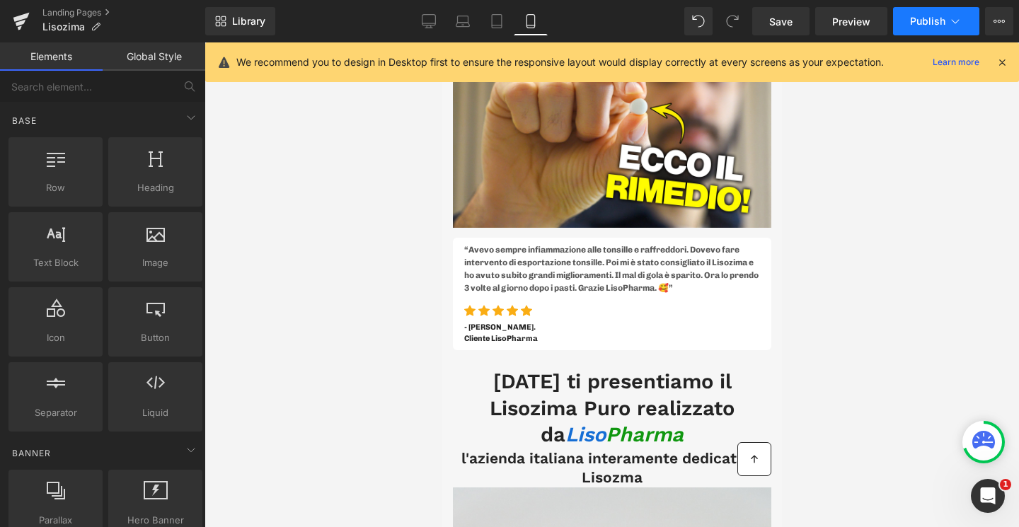
click at [919, 26] on span "Publish" at bounding box center [927, 21] width 35 height 11
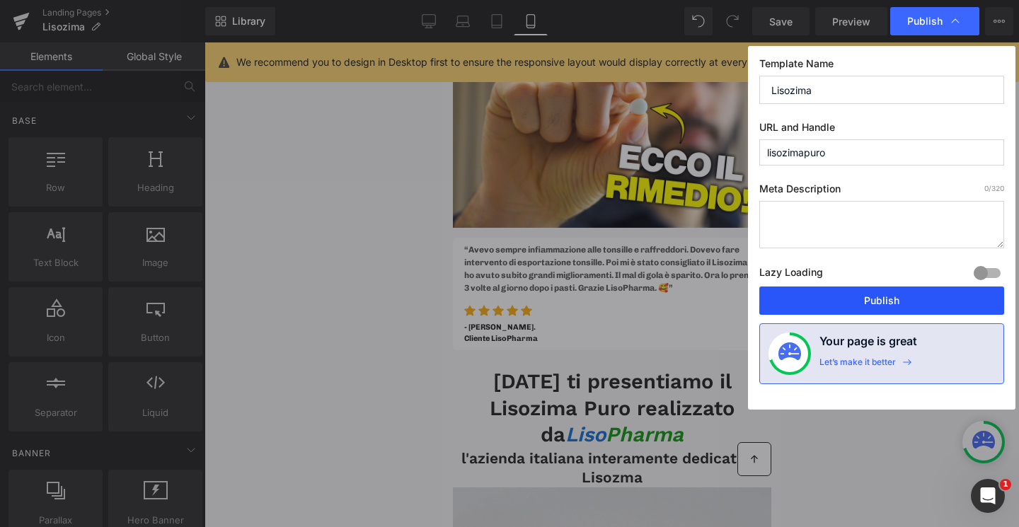
click at [845, 305] on button "Publish" at bounding box center [881, 300] width 245 height 28
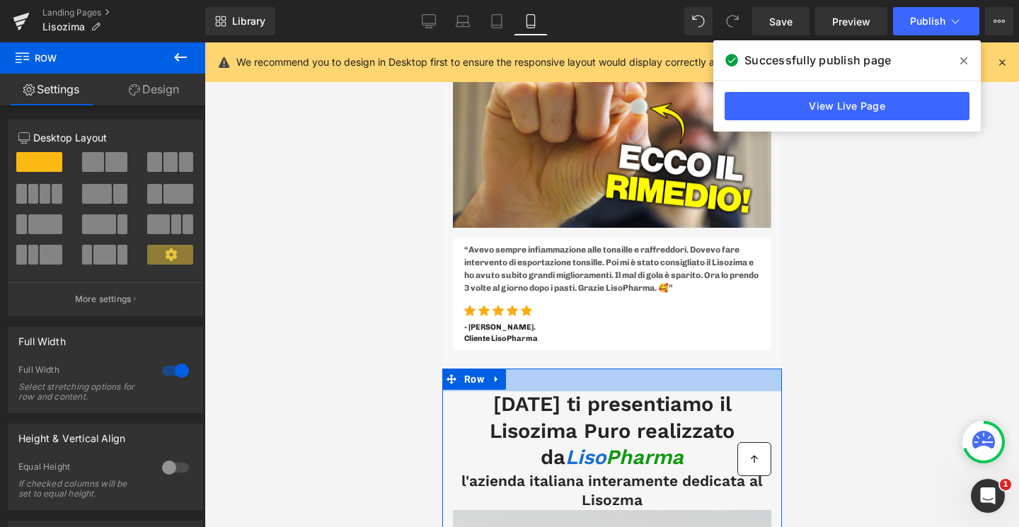
drag, startPoint x: 545, startPoint y: 371, endPoint x: 545, endPoint y: 393, distance: 22.6
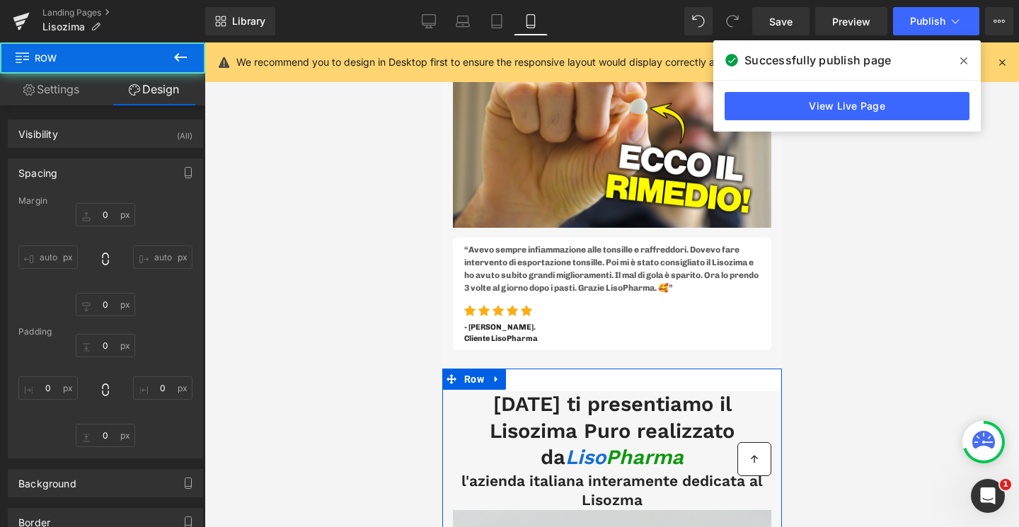
click at [875, 293] on div at bounding box center [611, 284] width 814 height 484
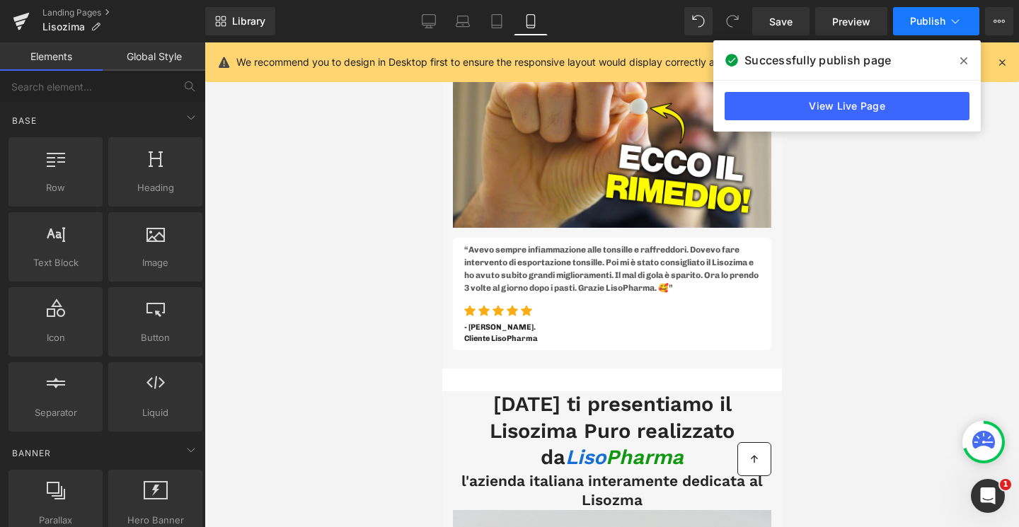
click at [923, 23] on span "Publish" at bounding box center [927, 21] width 35 height 11
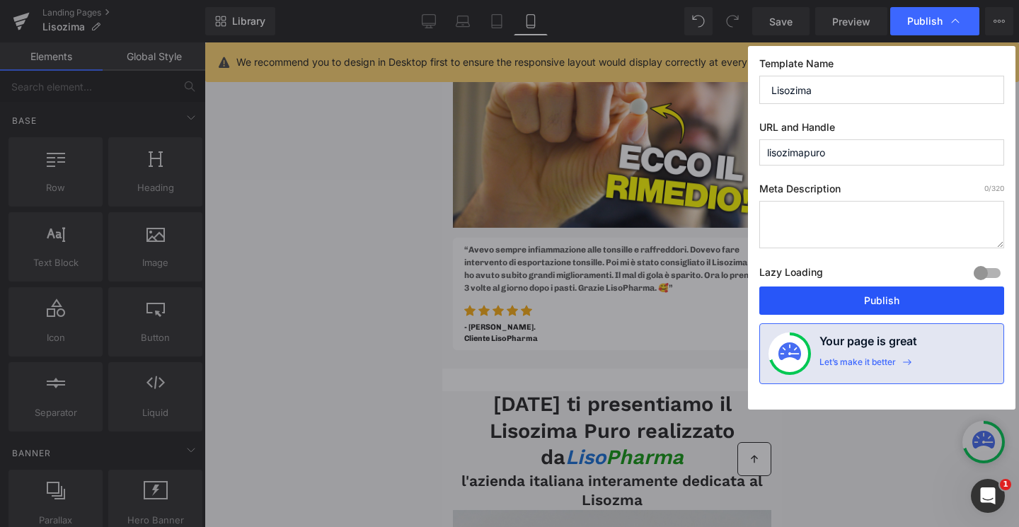
click at [882, 309] on button "Publish" at bounding box center [881, 300] width 245 height 28
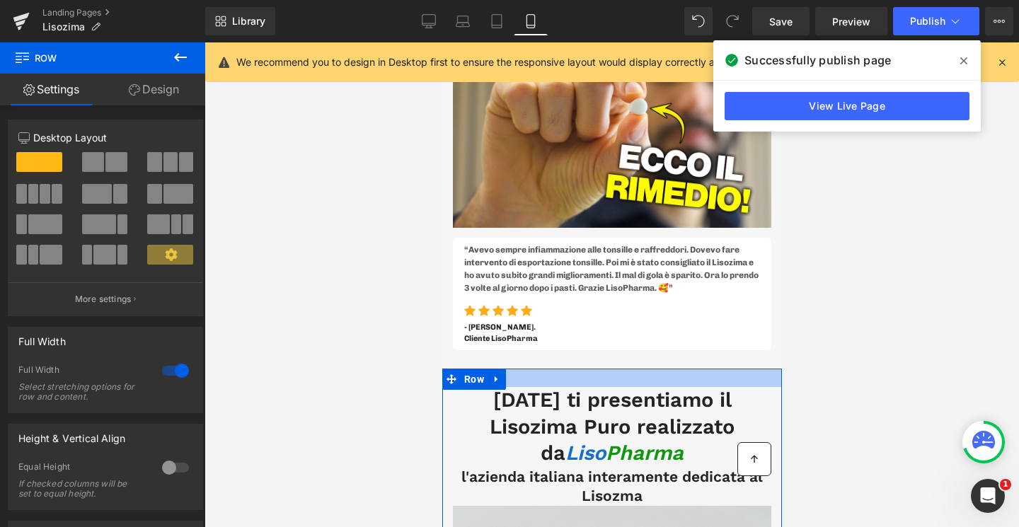
click at [673, 376] on div at bounding box center [611, 378] width 340 height 18
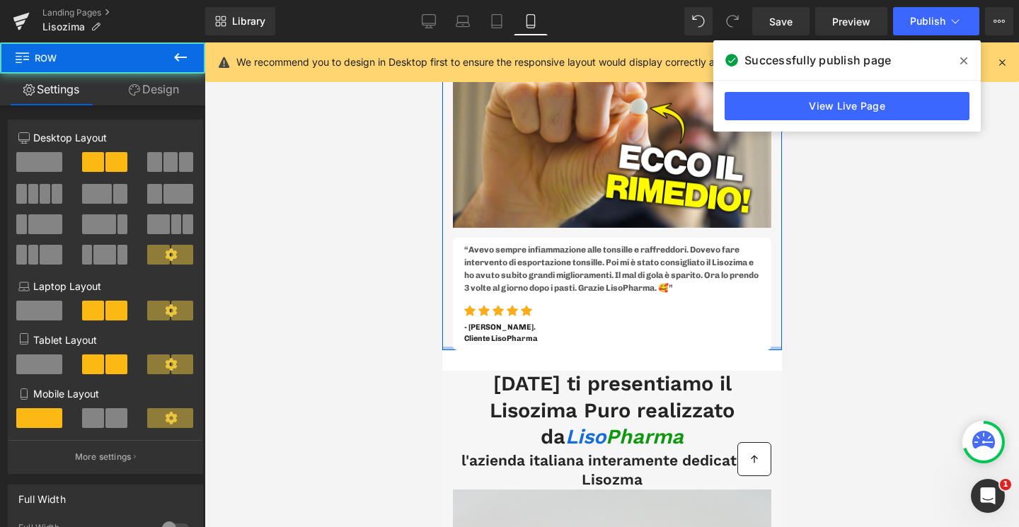
drag, startPoint x: 575, startPoint y: 361, endPoint x: 576, endPoint y: 336, distance: 25.5
click at [576, 336] on div "Image Image Spedizione GRATIS Text Block Non paghi costi di spedizione nè contr…" at bounding box center [611, 199] width 340 height 302
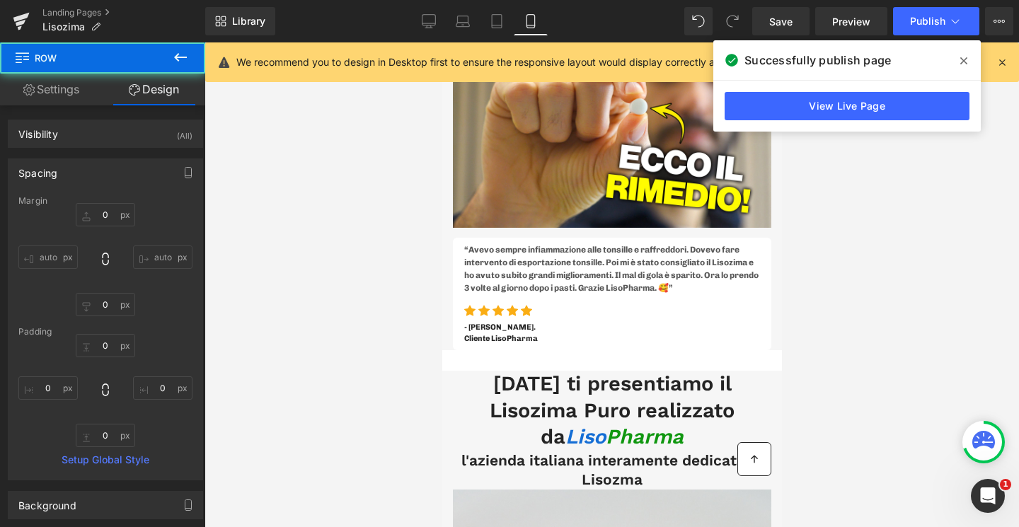
click at [838, 325] on div at bounding box center [611, 284] width 814 height 484
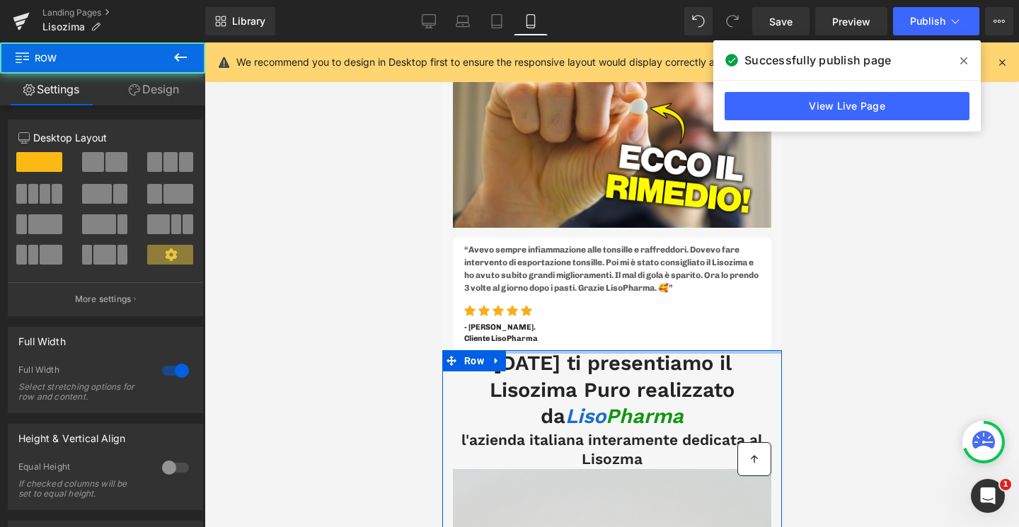
drag, startPoint x: 733, startPoint y: 363, endPoint x: 733, endPoint y: 332, distance: 31.1
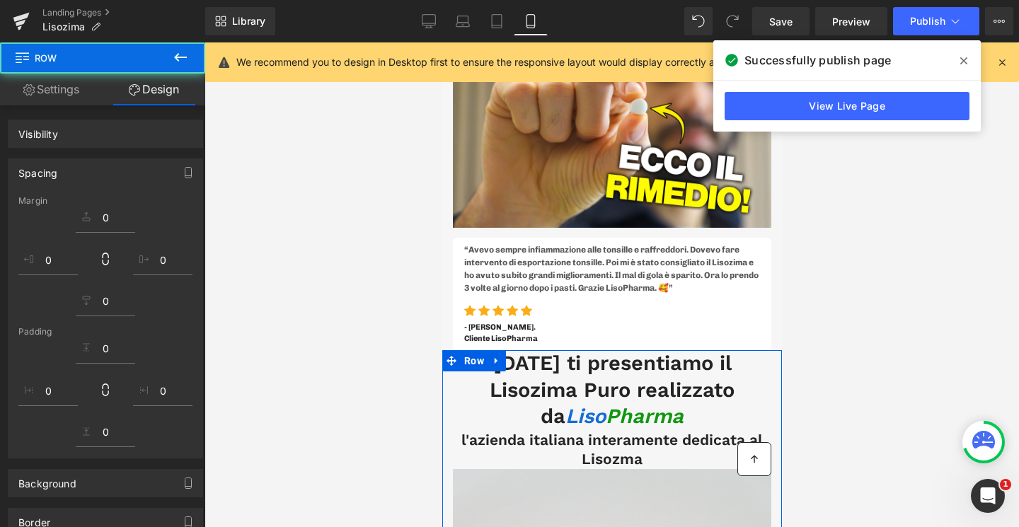
click at [887, 325] on div at bounding box center [611, 284] width 814 height 484
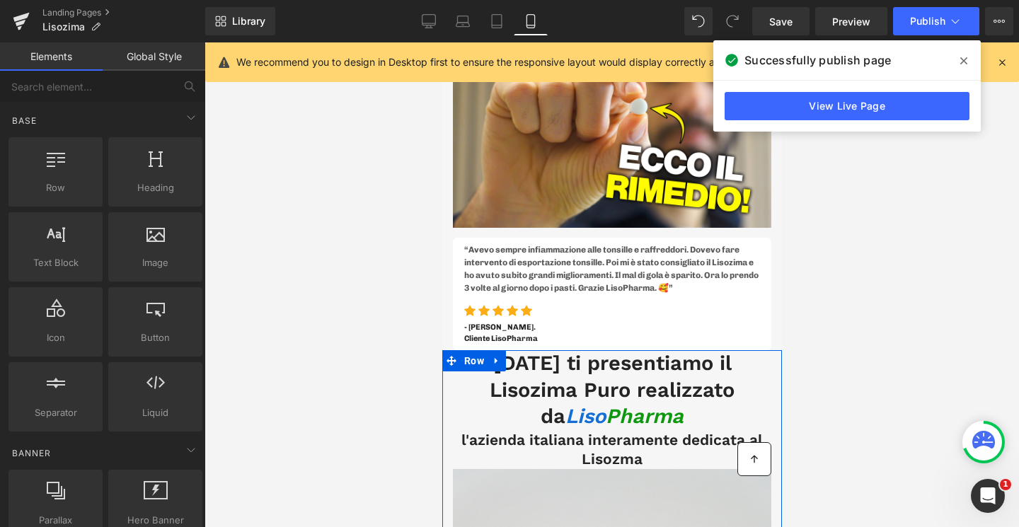
click at [917, 35] on div "Library Mobile Desktop Laptop Tablet Mobile Save Preview Publish Scheduled View…" at bounding box center [611, 21] width 813 height 42
click at [919, 25] on span "Publish" at bounding box center [927, 21] width 35 height 11
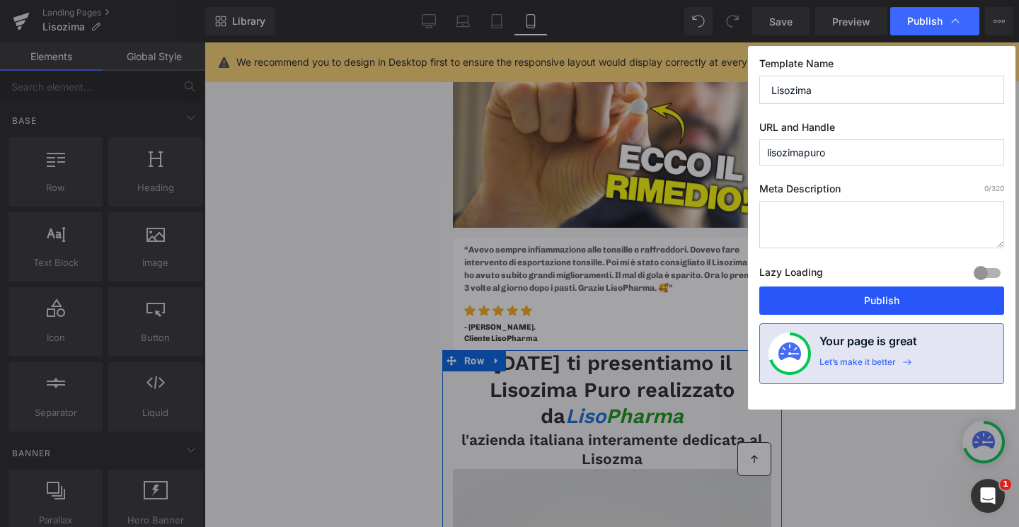
click at [867, 290] on button "Publish" at bounding box center [881, 300] width 245 height 28
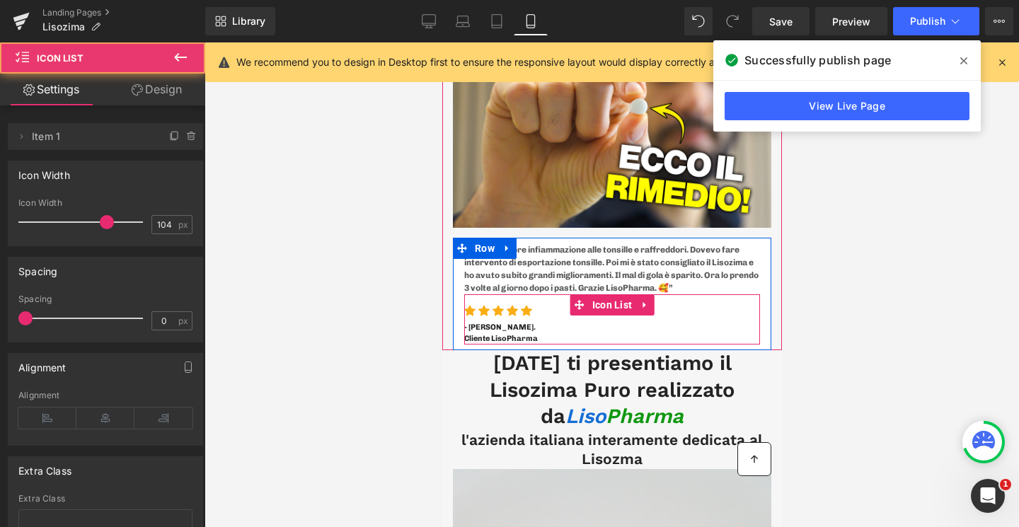
click at [588, 335] on div "Icon Icon Icon Icon Icon Icon List Hoz - Jonathan. Cliente LisoPharma Text Block" at bounding box center [611, 323] width 296 height 41
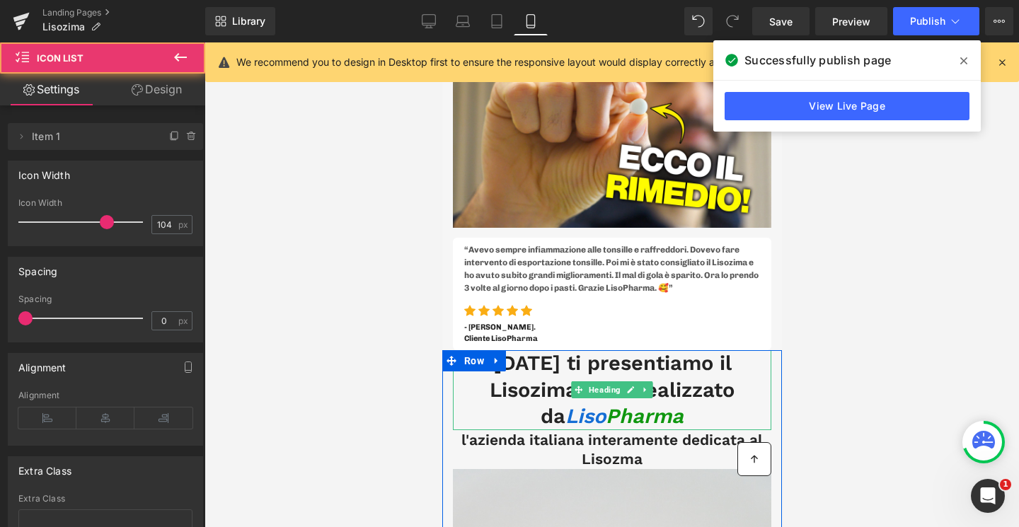
click at [590, 356] on h2 "Oggi ti presentiamo il Lisozima Puro realizzato da Liso Pharma" at bounding box center [611, 390] width 318 height 80
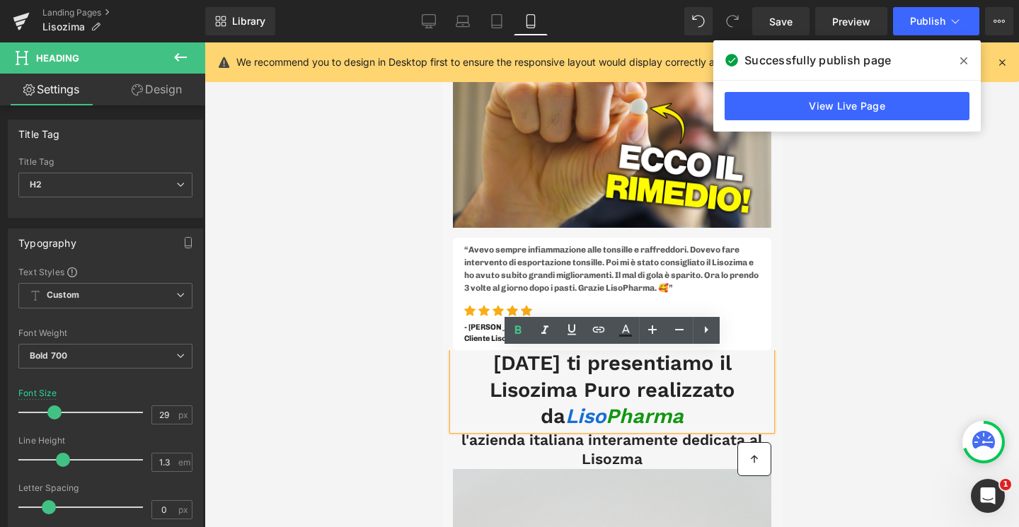
click at [458, 362] on h2 "Oggi ti presentiamo il Lisozima Puro realizzato da Liso Pharma" at bounding box center [611, 390] width 318 height 80
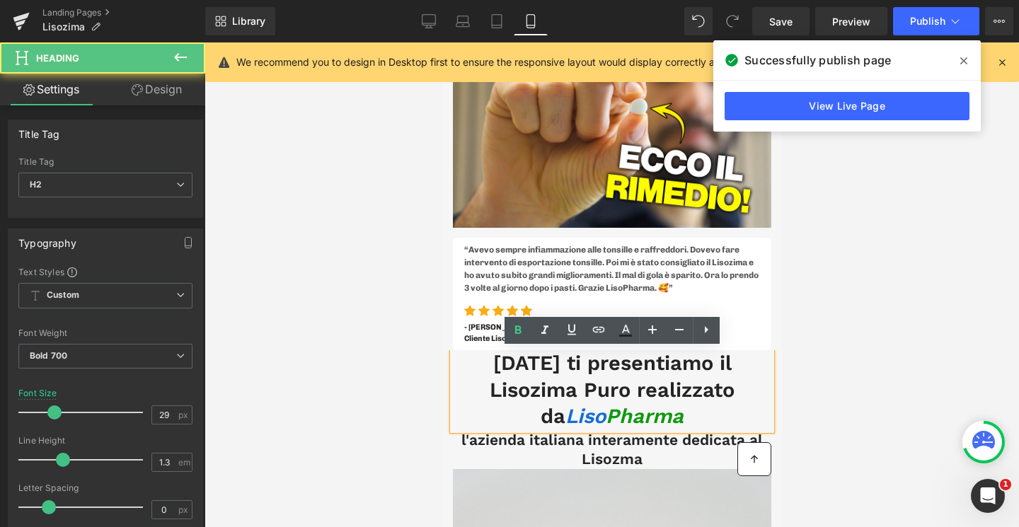
click at [162, 91] on link "Design" at bounding box center [156, 90] width 103 height 32
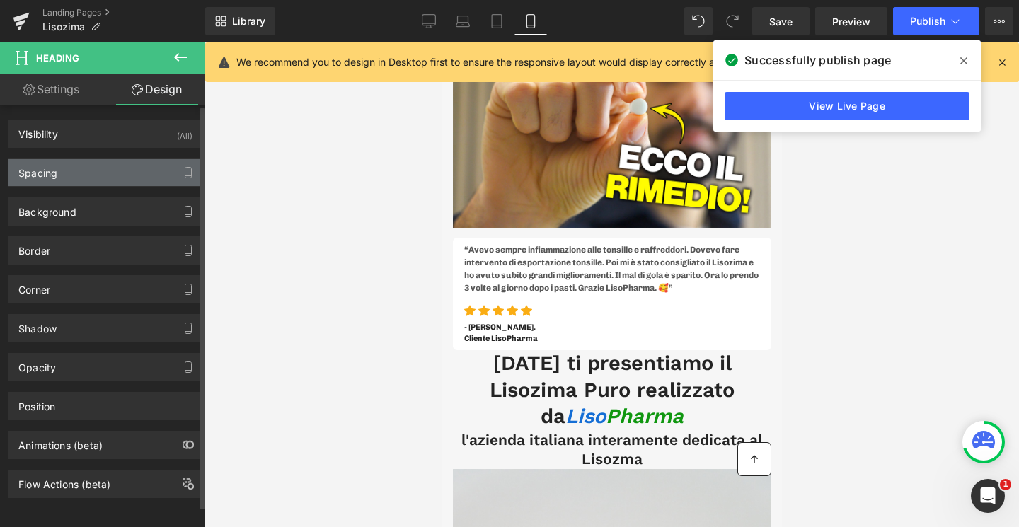
click at [104, 173] on div "Spacing" at bounding box center [105, 172] width 194 height 27
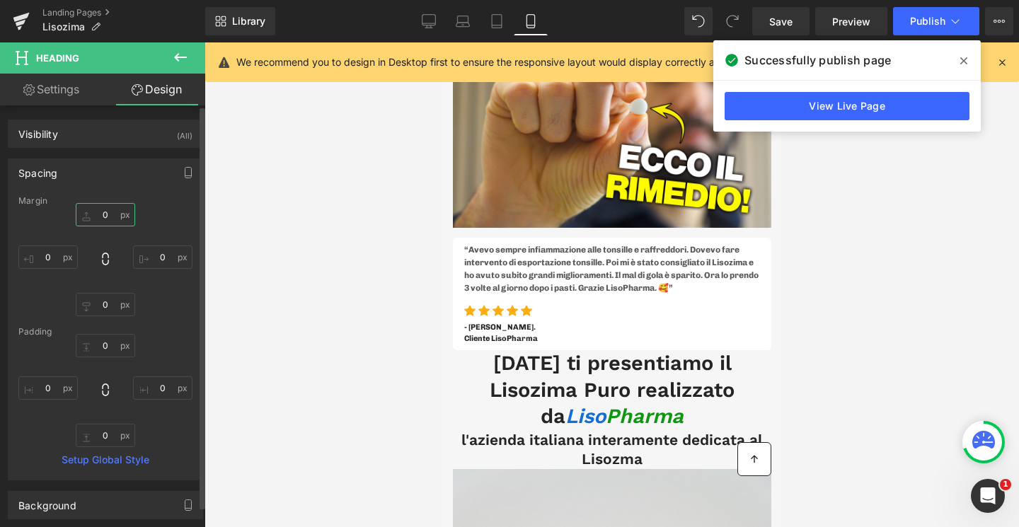
click at [101, 219] on input "0" at bounding box center [105, 214] width 59 height 23
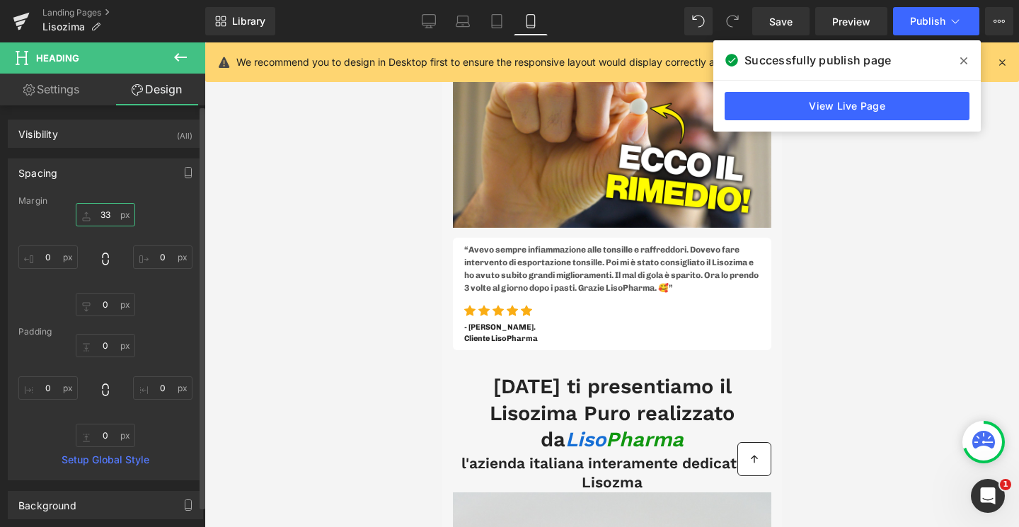
type input "34"
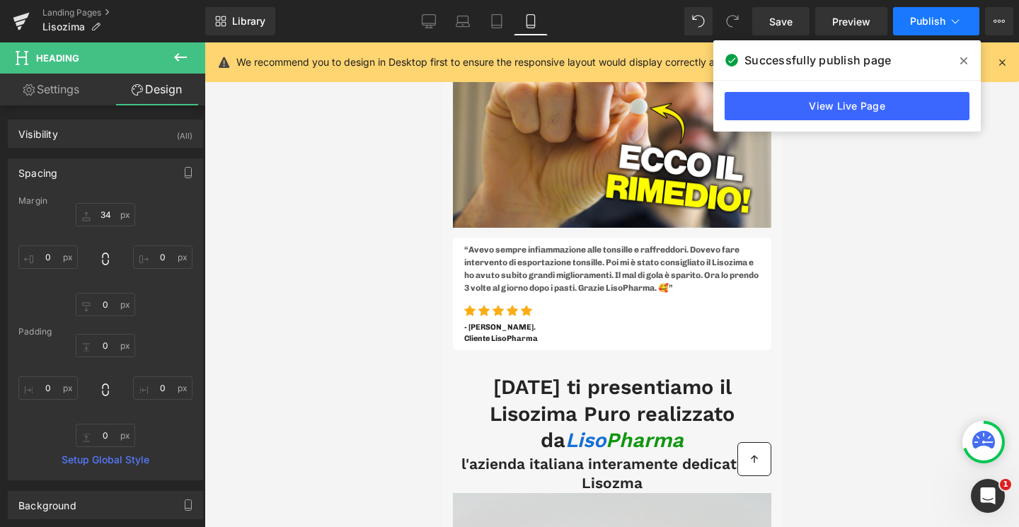
click at [918, 30] on button "Publish" at bounding box center [936, 21] width 86 height 28
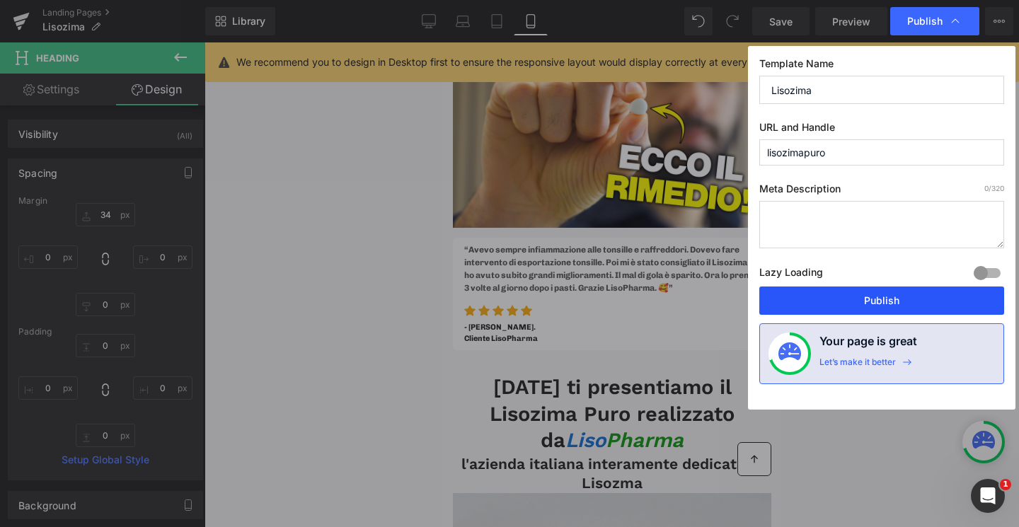
click at [830, 299] on button "Publish" at bounding box center [881, 300] width 245 height 28
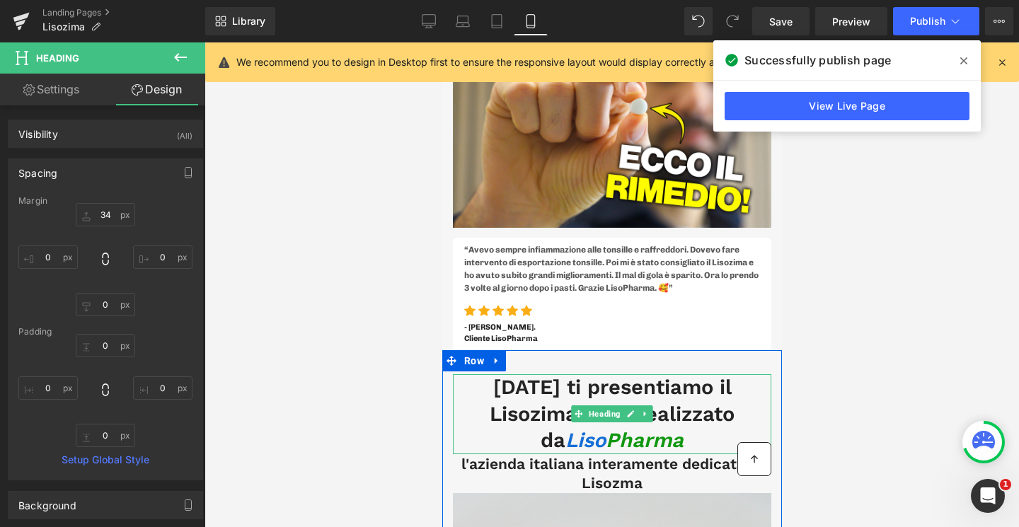
click at [542, 385] on h2 "Oggi ti presentiamo il Lisozima Puro realizzato da Liso Pharma" at bounding box center [611, 414] width 318 height 80
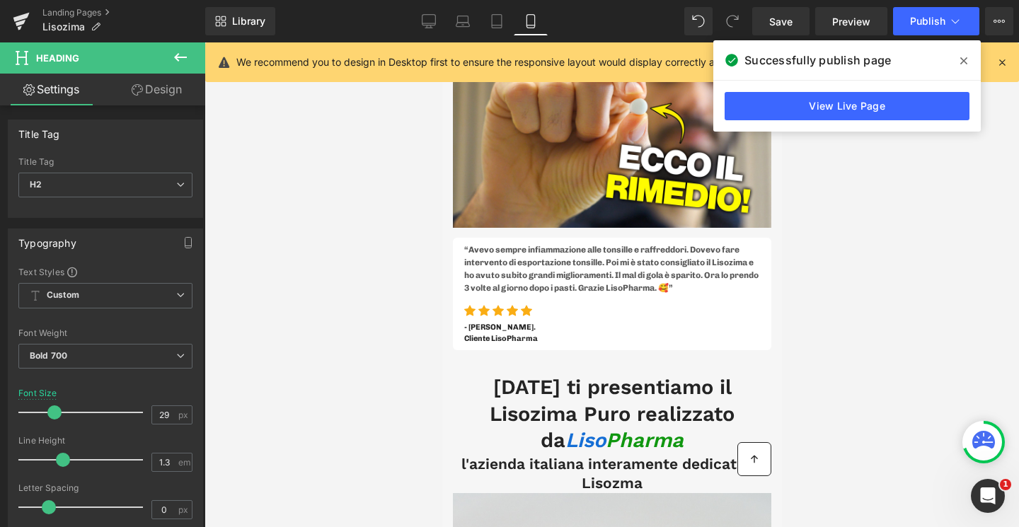
click at [164, 86] on link "Design" at bounding box center [156, 90] width 103 height 32
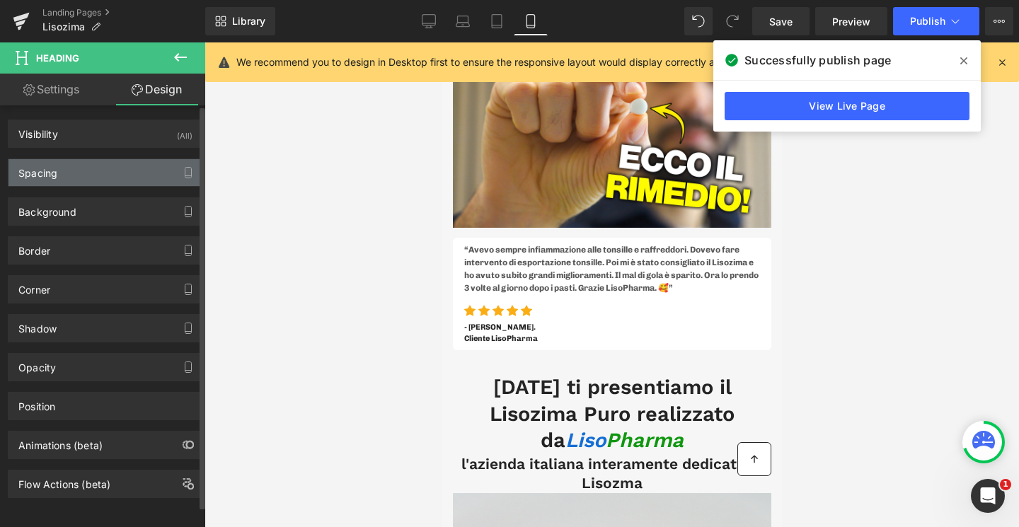
click at [128, 168] on div "Spacing" at bounding box center [105, 172] width 194 height 27
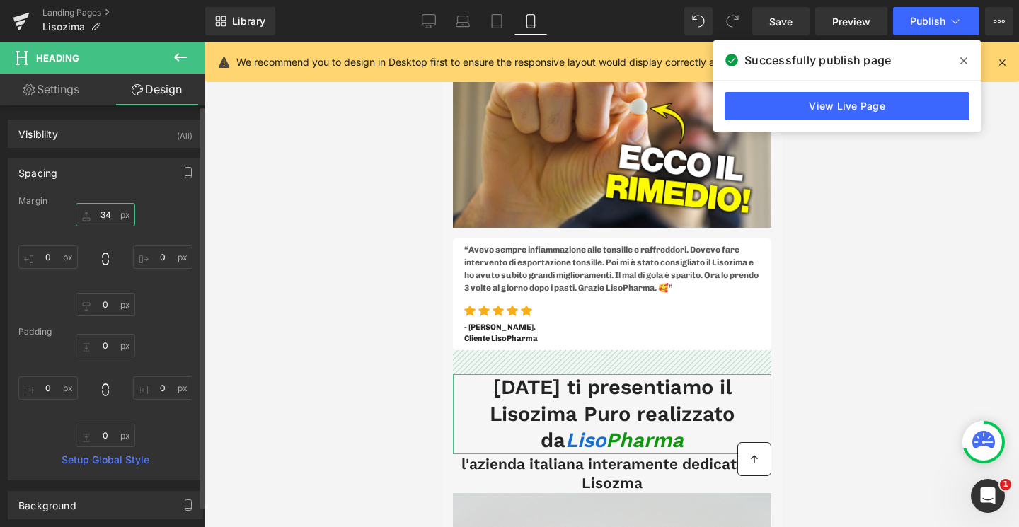
click at [105, 216] on input "text" at bounding box center [105, 214] width 59 height 23
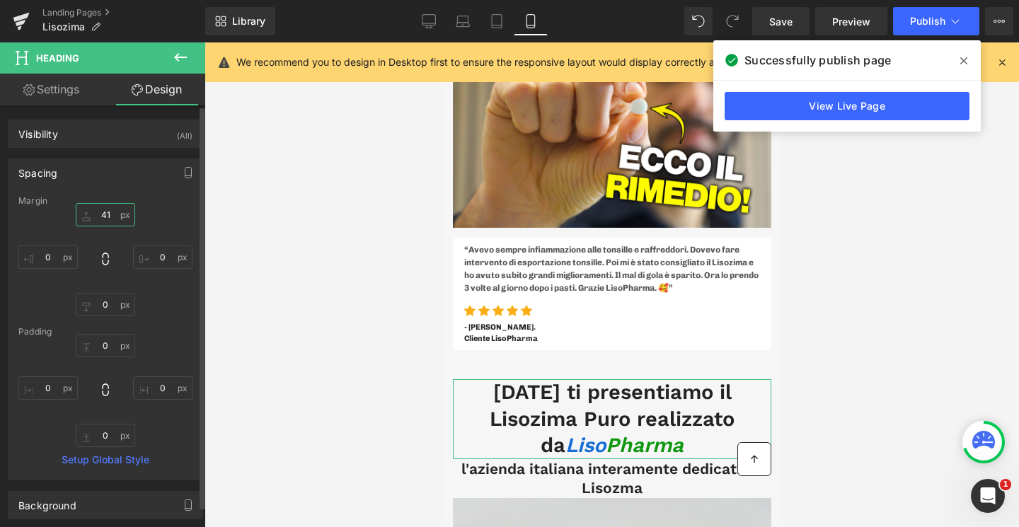
type input "42"
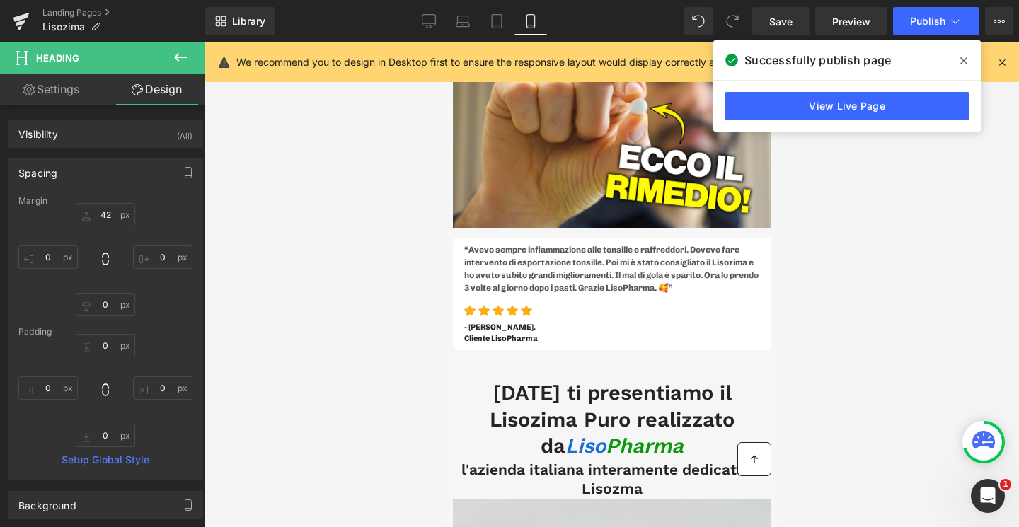
click at [960, 55] on icon at bounding box center [963, 60] width 7 height 11
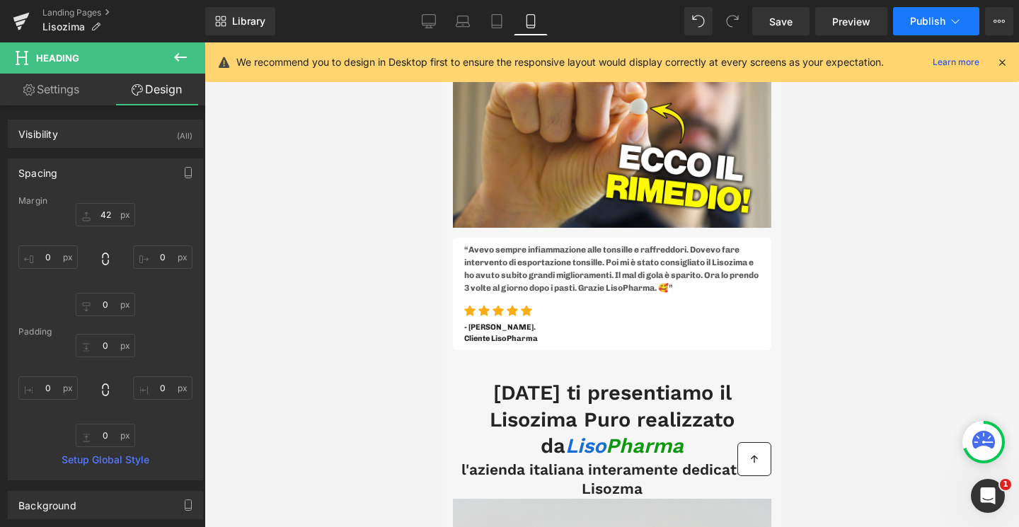
click at [941, 23] on span "Publish" at bounding box center [927, 21] width 35 height 11
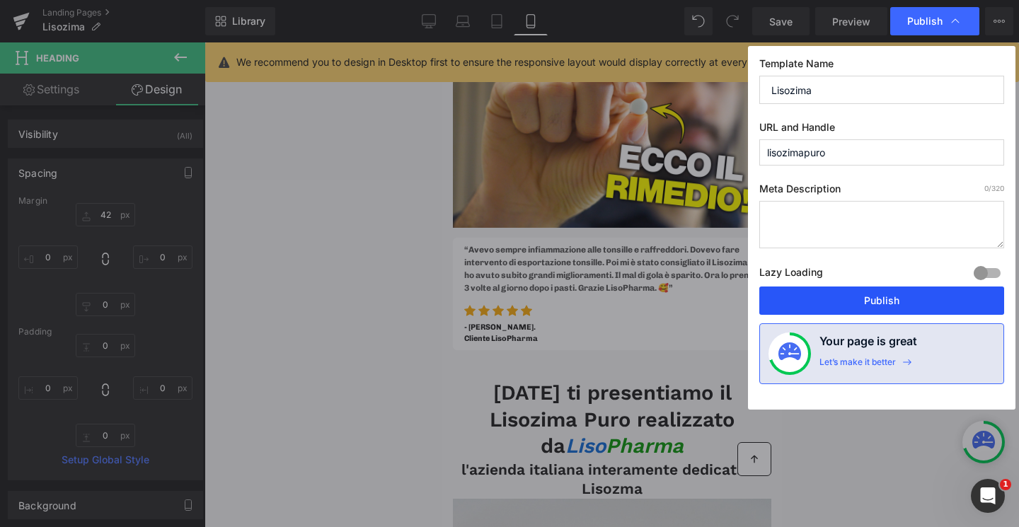
click at [832, 300] on button "Publish" at bounding box center [881, 300] width 245 height 28
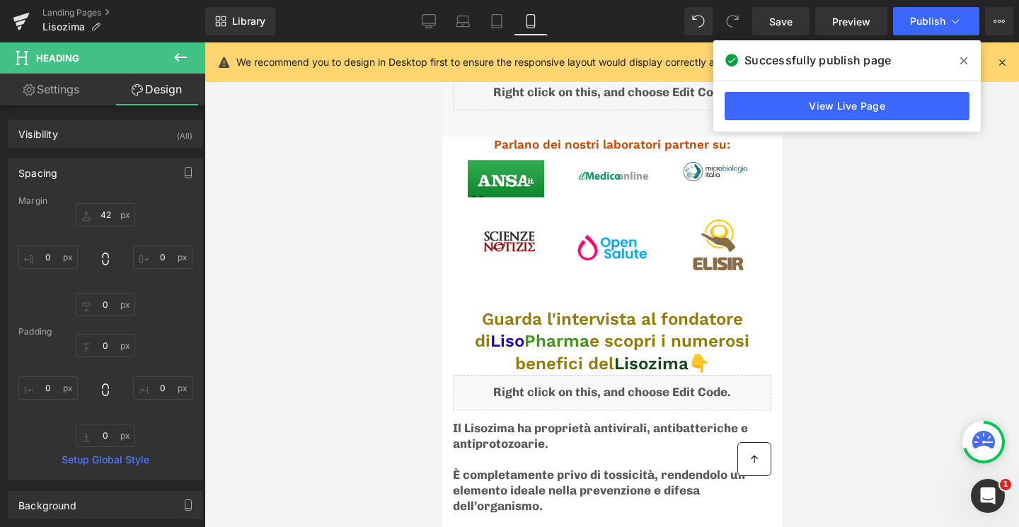
scroll to position [4519, 0]
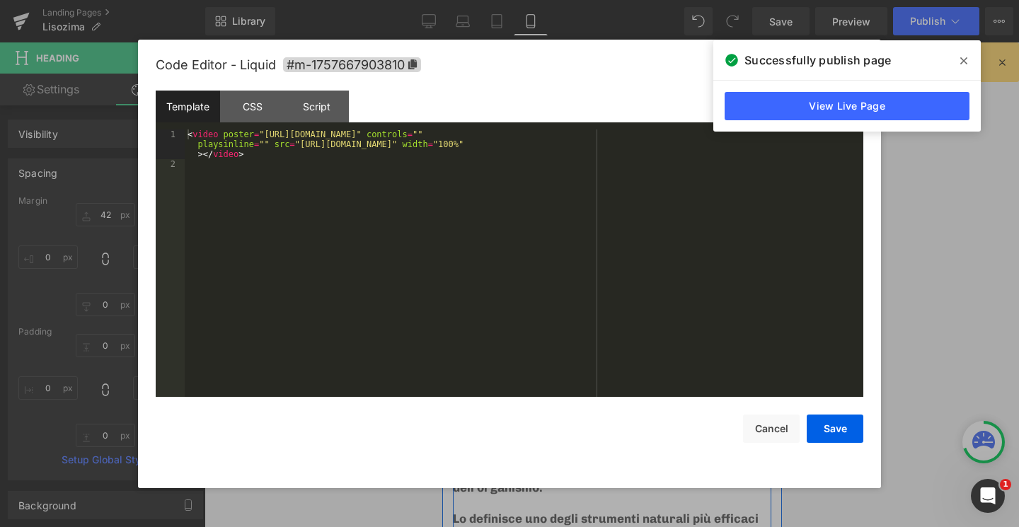
click at [631, 356] on div "Liquid" at bounding box center [611, 373] width 318 height 35
click at [347, 138] on div "< video poster = "[URL][DOMAIN_NAME]" controls = "" playsinline = "" src = "[UR…" at bounding box center [524, 282] width 678 height 307
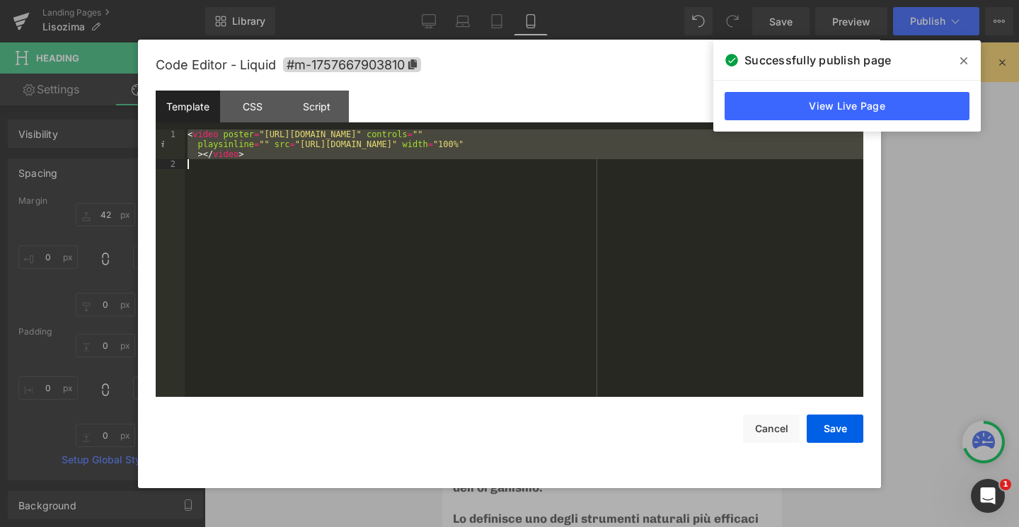
click at [347, 138] on div "< video poster = "[URL][DOMAIN_NAME]" controls = "" playsinline = "" src = "[UR…" at bounding box center [524, 282] width 678 height 307
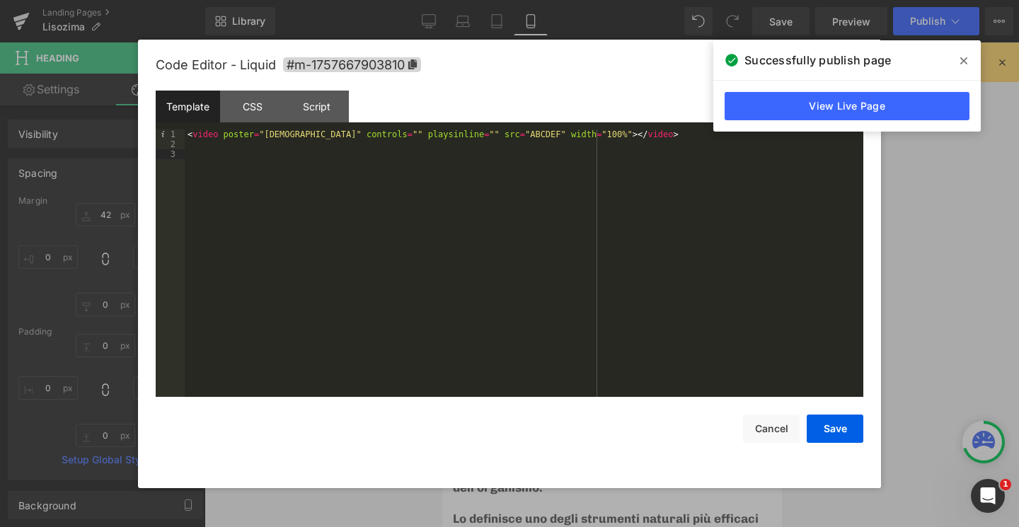
click at [494, 131] on div "< video poster = "YYYYY" controls = "" playsinline = "" src = "ABCDEF" width = …" at bounding box center [524, 272] width 678 height 287
click at [289, 134] on div "< video poster = "YYYYY" controls = "" playsinline = "" src = "https://cdn.shop…" at bounding box center [524, 277] width 678 height 297
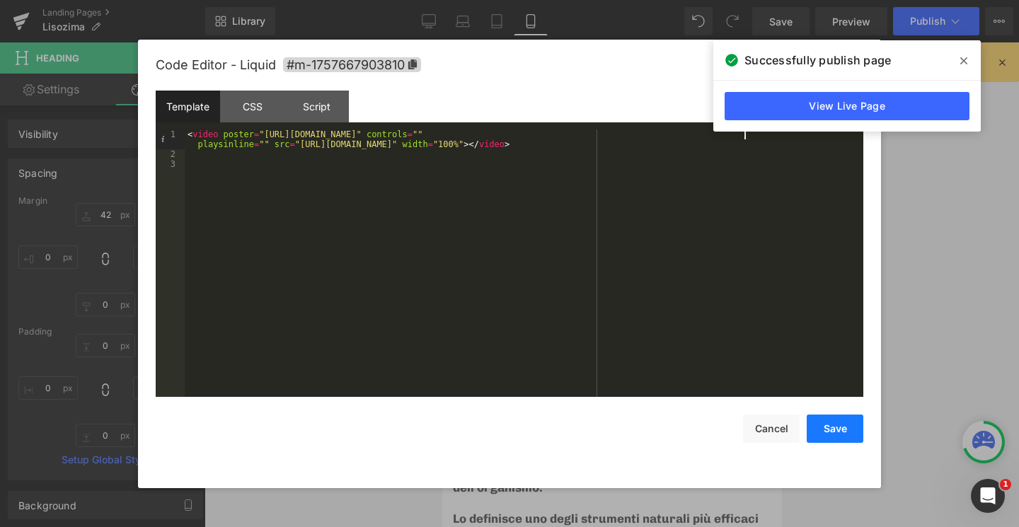
click at [825, 431] on button "Save" at bounding box center [834, 428] width 57 height 28
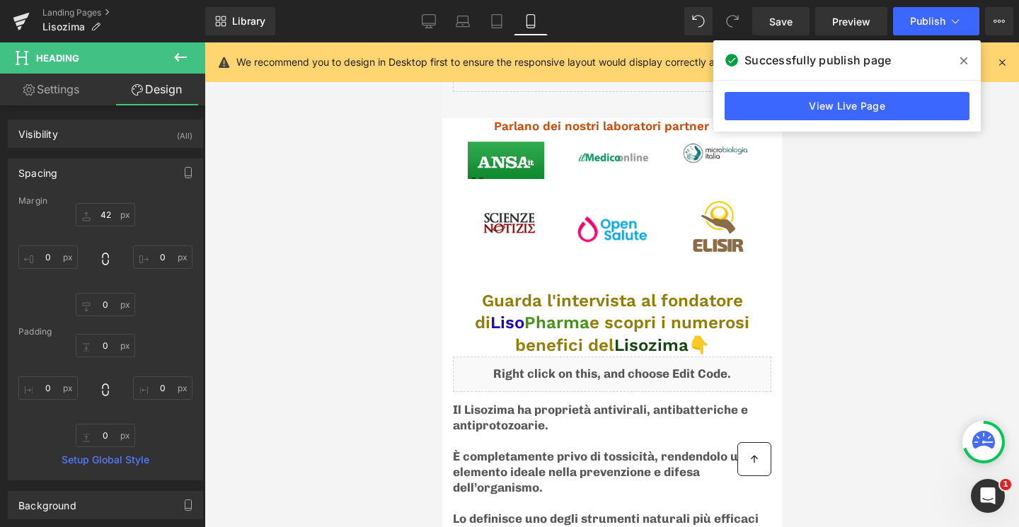
click at [964, 59] on icon at bounding box center [963, 60] width 7 height 7
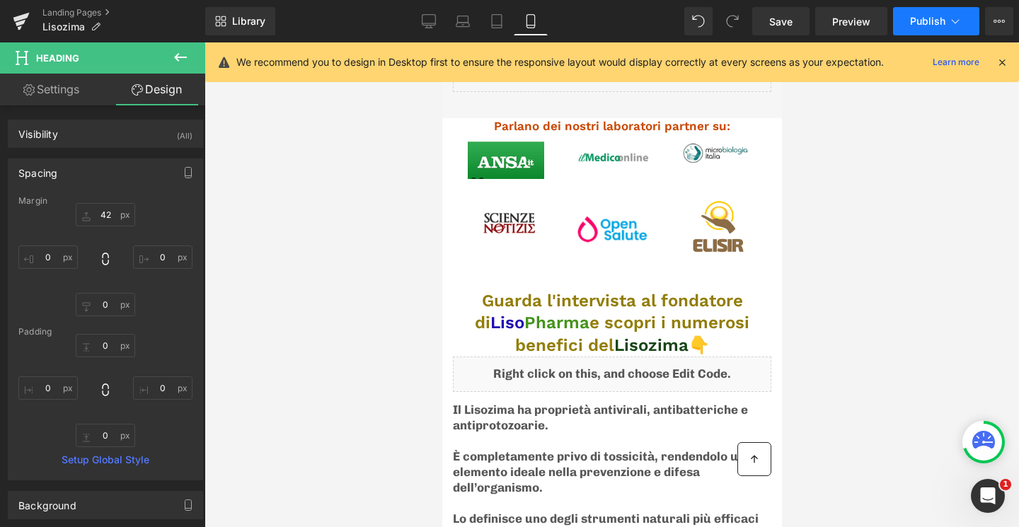
click at [932, 28] on button "Publish" at bounding box center [936, 21] width 86 height 28
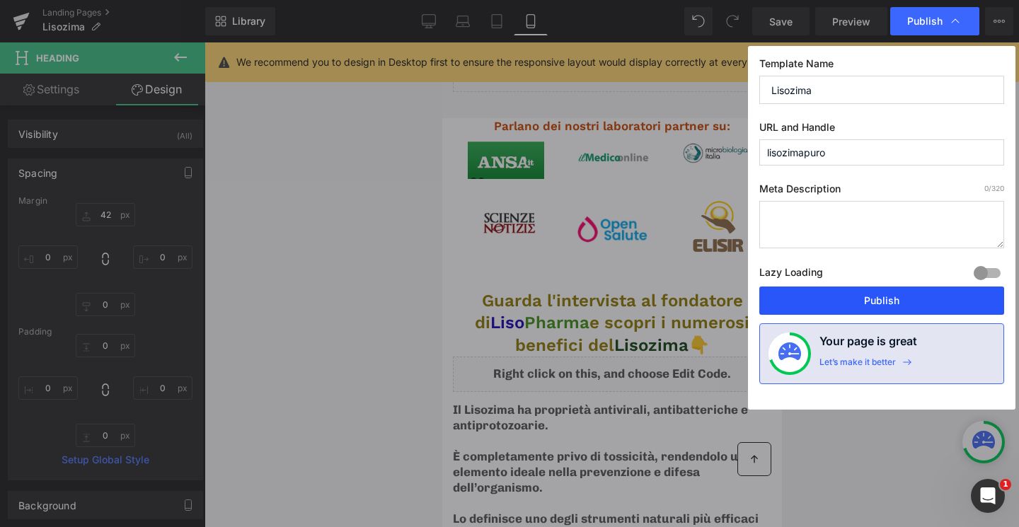
click at [879, 293] on button "Publish" at bounding box center [881, 300] width 245 height 28
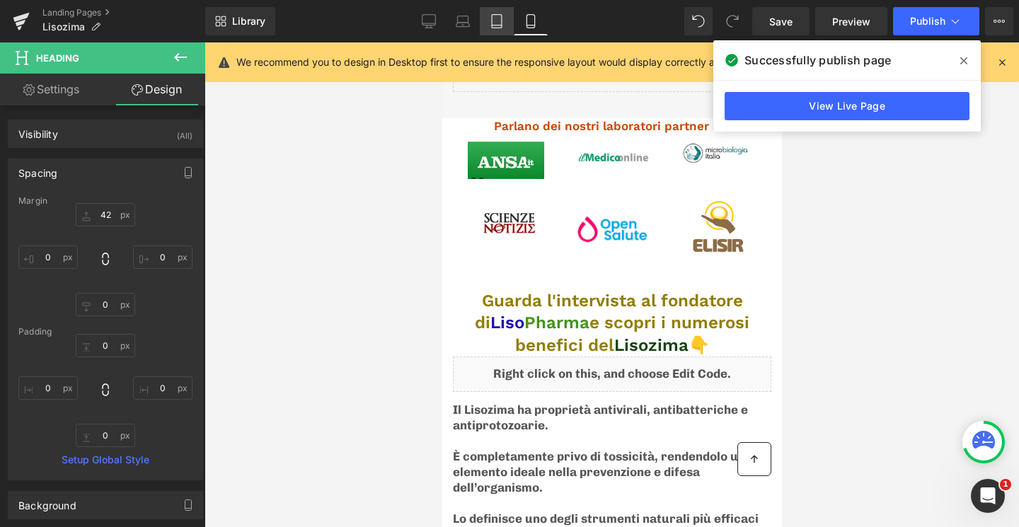
click at [499, 30] on link "Tablet" at bounding box center [497, 21] width 34 height 28
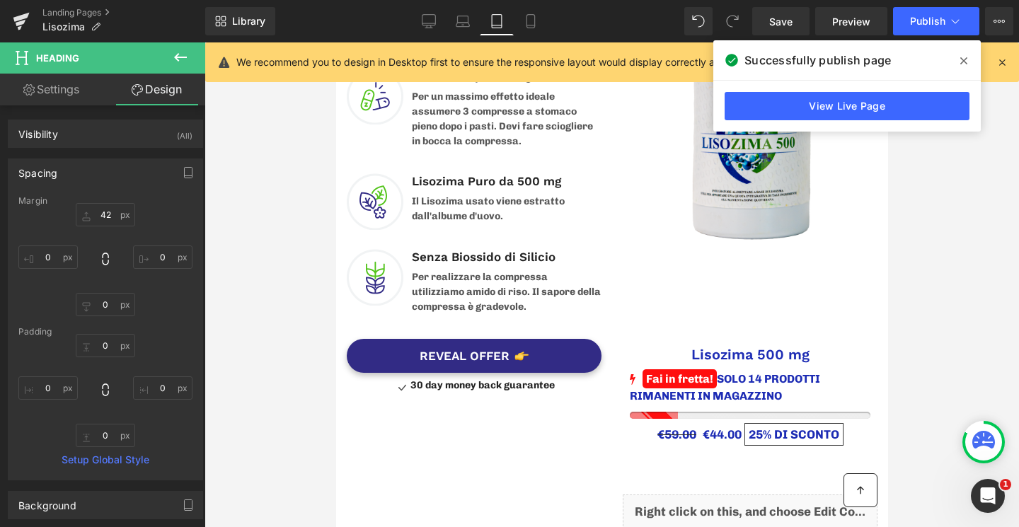
scroll to position [5634, 0]
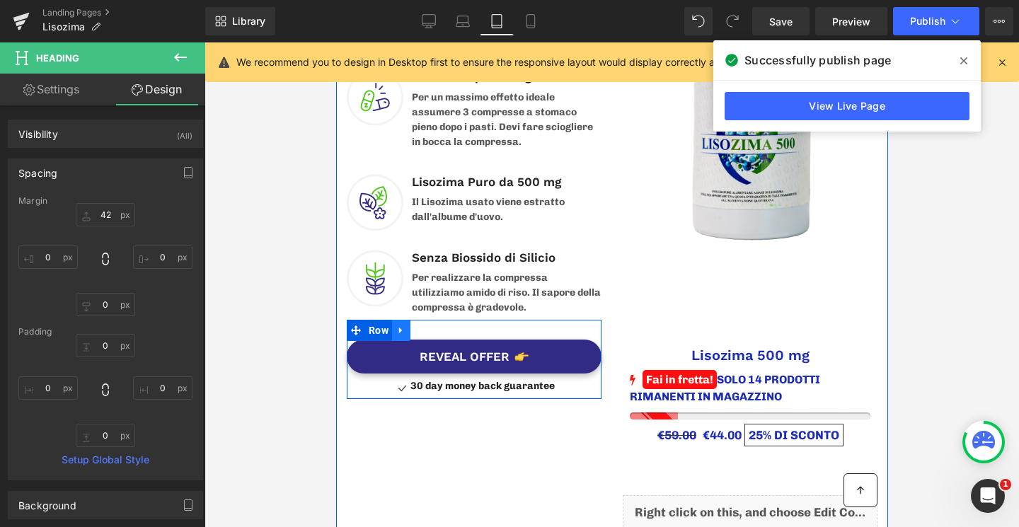
click at [403, 325] on icon at bounding box center [400, 330] width 10 height 11
click at [436, 325] on icon at bounding box center [437, 330] width 10 height 10
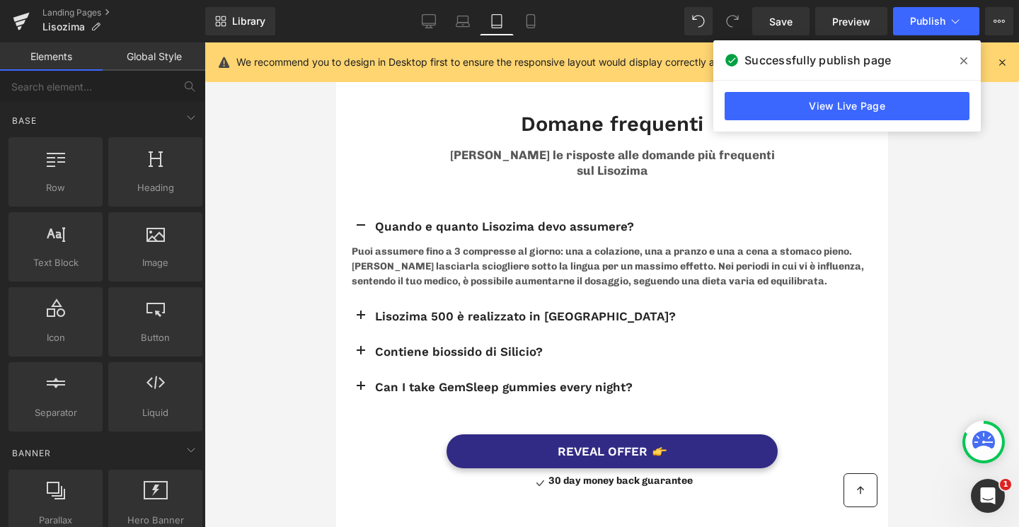
scroll to position [6758, 0]
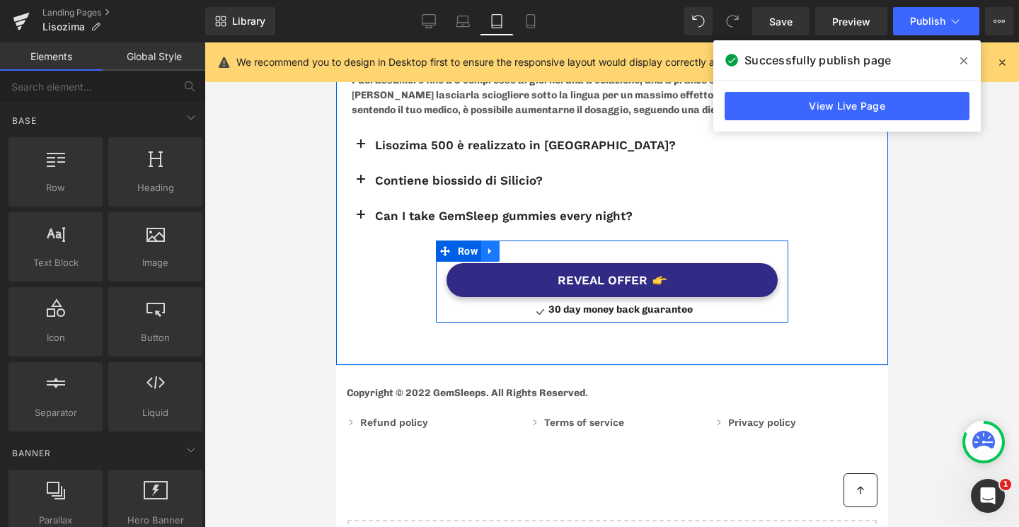
click at [492, 245] on icon at bounding box center [489, 250] width 10 height 11
click at [521, 245] on icon at bounding box center [526, 250] width 10 height 11
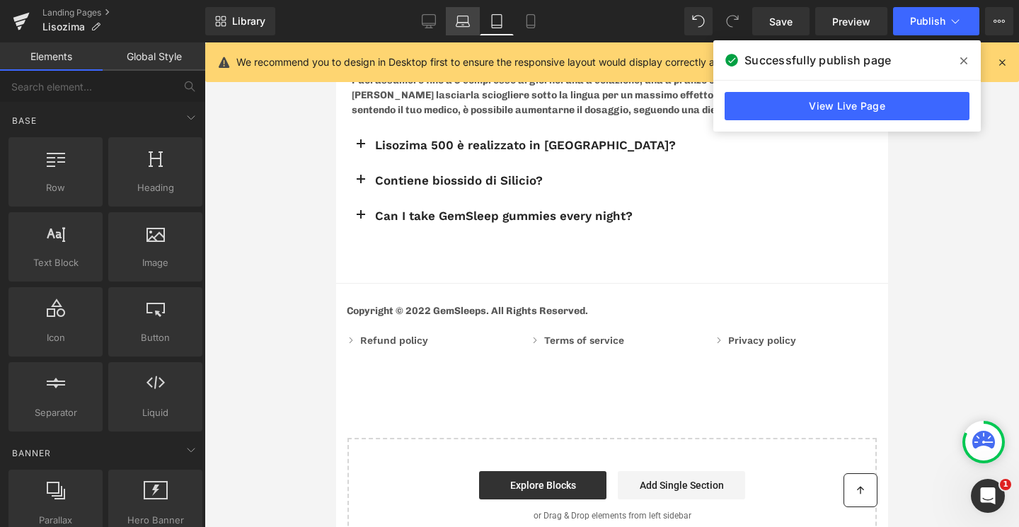
click at [457, 18] on icon at bounding box center [462, 21] width 14 height 14
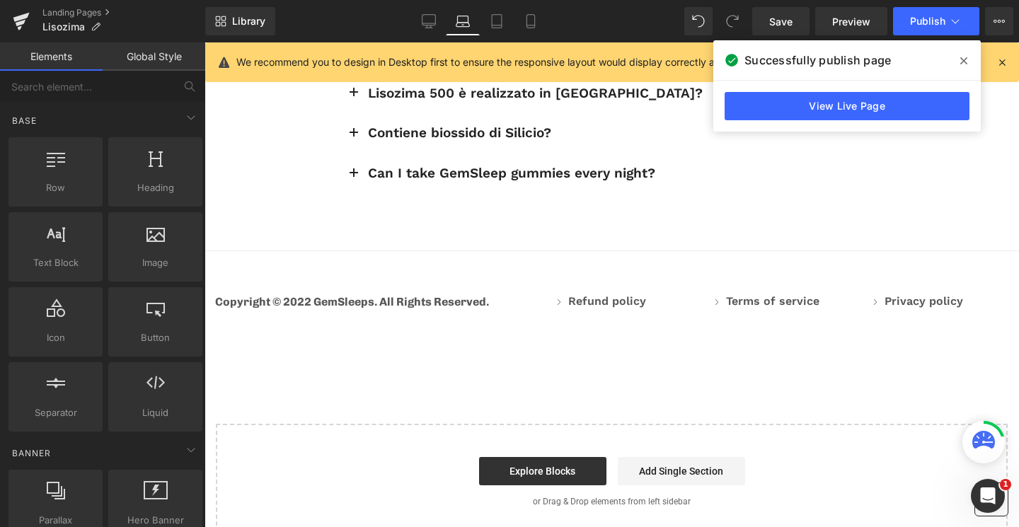
scroll to position [8364, 0]
click at [427, 40] on div "Library Laptop Desktop Laptop Tablet Mobile Save Preview Publish Scheduled View…" at bounding box center [611, 21] width 813 height 42
click at [428, 29] on link "Desktop" at bounding box center [429, 21] width 34 height 28
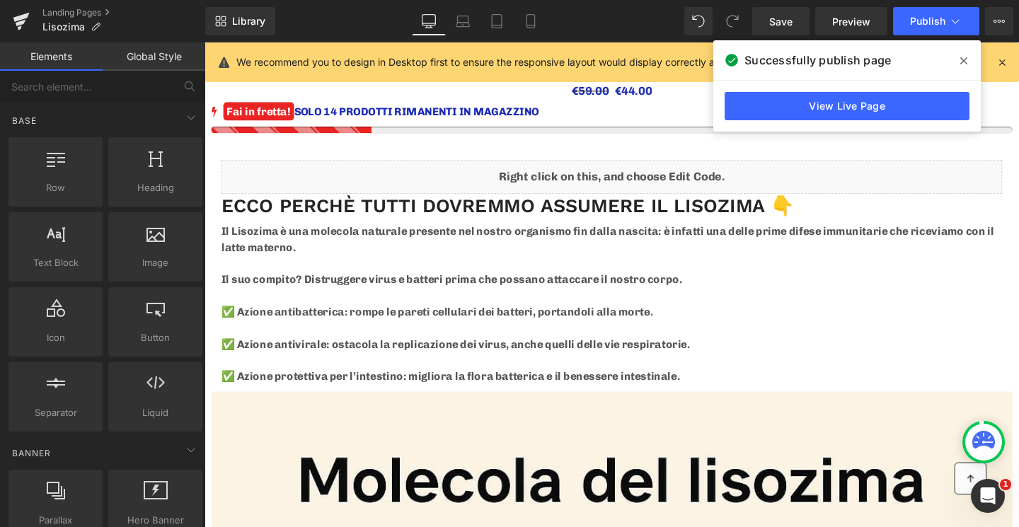
scroll to position [1003, 0]
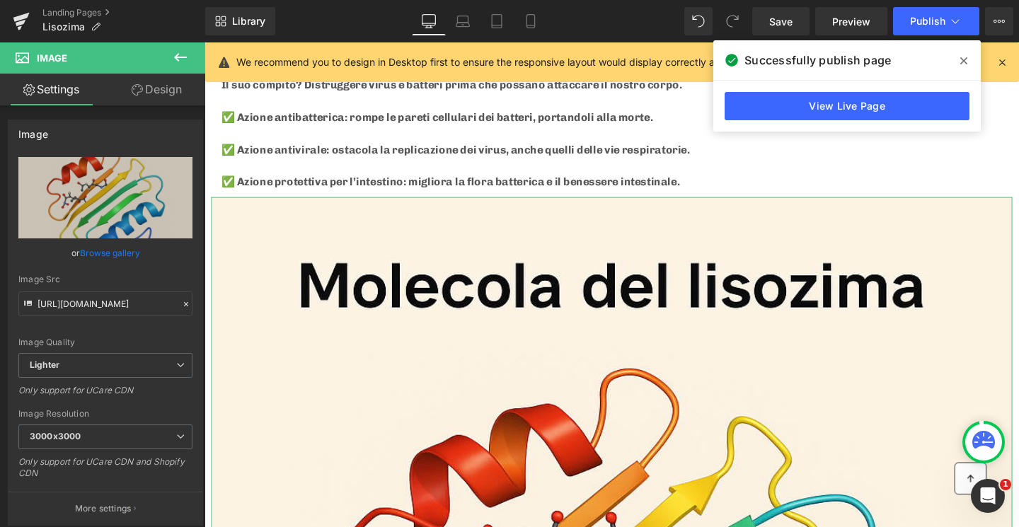
click at [175, 90] on link "Design" at bounding box center [156, 90] width 103 height 32
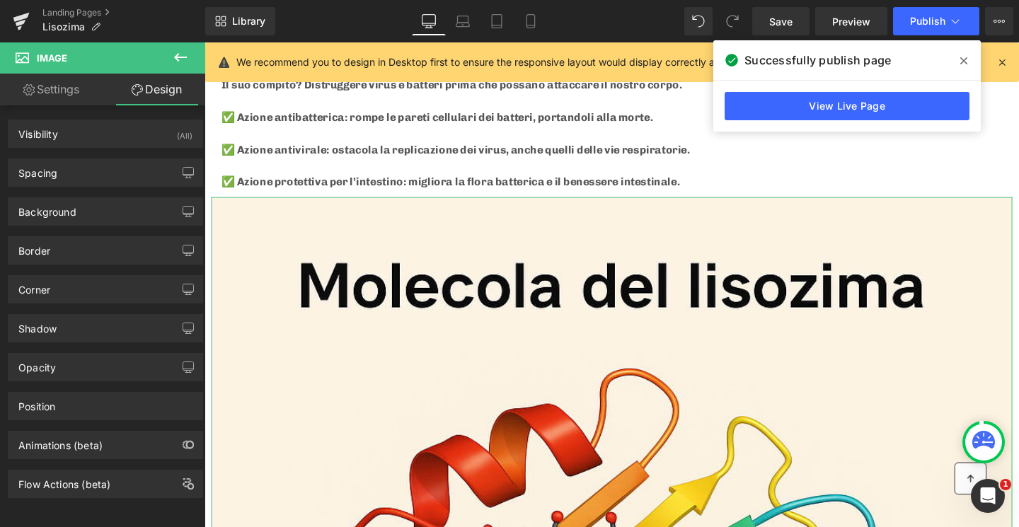
click at [69, 95] on link "Settings" at bounding box center [51, 90] width 103 height 32
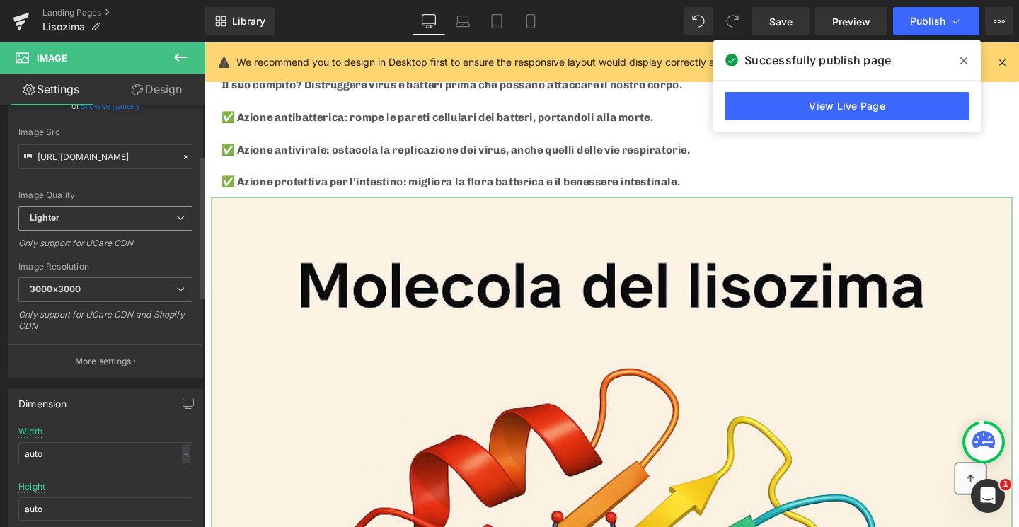
scroll to position [0, 0]
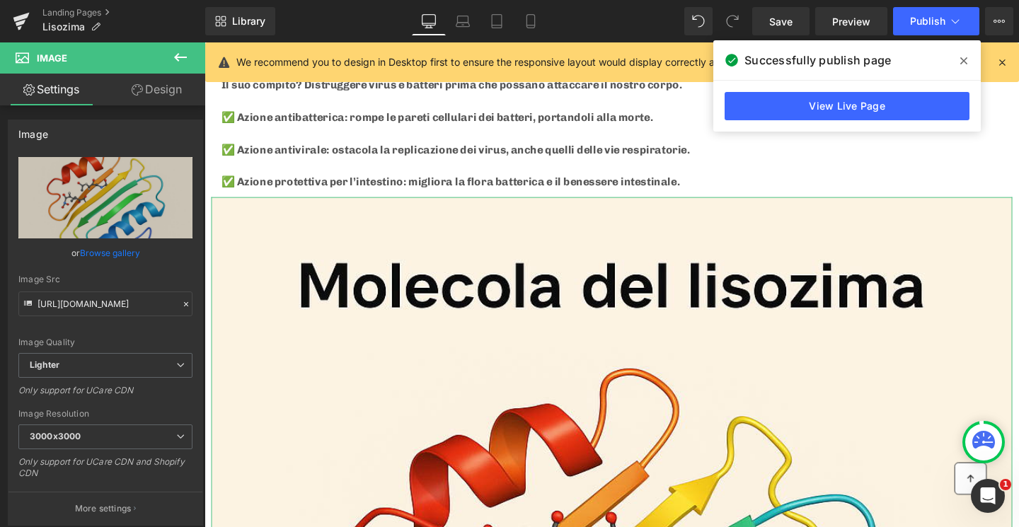
click at [181, 76] on link "Design" at bounding box center [156, 90] width 103 height 32
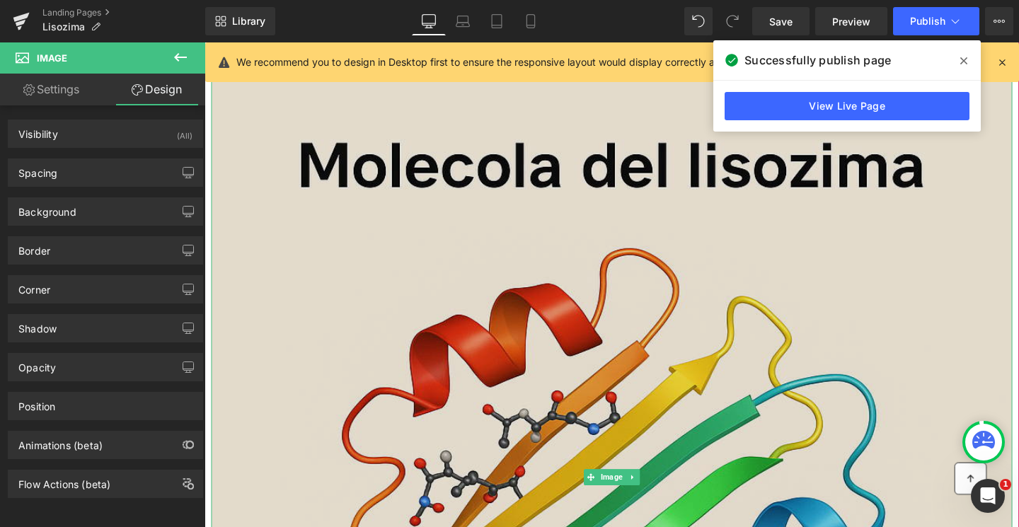
scroll to position [1227, 0]
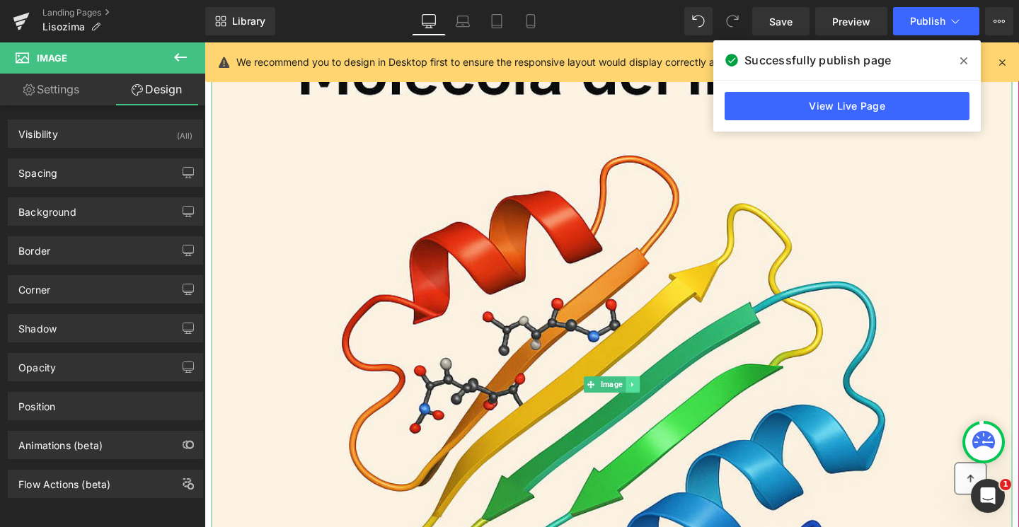
click at [650, 405] on icon at bounding box center [654, 402] width 8 height 8
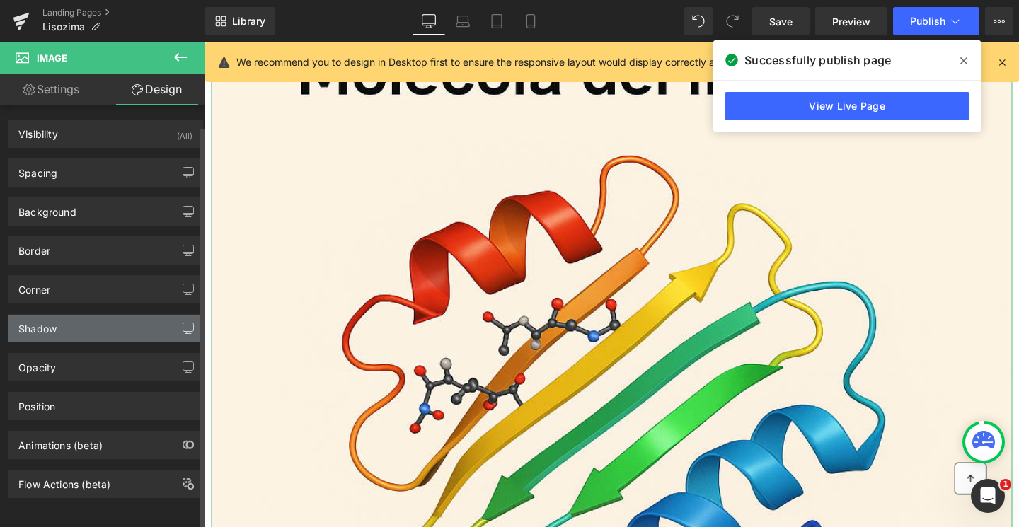
scroll to position [0, 0]
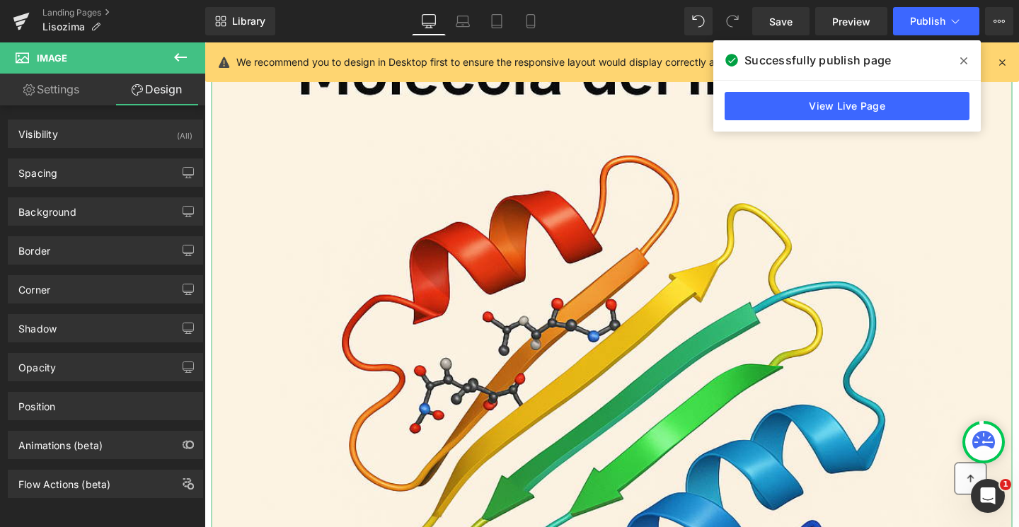
click at [71, 84] on link "Settings" at bounding box center [51, 90] width 103 height 32
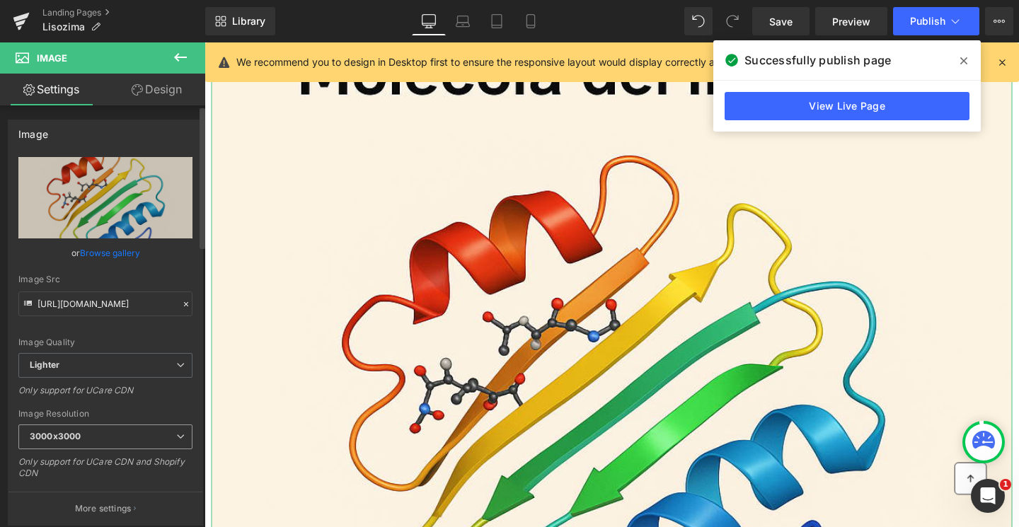
click at [115, 450] on div "3000x3000 100x100 240x240 480x480 576x576 640x640 768x768 800x800 960x960 1024x…" at bounding box center [105, 440] width 174 height 32
click at [173, 92] on link "Design" at bounding box center [156, 90] width 103 height 32
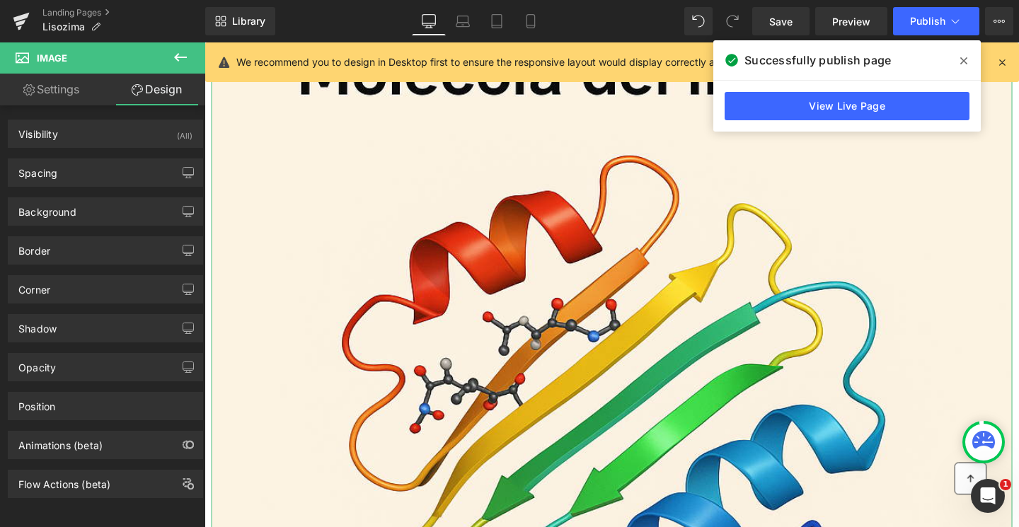
click at [64, 95] on link "Settings" at bounding box center [51, 90] width 103 height 32
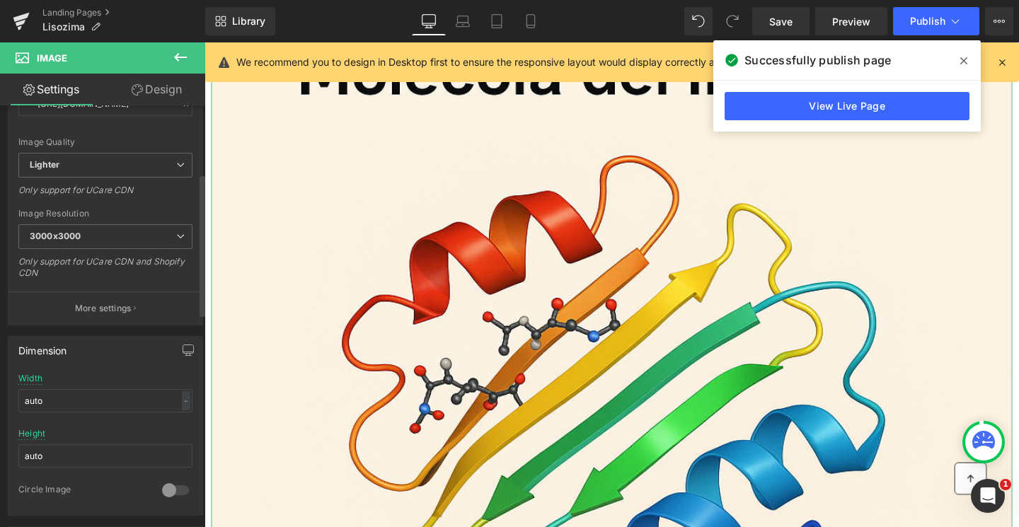
scroll to position [206, 0]
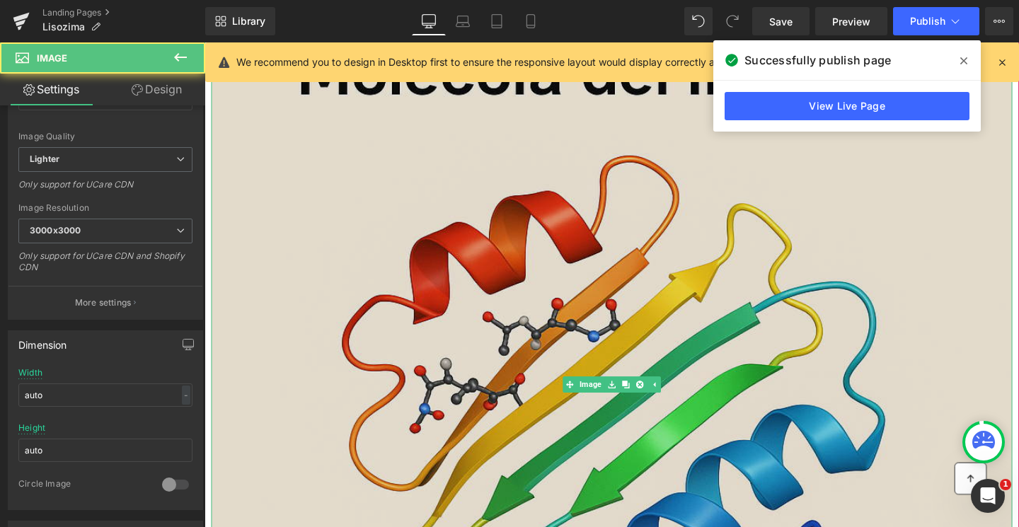
click at [317, 325] on img at bounding box center [632, 402] width 842 height 842
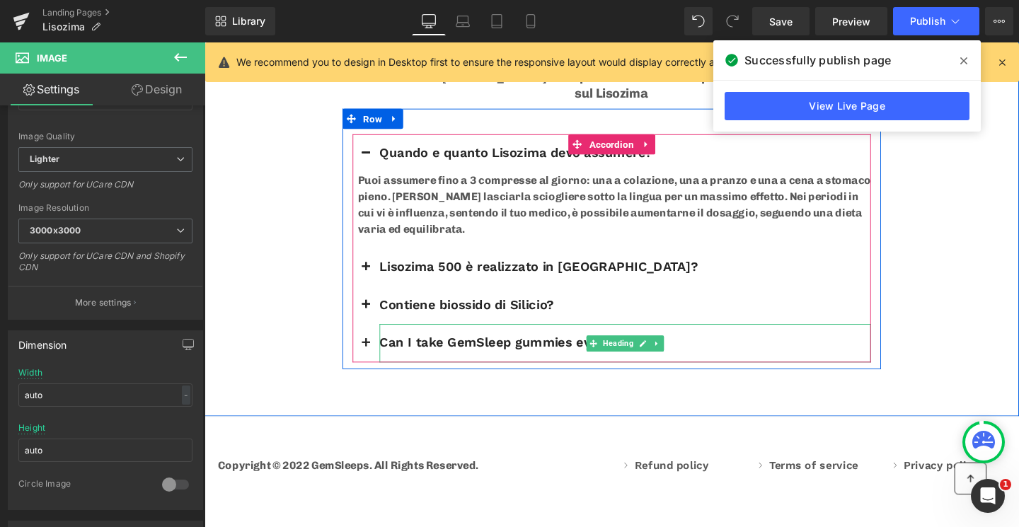
scroll to position [8186, 0]
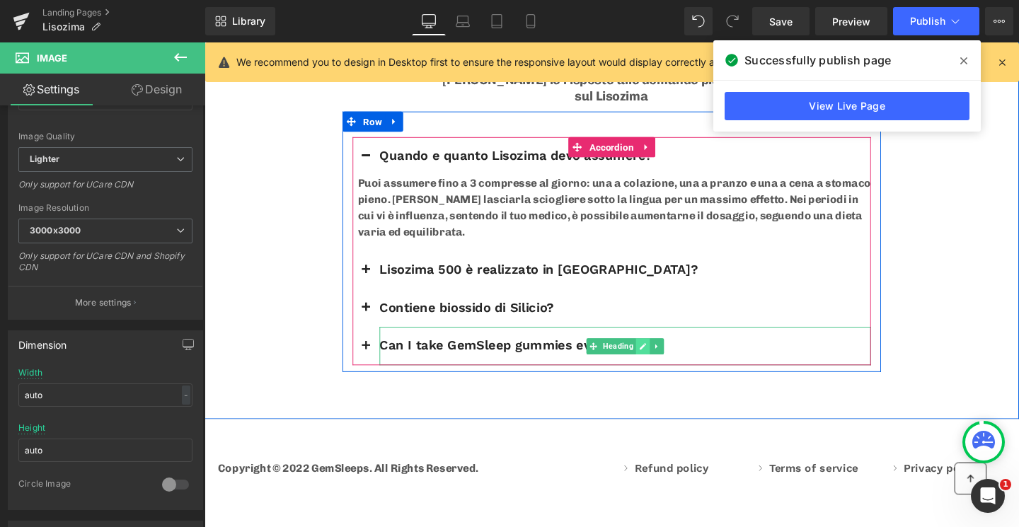
click at [665, 354] on link at bounding box center [665, 362] width 15 height 17
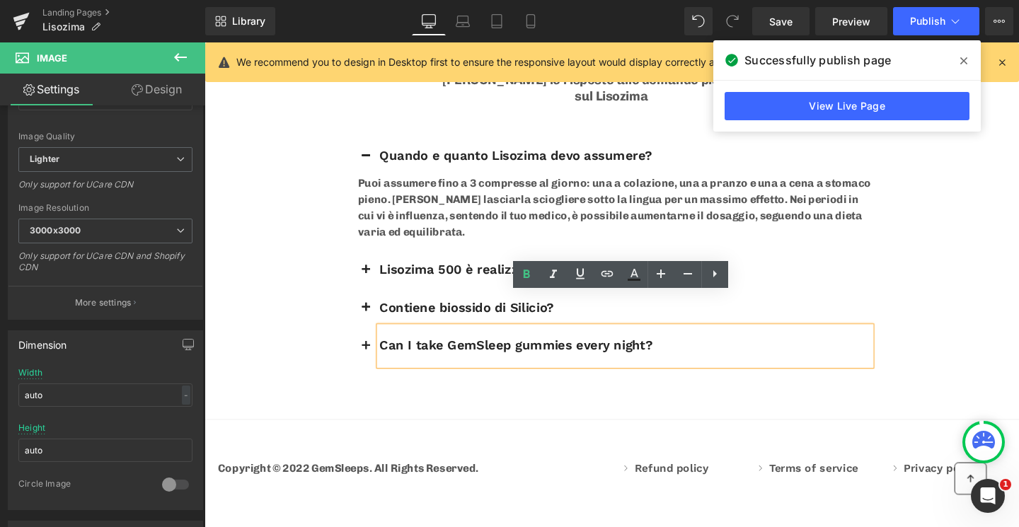
click at [569, 353] on h3 "Can I take GemSleep gummies every night?" at bounding box center [646, 362] width 516 height 18
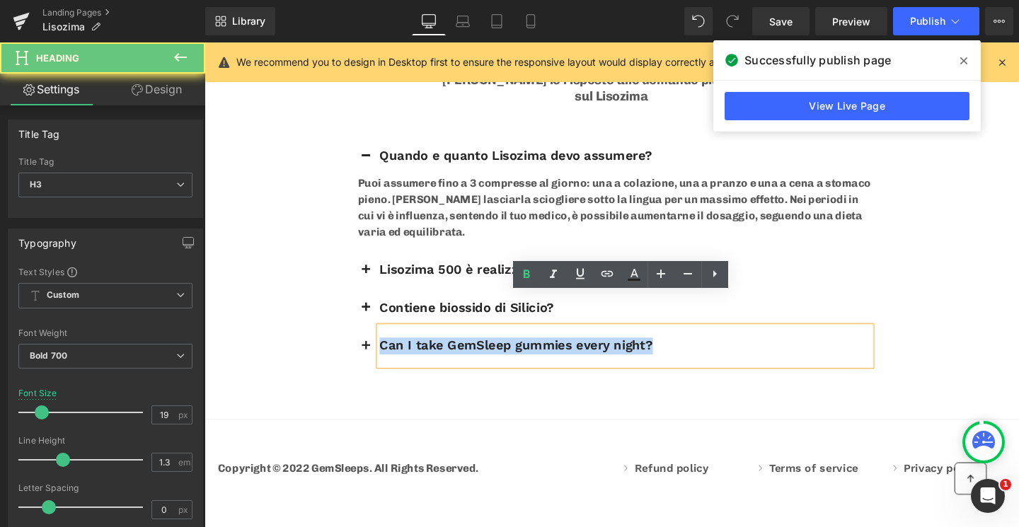
click at [569, 353] on h3 "Can I take GemSleep gummies every night?" at bounding box center [646, 362] width 516 height 18
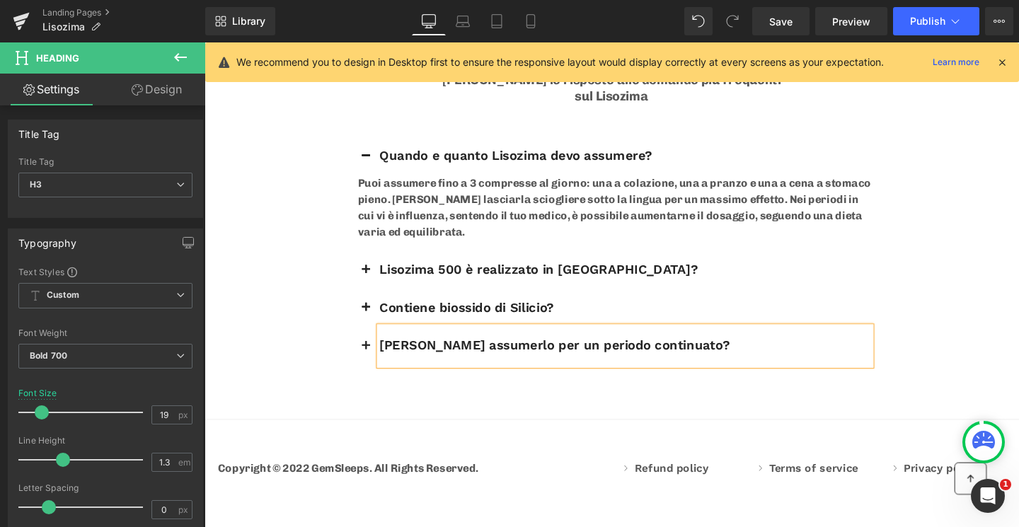
click at [622, 439] on div "Copyright © 2022 GemSleeps. All Rights Reserved. Text Block Refund policy Butto…" at bounding box center [632, 490] width 856 height 103
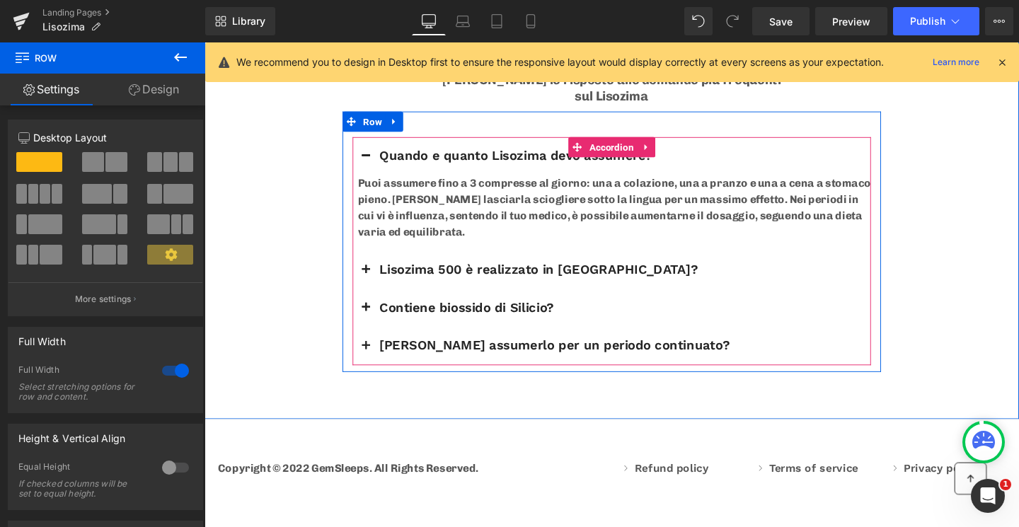
click at [378, 342] on button "button" at bounding box center [374, 362] width 28 height 40
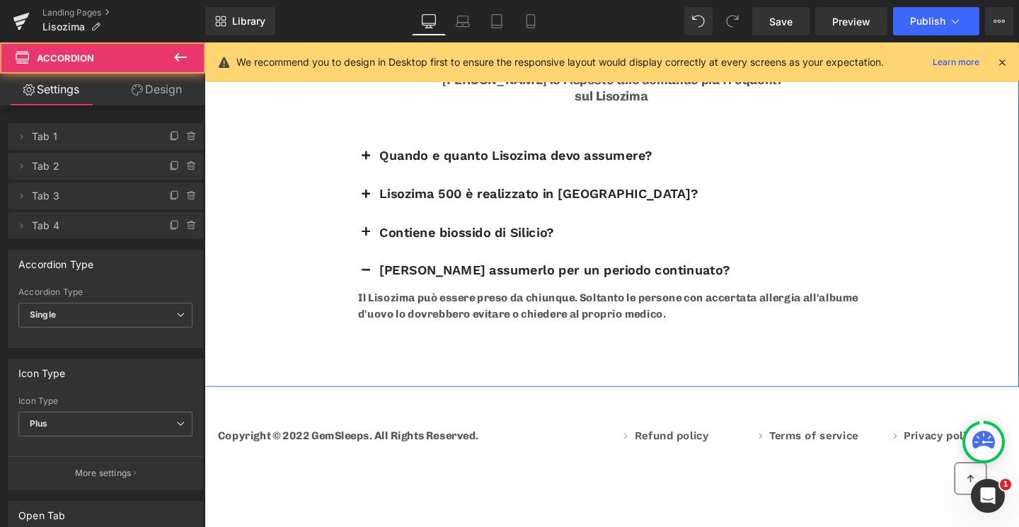
click at [441, 303] on p "Il Lisozima può essere preso da chiunque. Soltanto le persone con accertata all…" at bounding box center [635, 320] width 539 height 34
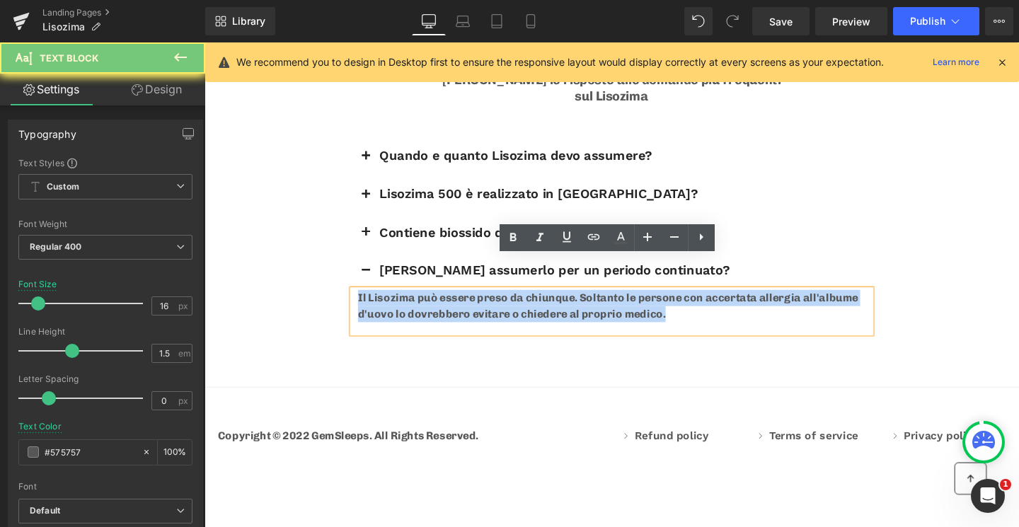
click at [441, 303] on p "Il Lisozima può essere preso da chiunque. Soltanto le persone con accertata all…" at bounding box center [635, 320] width 539 height 34
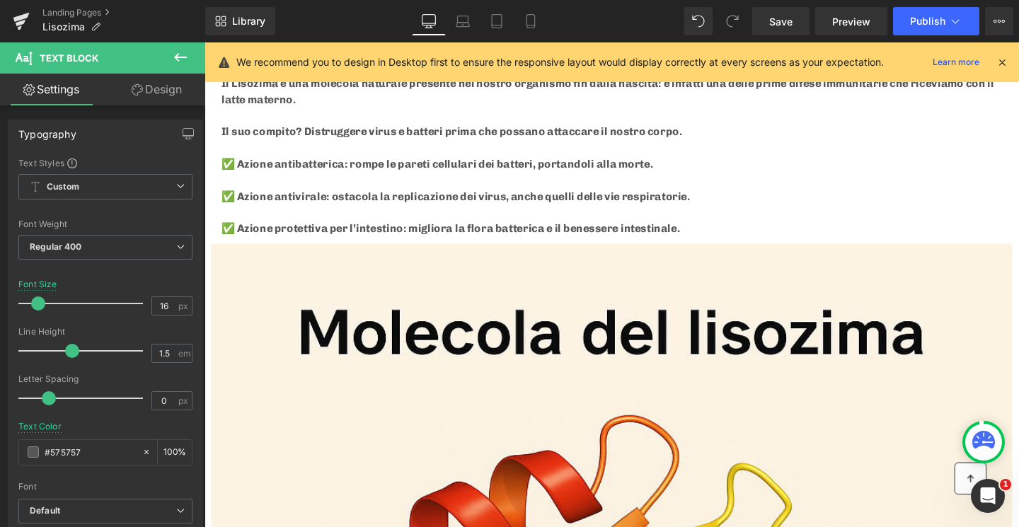
scroll to position [0, 0]
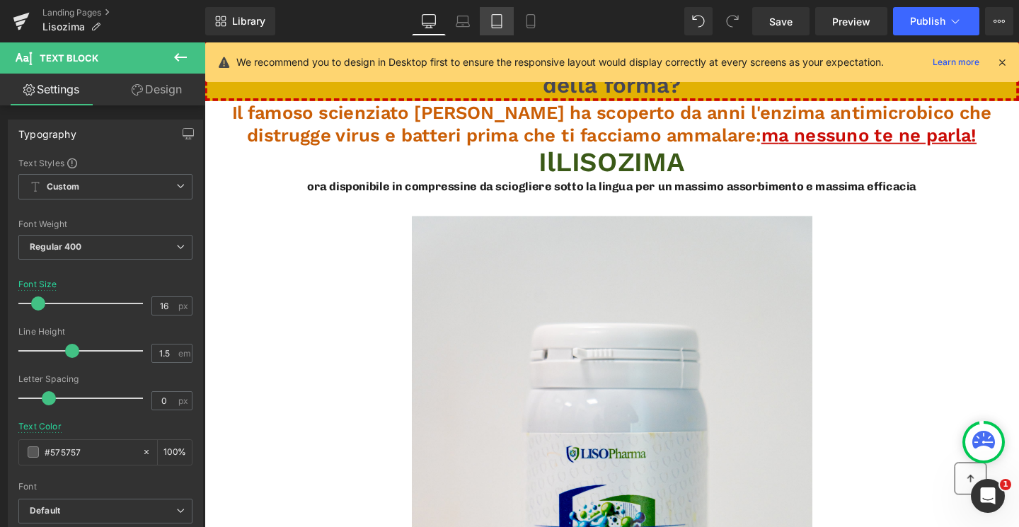
click at [492, 21] on icon at bounding box center [496, 21] width 14 height 14
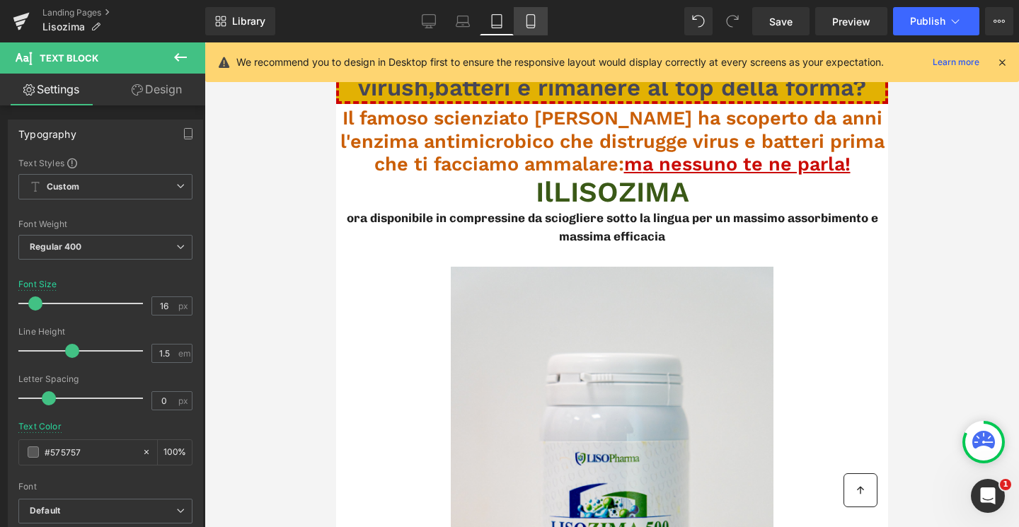
click at [534, 25] on icon at bounding box center [530, 25] width 8 height 0
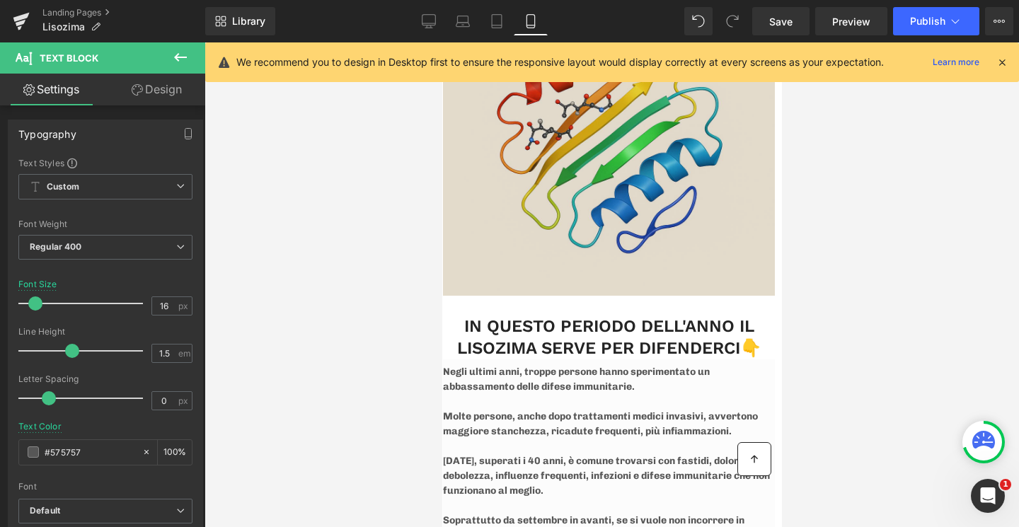
scroll to position [797, 0]
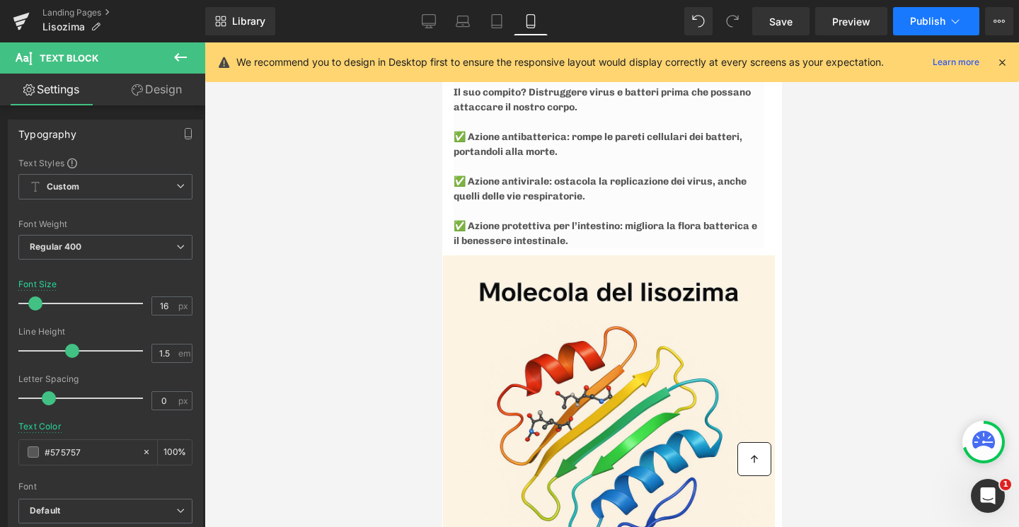
click at [915, 20] on span "Publish" at bounding box center [927, 21] width 35 height 11
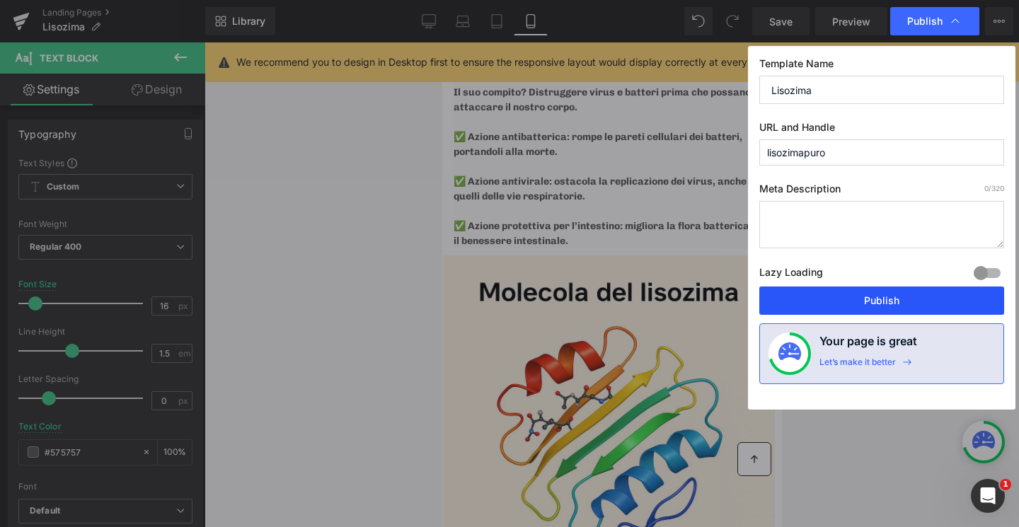
click at [854, 303] on button "Publish" at bounding box center [881, 300] width 245 height 28
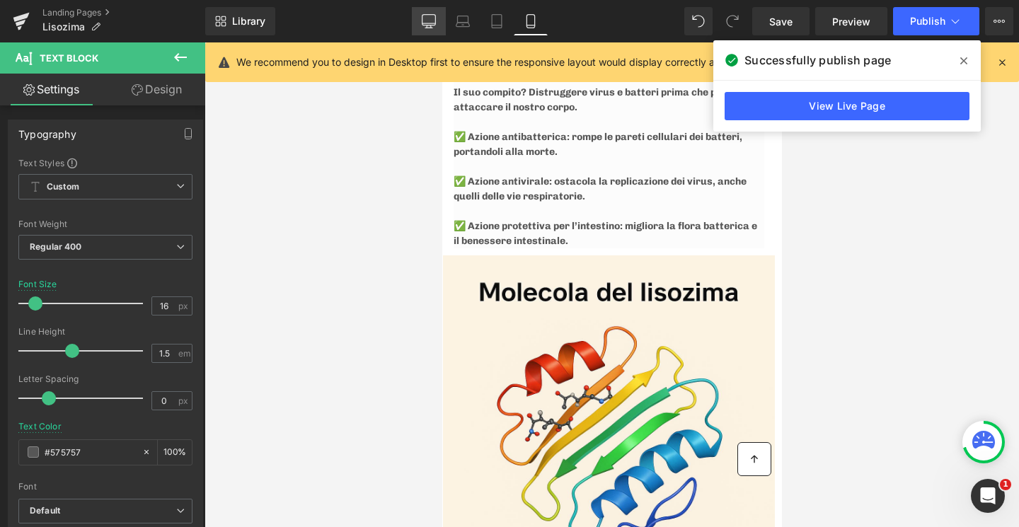
click at [429, 26] on icon at bounding box center [429, 21] width 14 height 14
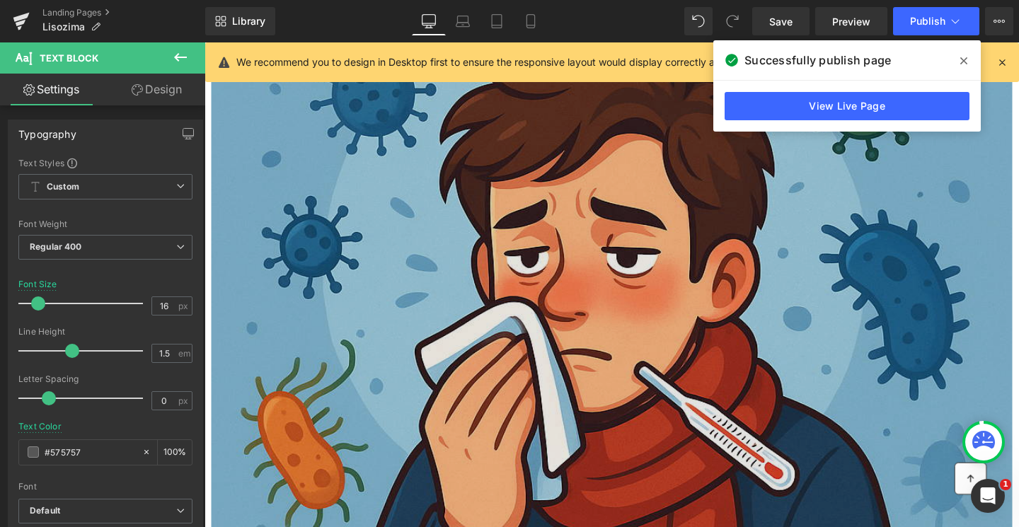
scroll to position [1996, 0]
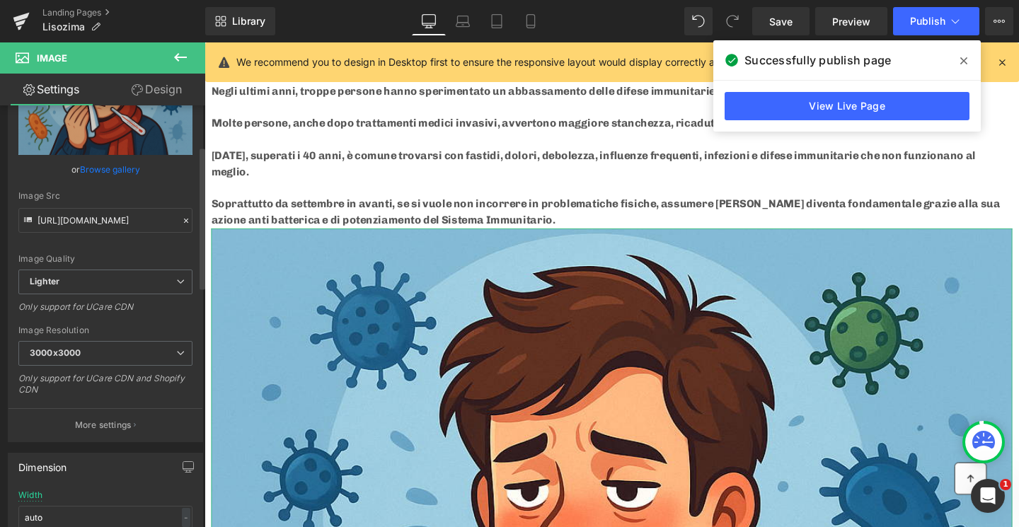
scroll to position [209, 0]
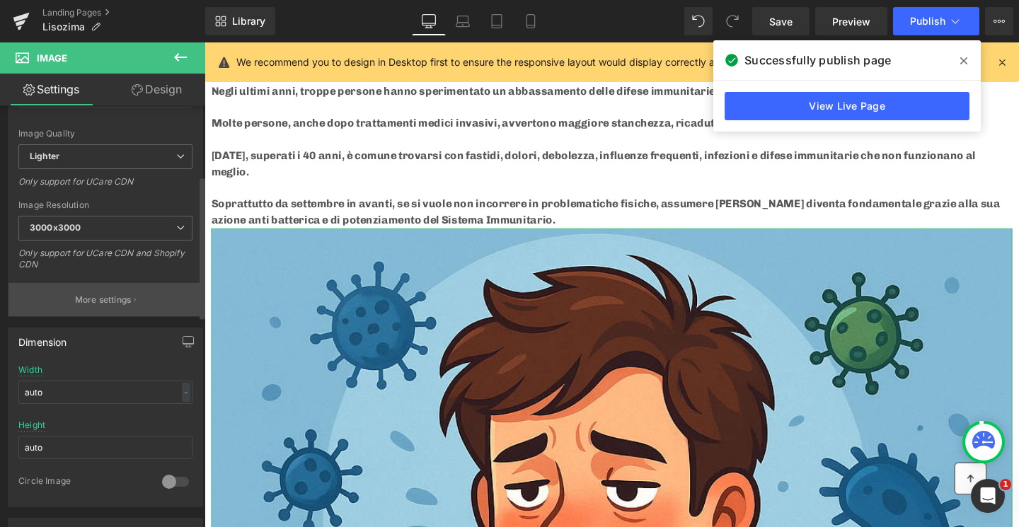
click at [129, 284] on button "More settings" at bounding box center [105, 299] width 194 height 33
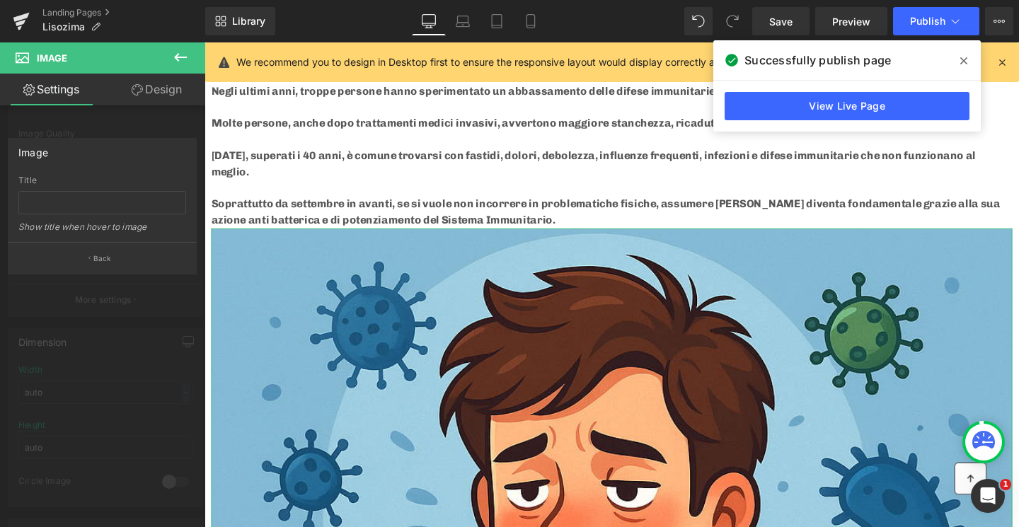
click at [129, 125] on div at bounding box center [102, 288] width 205 height 492
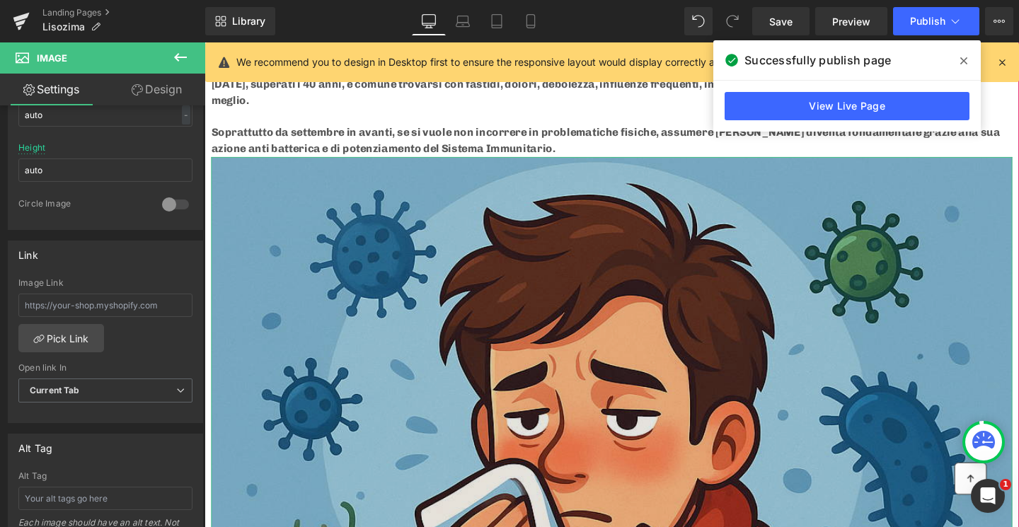
scroll to position [2043, 0]
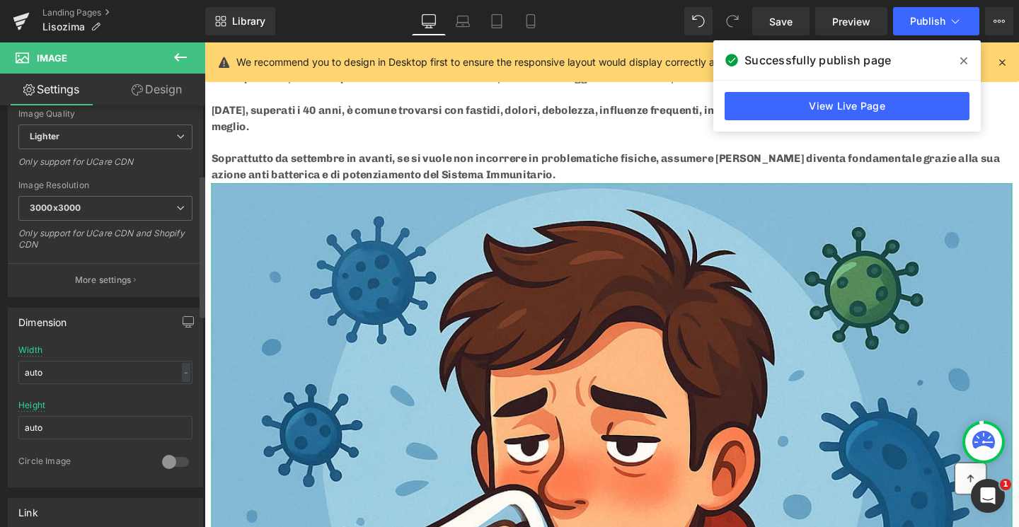
scroll to position [204, 0]
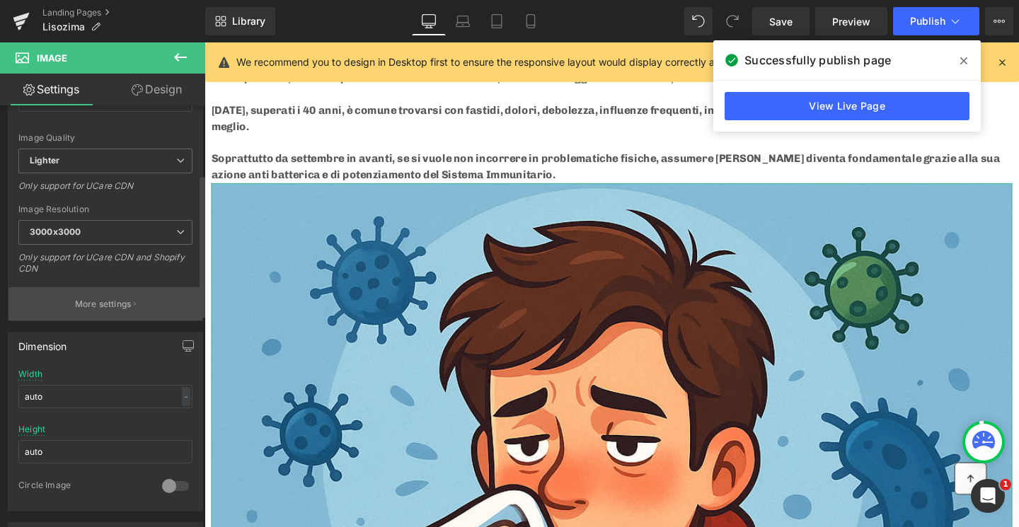
click at [95, 306] on p "More settings" at bounding box center [103, 304] width 57 height 13
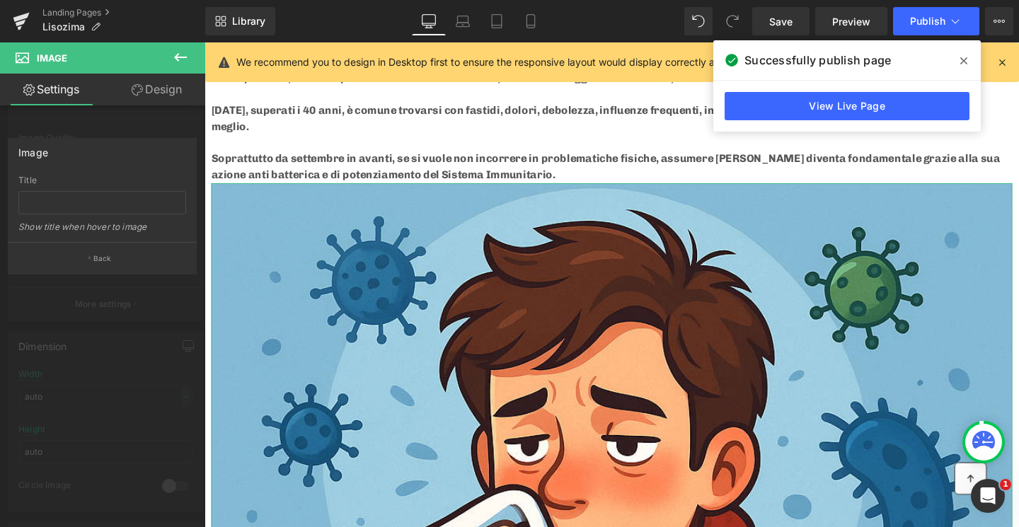
click at [156, 127] on div at bounding box center [102, 288] width 205 height 492
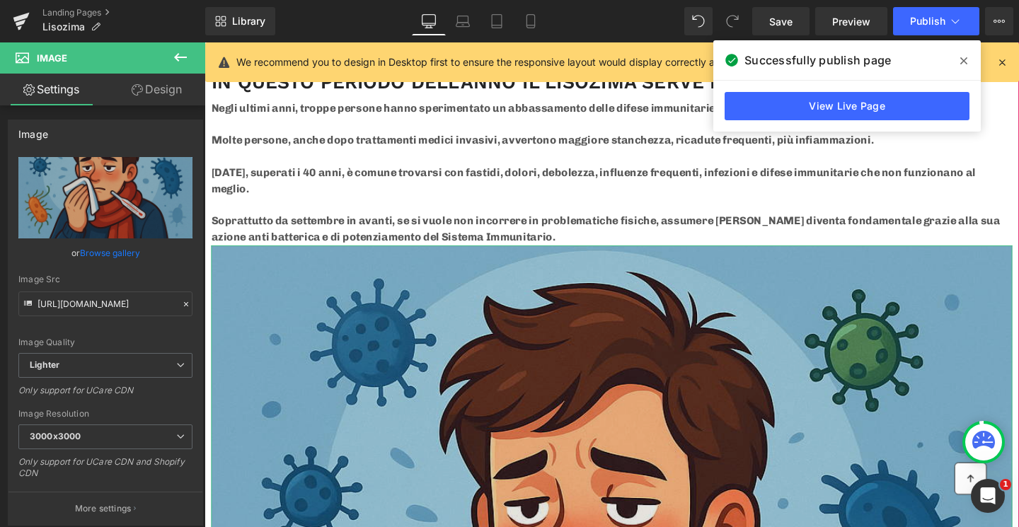
scroll to position [1886, 0]
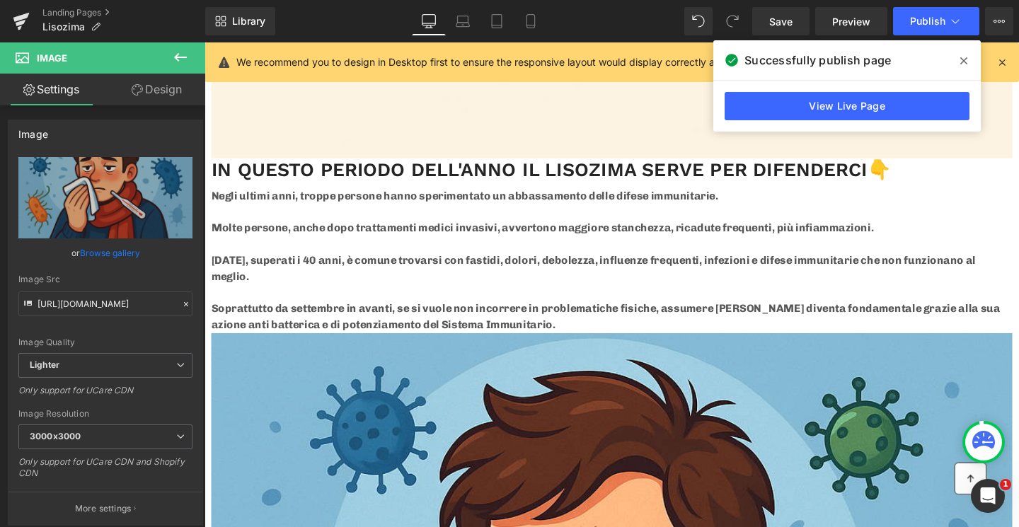
click at [966, 59] on icon at bounding box center [963, 60] width 7 height 11
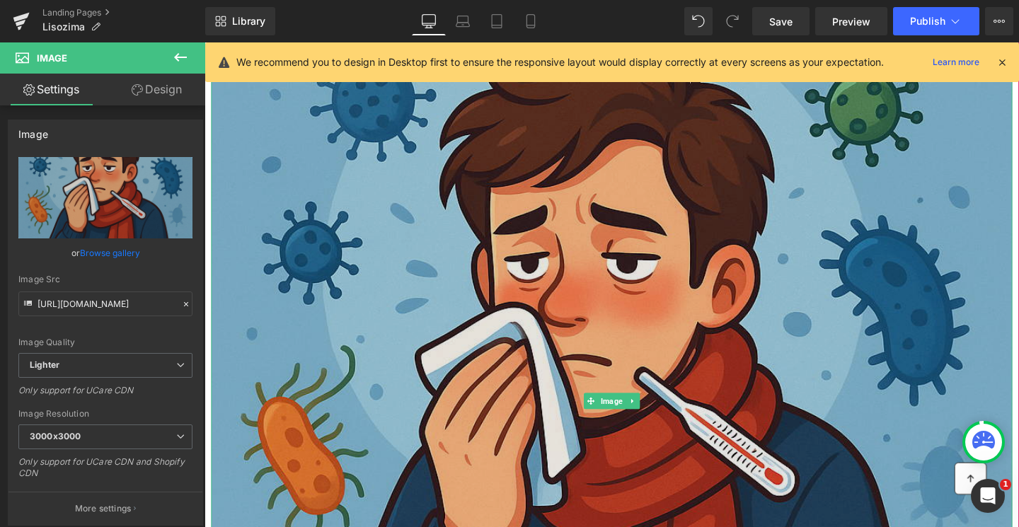
scroll to position [2263, 0]
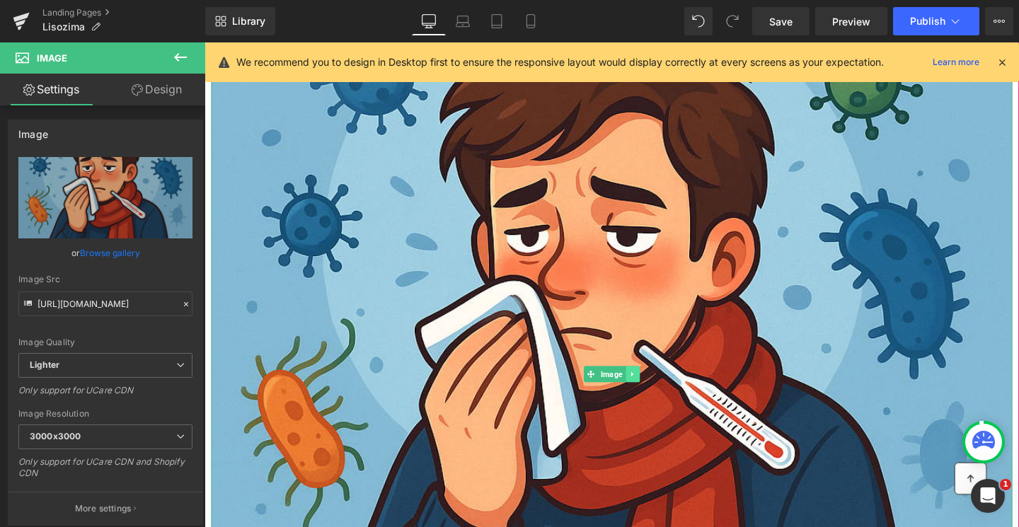
click at [658, 383] on link at bounding box center [654, 391] width 15 height 17
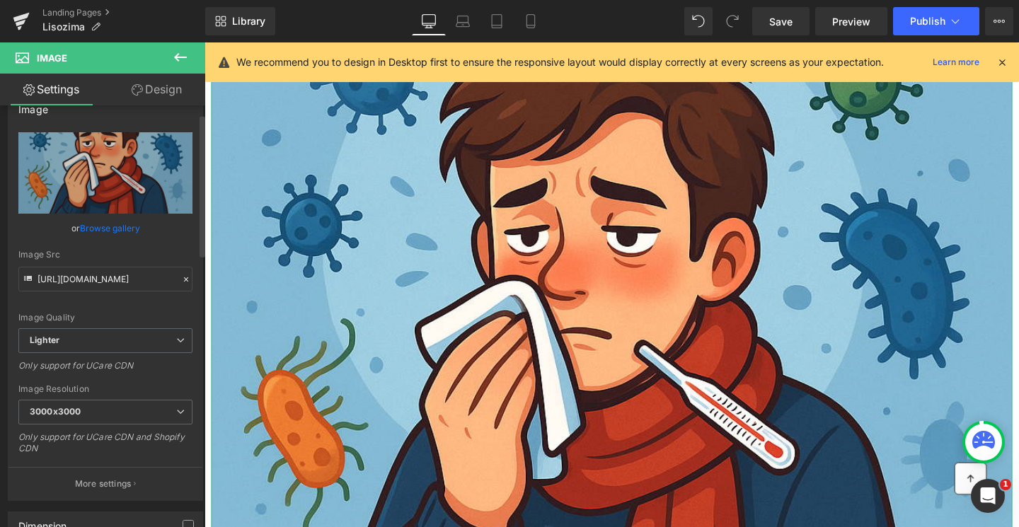
scroll to position [0, 0]
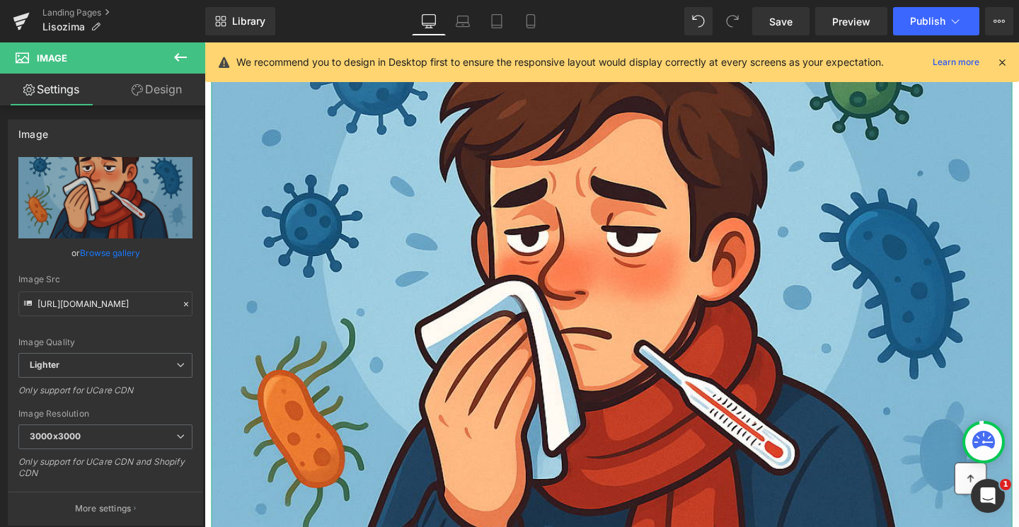
click at [160, 99] on link "Design" at bounding box center [156, 90] width 103 height 32
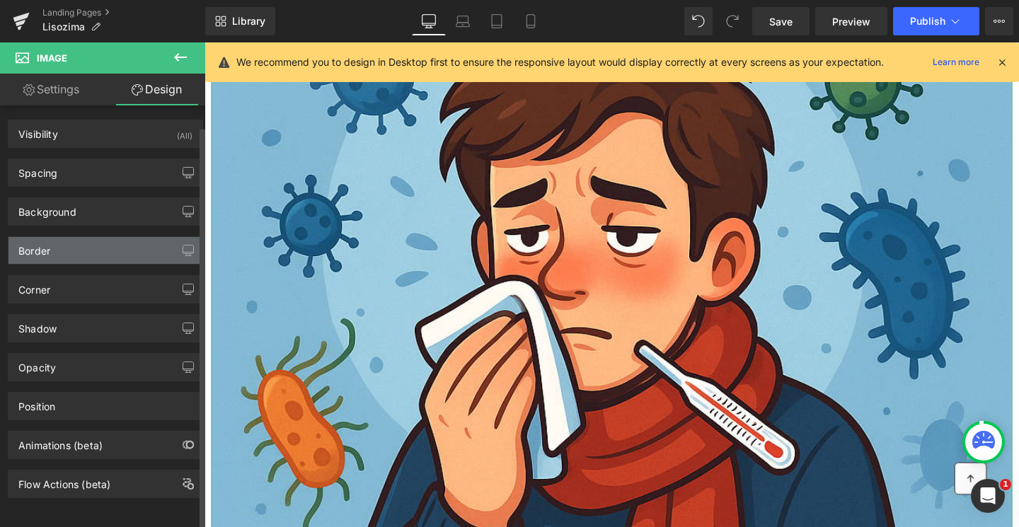
scroll to position [11, 0]
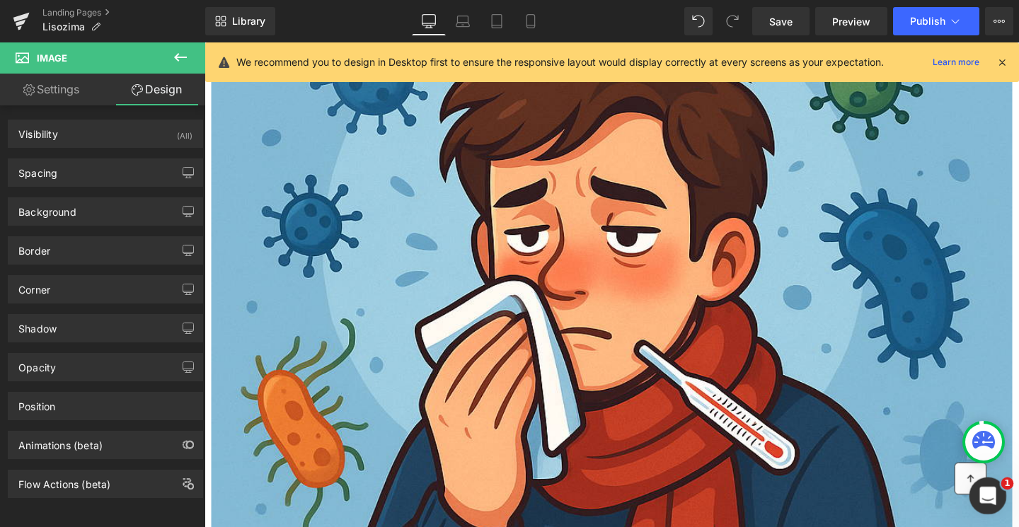
click at [993, 497] on div "Apri il messenger Intercom" at bounding box center [985, 493] width 47 height 47
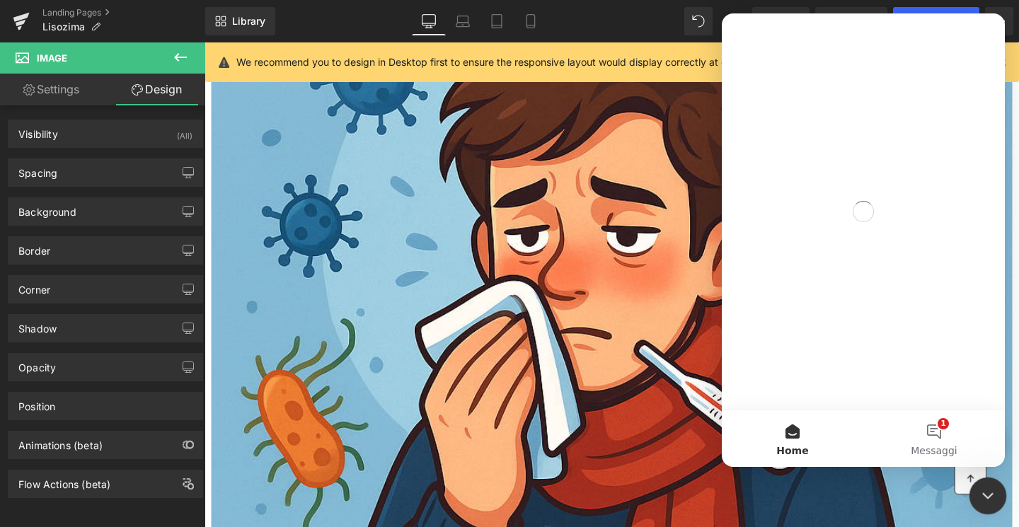
scroll to position [0, 0]
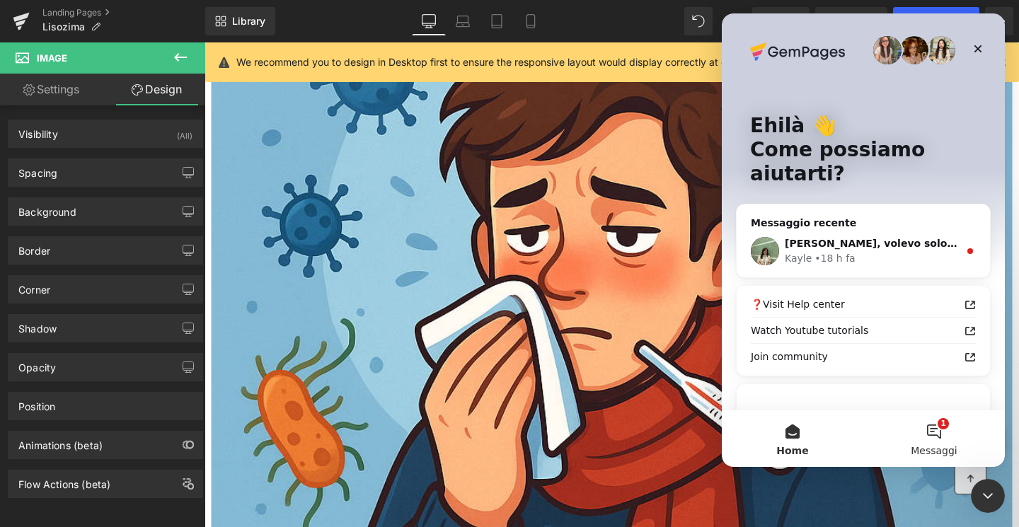
click at [944, 436] on button "1 Messaggi" at bounding box center [933, 438] width 141 height 57
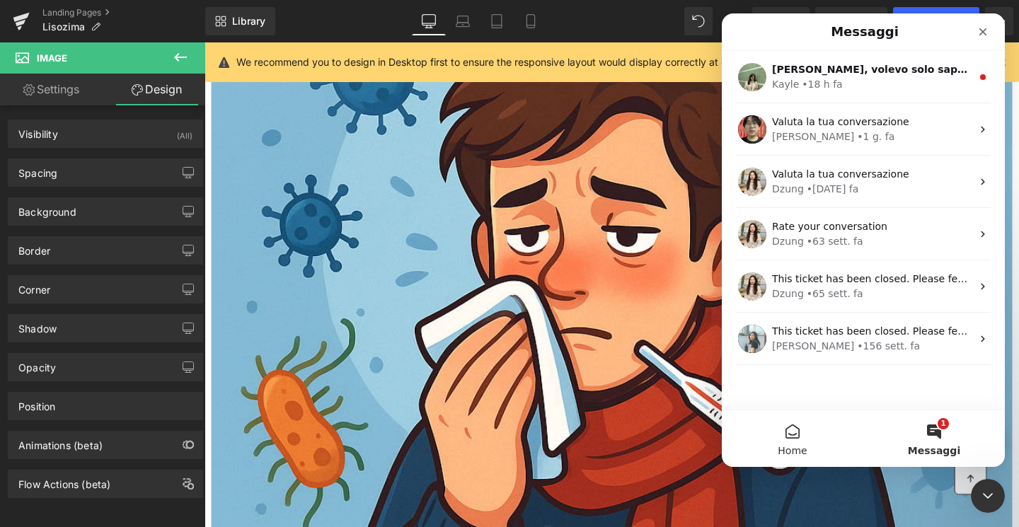
click at [791, 424] on button "Home" at bounding box center [791, 438] width 141 height 57
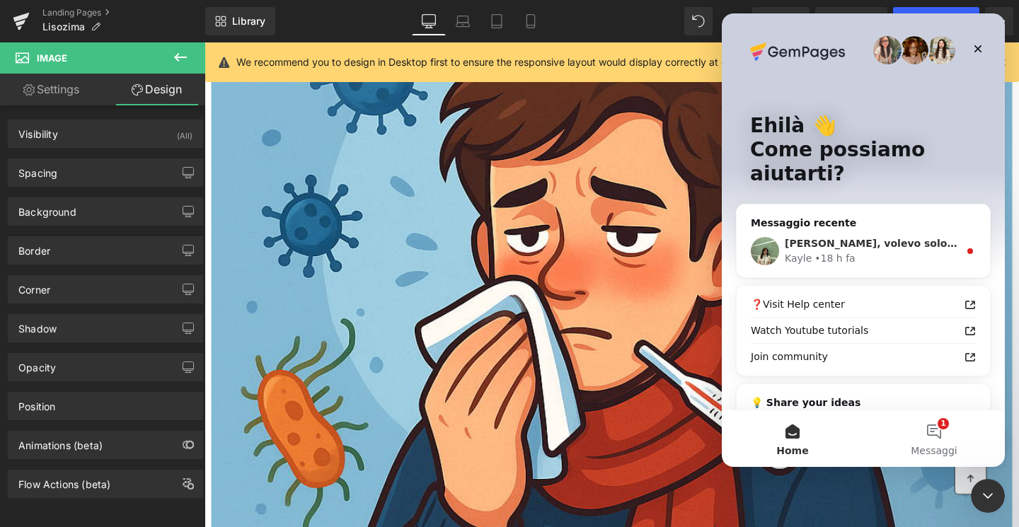
click at [835, 251] on div "• 18 h fa" at bounding box center [834, 258] width 40 height 15
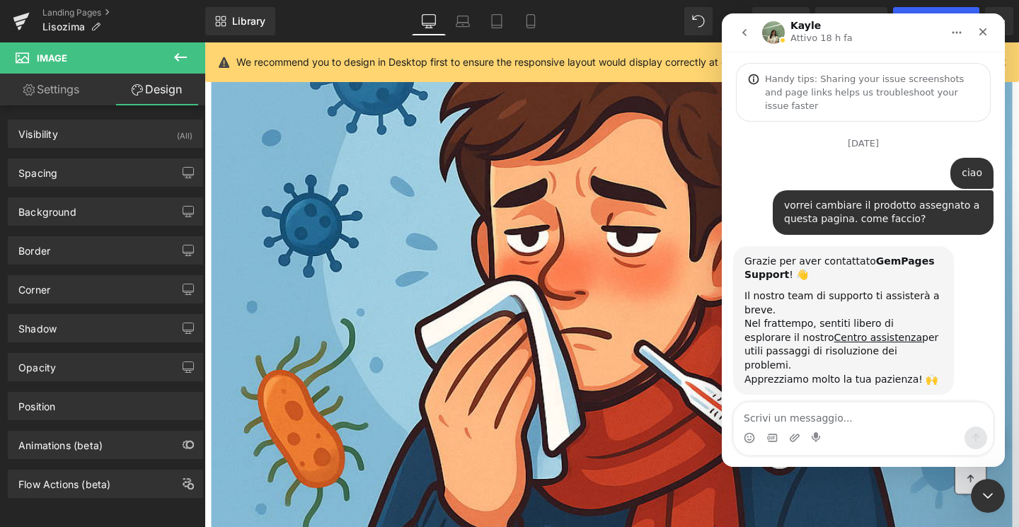
scroll to position [92, 0]
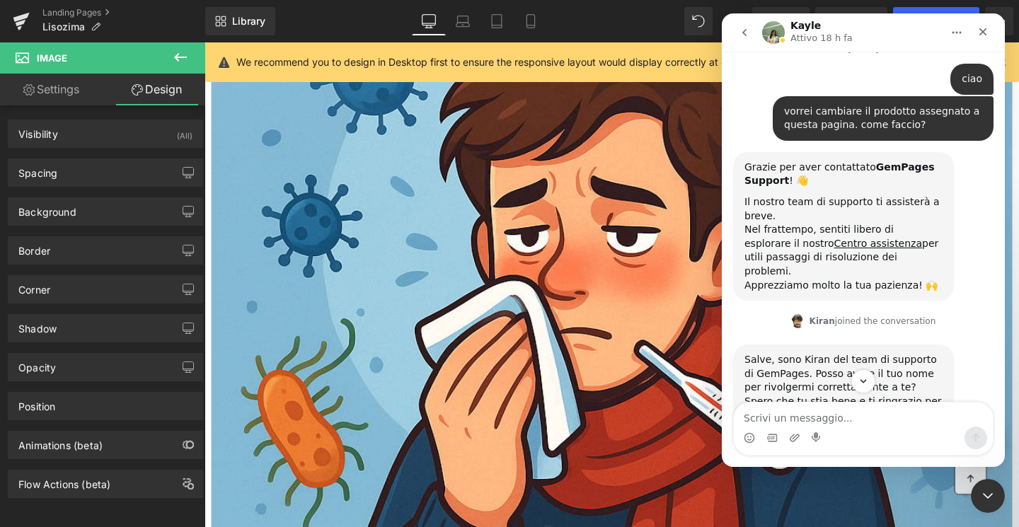
click at [807, 417] on textarea "Scrivi un messaggio..." at bounding box center [862, 414] width 259 height 24
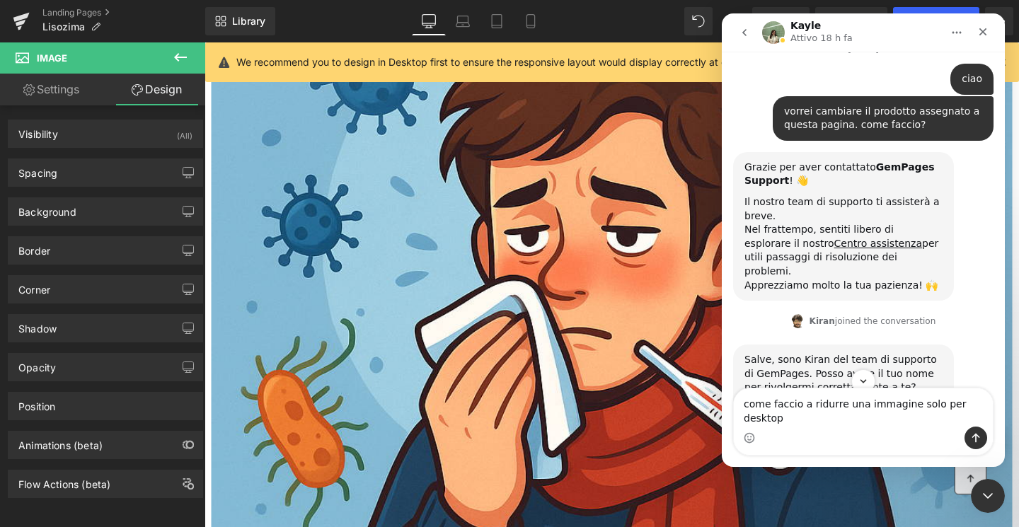
type textarea "come faccio a ridurre una immagine solo per desktop?"
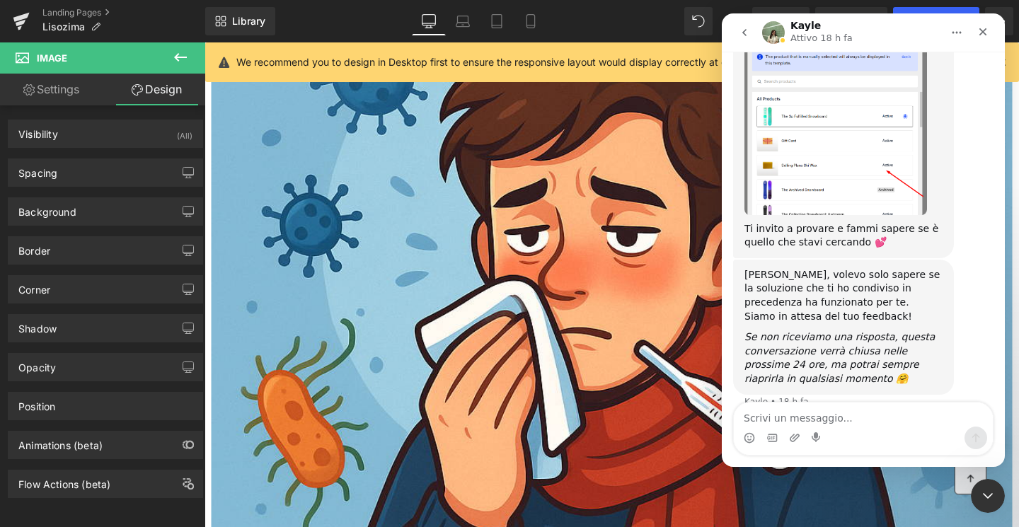
scroll to position [2275, 0]
click at [76, 79] on div at bounding box center [509, 242] width 1019 height 484
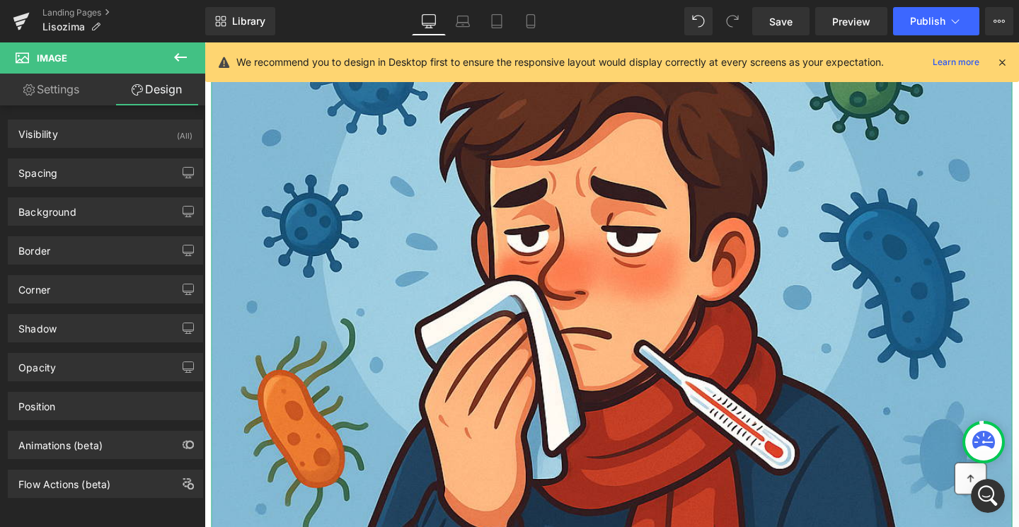
scroll to position [0, 0]
click at [74, 86] on link "Settings" at bounding box center [51, 90] width 103 height 32
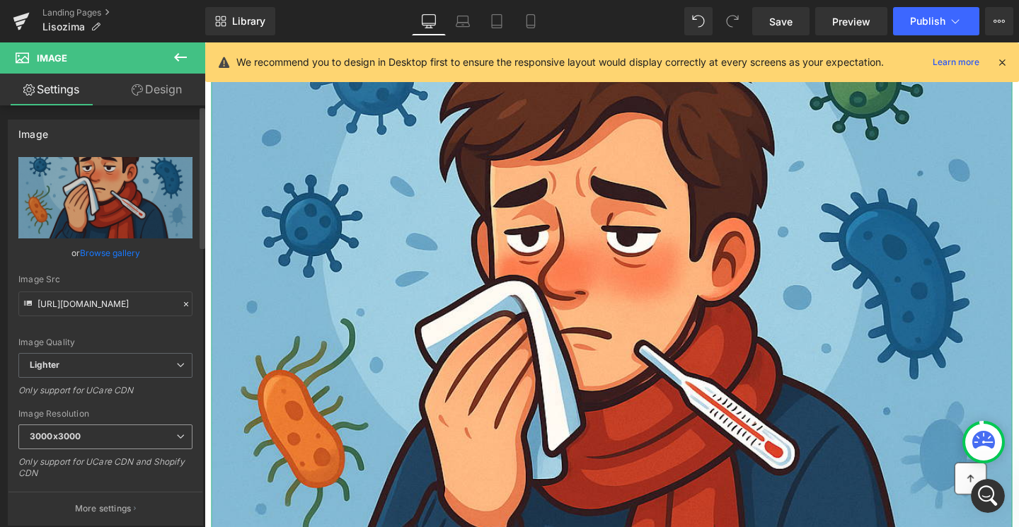
click at [103, 431] on span "3000x3000" at bounding box center [105, 436] width 174 height 25
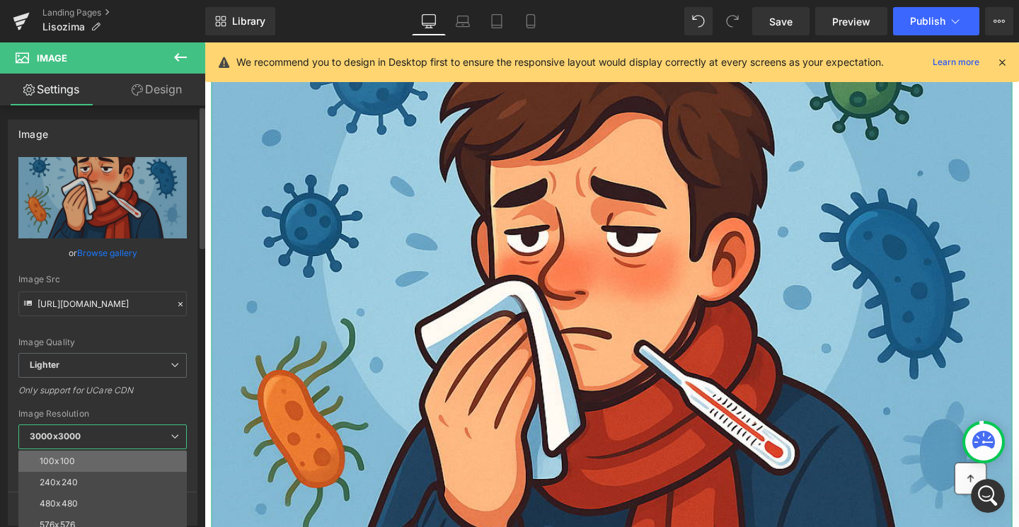
click at [97, 454] on li "100x100" at bounding box center [105, 461] width 175 height 21
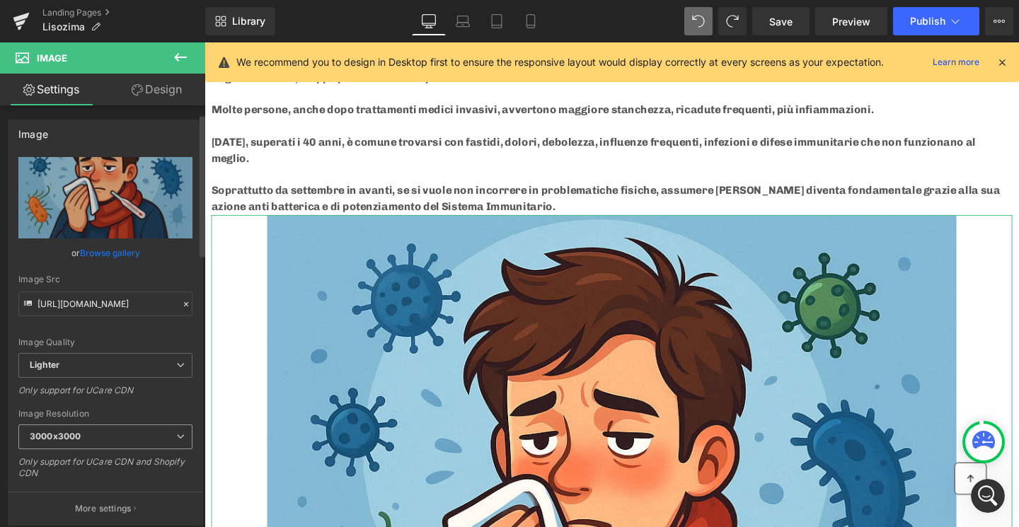
scroll to position [49, 0]
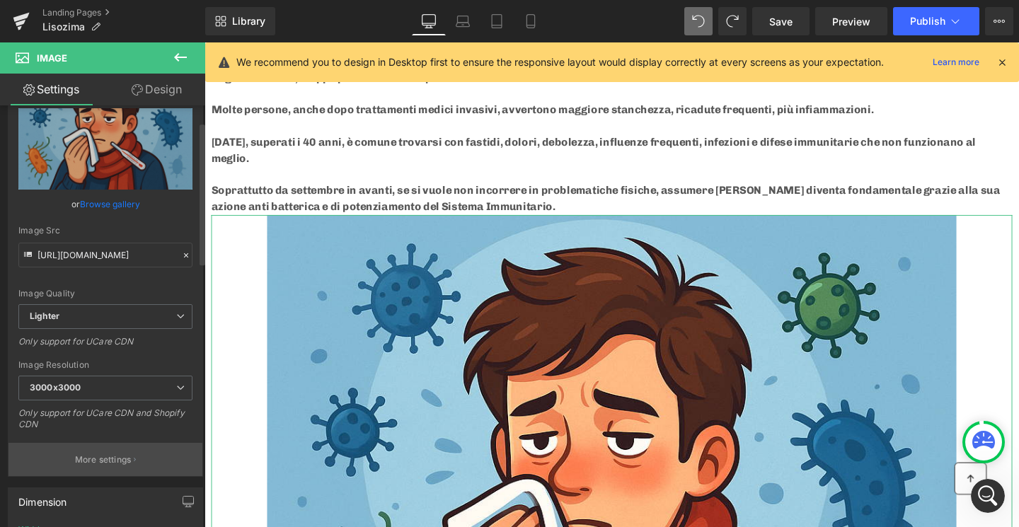
click at [93, 458] on p "More settings" at bounding box center [103, 459] width 57 height 13
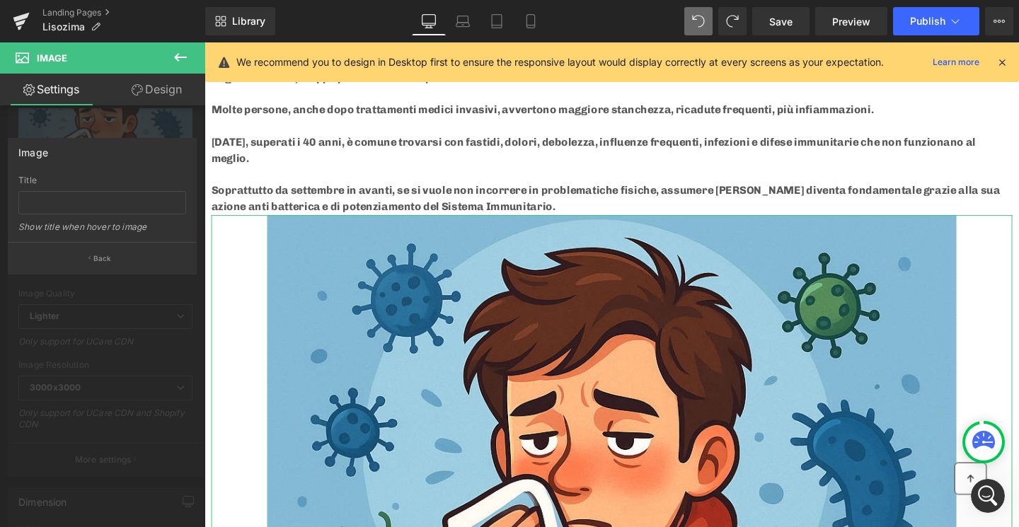
click at [107, 299] on div at bounding box center [102, 288] width 205 height 492
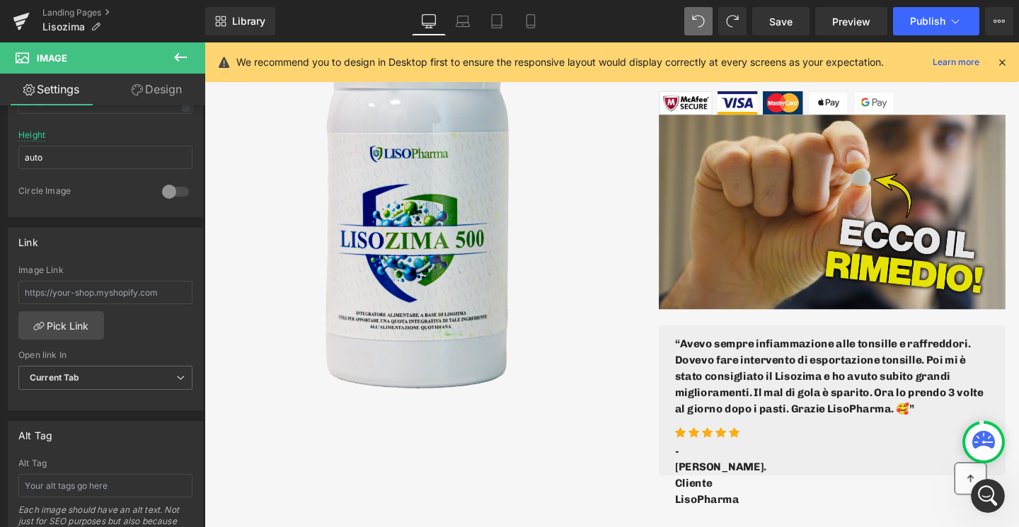
scroll to position [3023, 0]
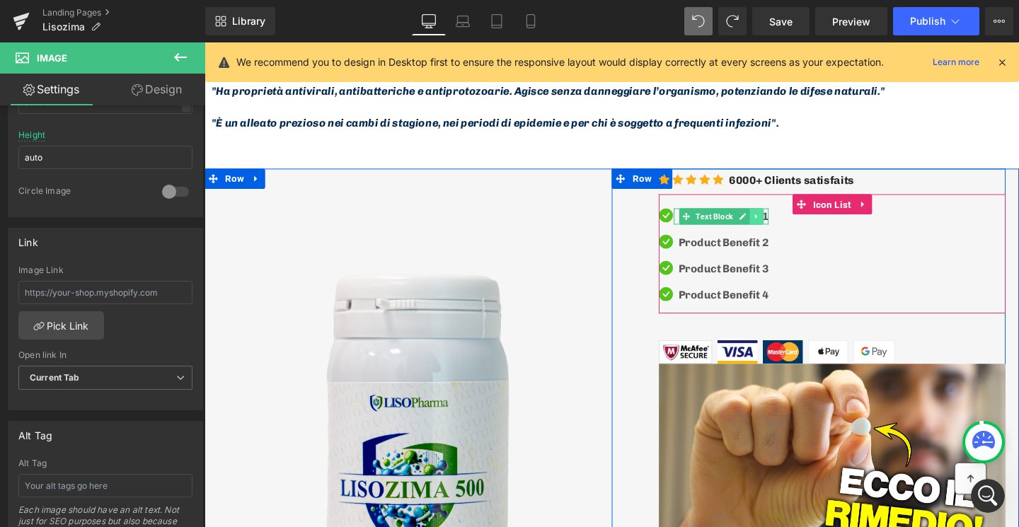
click at [779, 217] on link at bounding box center [784, 225] width 15 height 17
click at [750, 221] on icon at bounding box center [748, 225] width 8 height 8
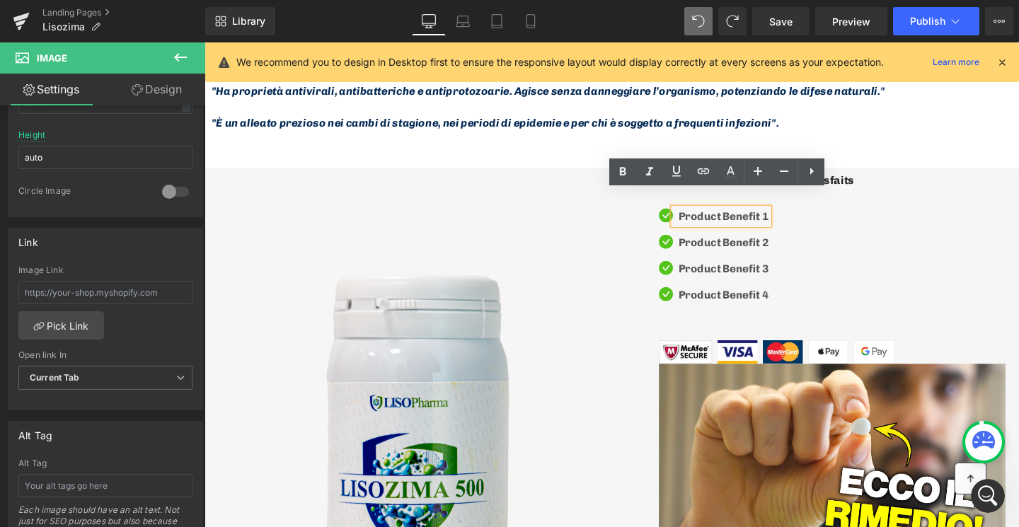
click at [750, 217] on p "Product Benefit 1" at bounding box center [749, 225] width 95 height 17
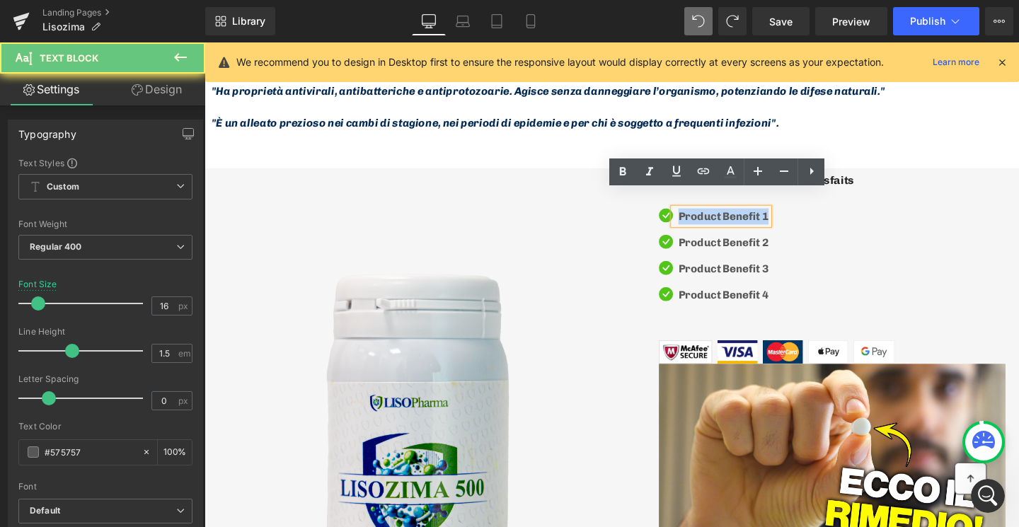
click at [750, 217] on p "Product Benefit 1" at bounding box center [749, 225] width 95 height 17
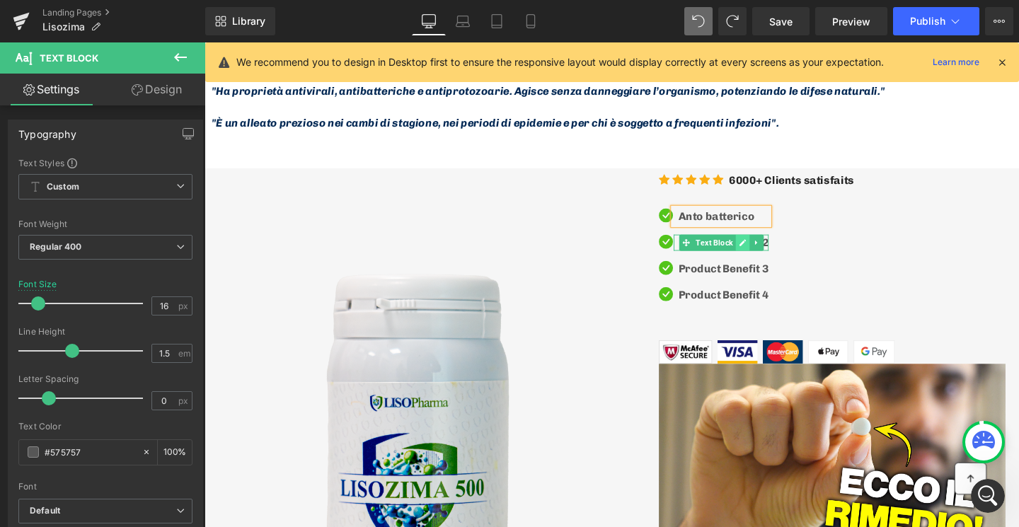
click at [767, 250] on icon at bounding box center [770, 253] width 7 height 7
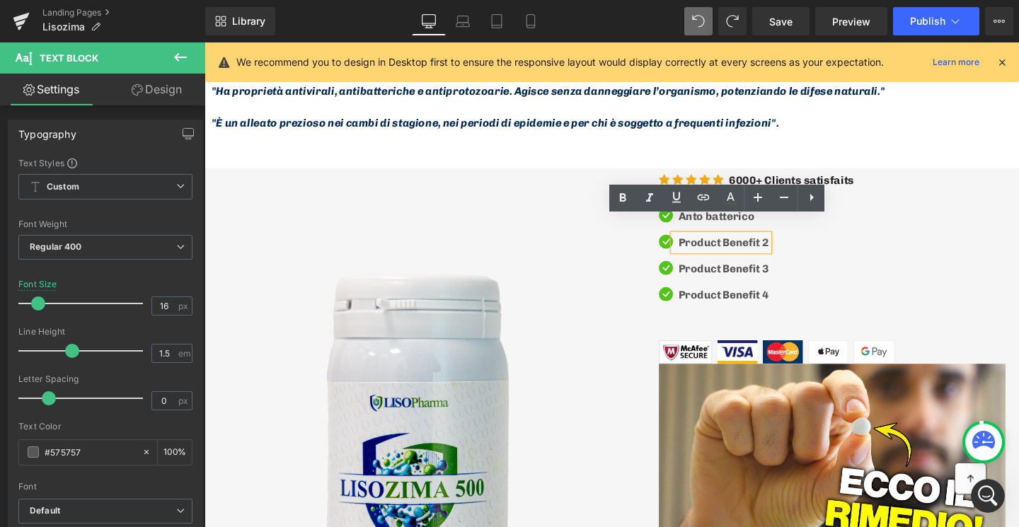
click at [766, 245] on p "Product Benefit 2" at bounding box center [749, 253] width 95 height 17
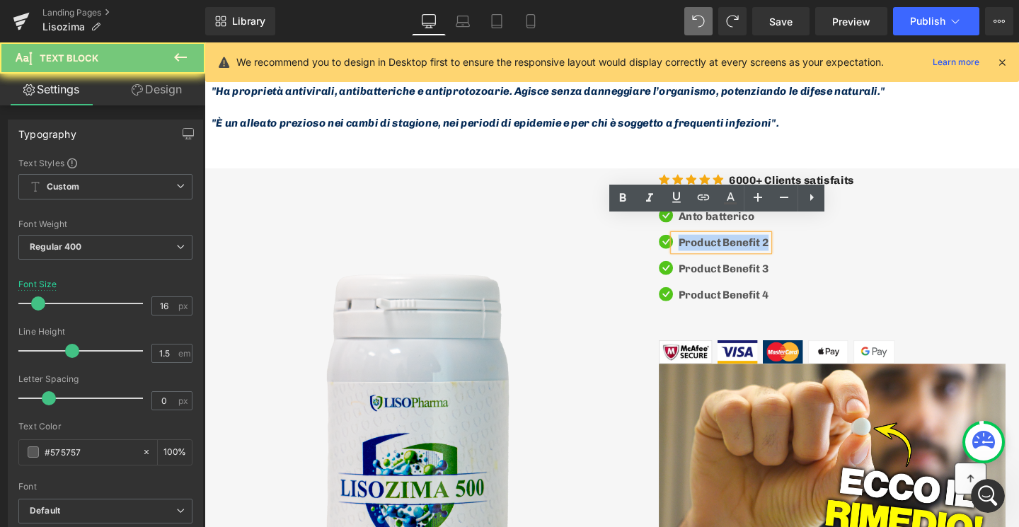
click at [766, 245] on p "Product Benefit 2" at bounding box center [749, 253] width 95 height 17
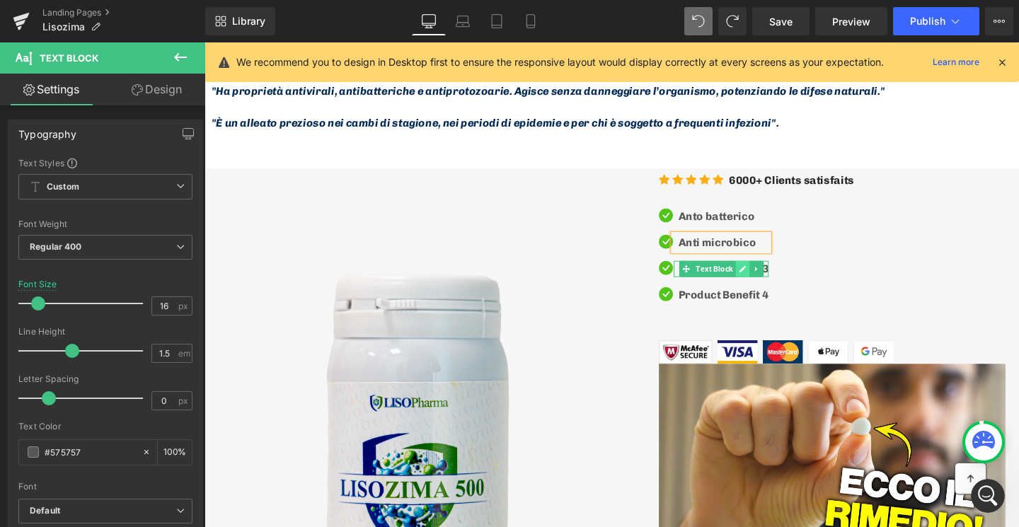
click at [770, 277] on icon at bounding box center [770, 281] width 8 height 8
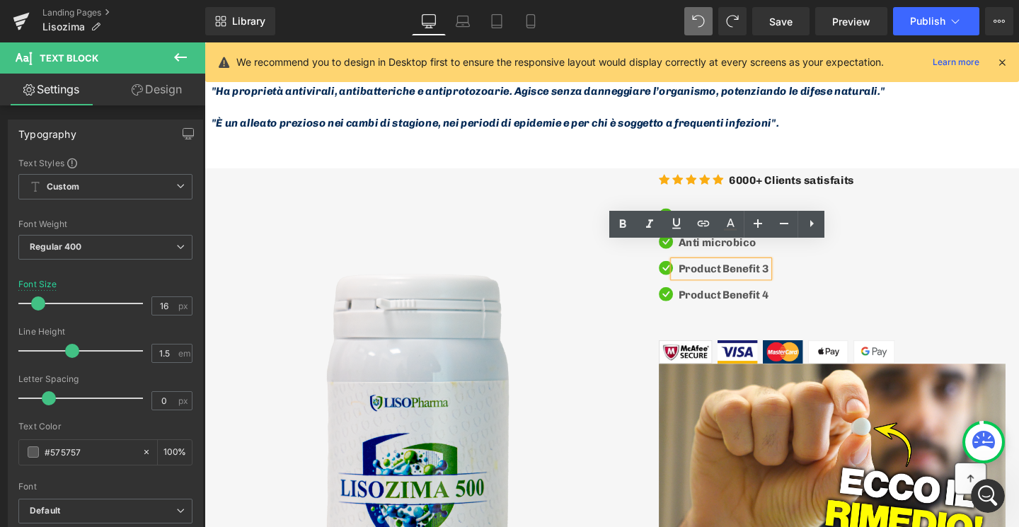
click at [770, 272] on p "Product Benefit 3" at bounding box center [749, 280] width 95 height 17
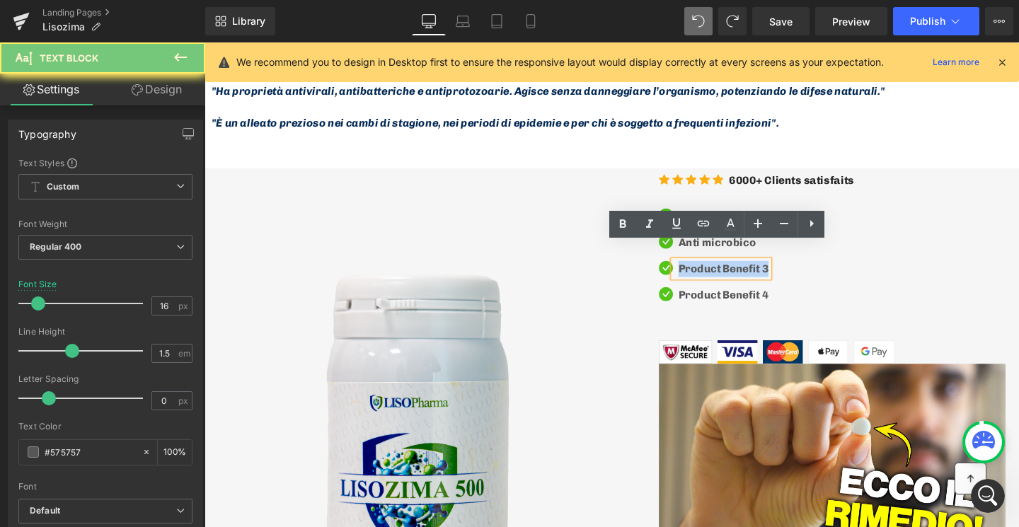
click at [770, 272] on p "Product Benefit 3" at bounding box center [749, 280] width 95 height 17
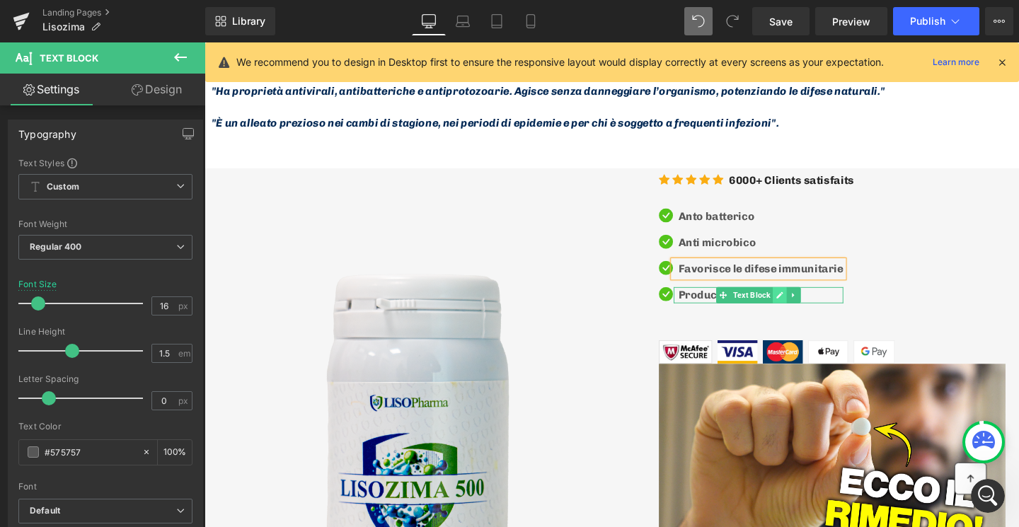
click at [806, 304] on icon at bounding box center [809, 308] width 8 height 8
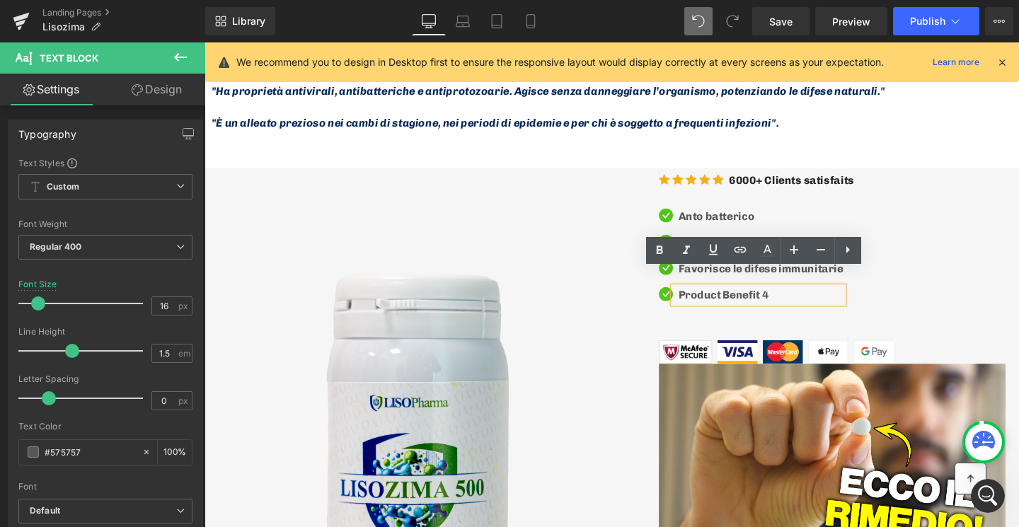
click at [776, 300] on p "Product Benefit 4" at bounding box center [788, 308] width 173 height 17
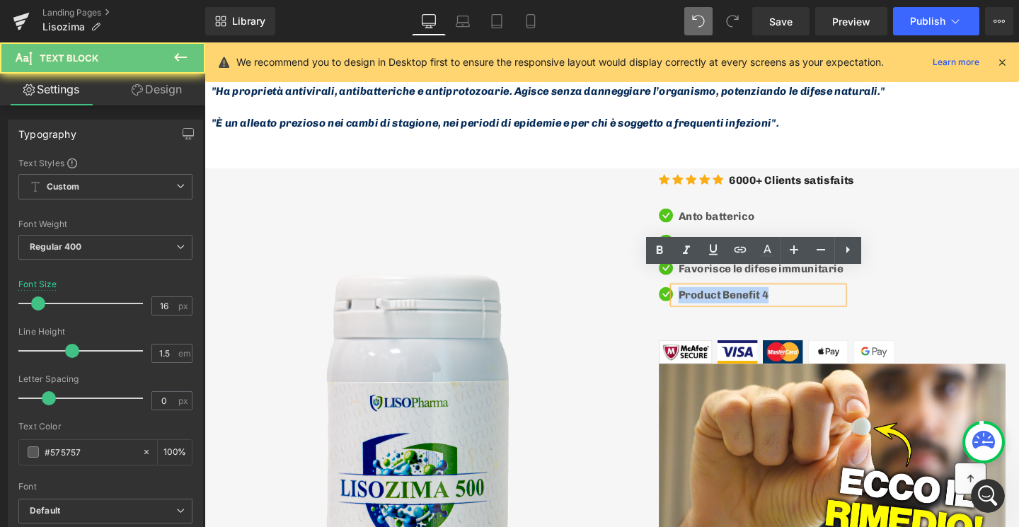
click at [776, 300] on p "Product Benefit 4" at bounding box center [788, 308] width 173 height 17
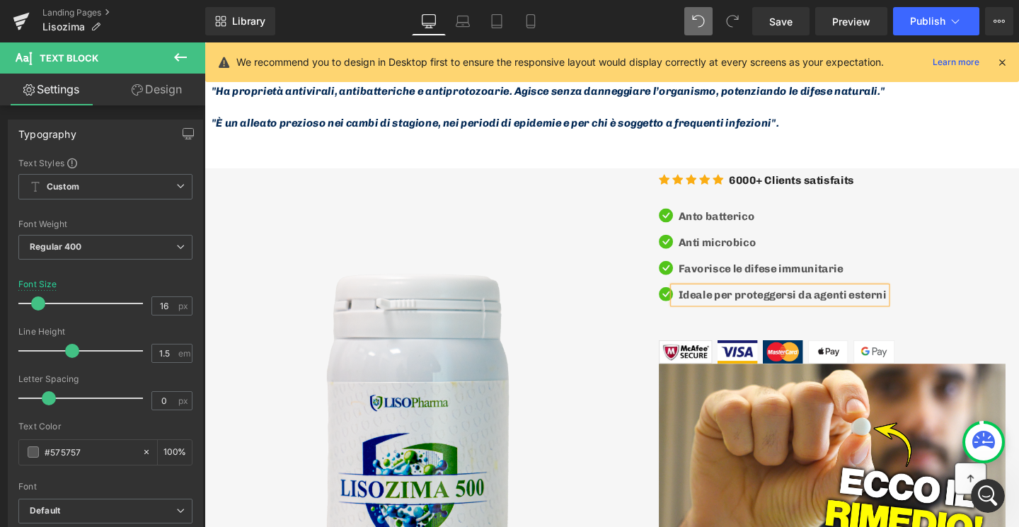
click at [975, 202] on div "Icon Anto batterico Text Block Icon Anti microbico Text Block Icon Favorisce le…" at bounding box center [864, 264] width 364 height 125
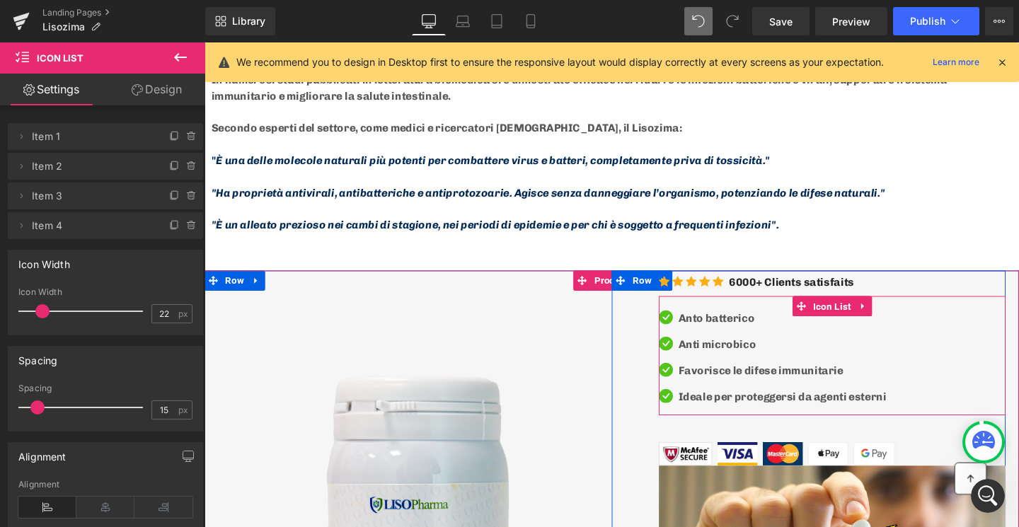
scroll to position [2884, 0]
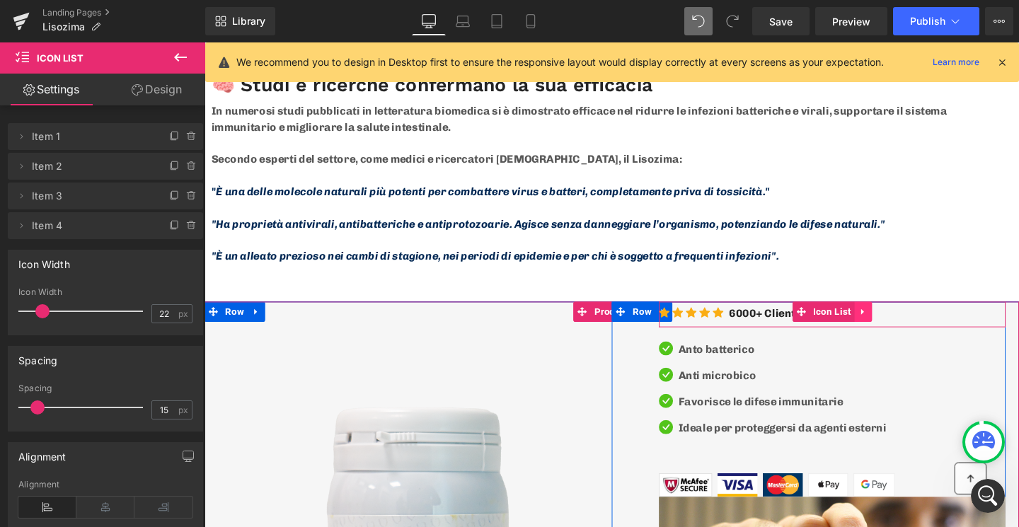
click at [895, 323] on icon at bounding box center [896, 326] width 3 height 6
click at [907, 320] on icon at bounding box center [906, 325] width 10 height 10
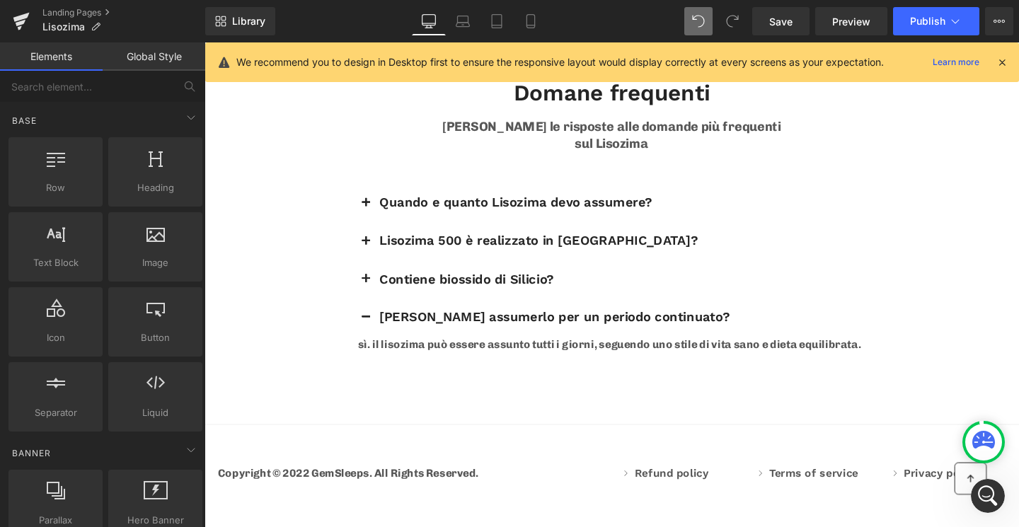
scroll to position [8133, 0]
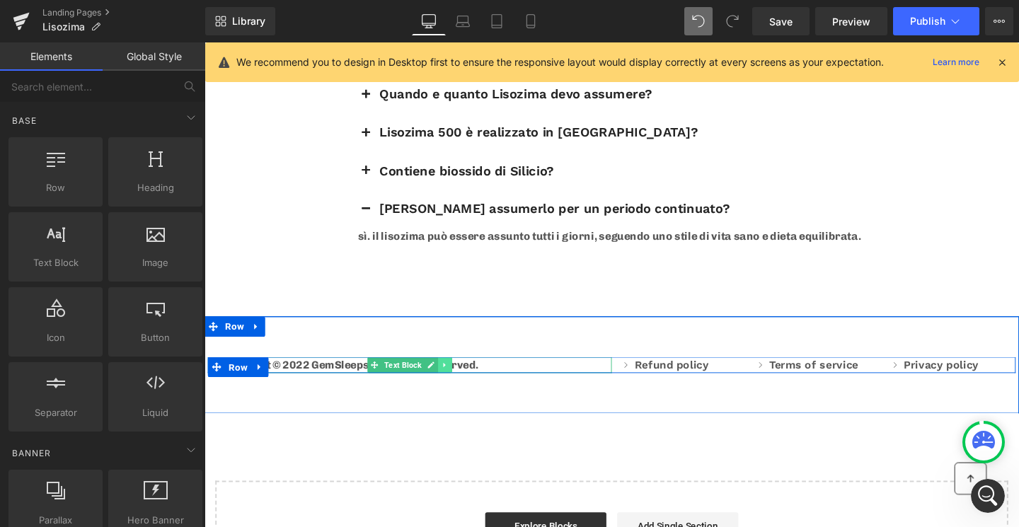
click at [463, 373] on link at bounding box center [457, 381] width 15 height 17
click at [467, 378] on icon at bounding box center [464, 382] width 8 height 8
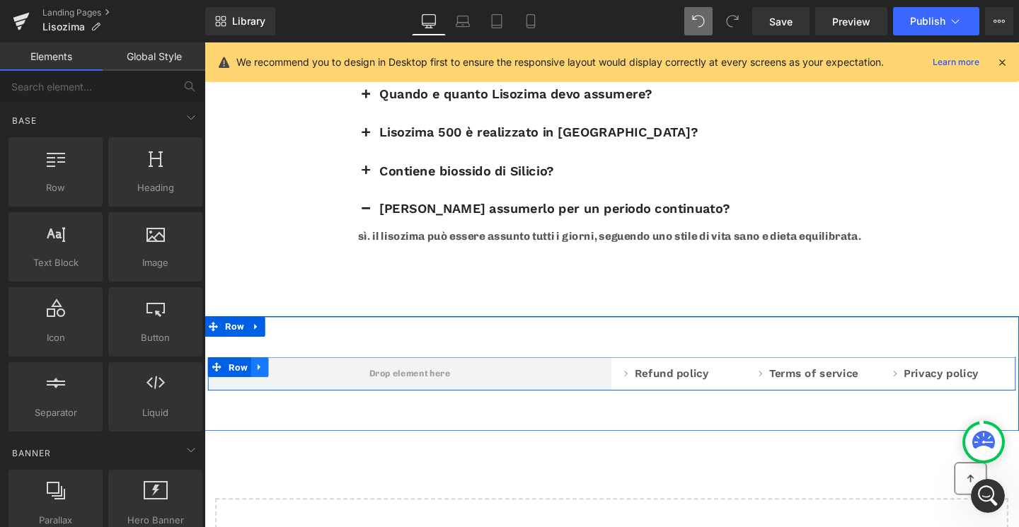
click at [264, 378] on icon at bounding box center [262, 383] width 10 height 11
click at [292, 373] on link at bounding box center [299, 383] width 18 height 21
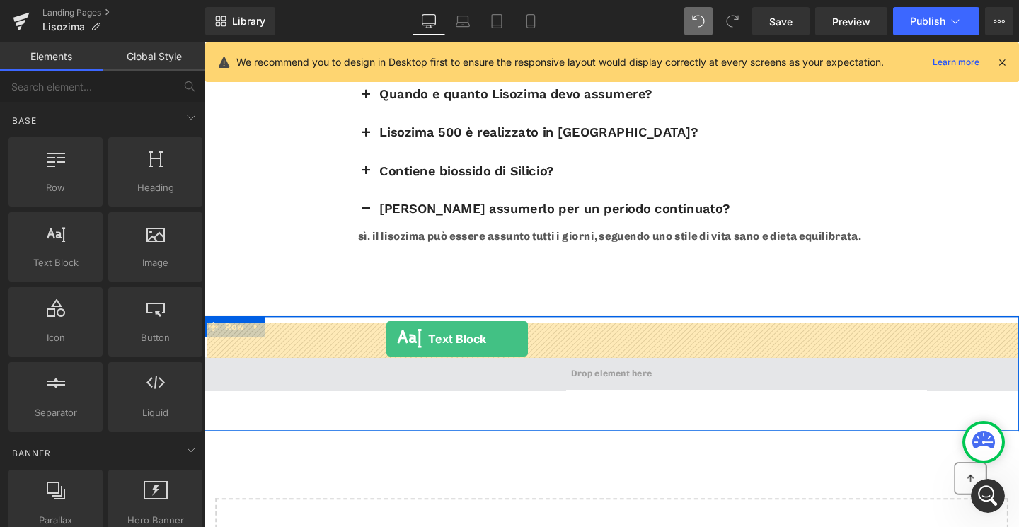
drag, startPoint x: 272, startPoint y: 281, endPoint x: 395, endPoint y: 354, distance: 144.0
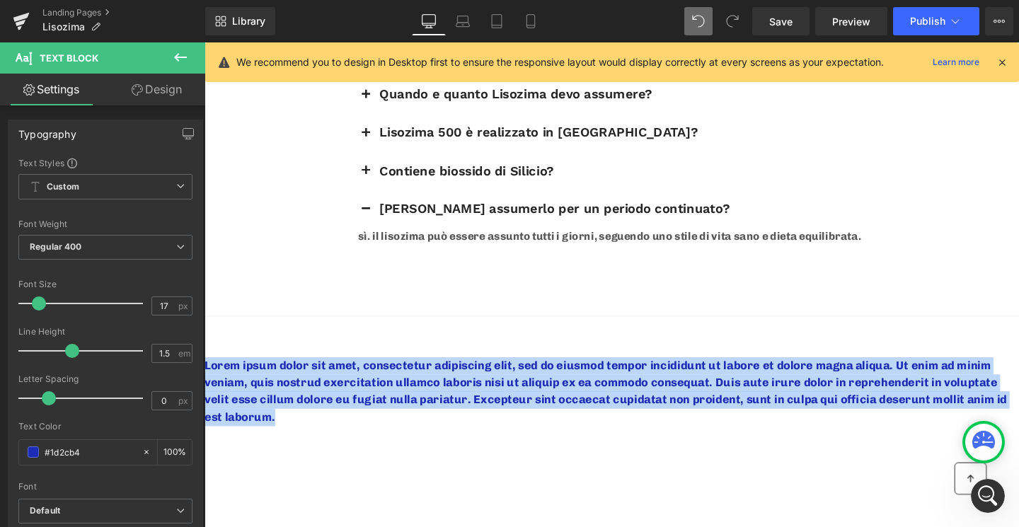
drag, startPoint x: 304, startPoint y: 394, endPoint x: 163, endPoint y: 276, distance: 184.3
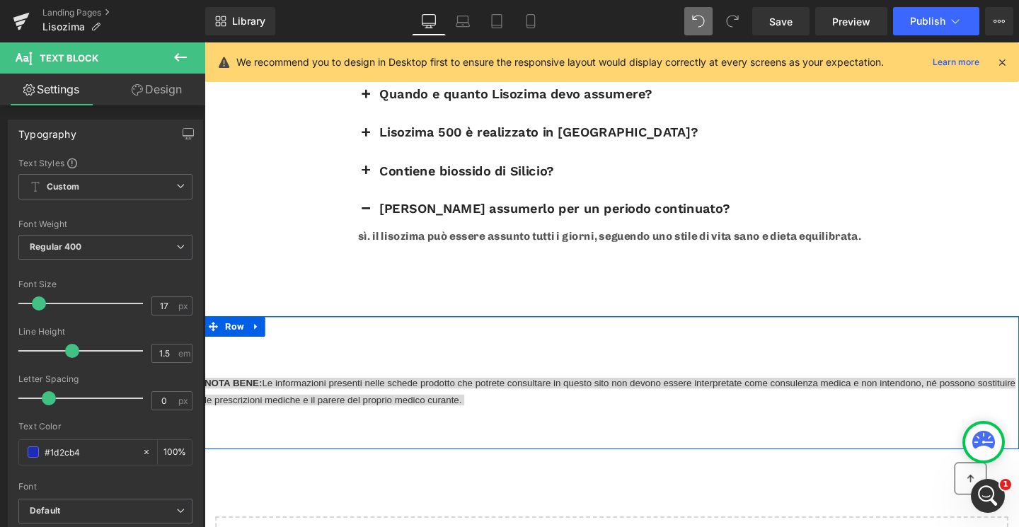
click at [522, 414] on div "NOTA BENE: Le informazioni presenti nelle schede prodotto che potrete consultar…" at bounding box center [632, 400] width 856 height 140
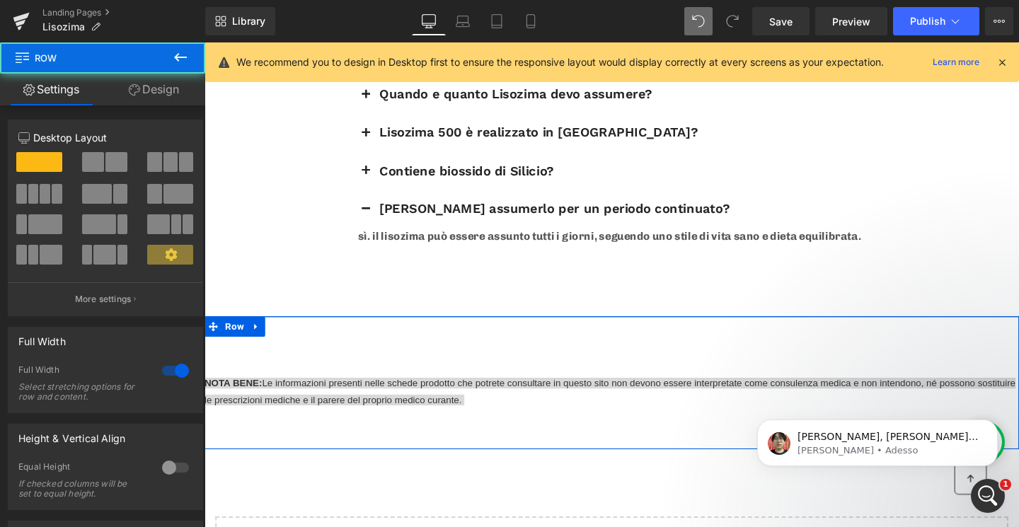
scroll to position [2391, 0]
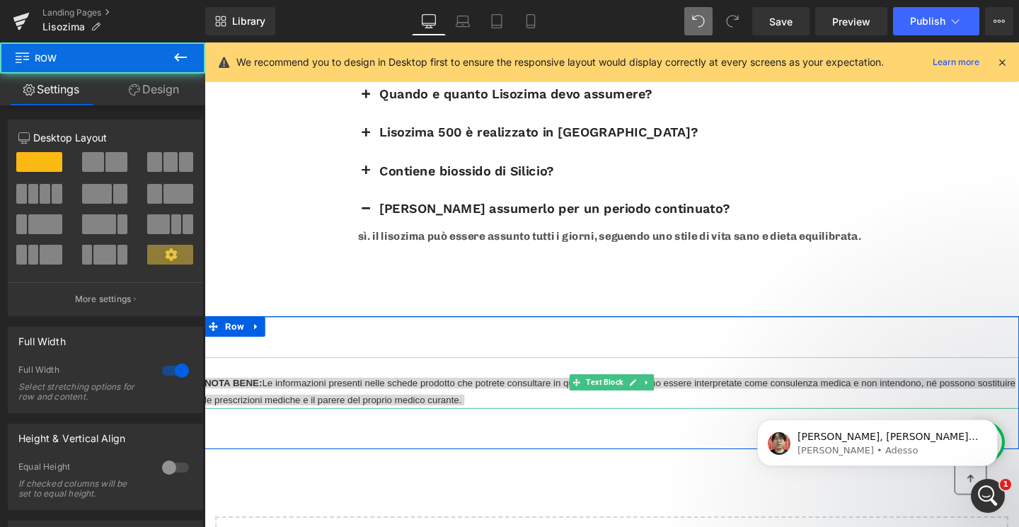
click at [508, 380] on p "NOTA BENE: Le informazioni presenti nelle schede prodotto che potrete consultar…" at bounding box center [632, 400] width 856 height 54
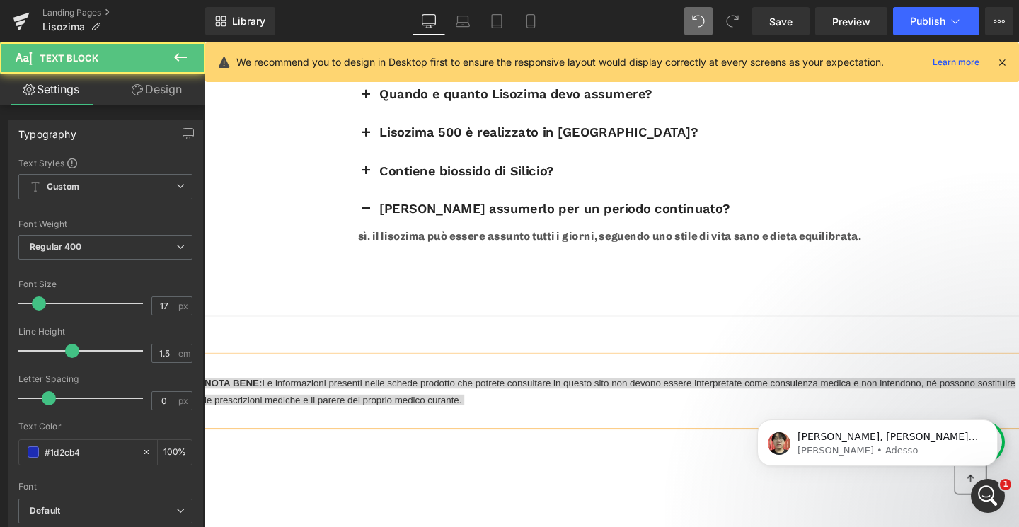
click at [509, 427] on p at bounding box center [632, 436] width 856 height 18
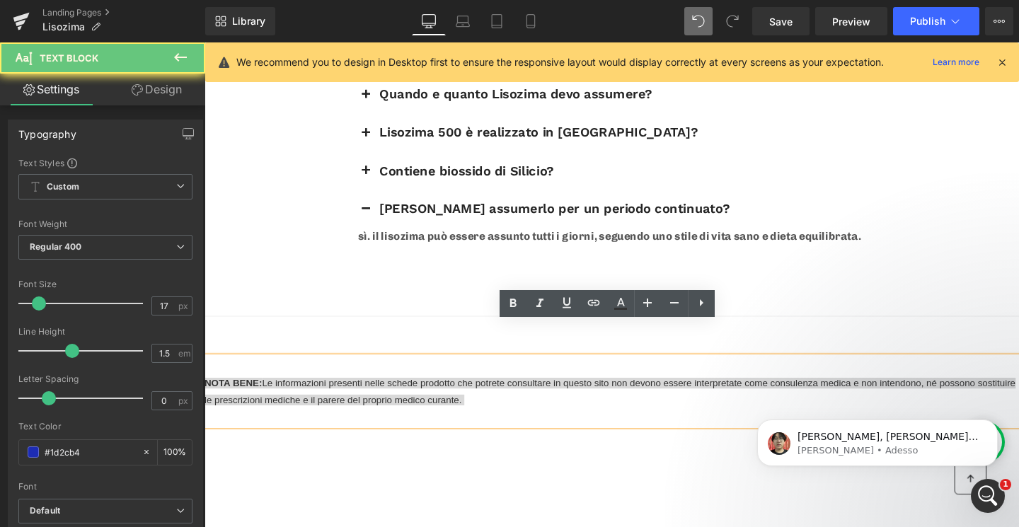
click at [499, 386] on p "NOTA BENE: Le informazioni presenti nelle schede prodotto che potrete consultar…" at bounding box center [632, 400] width 856 height 54
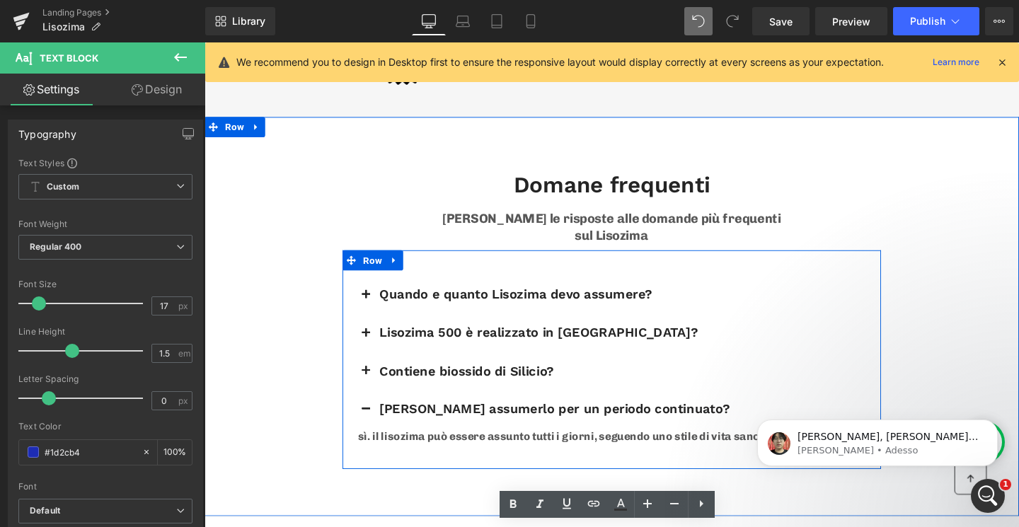
scroll to position [8242, 0]
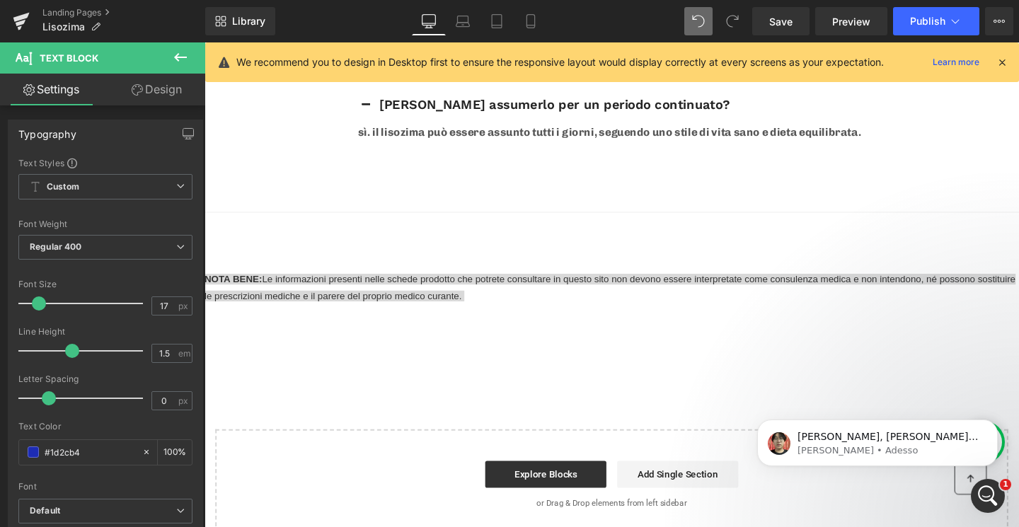
click at [176, 58] on icon at bounding box center [180, 57] width 13 height 8
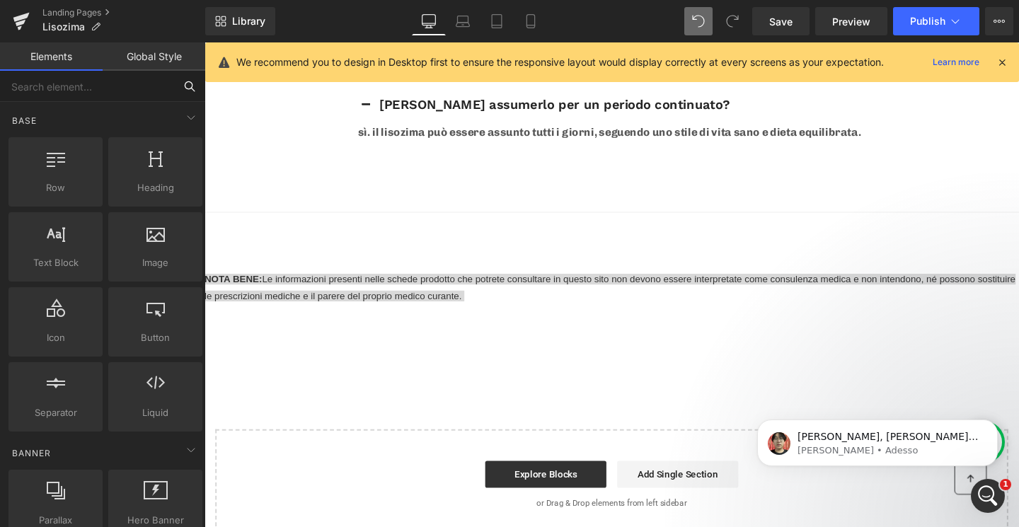
click at [127, 94] on input "text" at bounding box center [87, 86] width 174 height 31
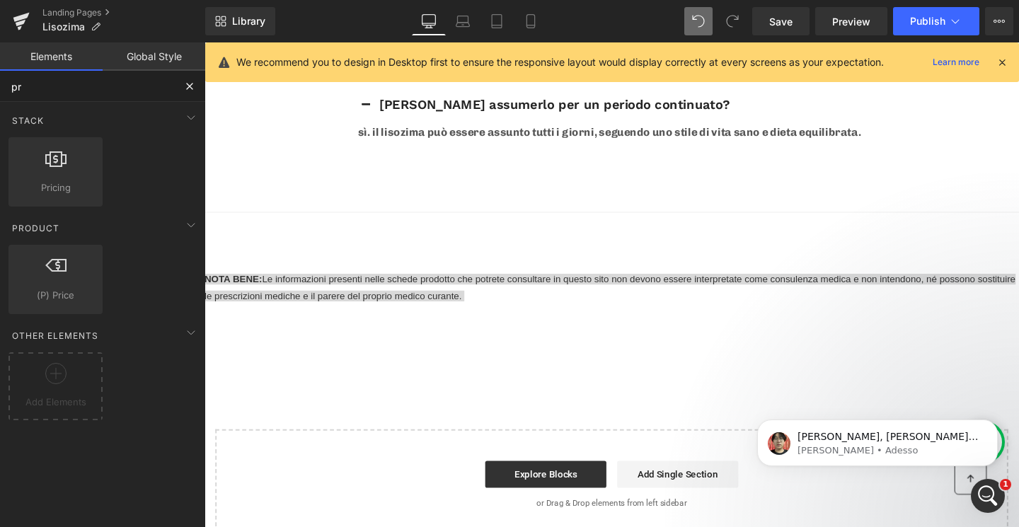
type input "p"
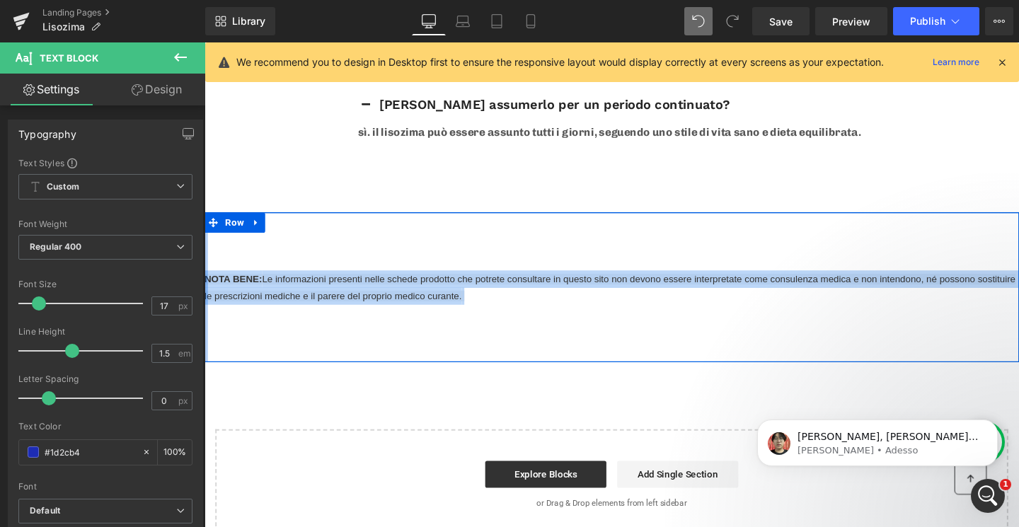
drag, startPoint x: 492, startPoint y: 274, endPoint x: 206, endPoint y: 254, distance: 286.5
click at [206, 254] on div "NOTA BENE: Le informazioni presenti nelle schede prodotto che potrete consultar…" at bounding box center [632, 300] width 856 height 158
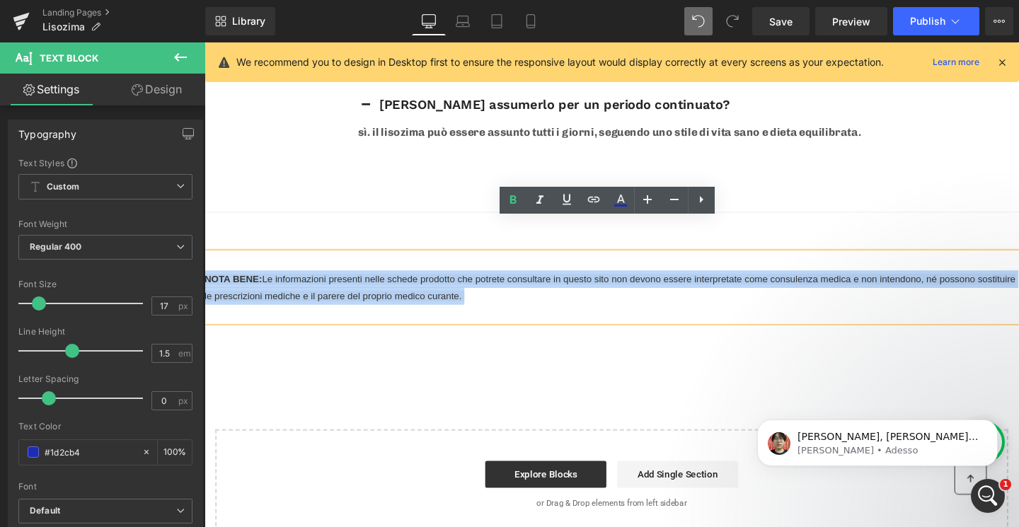
copy p "NOTA BENE: Le informazioni presenti nelle schede prodotto che potrete consultar…"
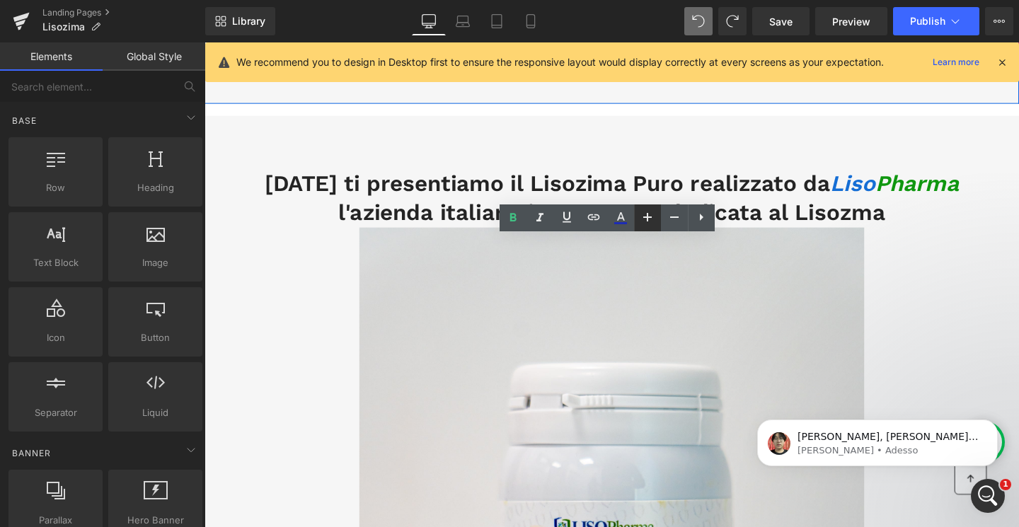
scroll to position [3938, 0]
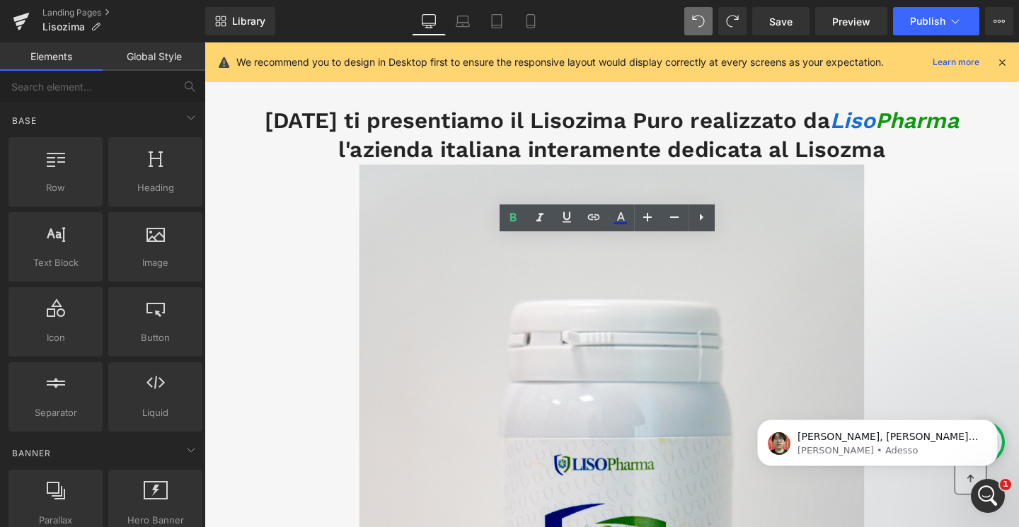
click at [555, 33] on div "Library Desktop Desktop Laptop Tablet Mobile Save Preview Publish Scheduled Vie…" at bounding box center [611, 21] width 813 height 28
click at [538, 25] on link "Mobile" at bounding box center [530, 21] width 34 height 28
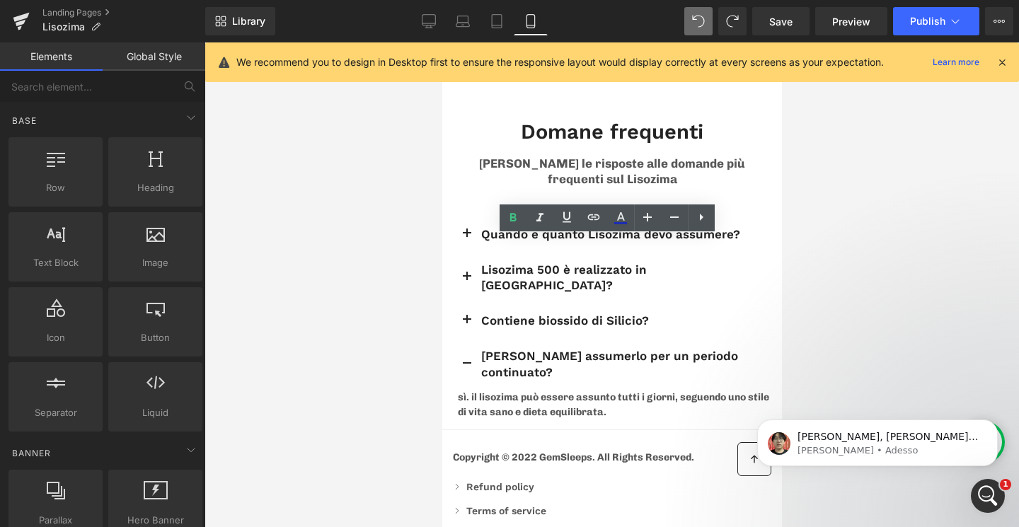
scroll to position [6672, 0]
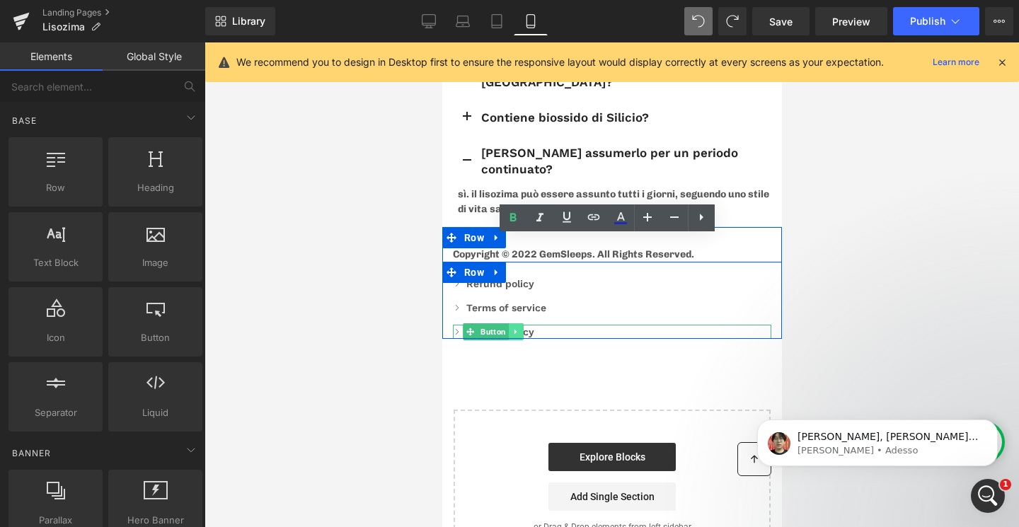
click at [516, 327] on icon at bounding box center [515, 331] width 8 height 8
click at [476, 323] on link "Button" at bounding box center [463, 331] width 46 height 17
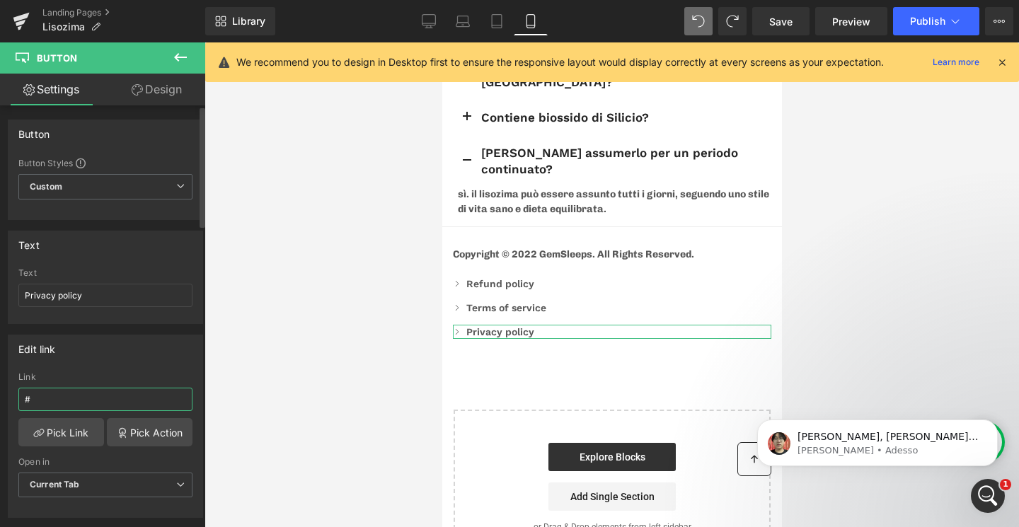
click at [103, 401] on input "#" at bounding box center [105, 399] width 174 height 23
paste input "https://www.elisird.com/privacy-policy/"
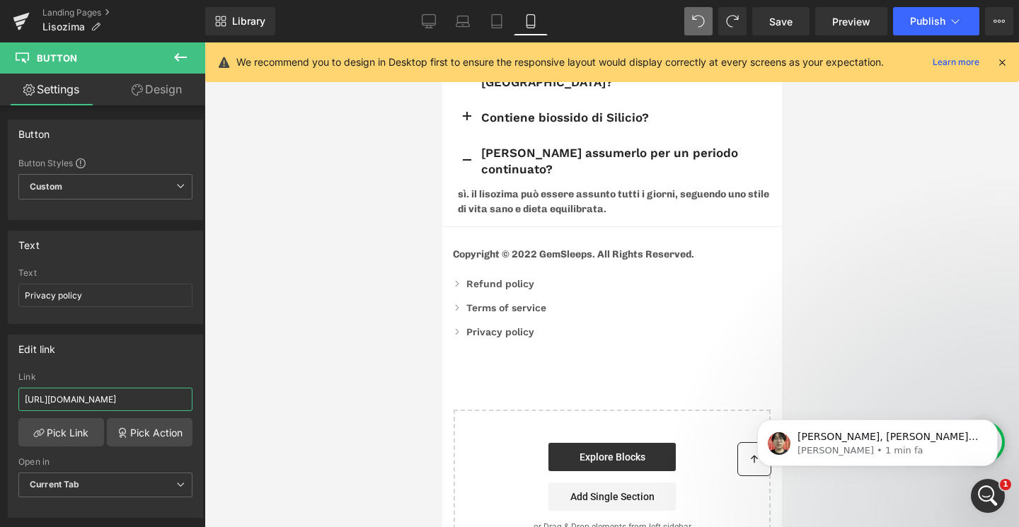
type input "https://www.elisird.com/privacy-policy/"
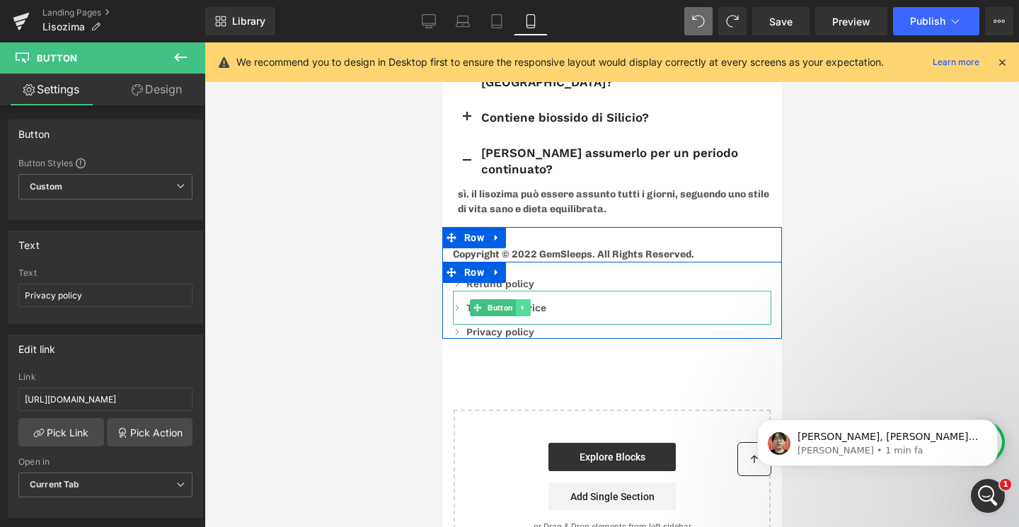
click at [524, 303] on icon at bounding box center [522, 307] width 8 height 8
click at [610, 291] on div "Terms of service" at bounding box center [611, 308] width 318 height 34
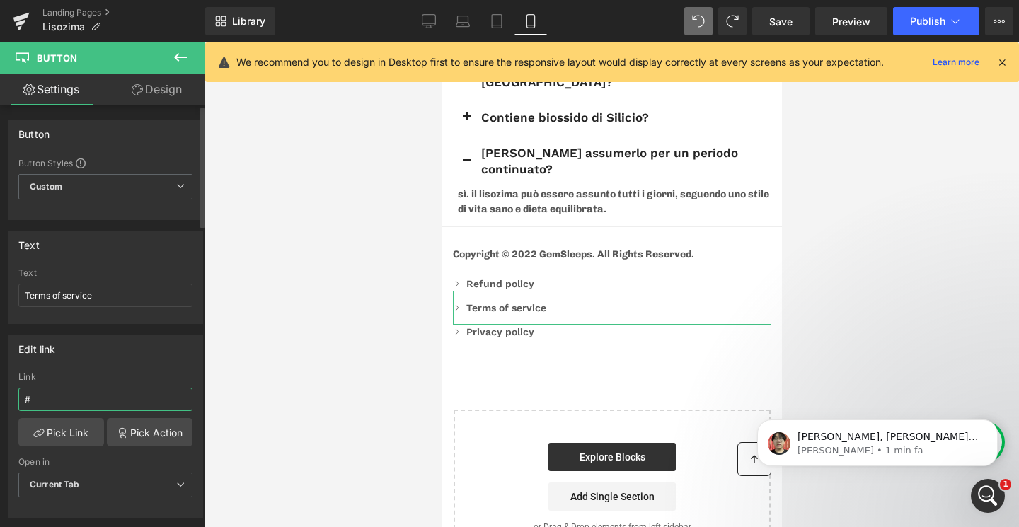
click at [50, 395] on input "#" at bounding box center [105, 399] width 174 height 23
paste input "https://www.elisird.com/termini-e-condizioni/"
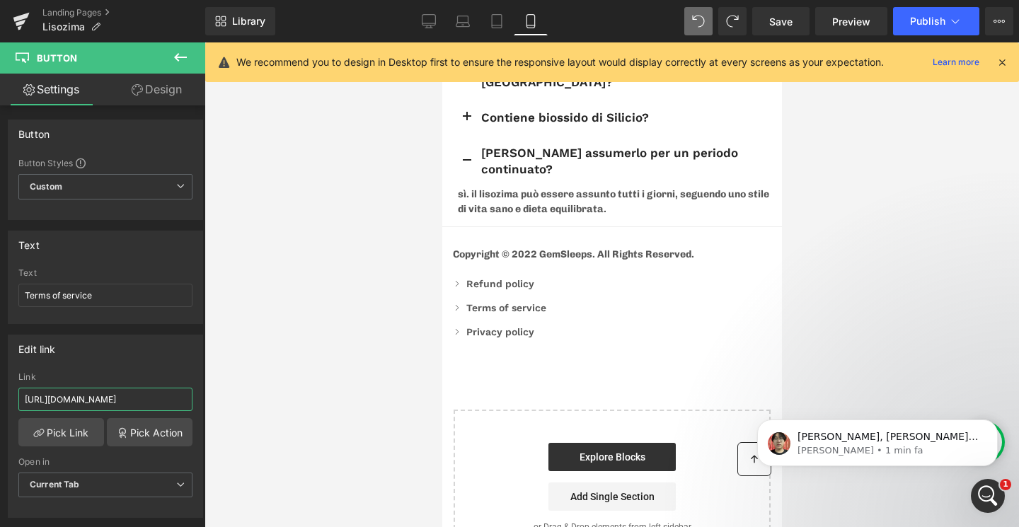
type input "https://www.elisird.com/termini-e-condizioni/"
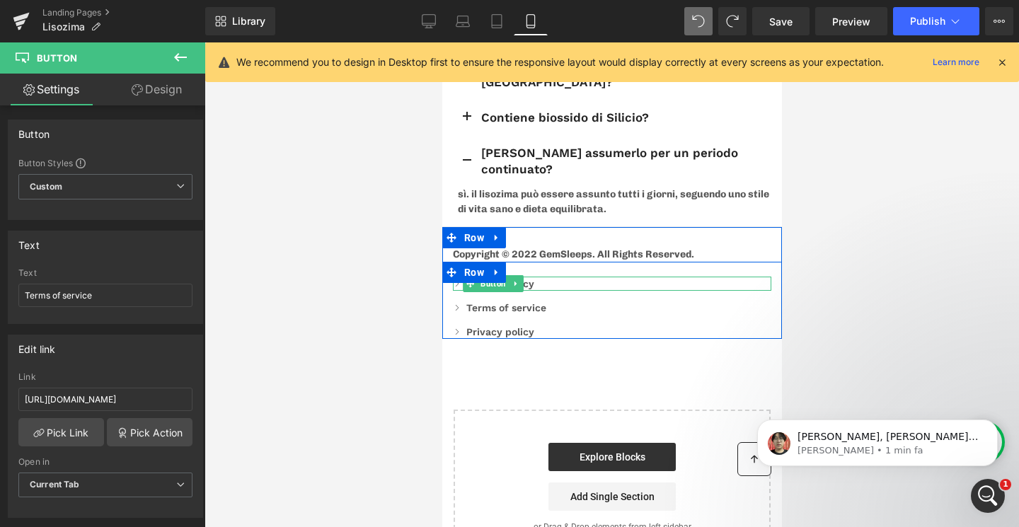
click at [548, 277] on div "Refund policy" at bounding box center [611, 284] width 318 height 14
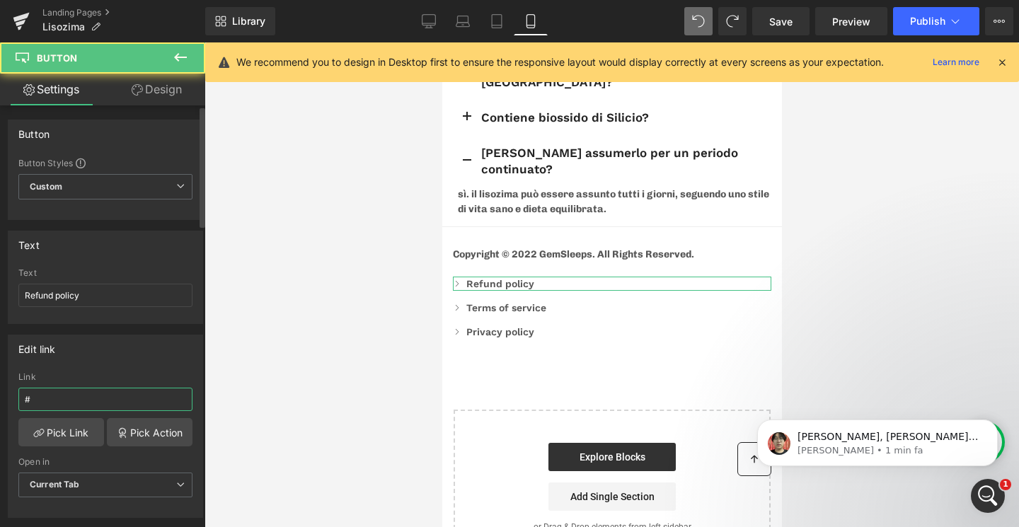
click at [88, 400] on input "#" at bounding box center [105, 399] width 174 height 23
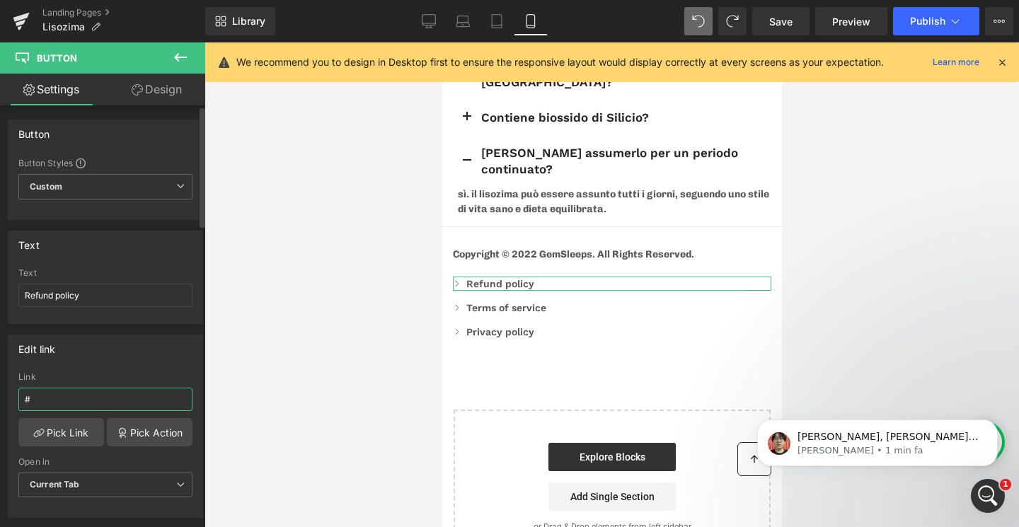
click at [88, 400] on input "#" at bounding box center [105, 399] width 174 height 23
paste input "https://www.elisird.com/politica-di-rimborso/"
type input "https://www.elisird.com/politica-di-rimborso/"
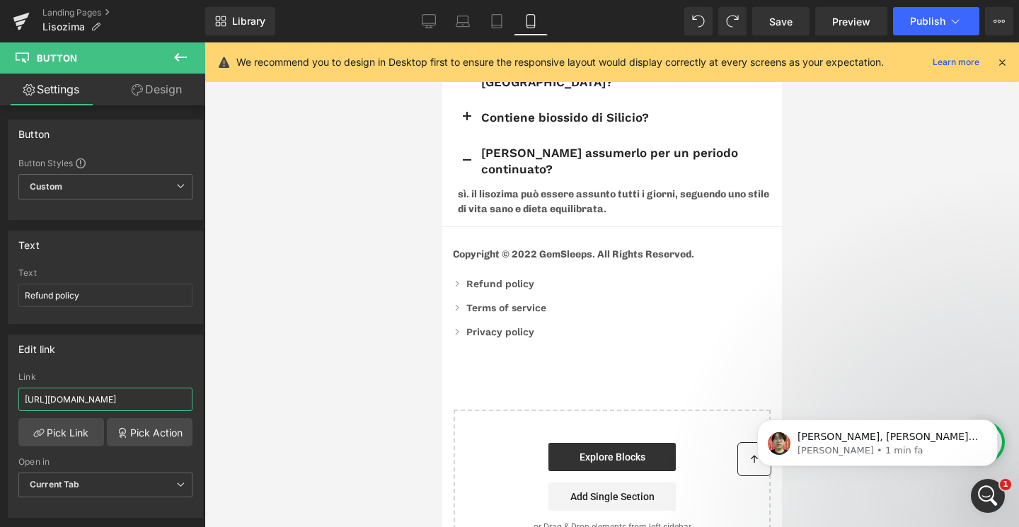
scroll to position [2445, 0]
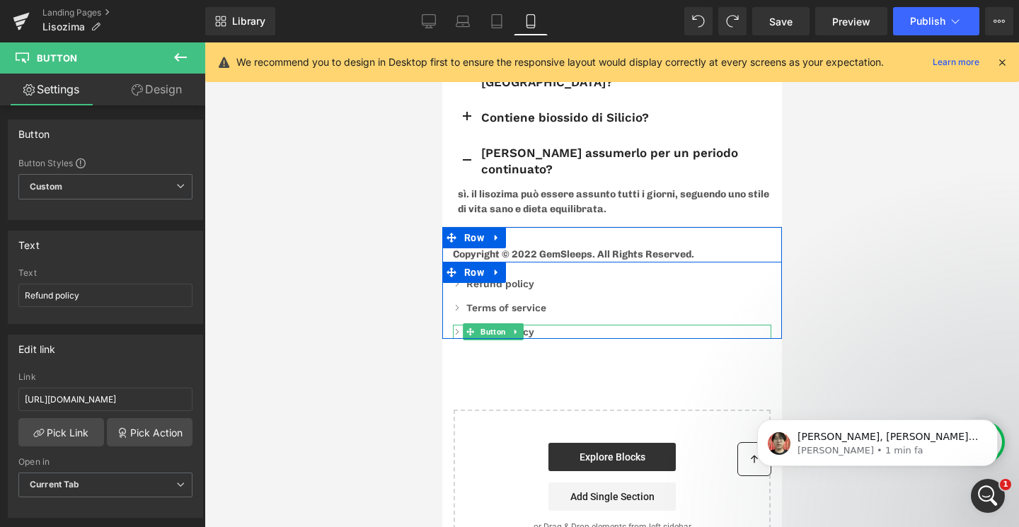
click at [535, 325] on div "Privacy policy" at bounding box center [611, 332] width 318 height 14
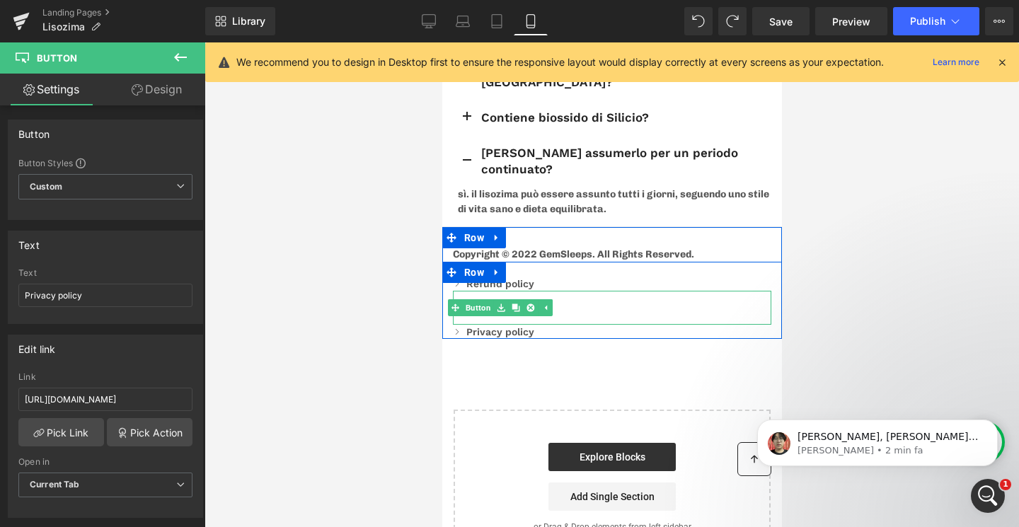
click at [576, 291] on div "Terms of service" at bounding box center [611, 308] width 318 height 34
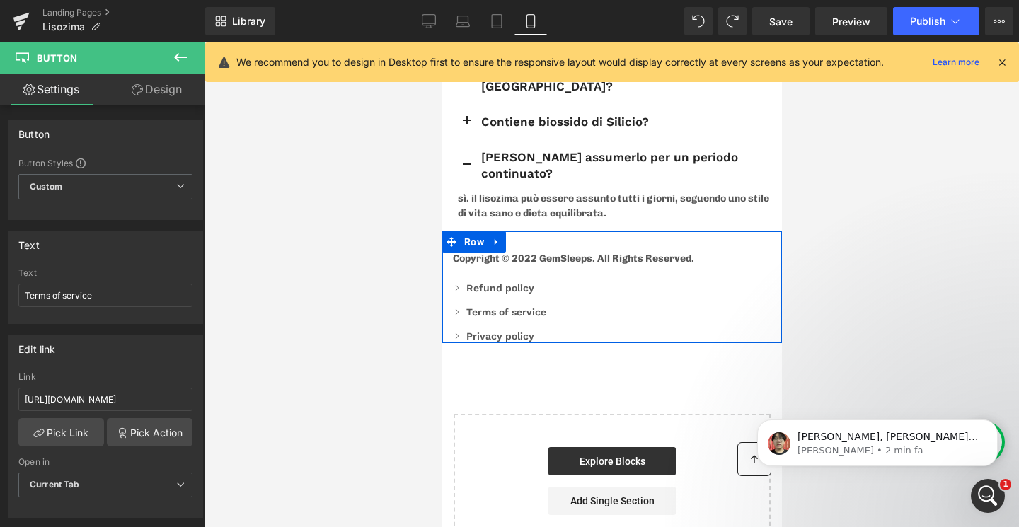
scroll to position [2391, 0]
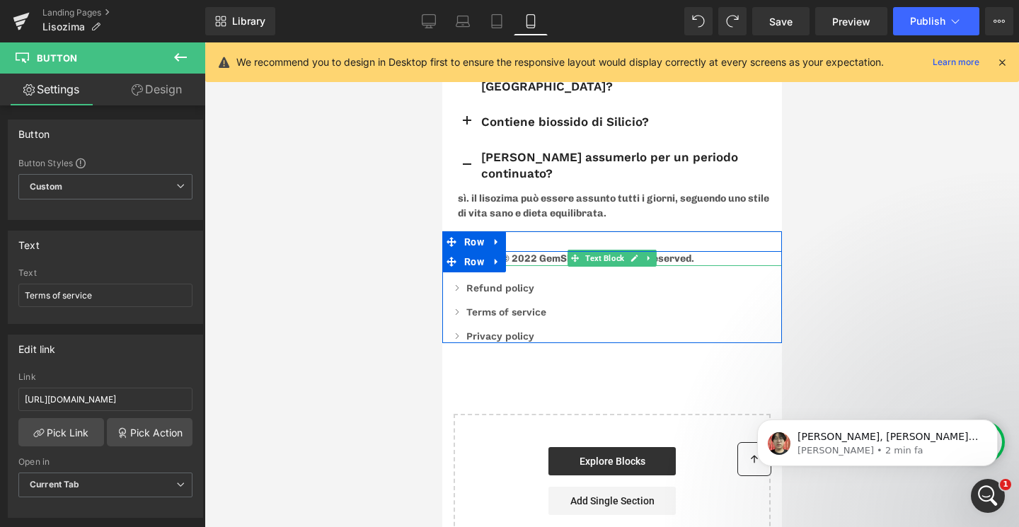
click at [562, 251] on p "Copyright © 2022 GemSleeps. All Rights Reserved." at bounding box center [616, 258] width 329 height 15
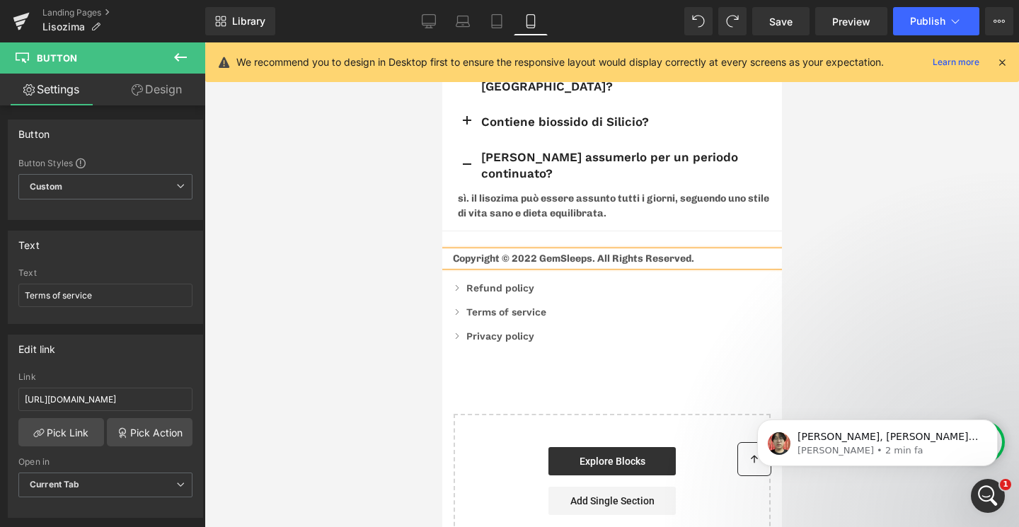
click at [562, 251] on p "Copyright © 2022 GemSleeps. All Rights Reserved." at bounding box center [616, 258] width 329 height 15
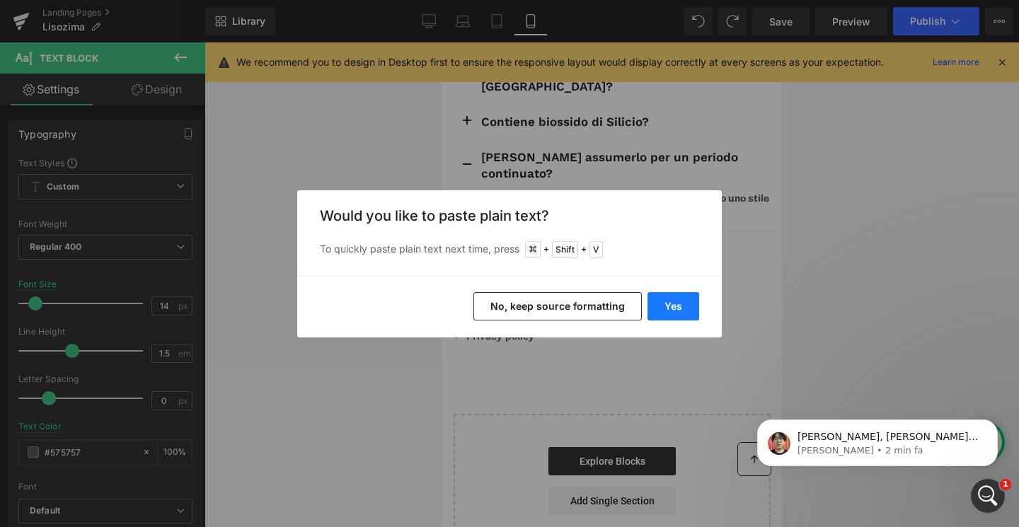
click at [673, 309] on button "Yes" at bounding box center [673, 306] width 52 height 28
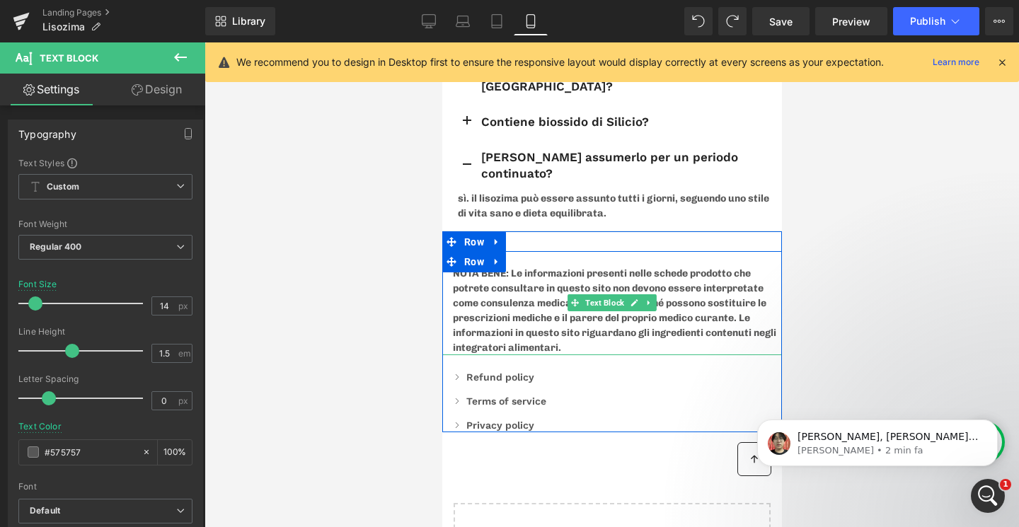
scroll to position [2445, 0]
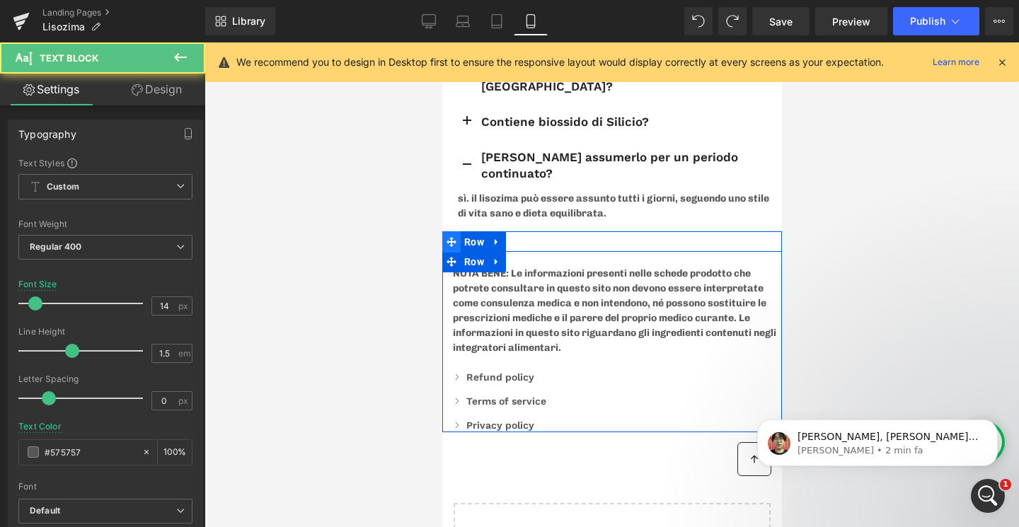
drag, startPoint x: 576, startPoint y: 284, endPoint x: 448, endPoint y: 187, distance: 160.0
click at [448, 231] on div "NOTA BENE: Le informazioni presenti nelle schede prodotto che potrete consultar…" at bounding box center [611, 332] width 340 height 202
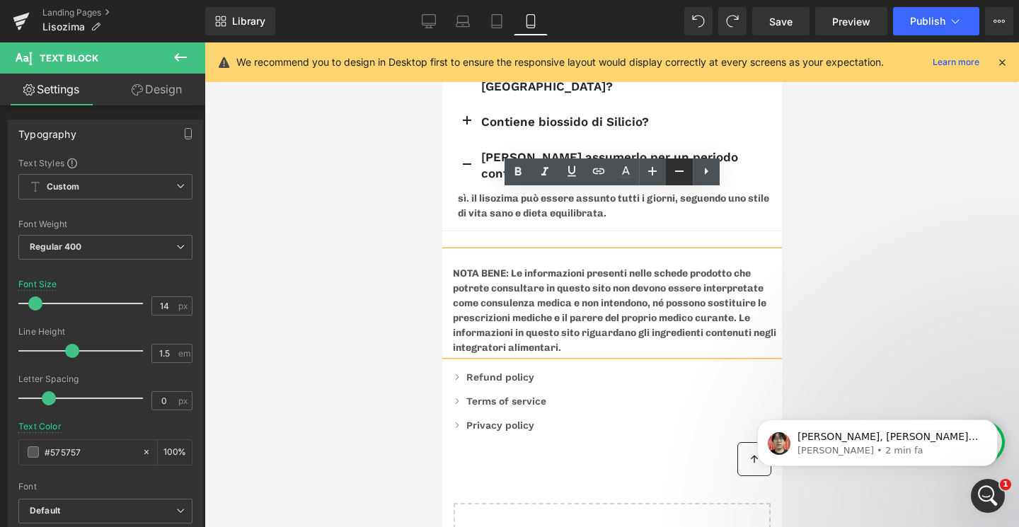
click at [686, 172] on icon at bounding box center [679, 171] width 17 height 17
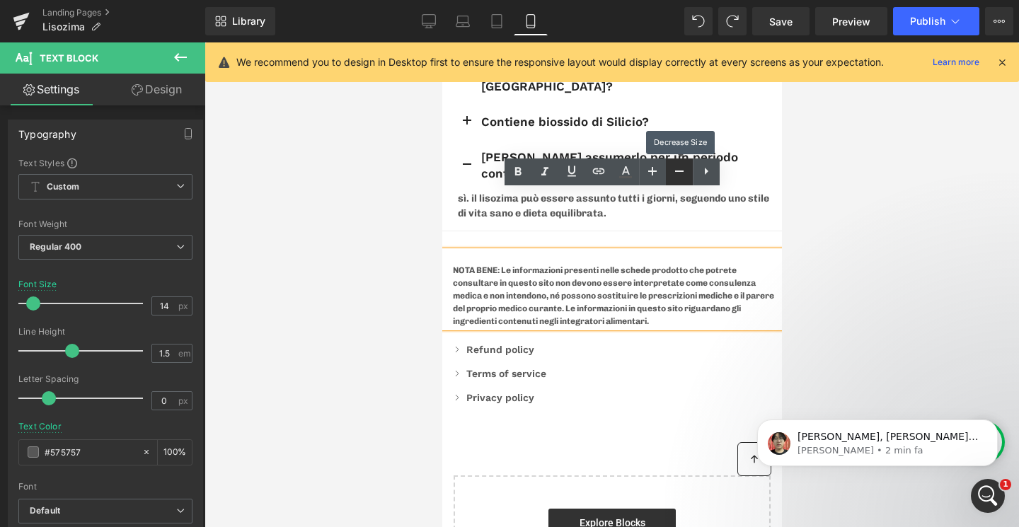
click at [686, 172] on icon at bounding box center [679, 171] width 17 height 17
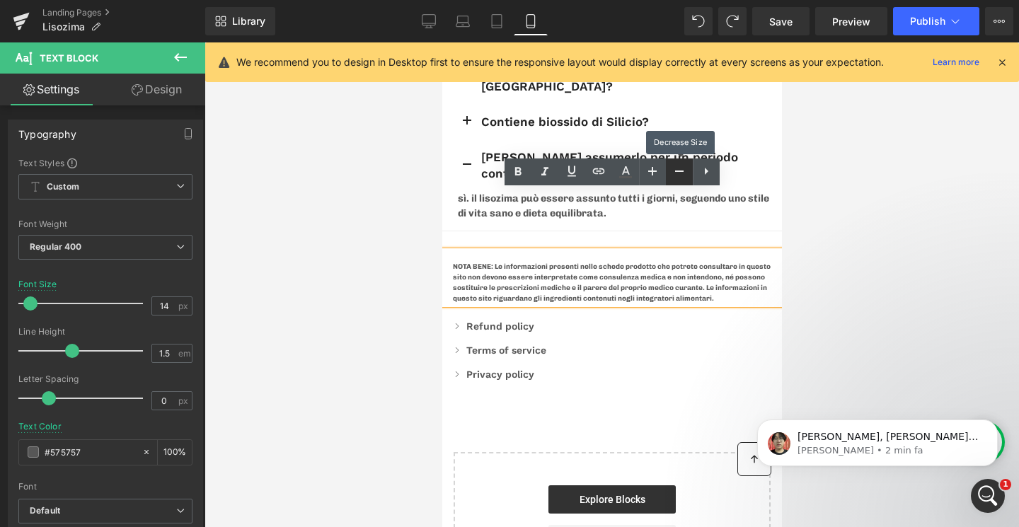
click at [686, 172] on icon at bounding box center [679, 171] width 17 height 17
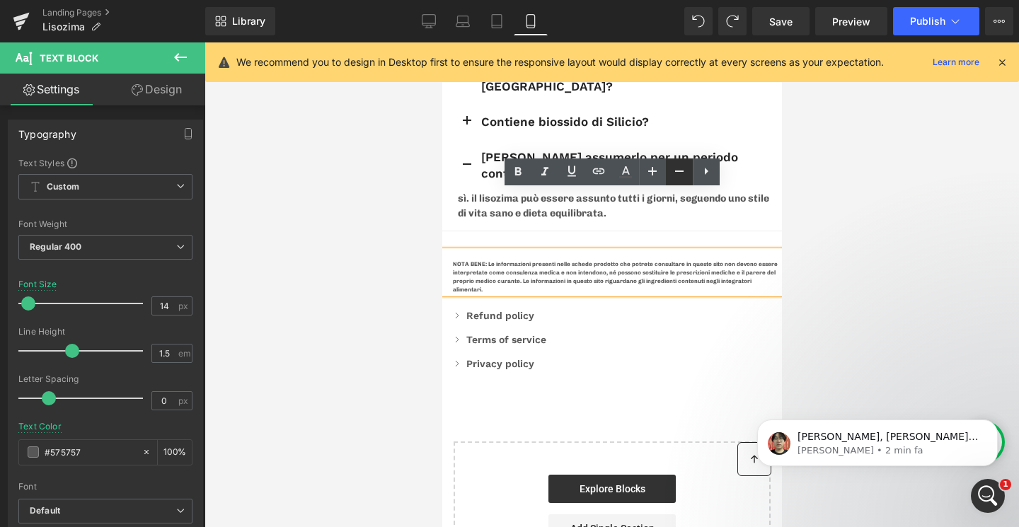
click at [673, 172] on icon at bounding box center [679, 171] width 17 height 17
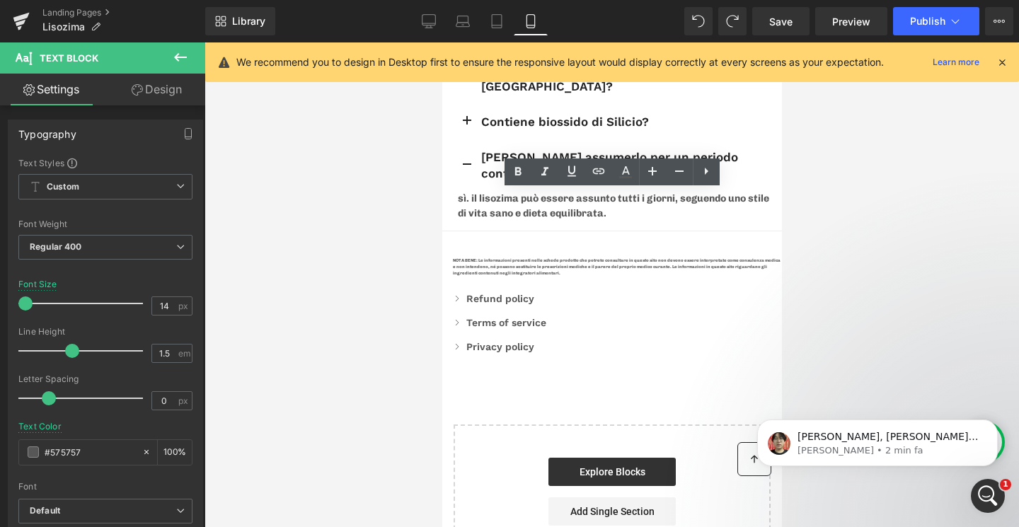
click at [823, 252] on div at bounding box center [611, 284] width 814 height 484
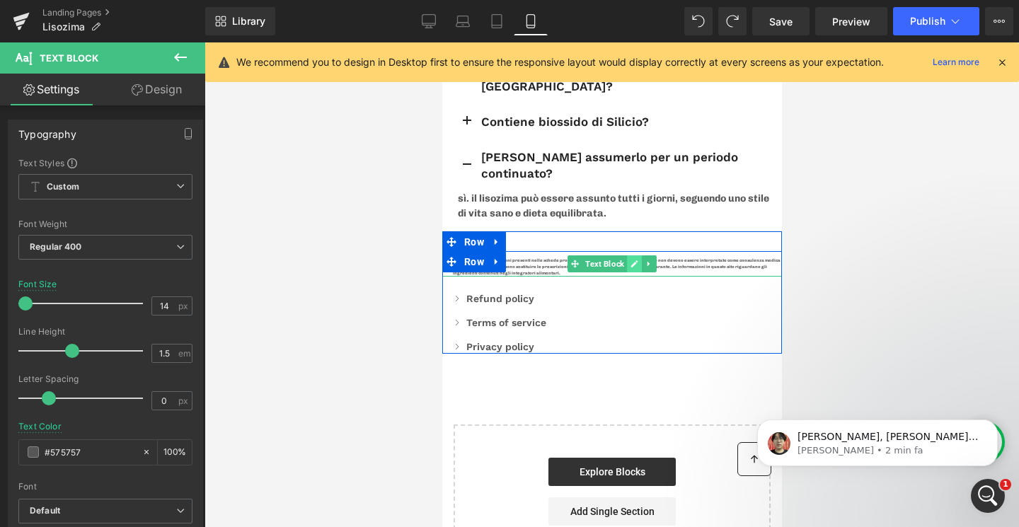
click at [629, 255] on link at bounding box center [633, 263] width 15 height 17
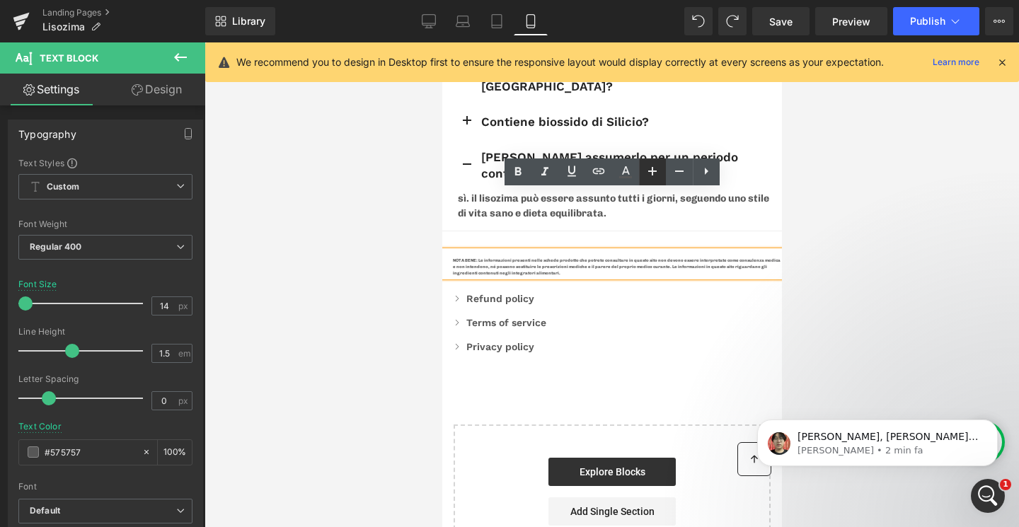
click at [649, 177] on icon at bounding box center [652, 171] width 17 height 17
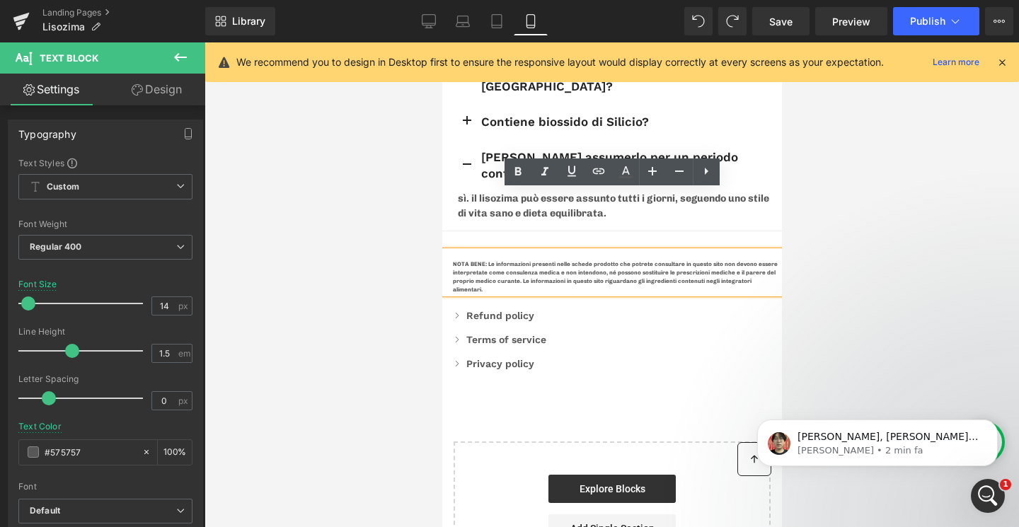
click at [831, 259] on div at bounding box center [611, 284] width 814 height 484
click at [825, 293] on div at bounding box center [611, 284] width 814 height 484
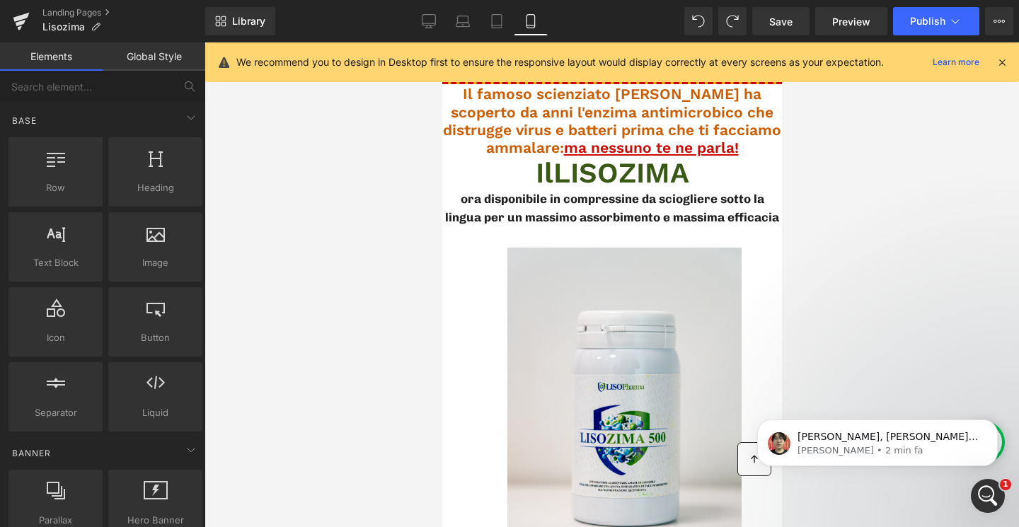
scroll to position [2391, 0]
click at [921, 24] on span "Publish" at bounding box center [927, 21] width 35 height 11
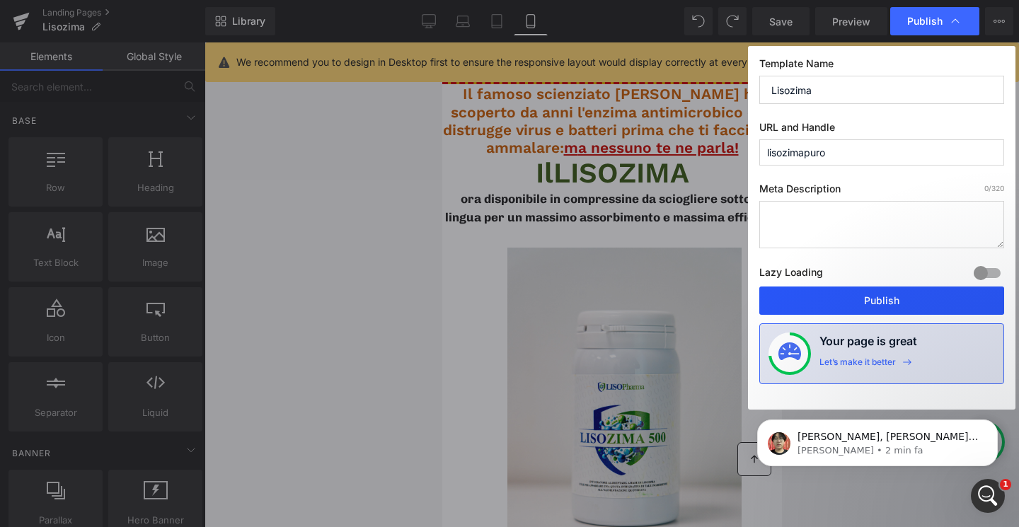
click at [860, 294] on button "Publish" at bounding box center [881, 300] width 245 height 28
